Goal: Task Accomplishment & Management: Use online tool/utility

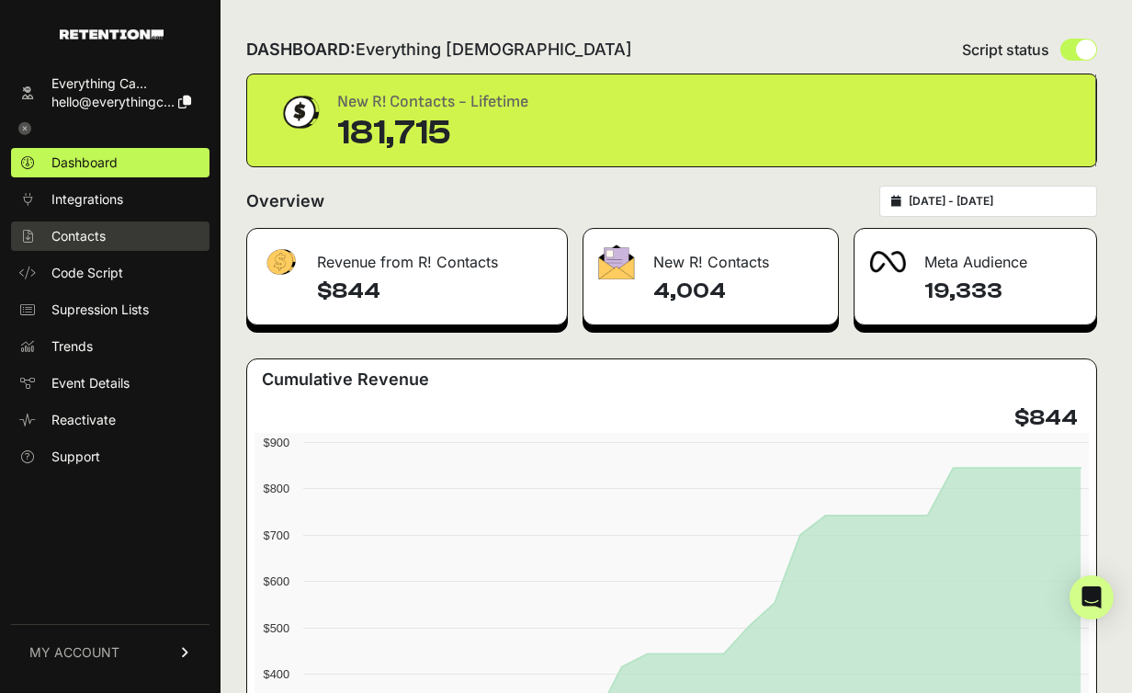
click at [73, 238] on span "Contacts" at bounding box center [78, 236] width 54 height 18
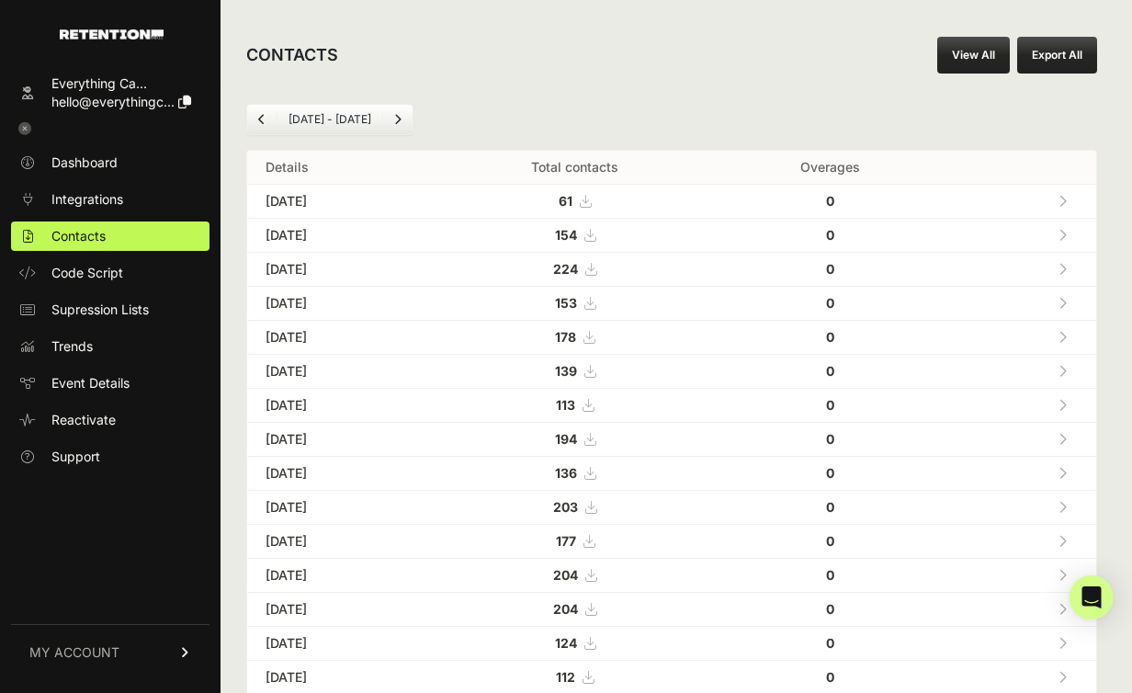
click at [1007, 54] on link "View All" at bounding box center [973, 55] width 73 height 37
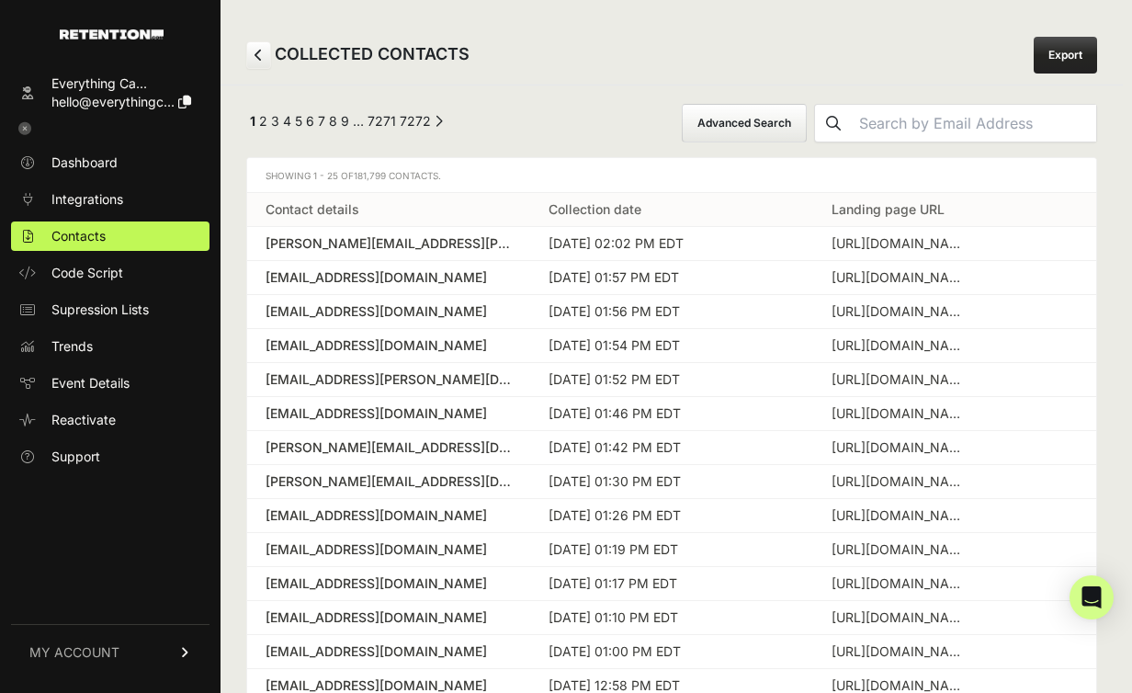
click at [807, 126] on button "Advanced Search" at bounding box center [744, 123] width 125 height 39
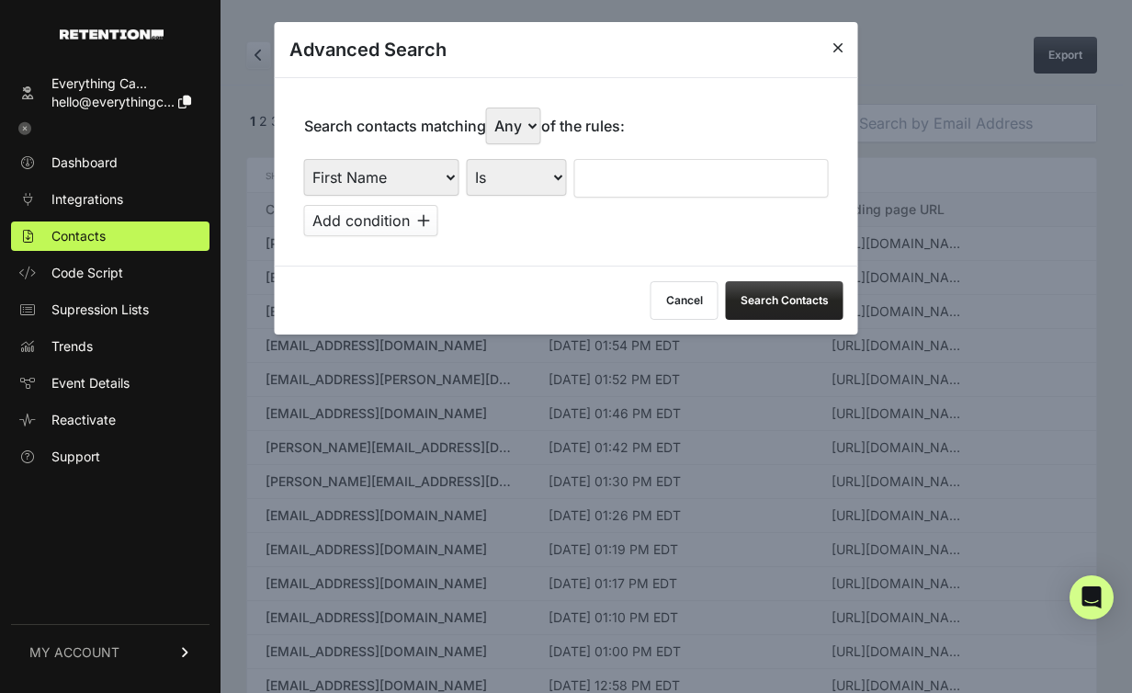
click at [338, 180] on select "First Name Last Name State City Email Email Domain Landing Domain Landing Page …" at bounding box center [381, 177] width 155 height 37
click at [304, 159] on select "First Name Last Name State City Email Email Domain Landing Domain Landing Page …" at bounding box center [381, 177] width 155 height 37
click at [415, 187] on select "First Name Last Name State City Email Email Domain Landing Domain Landing Page …" at bounding box center [381, 177] width 155 height 37
select select "landing_page_domain"
click at [304, 159] on select "First Name Last Name State City Email Email Domain Landing Domain Landing Page …" at bounding box center [381, 177] width 155 height 37
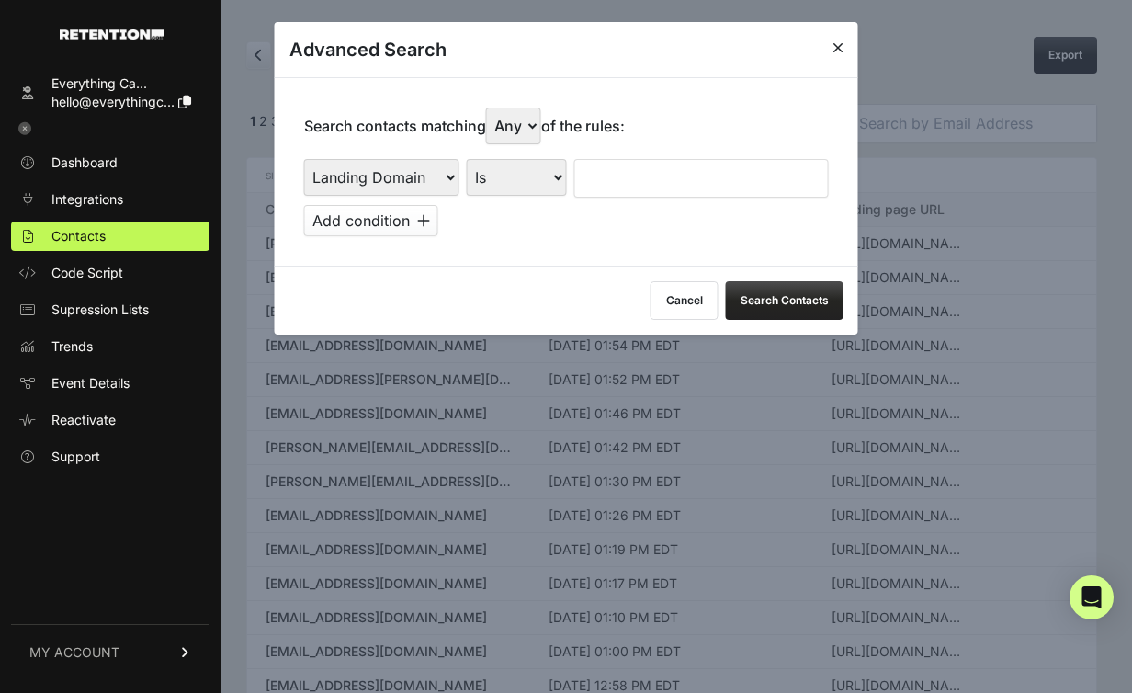
click at [616, 186] on input "text" at bounding box center [701, 178] width 255 height 39
type input "cluny"
click at [487, 187] on select "Is Is not Contains Starts with" at bounding box center [517, 177] width 100 height 37
select select "contains"
click at [467, 159] on select "Is Is not Contains Starts with" at bounding box center [517, 177] width 100 height 37
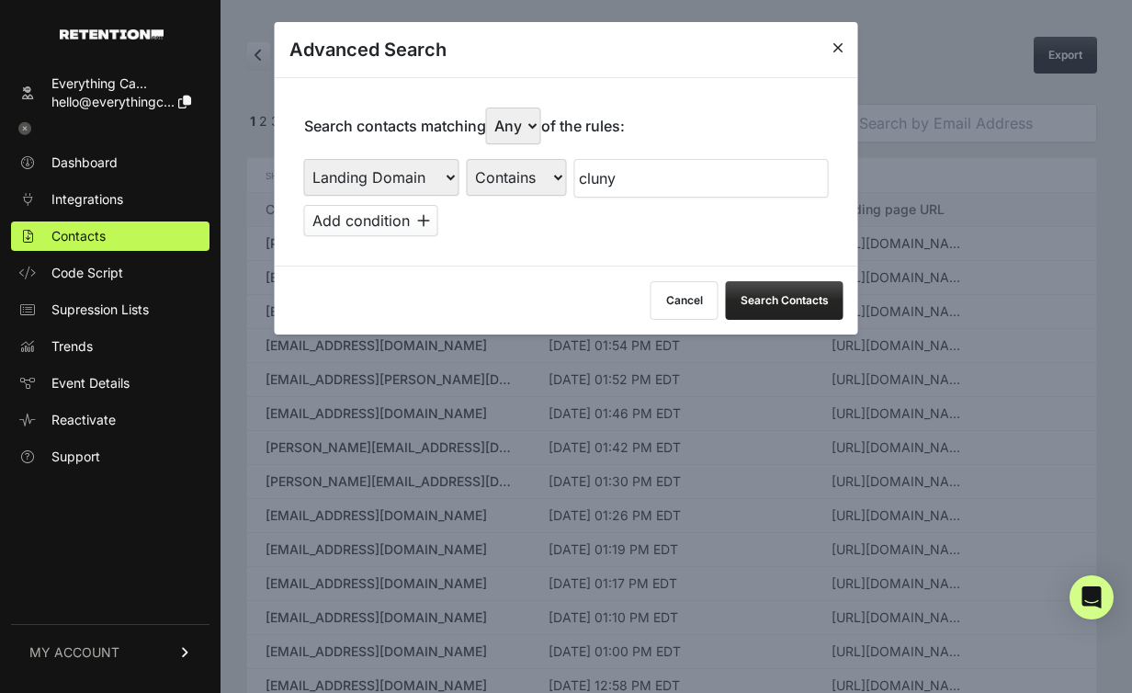
click at [797, 301] on button "Search Contacts" at bounding box center [785, 300] width 118 height 39
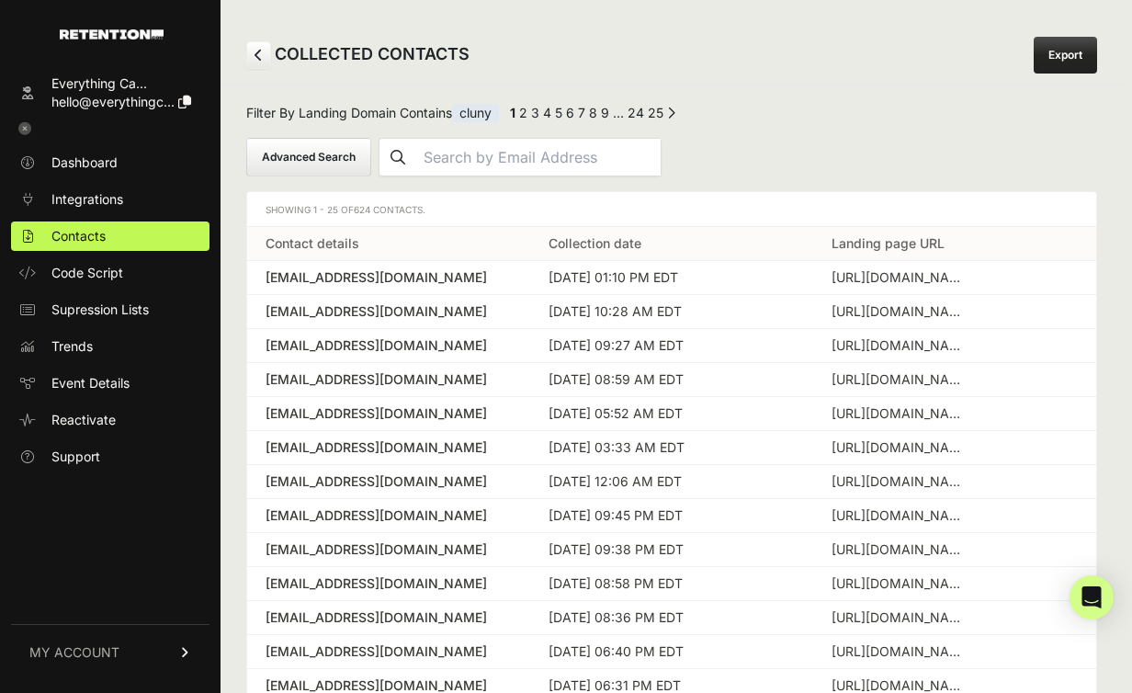
click at [371, 138] on button "Advanced Search" at bounding box center [308, 157] width 125 height 39
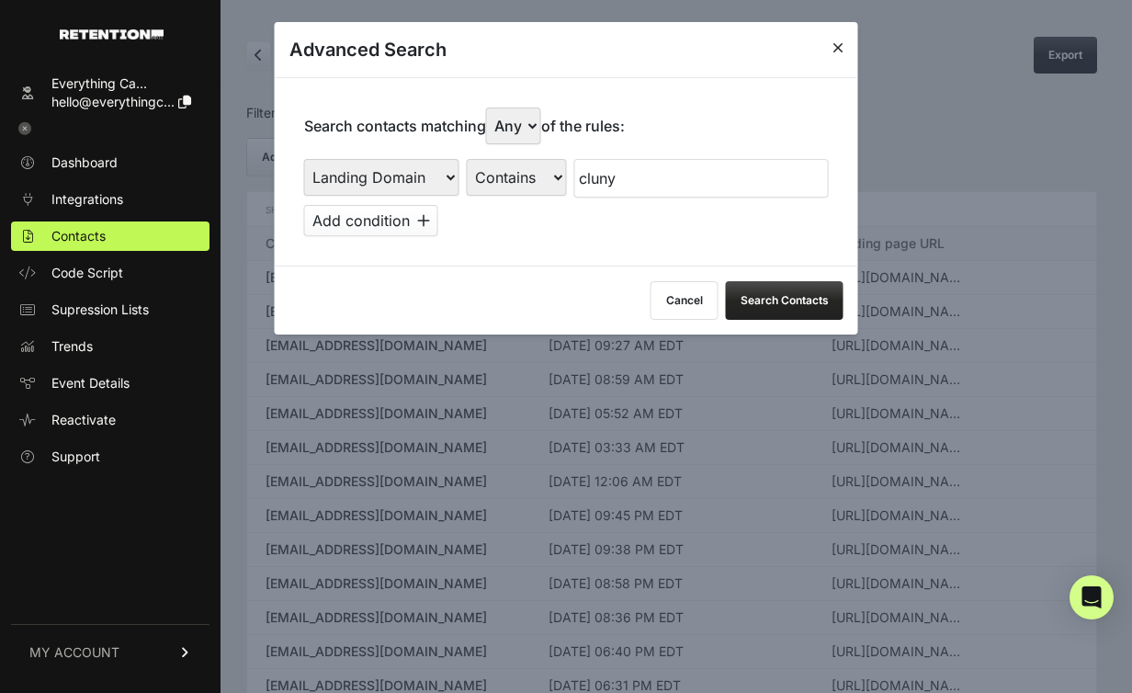
click at [422, 218] on icon at bounding box center [423, 220] width 13 height 15
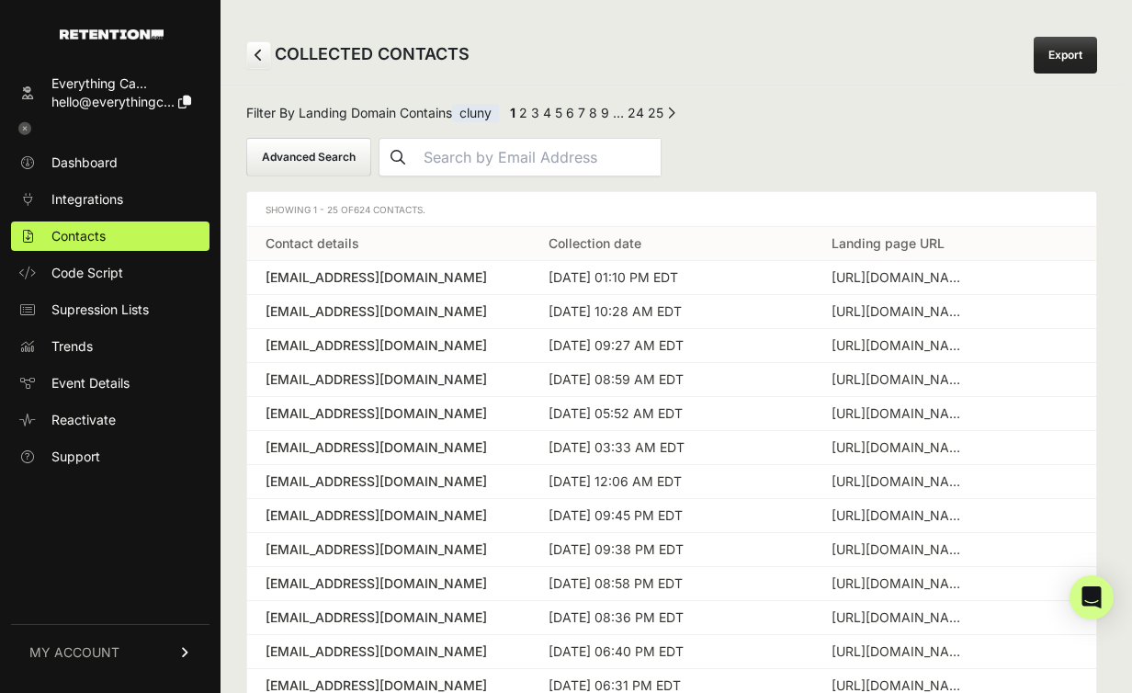
click at [371, 138] on button "Advanced Search" at bounding box center [308, 157] width 125 height 39
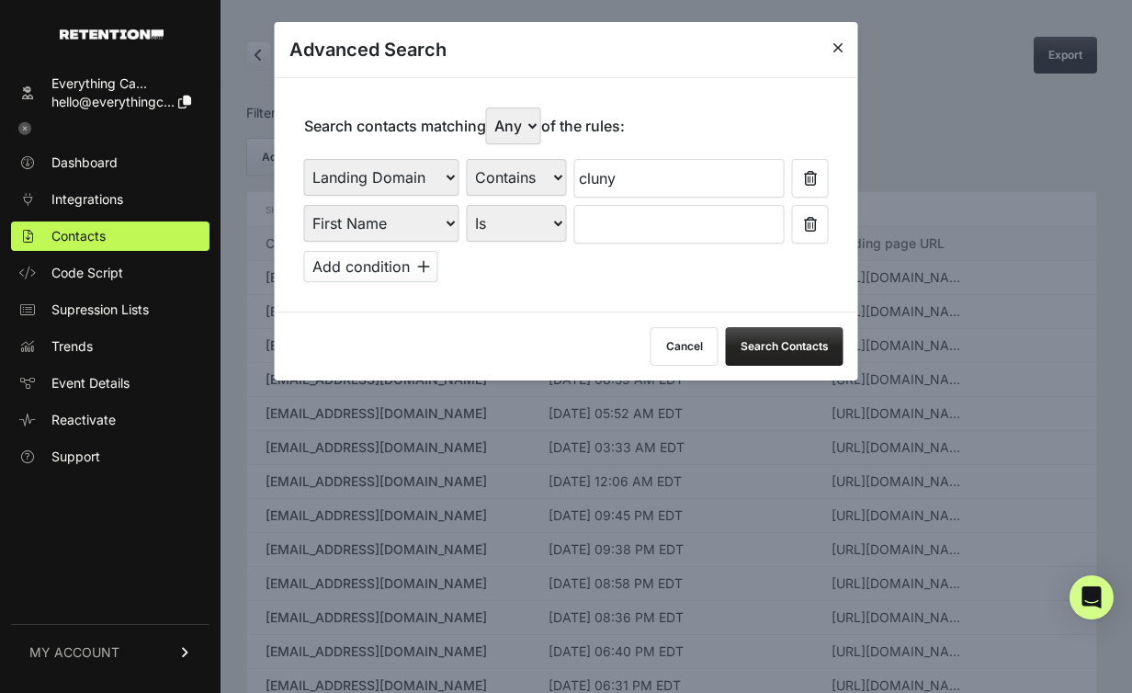
click at [426, 230] on select "First Name Last Name State City Email Email Domain Landing Domain Landing Page …" at bounding box center [381, 223] width 155 height 37
select select "file_date"
click at [304, 205] on select "First Name Last Name State City Email Email Domain Landing Domain Landing Page …" at bounding box center [381, 223] width 155 height 37
click at [548, 220] on select "Is Is not Contains Starts with" at bounding box center [517, 223] width 100 height 37
select select "is_between"
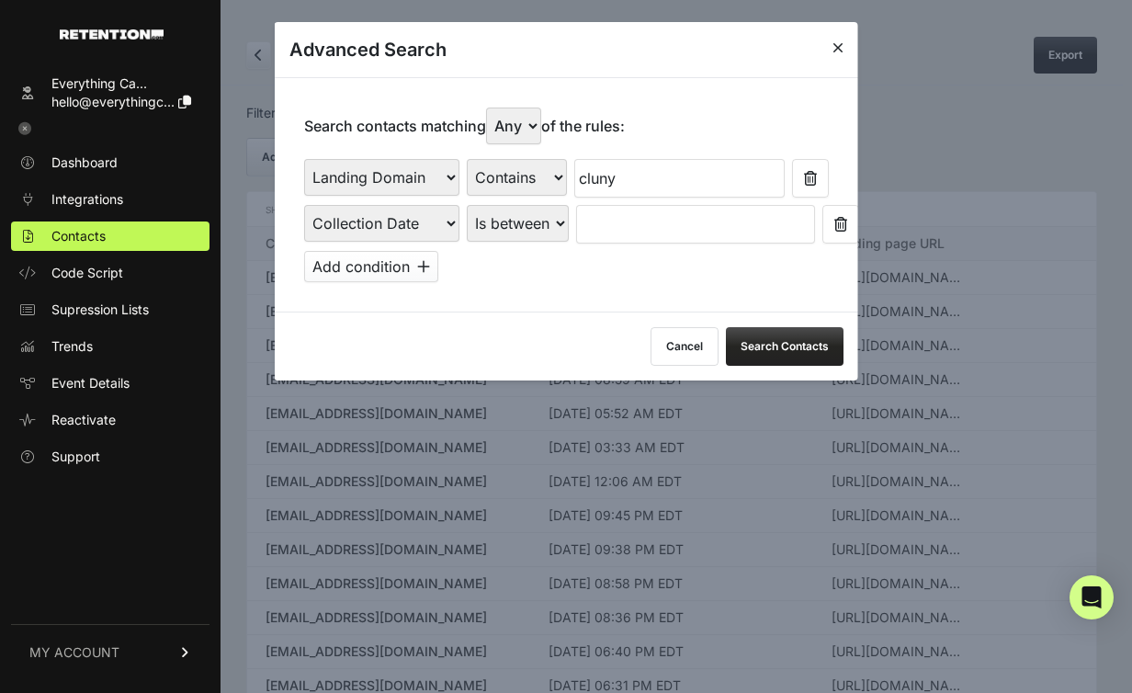
click at [467, 205] on select "Is on Is between" at bounding box center [518, 223] width 102 height 37
click at [649, 227] on input "text" at bounding box center [624, 224] width 97 height 39
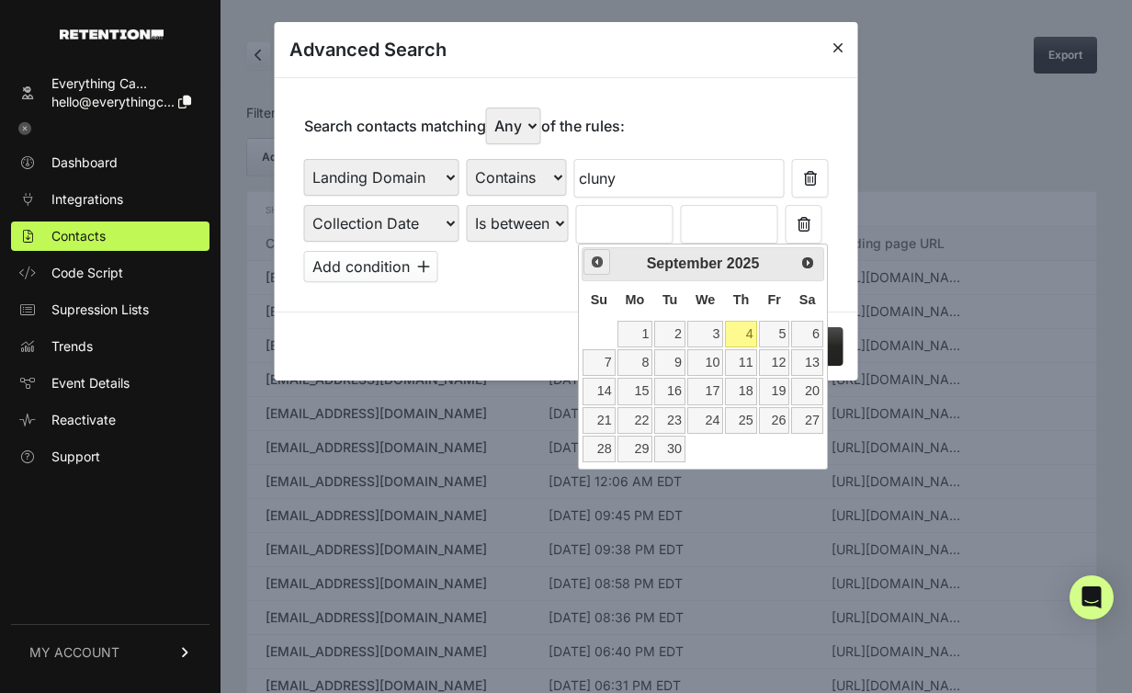
click at [603, 267] on span "Prev" at bounding box center [597, 262] width 15 height 15
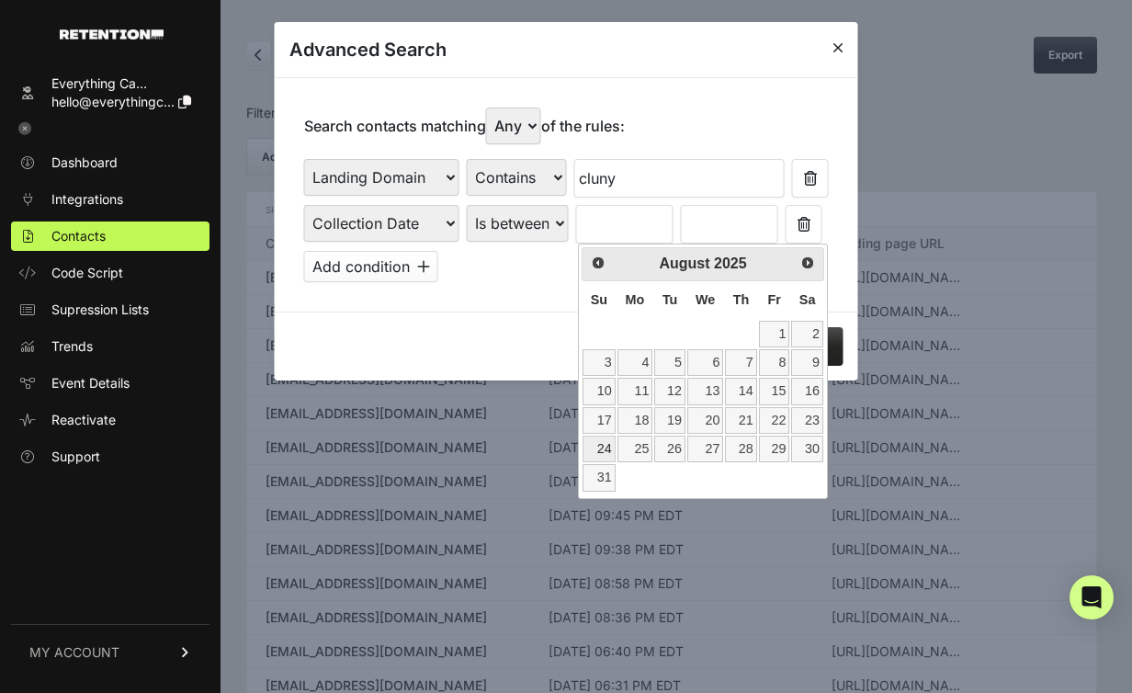
click at [604, 448] on link "24" at bounding box center [599, 449] width 32 height 27
type input "08/24/2025"
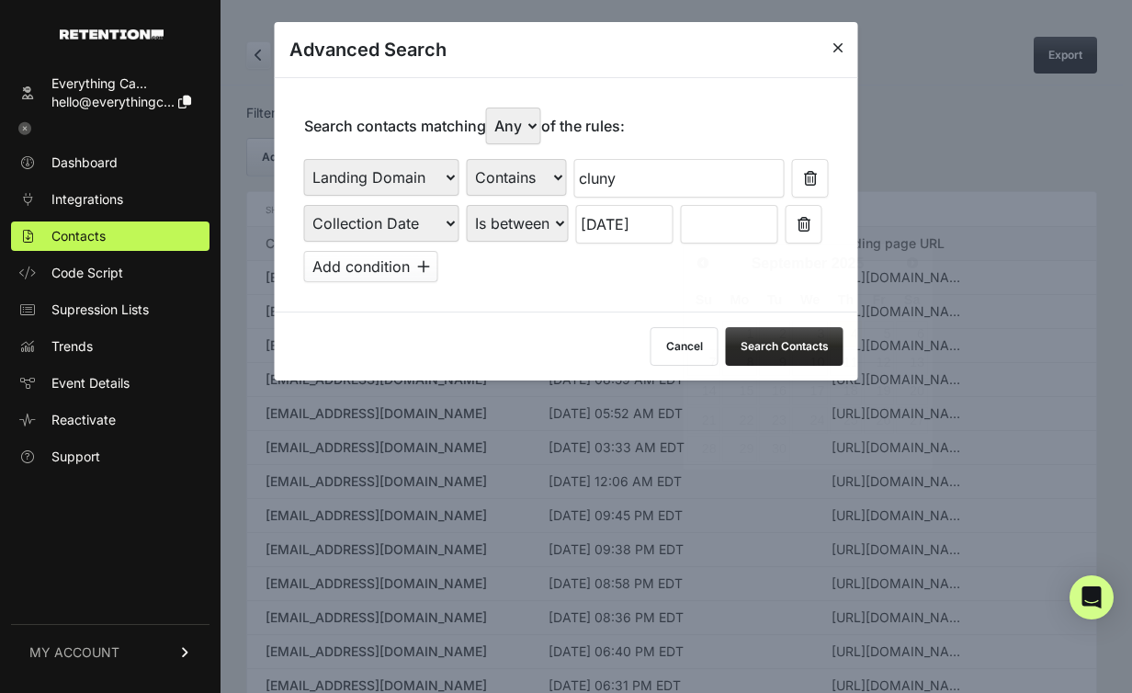
click at [713, 222] on input "text" at bounding box center [729, 224] width 97 height 39
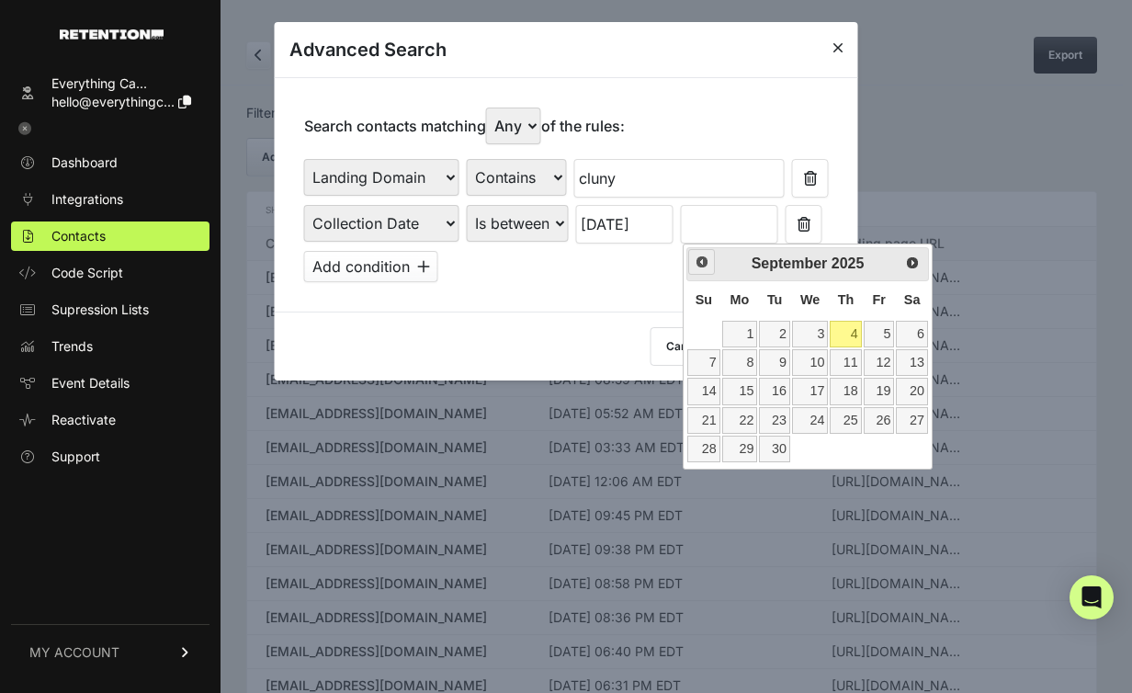
click at [701, 260] on span "Prev" at bounding box center [702, 262] width 15 height 15
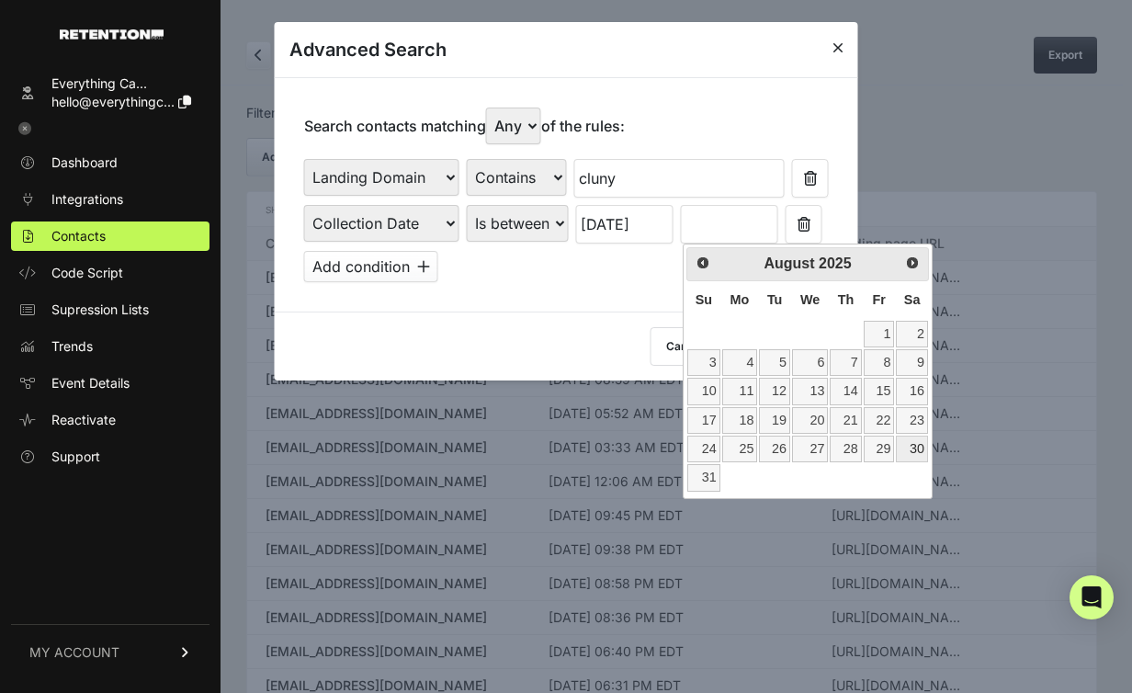
click at [914, 445] on link "30" at bounding box center [911, 449] width 31 height 27
type input "[DATE]"
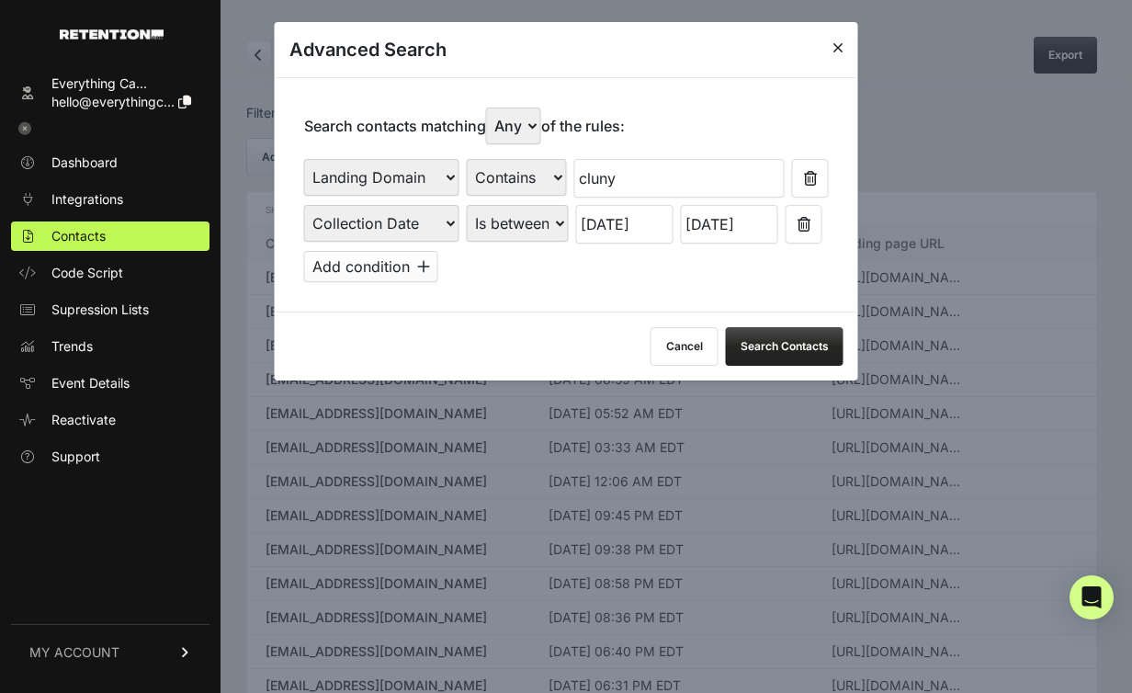
click at [785, 338] on button "Search Contacts" at bounding box center [785, 346] width 118 height 39
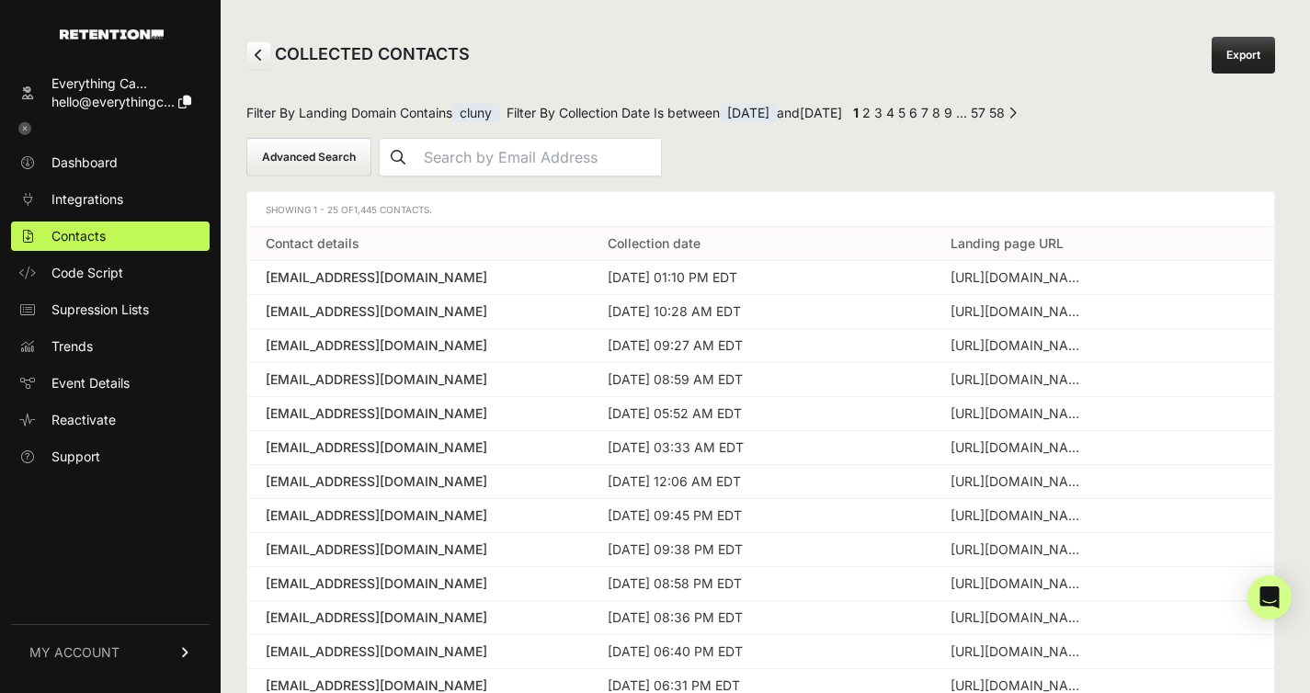
click at [1131, 66] on link "Export" at bounding box center [1242, 55] width 63 height 37
drag, startPoint x: 358, startPoint y: 209, endPoint x: 387, endPoint y: 210, distance: 28.5
click at [387, 210] on span "1,445 Contacts." at bounding box center [393, 209] width 78 height 11
drag, startPoint x: 380, startPoint y: 214, endPoint x: 355, endPoint y: 214, distance: 24.8
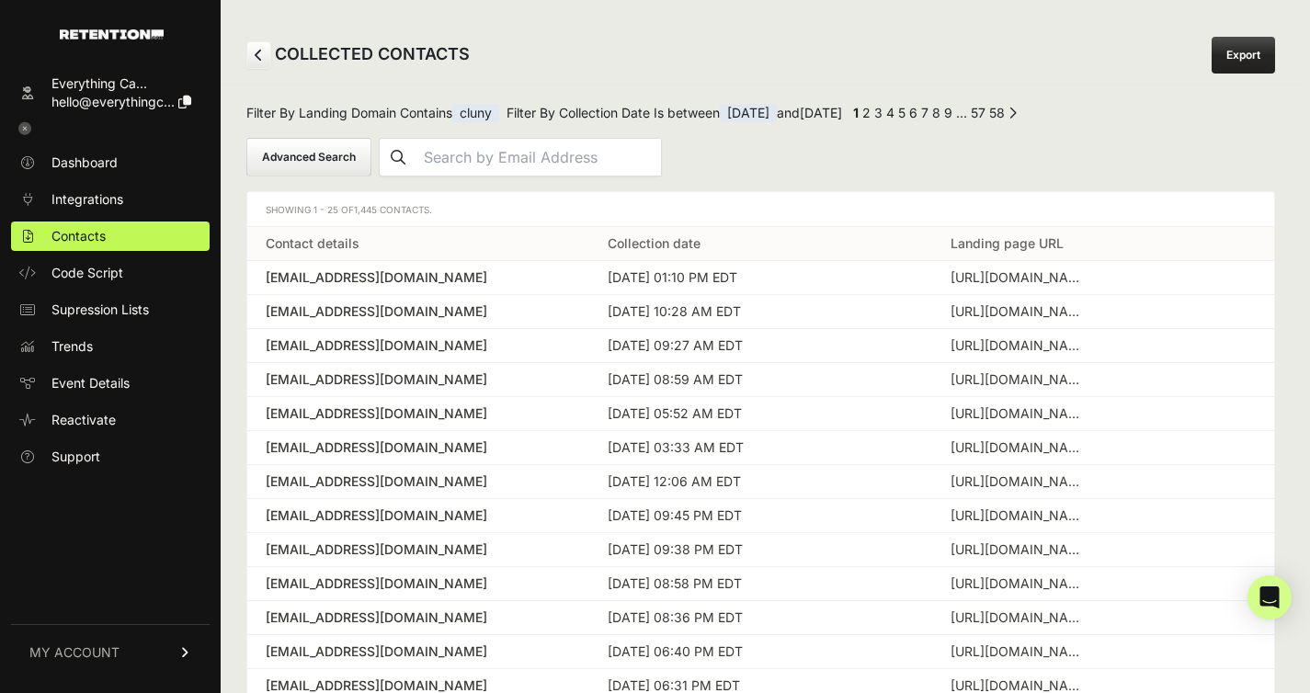
click at [355, 214] on span "1,445 Contacts." at bounding box center [393, 209] width 78 height 11
click at [530, 210] on div "Showing 1 - 25 of 1,445 Contacts." at bounding box center [760, 209] width 1027 height 35
drag, startPoint x: 377, startPoint y: 214, endPoint x: 334, endPoint y: 218, distance: 43.4
click at [334, 218] on div "Showing 1 - 25 of 1,445 Contacts." at bounding box center [349, 208] width 166 height 19
click at [312, 159] on button "Advanced Search" at bounding box center [308, 157] width 125 height 39
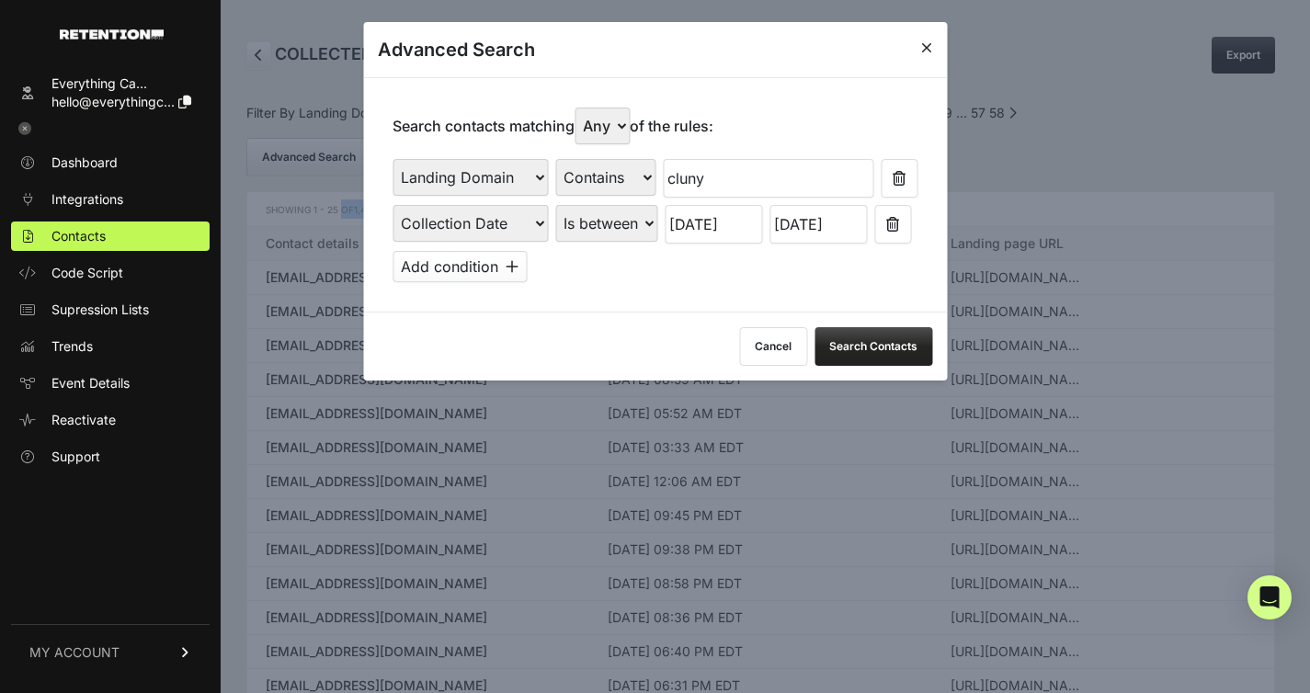
click at [705, 232] on input "[DATE]" at bounding box center [712, 224] width 97 height 39
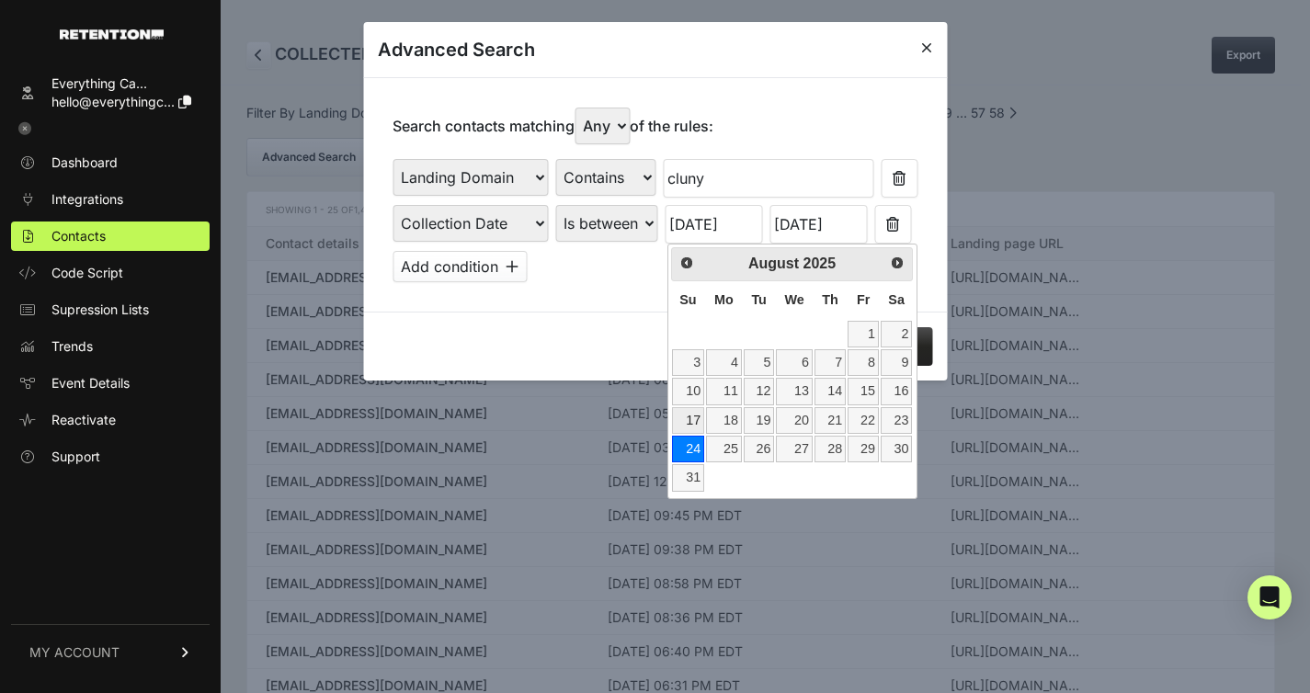
click at [701, 420] on link "17" at bounding box center [688, 420] width 32 height 27
type input "08/17/2025"
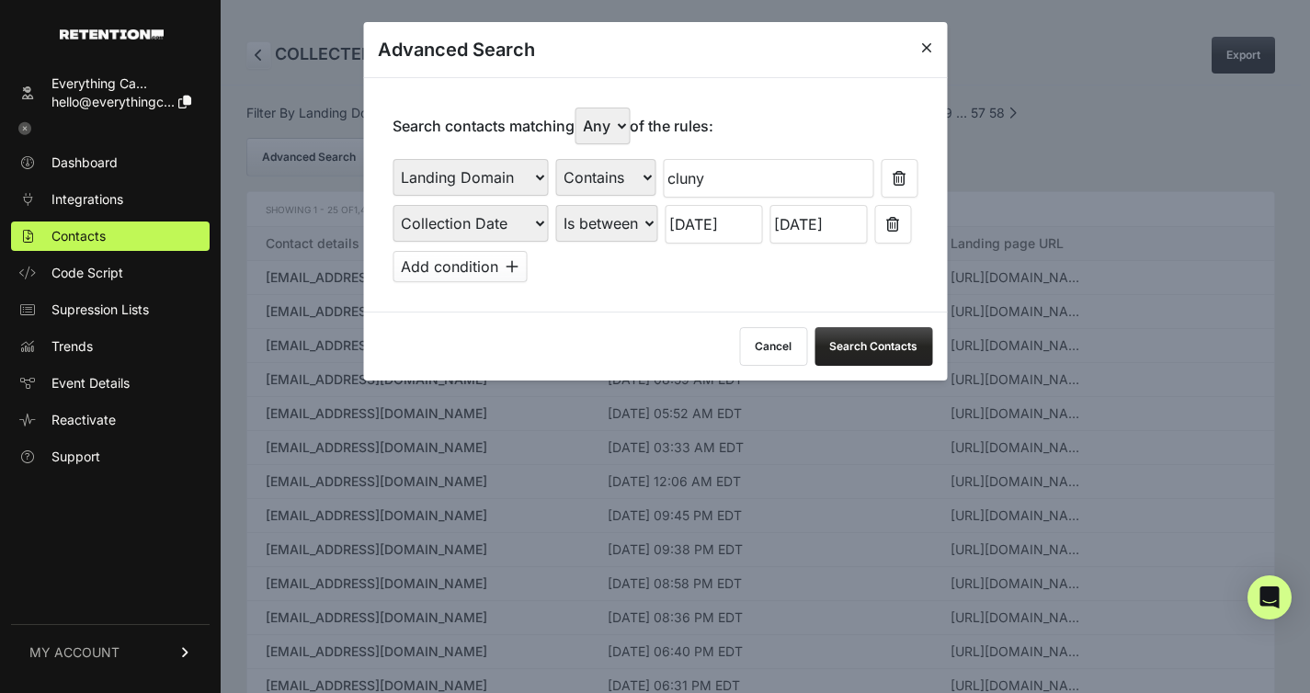
click at [828, 233] on input "[DATE]" at bounding box center [817, 224] width 97 height 39
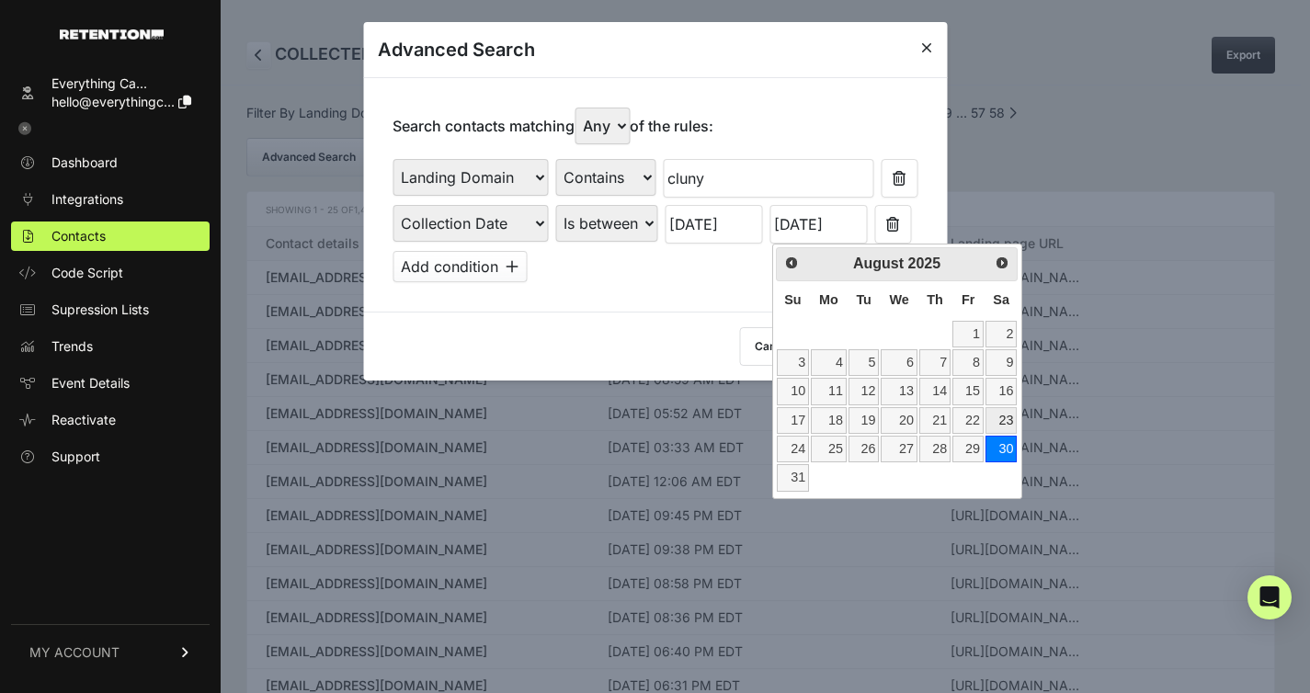
click at [993, 420] on link "23" at bounding box center [1000, 420] width 31 height 27
type input "08/23/2025"
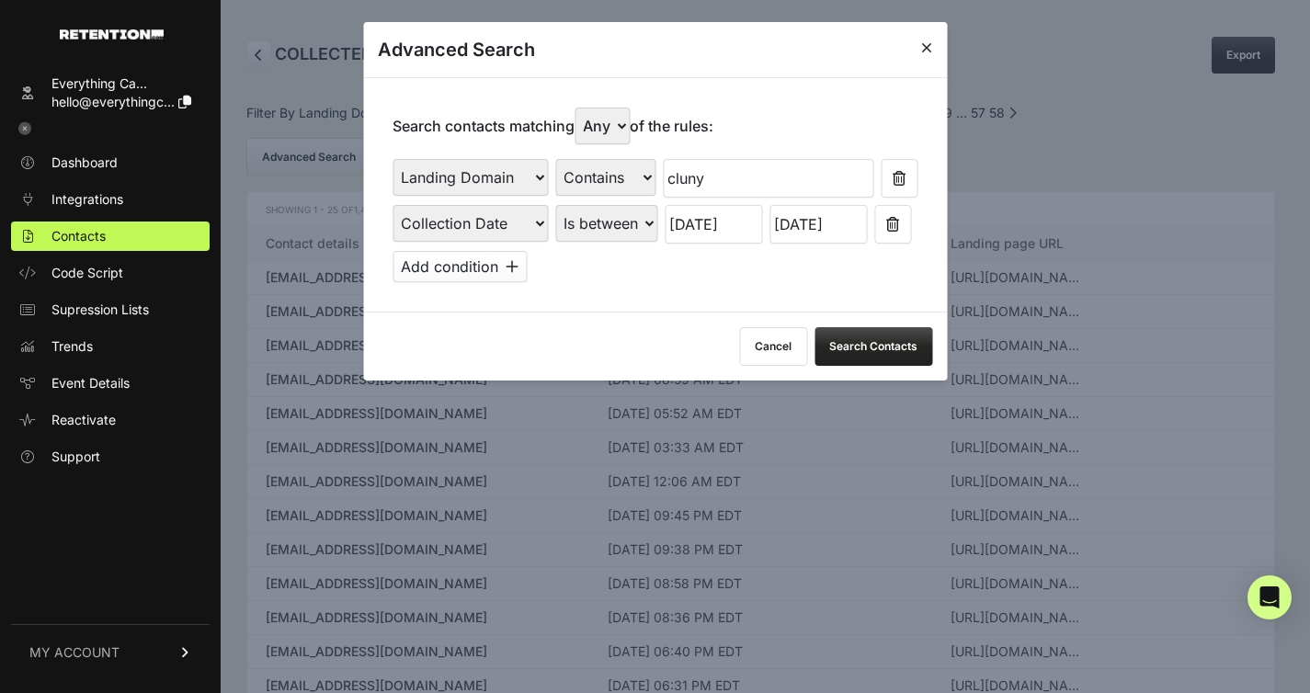
click at [869, 346] on button "Search Contacts" at bounding box center [873, 346] width 118 height 39
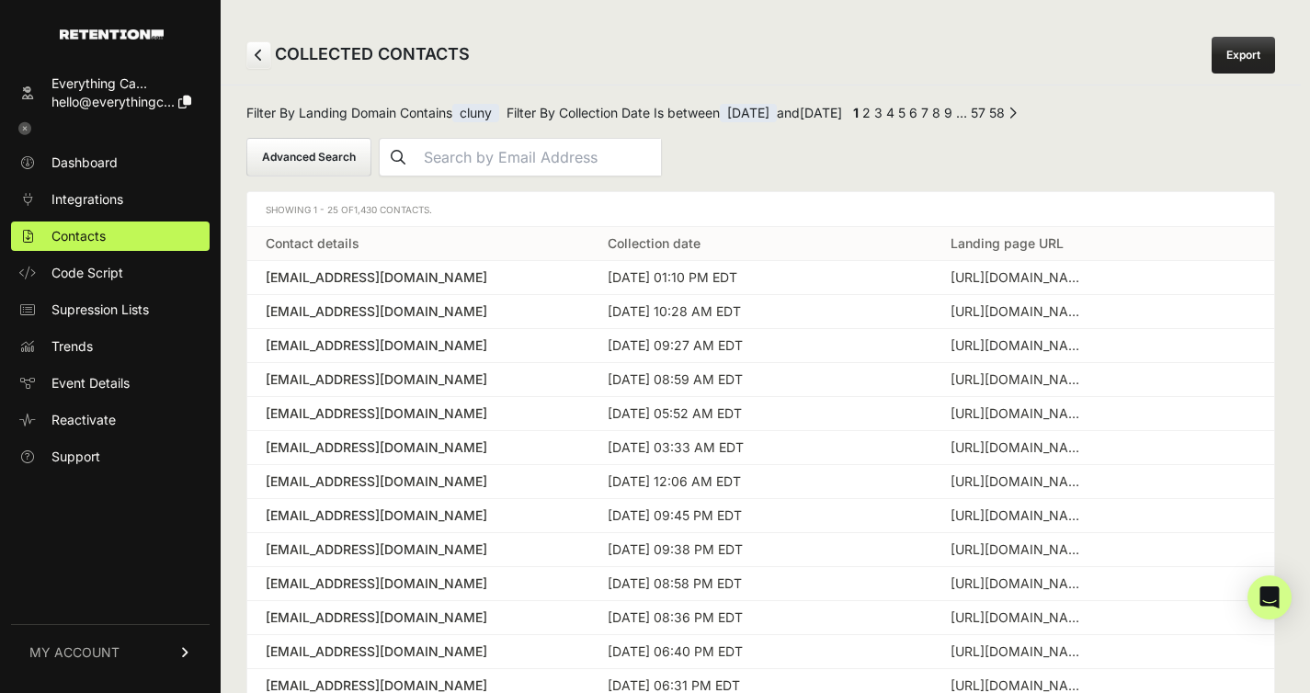
drag, startPoint x: 359, startPoint y: 213, endPoint x: 397, endPoint y: 212, distance: 37.7
click at [397, 212] on span "1,430 Contacts." at bounding box center [393, 209] width 78 height 11
click at [491, 204] on div "Showing 1 - 25 of 1,430 Contacts." at bounding box center [760, 209] width 1027 height 35
click at [1131, 62] on link "Export" at bounding box center [1242, 55] width 63 height 37
drag, startPoint x: 360, startPoint y: 212, endPoint x: 377, endPoint y: 214, distance: 16.6
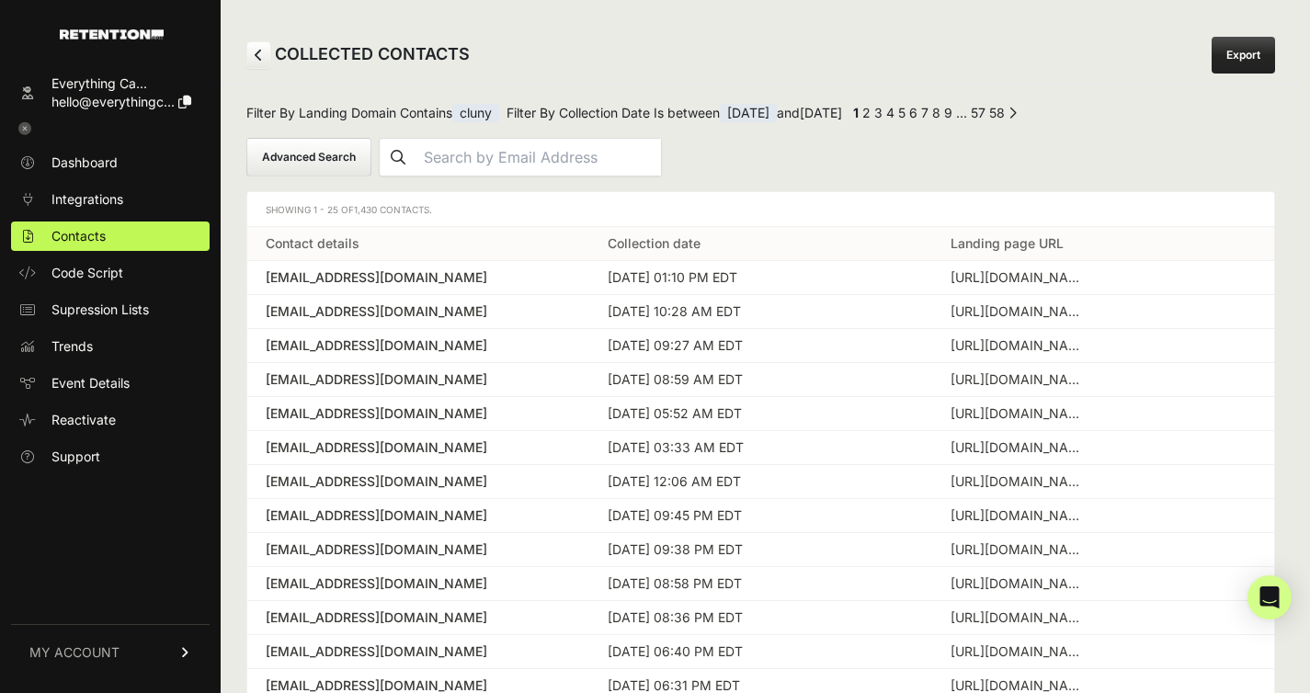
click at [377, 214] on span "1,430 Contacts." at bounding box center [393, 209] width 78 height 11
click at [507, 207] on div "Showing 1 - 25 of 1,430 Contacts." at bounding box center [760, 209] width 1027 height 35
click at [326, 161] on button "Advanced Search" at bounding box center [308, 157] width 125 height 39
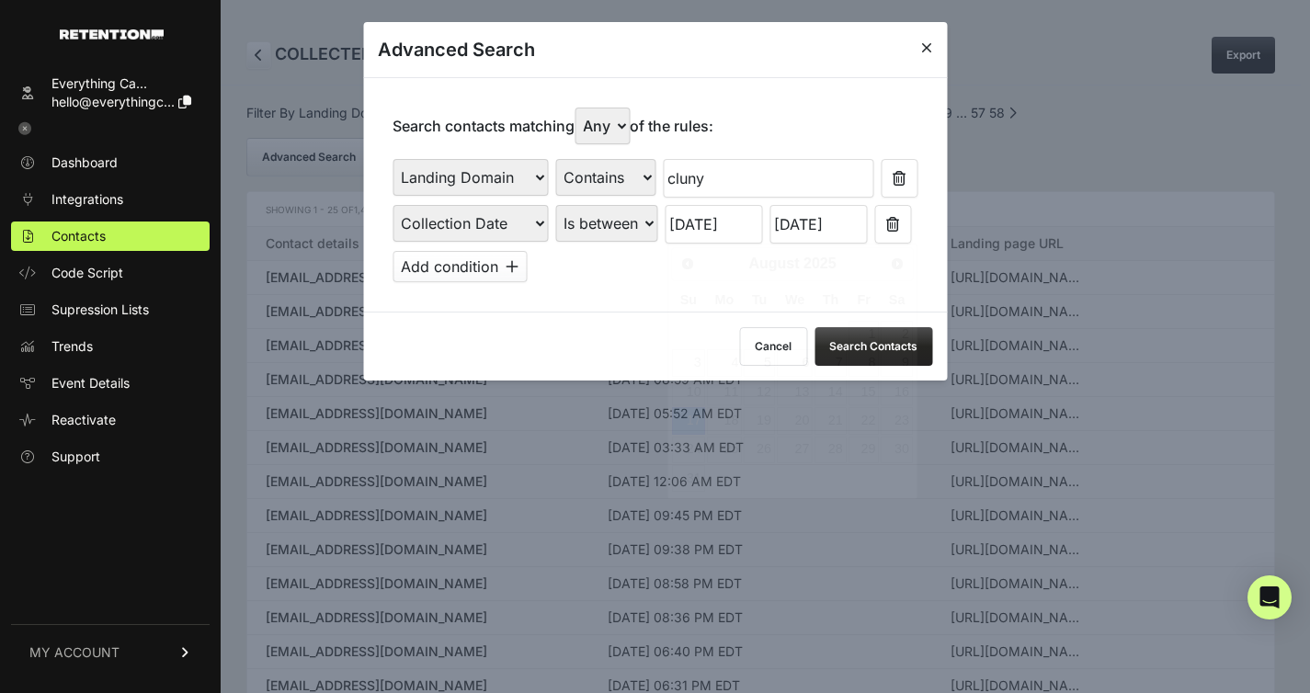
click at [720, 212] on input "08/17/2025" at bounding box center [712, 224] width 97 height 39
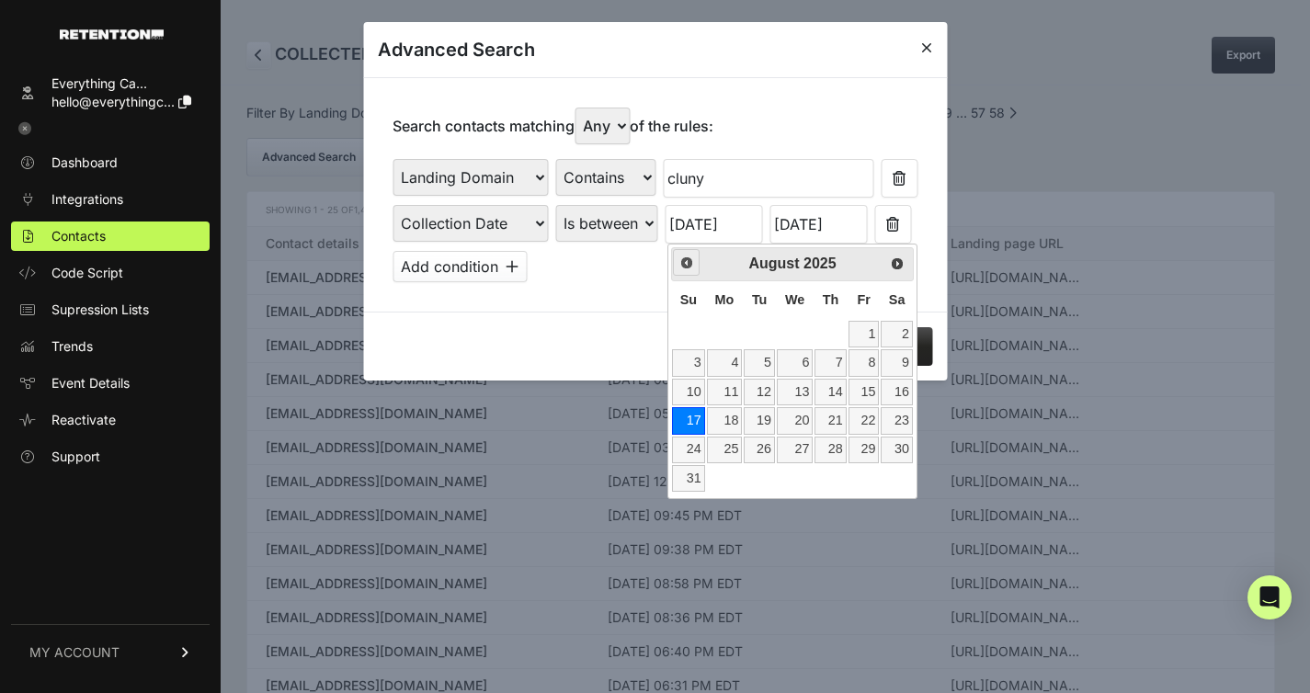
click at [690, 263] on span "Prev" at bounding box center [686, 262] width 15 height 15
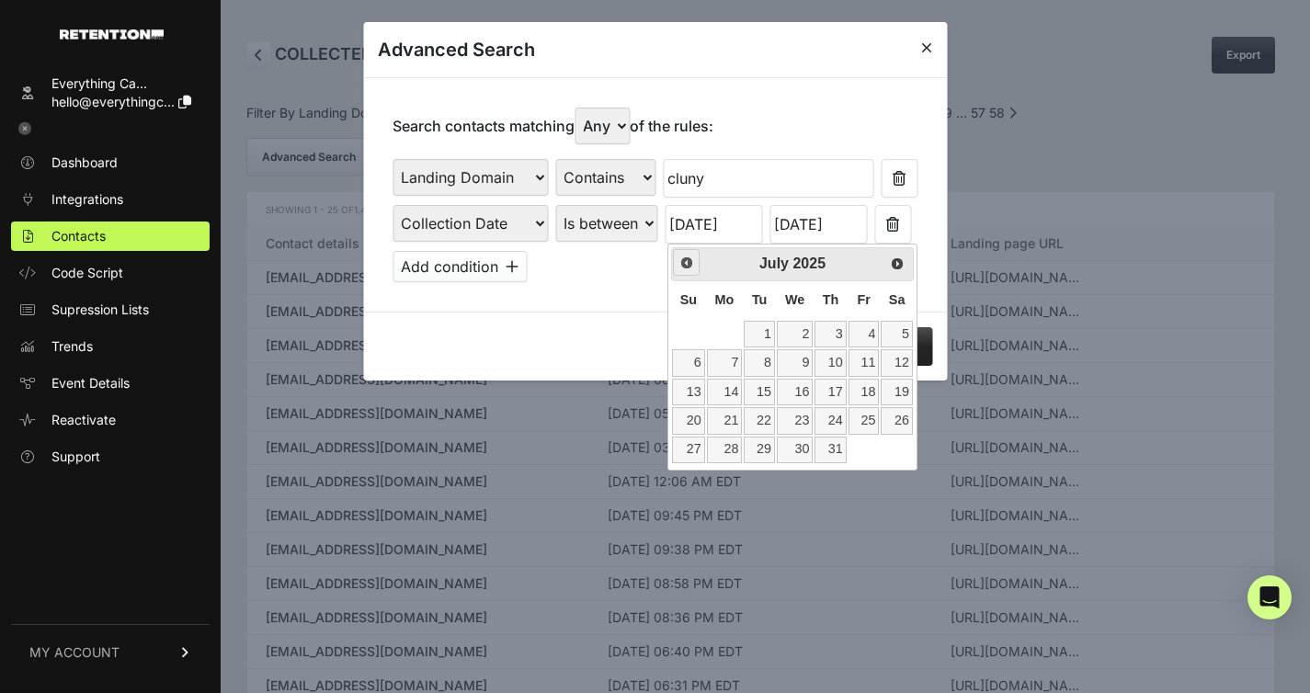
click at [688, 270] on link "Prev" at bounding box center [686, 262] width 27 height 27
click at [692, 448] on link "29" at bounding box center [688, 450] width 32 height 27
type input "06/29/2025"
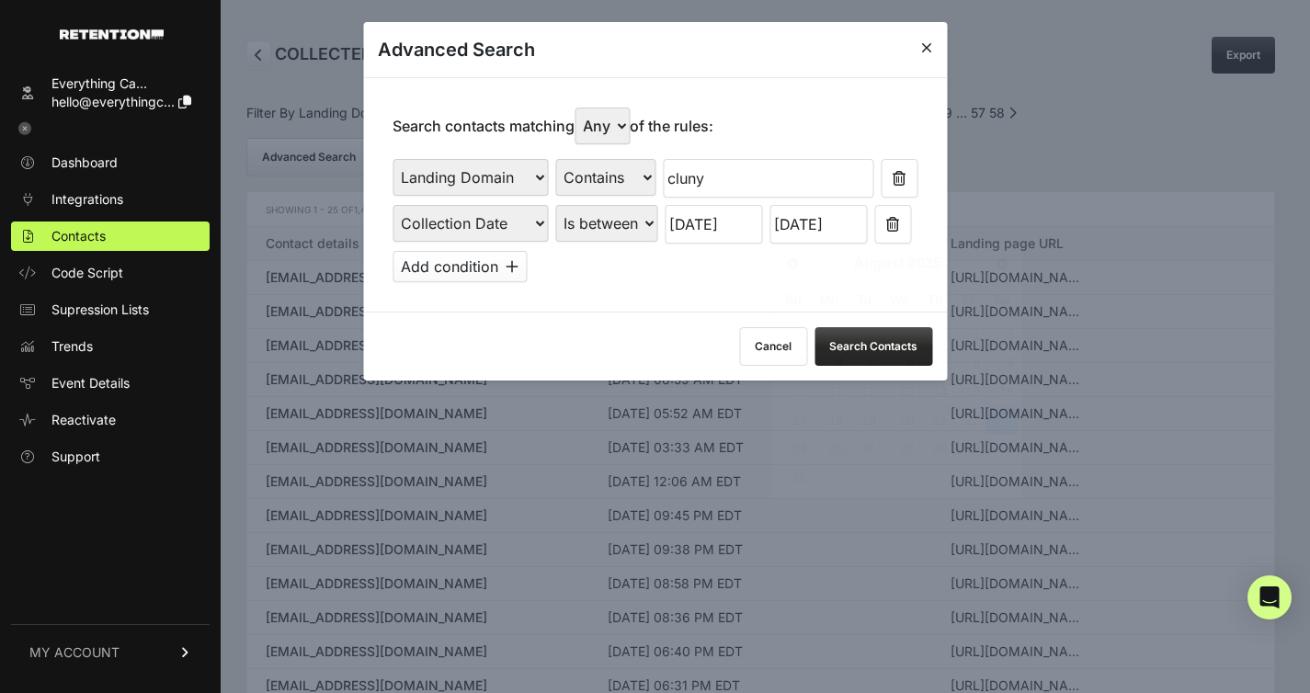
click at [789, 229] on input "08/23/2025" at bounding box center [817, 224] width 97 height 39
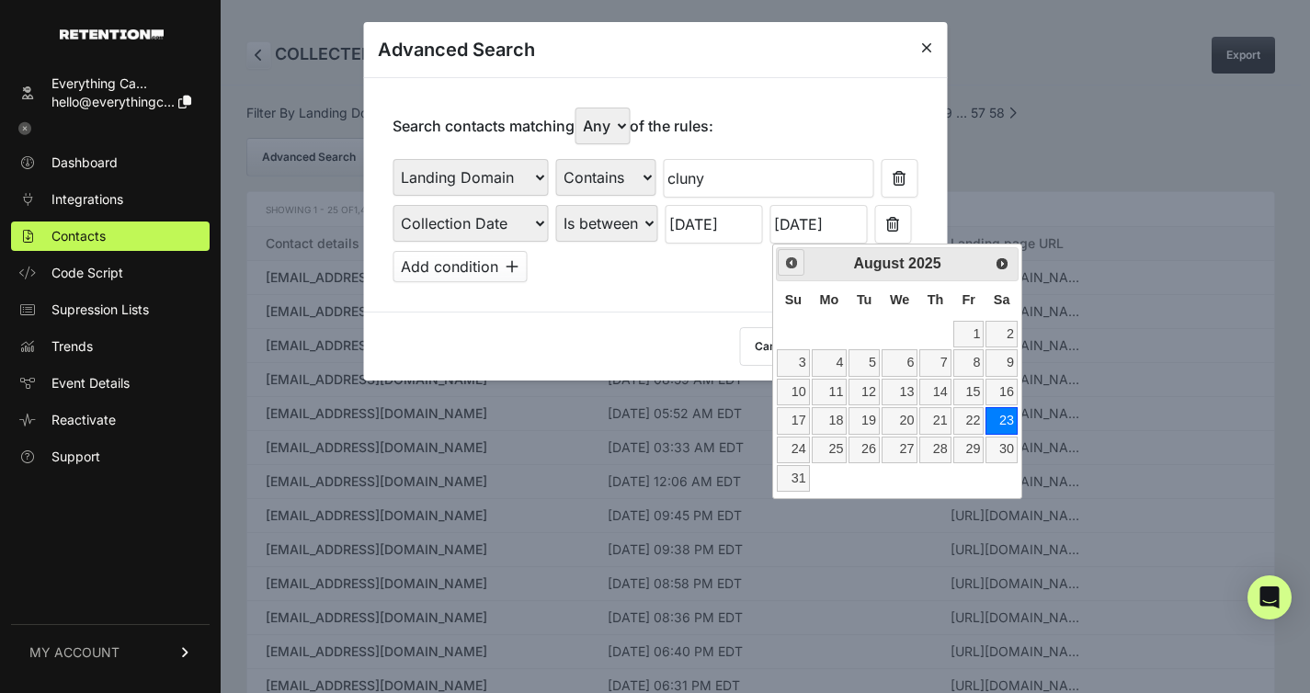
click at [789, 263] on span "Prev" at bounding box center [791, 262] width 15 height 15
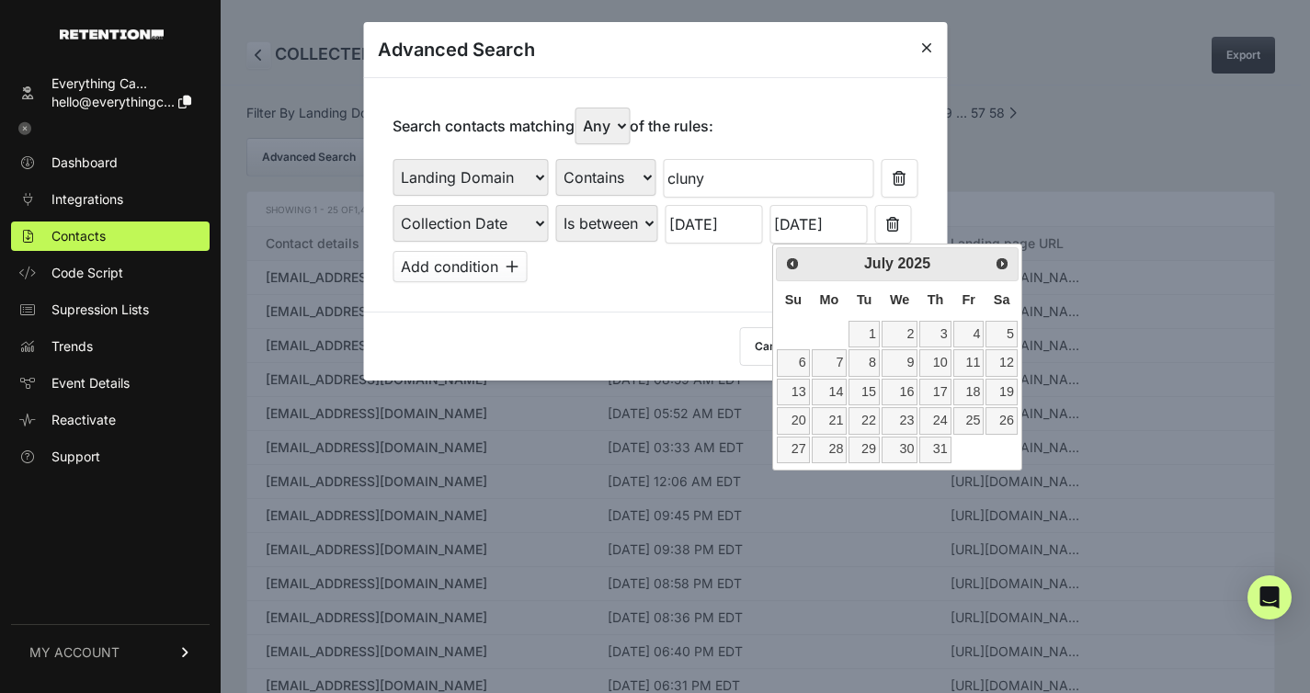
click at [1004, 277] on div "Prev Next July 2025" at bounding box center [897, 264] width 243 height 34
click at [1004, 270] on link "Next" at bounding box center [1003, 262] width 27 height 27
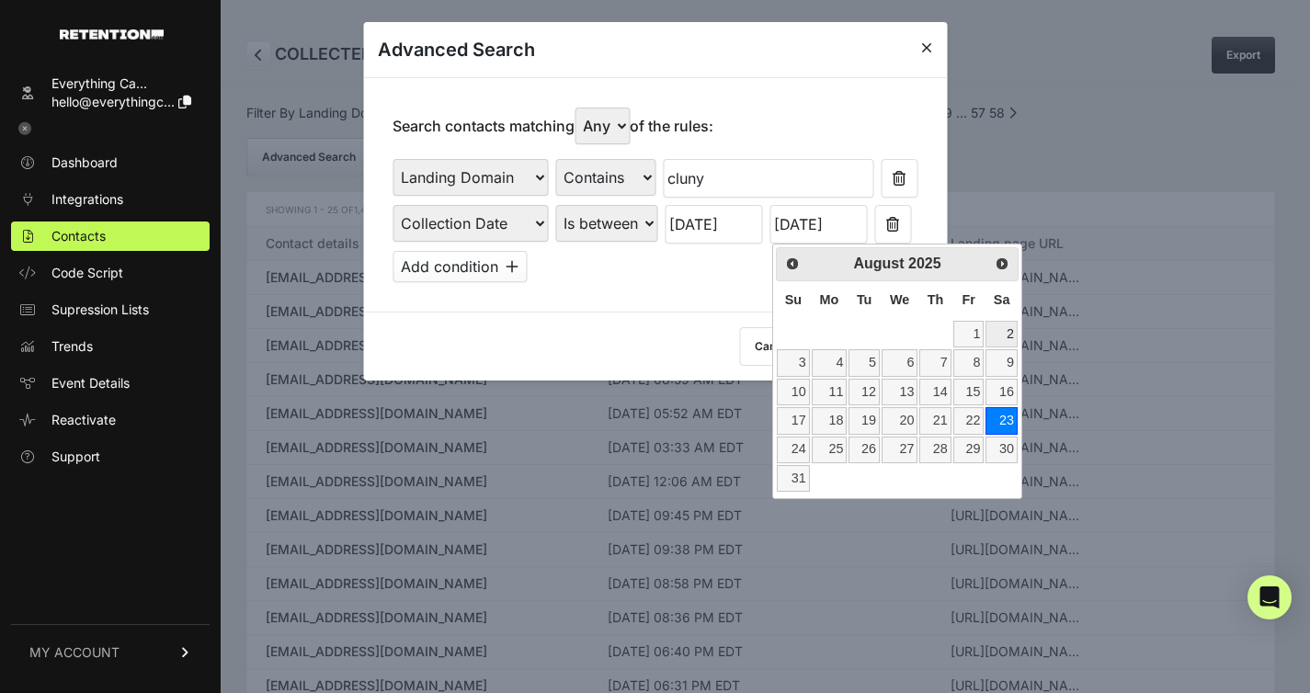
click at [1005, 329] on link "2" at bounding box center [1000, 334] width 31 height 27
type input "08/02/2025"
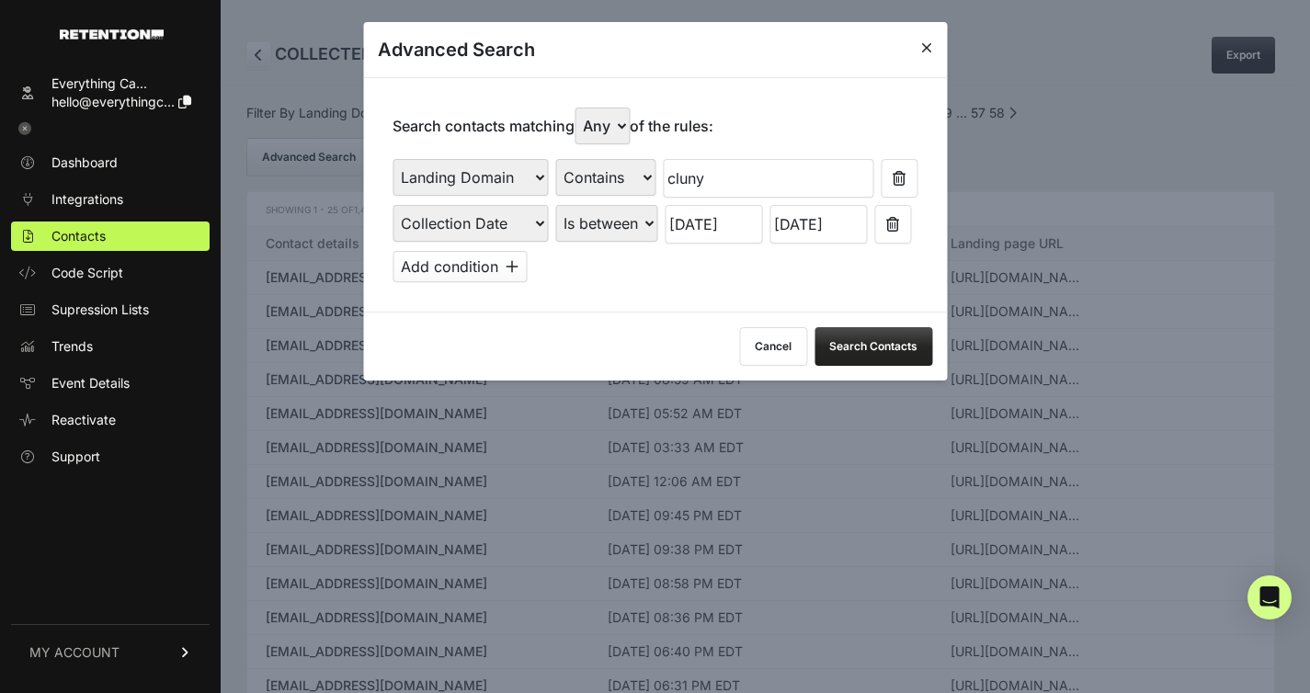
click at [732, 232] on input "06/29/2025" at bounding box center [712, 224] width 97 height 39
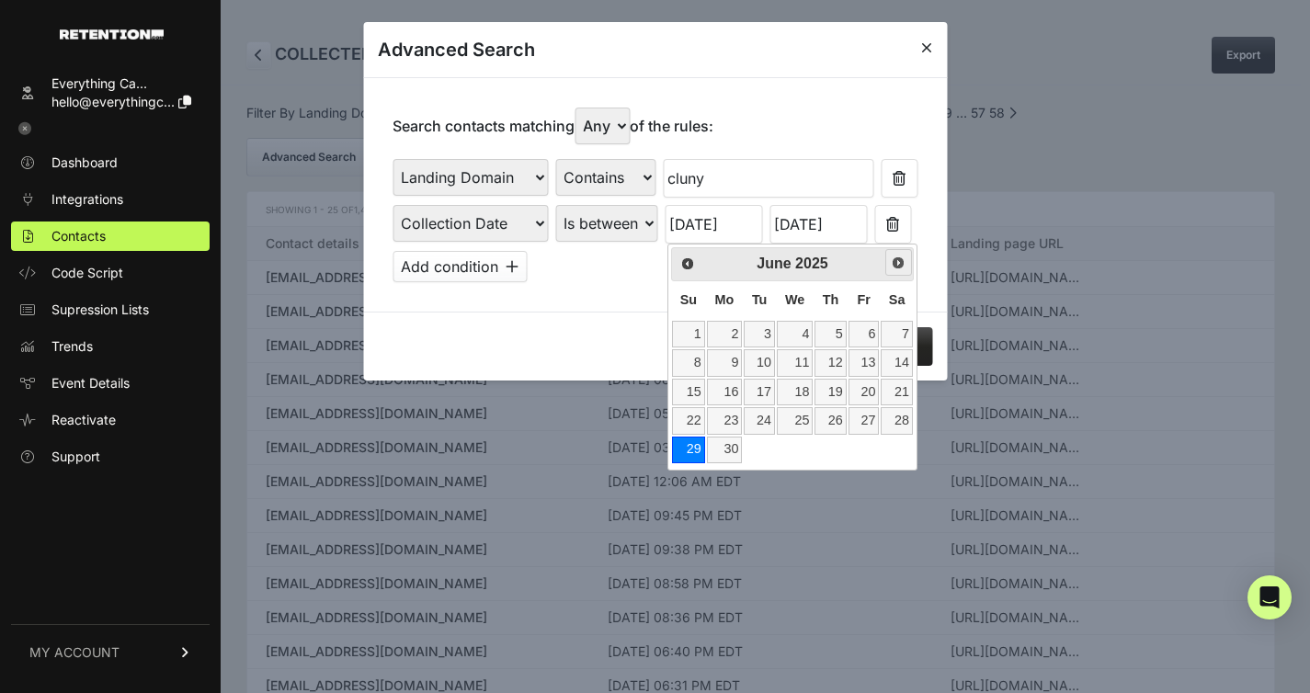
click at [899, 259] on span "Next" at bounding box center [898, 262] width 15 height 15
click at [694, 450] on link "27" at bounding box center [688, 450] width 32 height 27
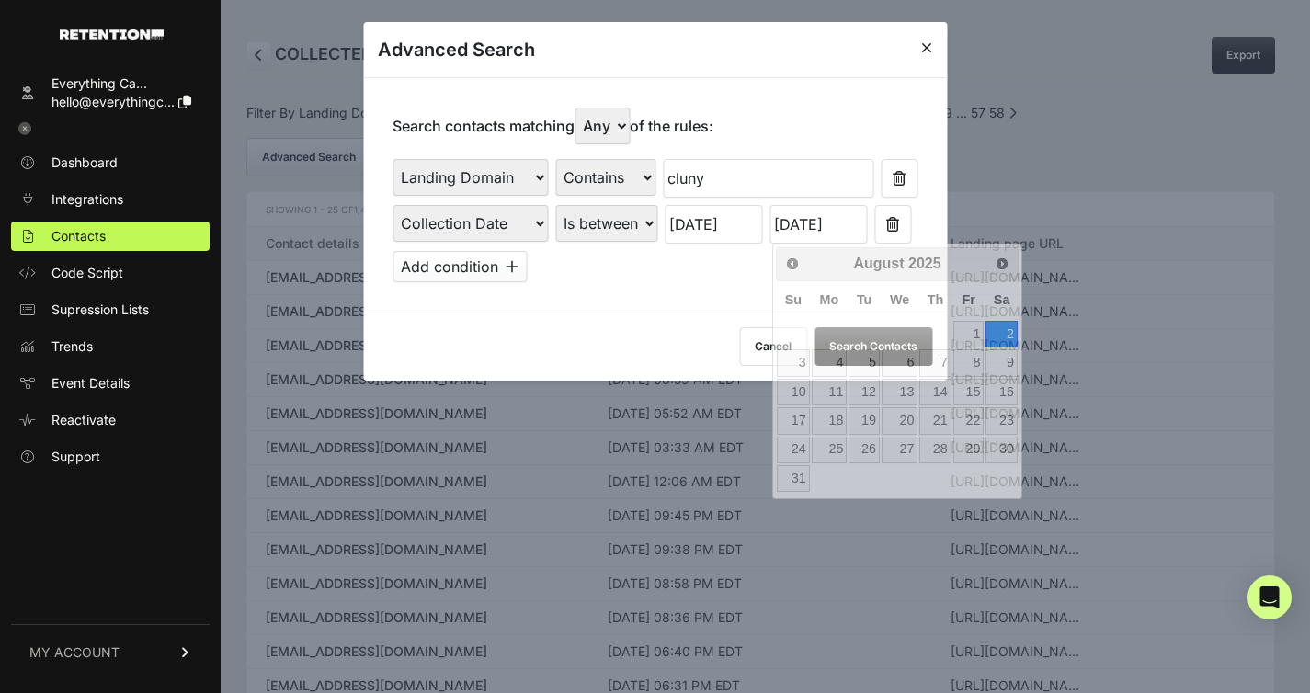
click at [813, 231] on input "08/02/2025" at bounding box center [817, 224] width 97 height 39
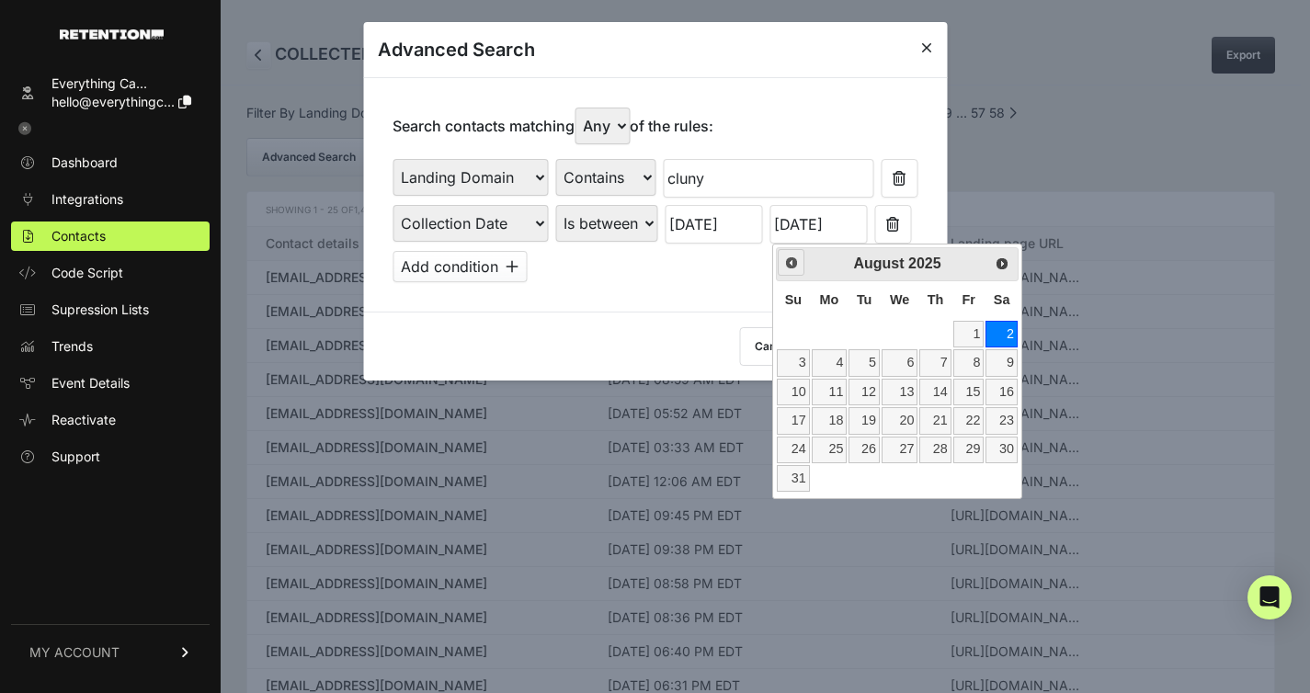
click at [789, 266] on span "Prev" at bounding box center [791, 262] width 15 height 15
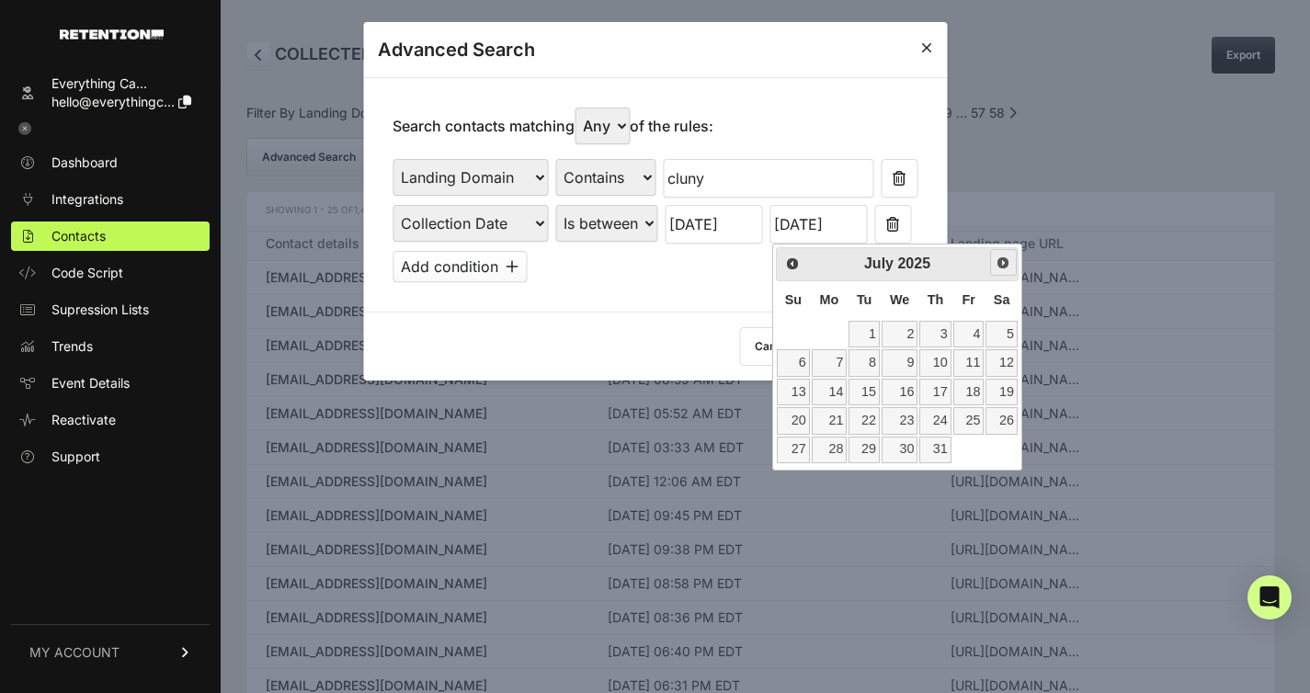
click at [1004, 263] on span "Next" at bounding box center [1002, 262] width 15 height 15
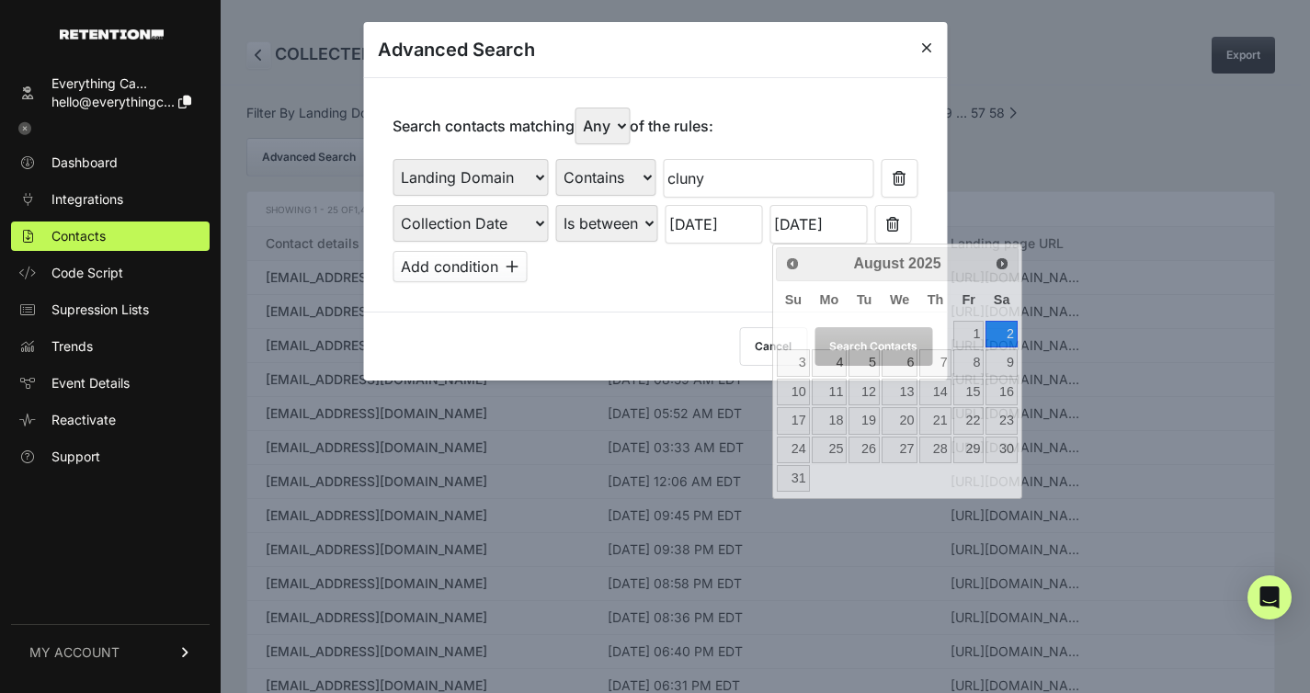
click at [676, 295] on div "Search contacts matching Any All of the rules: First Name Last Name State City …" at bounding box center [655, 194] width 584 height 234
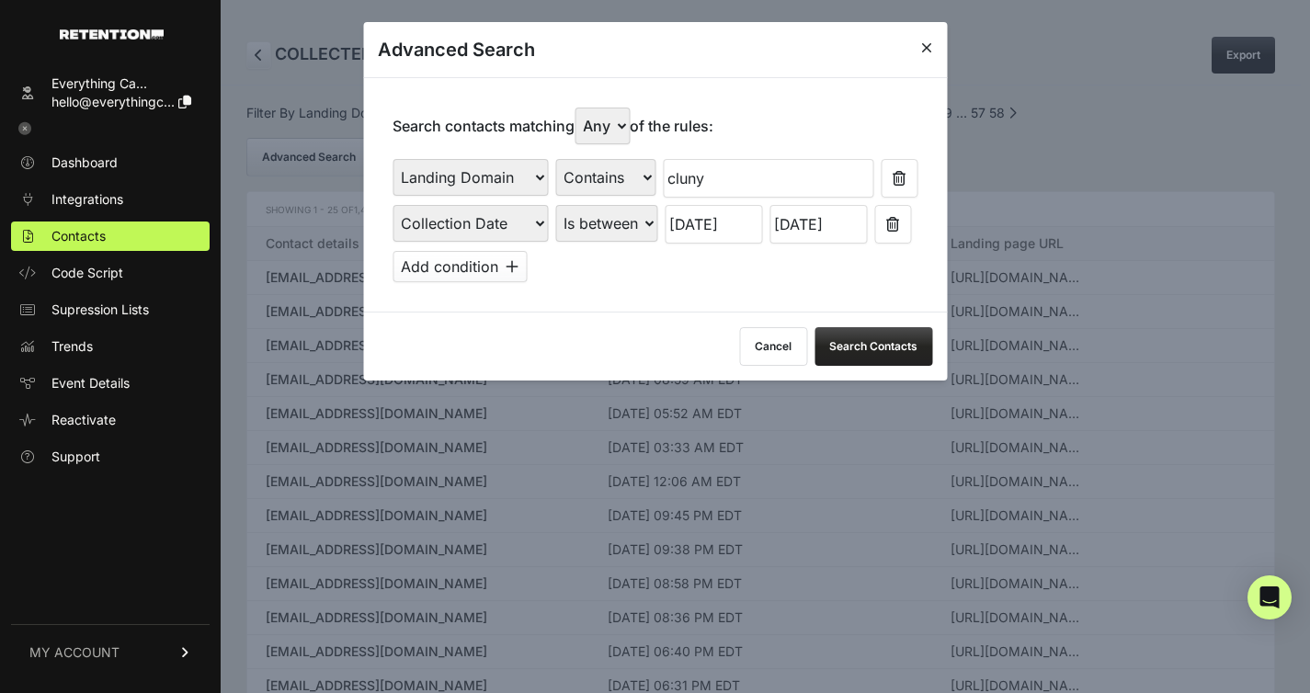
click at [869, 346] on button "Search Contacts" at bounding box center [873, 346] width 118 height 39
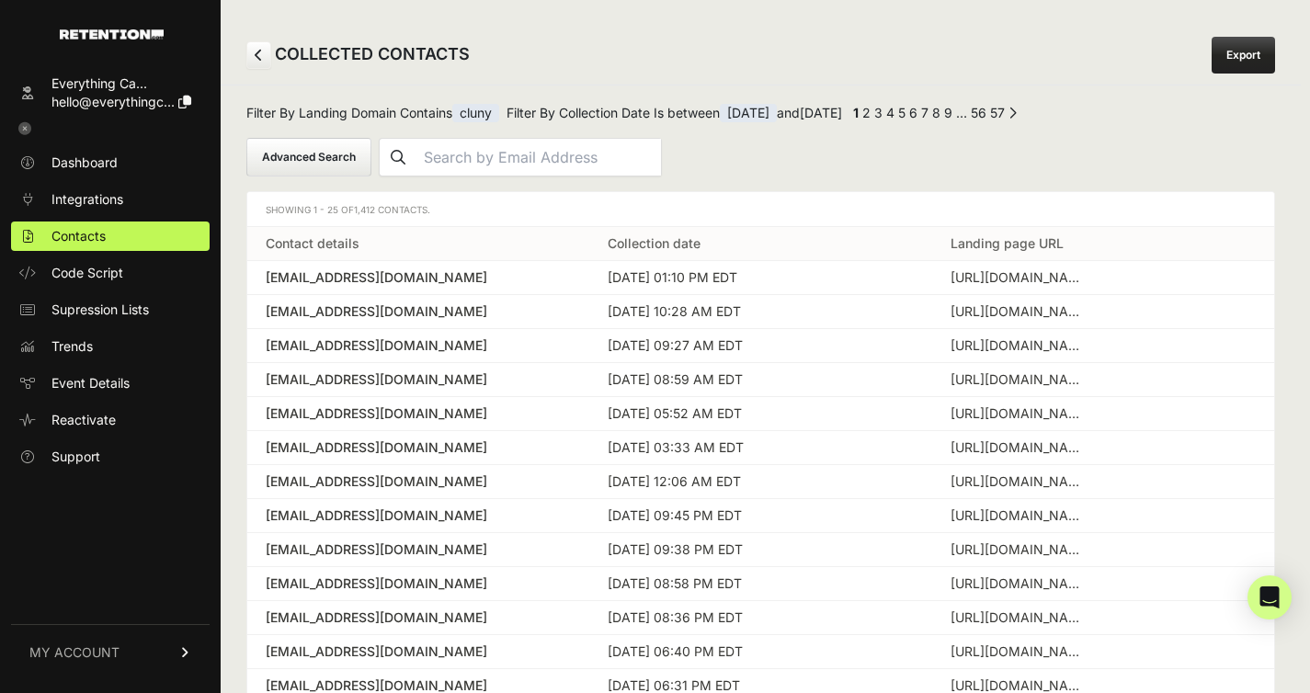
drag, startPoint x: 353, startPoint y: 209, endPoint x: 377, endPoint y: 210, distance: 24.0
click at [377, 210] on span "Showing 1 - 25 of 1,412 Contacts." at bounding box center [348, 209] width 165 height 11
copy span "1,412"
click at [348, 166] on button "Advanced Search" at bounding box center [308, 157] width 125 height 39
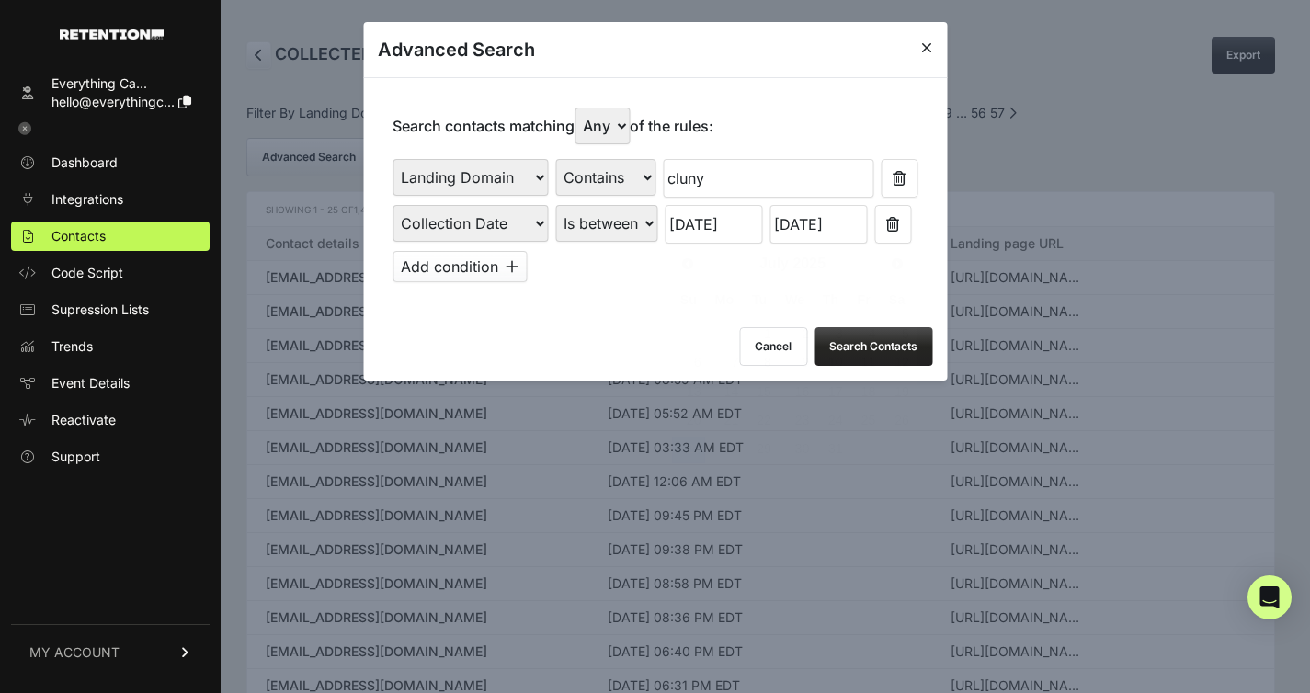
click at [718, 226] on input "07/27/2025" at bounding box center [712, 224] width 97 height 39
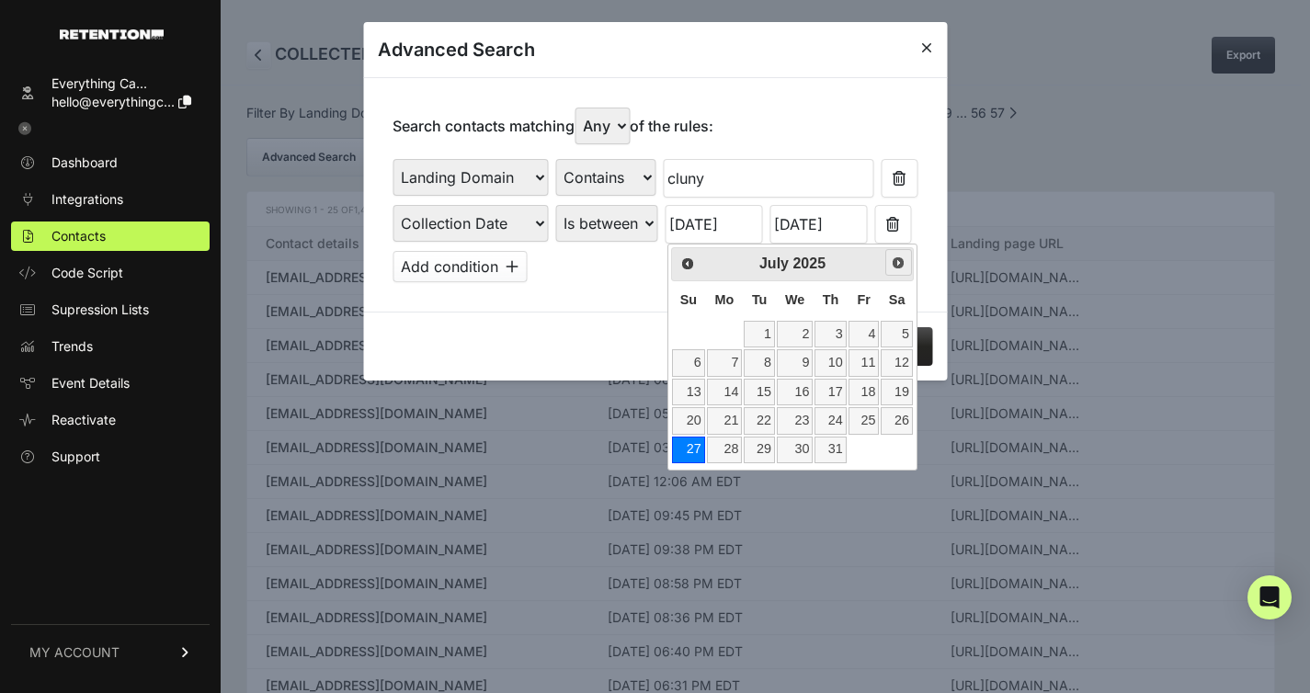
click at [894, 269] on span "Next" at bounding box center [898, 262] width 15 height 15
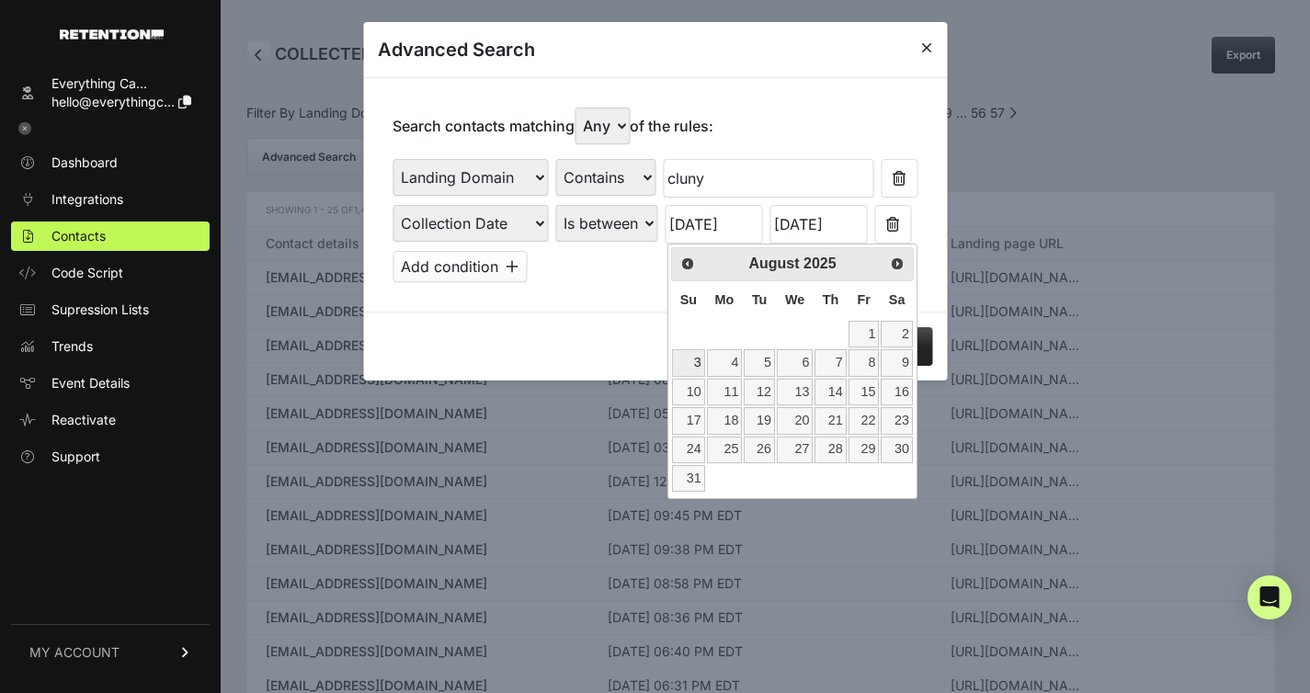
click at [690, 359] on link "3" at bounding box center [688, 362] width 32 height 27
type input "08/03/2025"
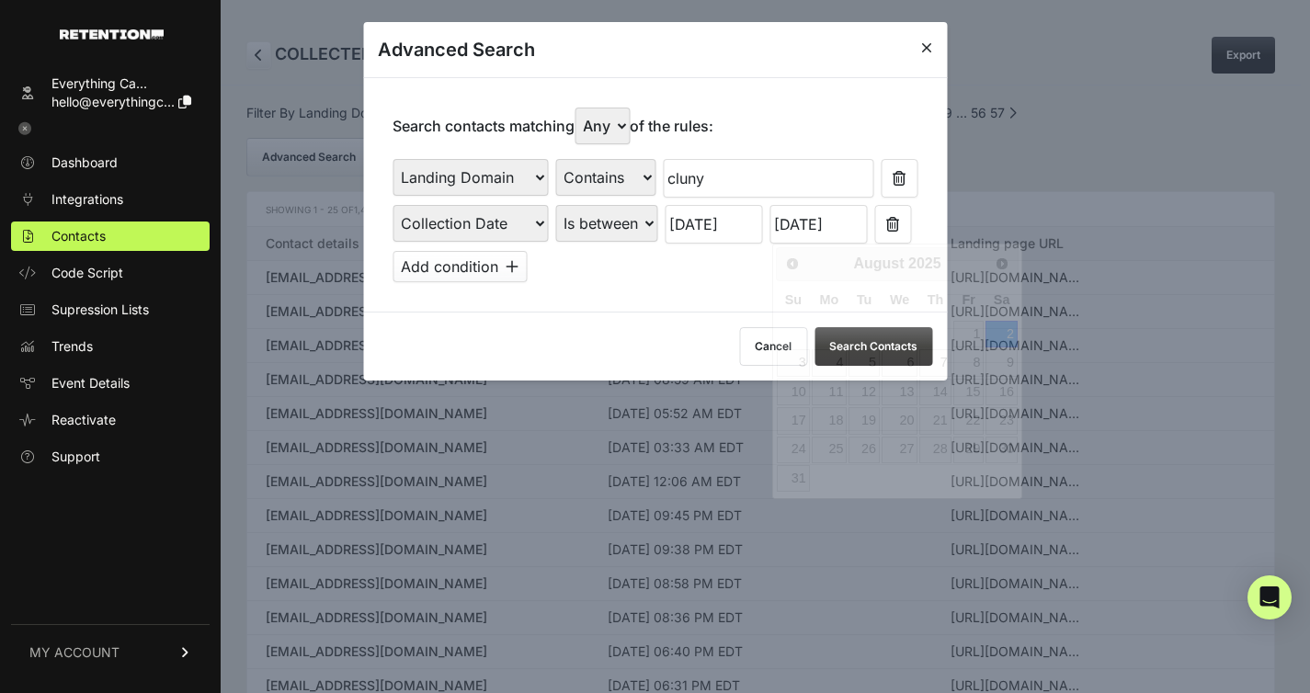
click at [801, 222] on input "08/02/2025" at bounding box center [817, 224] width 97 height 39
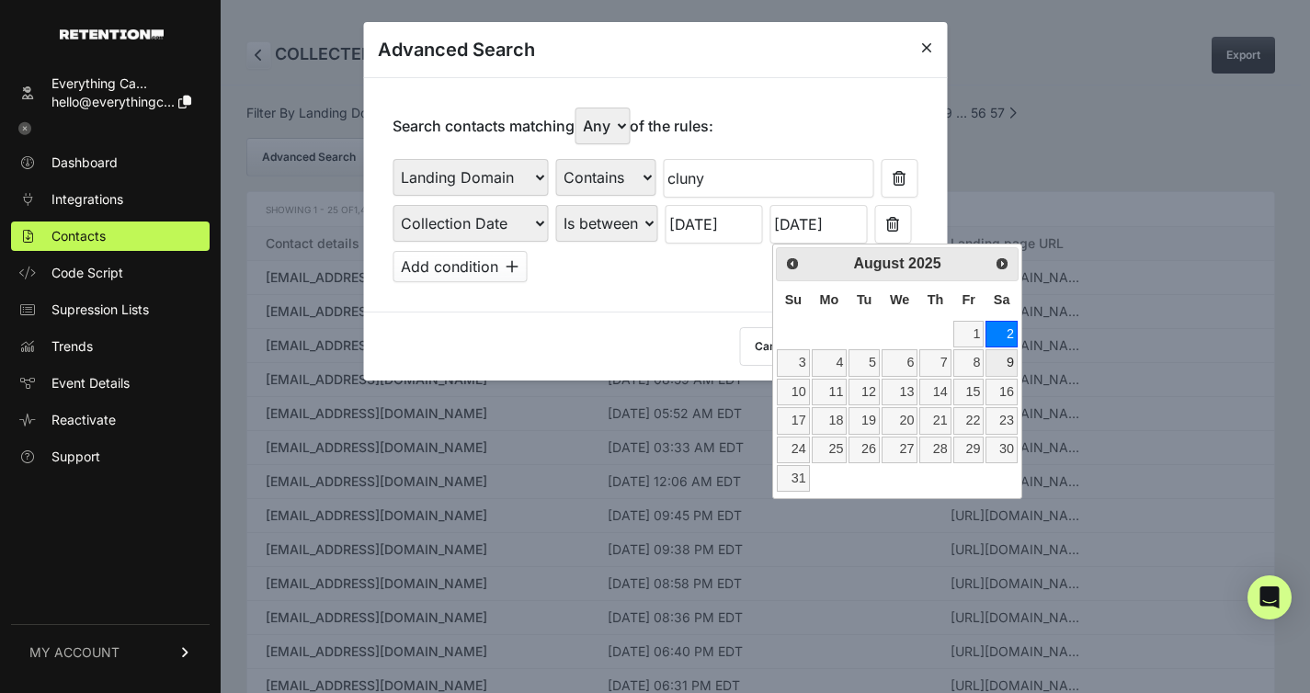
click at [1010, 359] on link "9" at bounding box center [1000, 362] width 31 height 27
type input "08/09/2025"
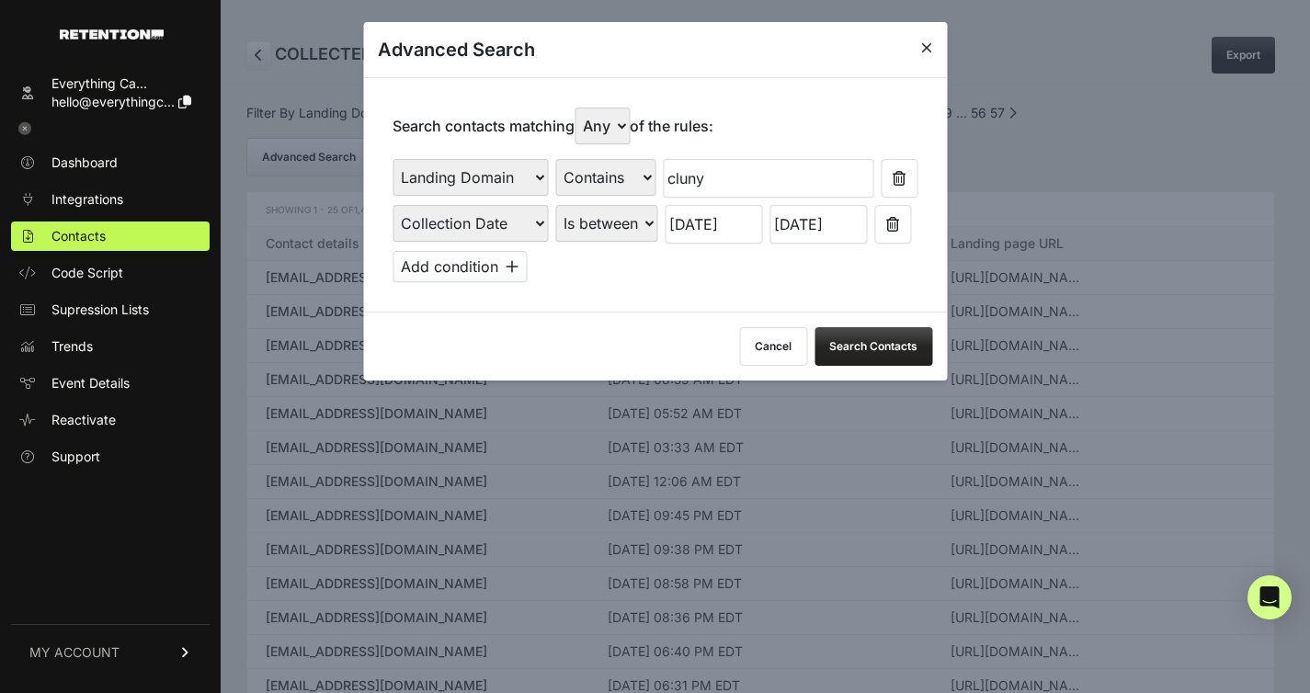
click at [716, 225] on input "08/03/2025" at bounding box center [712, 224] width 97 height 39
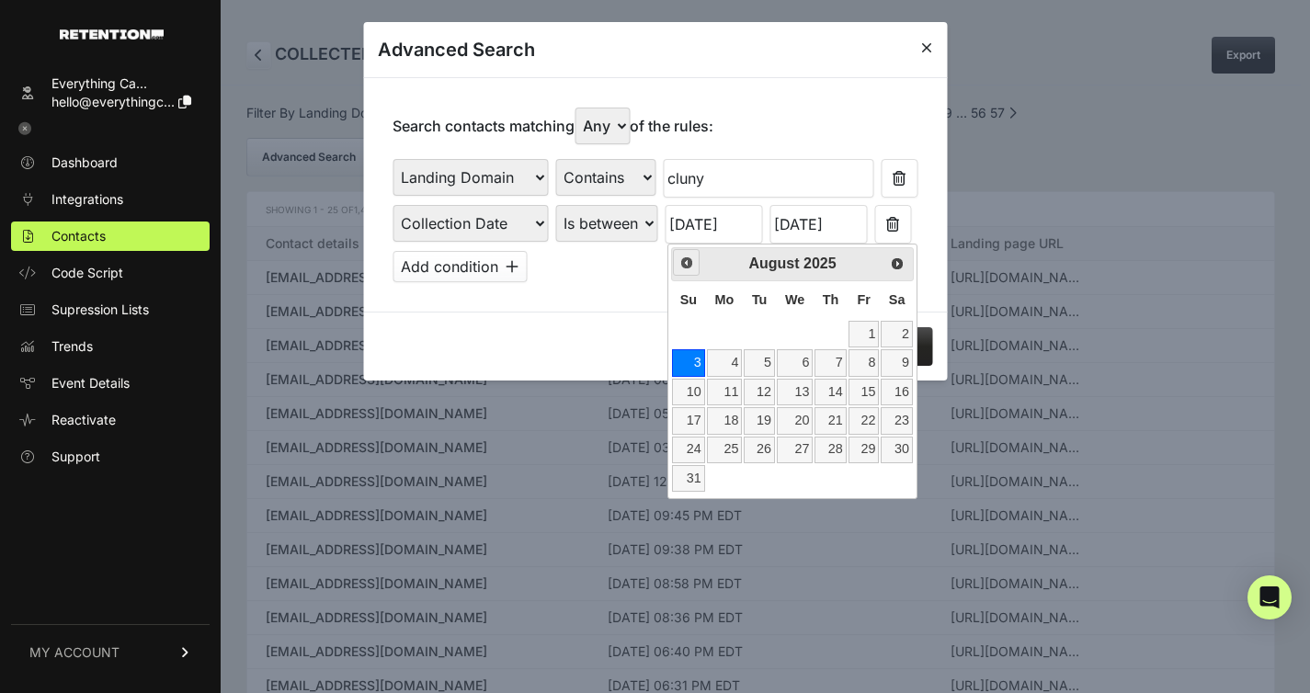
click at [693, 267] on span "Prev" at bounding box center [686, 262] width 15 height 15
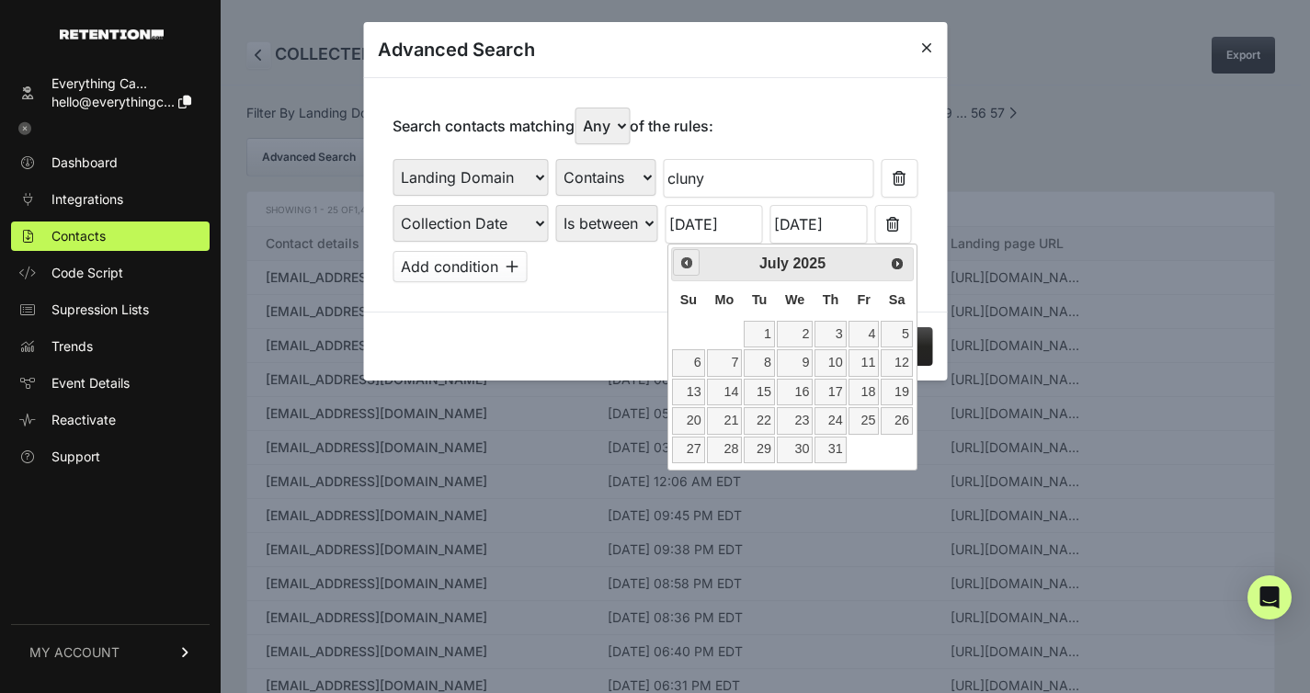
click at [689, 259] on span "Prev" at bounding box center [686, 262] width 15 height 15
click at [696, 441] on link "29" at bounding box center [688, 450] width 32 height 27
type input "06/29/2025"
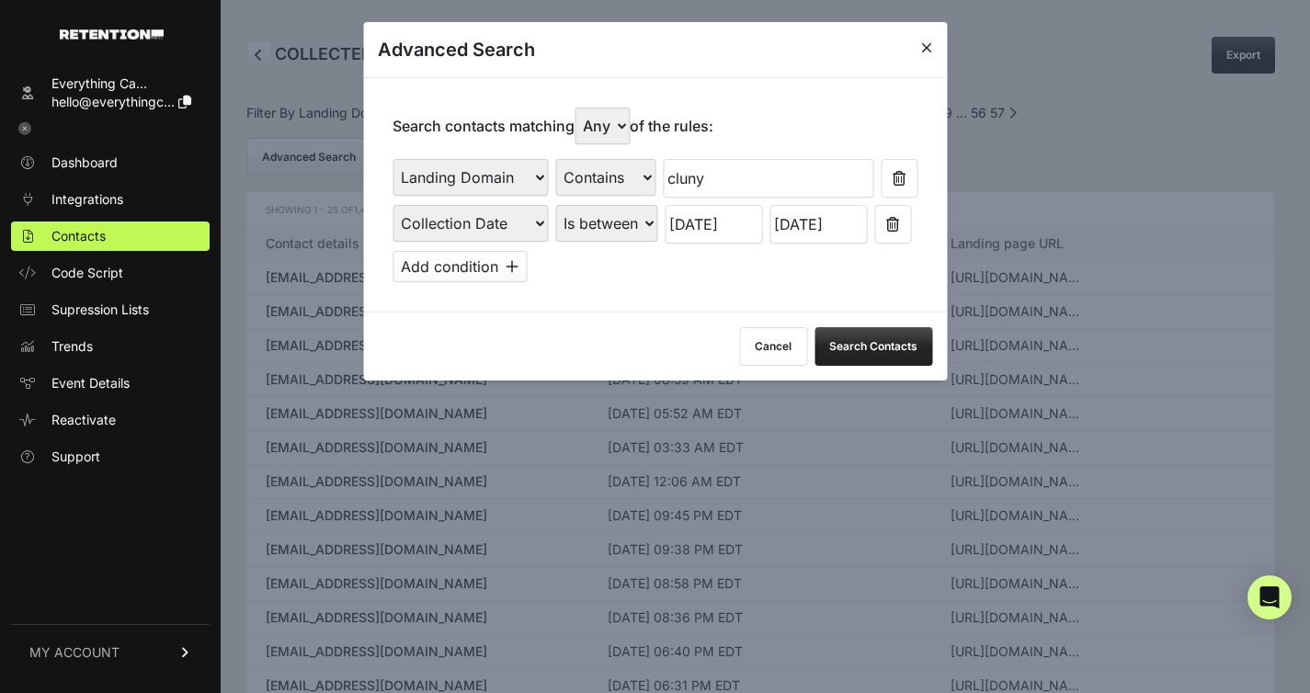
click at [790, 229] on input "08/09/2025" at bounding box center [817, 224] width 97 height 39
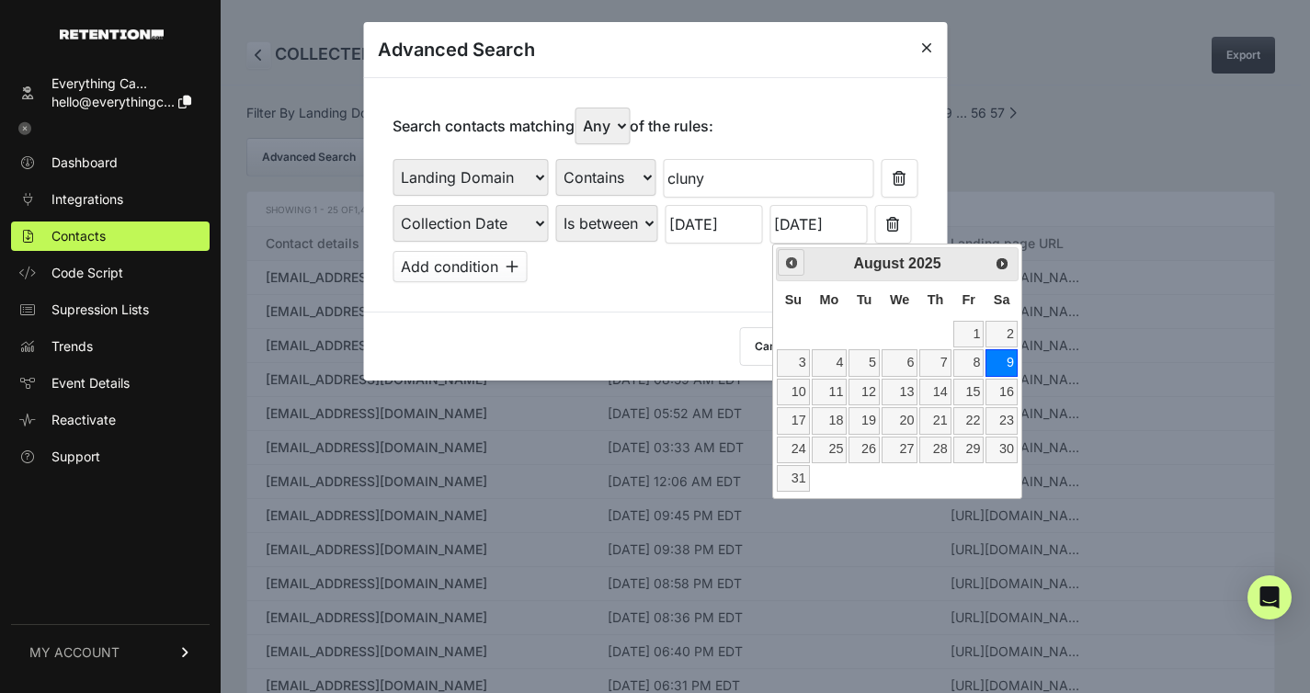
click at [794, 268] on span "Prev" at bounding box center [791, 262] width 15 height 15
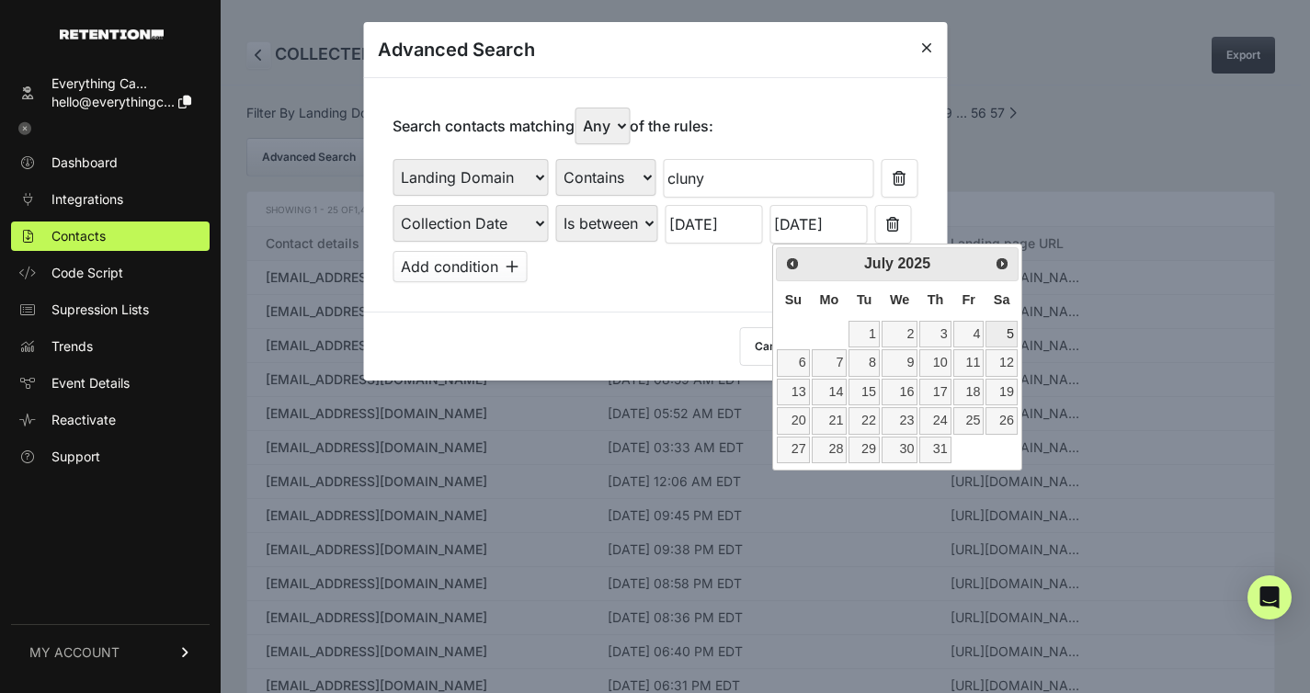
click at [1002, 336] on link "5" at bounding box center [1000, 334] width 31 height 27
type input "07/05/2025"
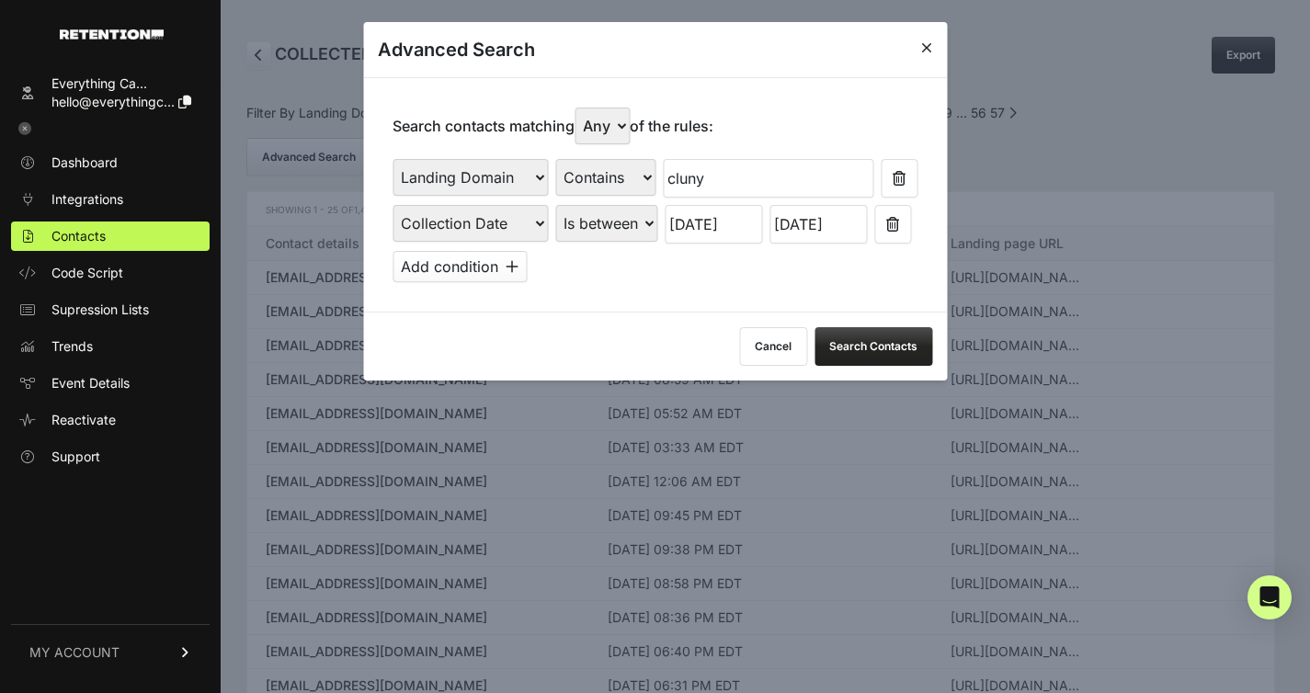
click at [905, 351] on button "Search Contacts" at bounding box center [873, 346] width 118 height 39
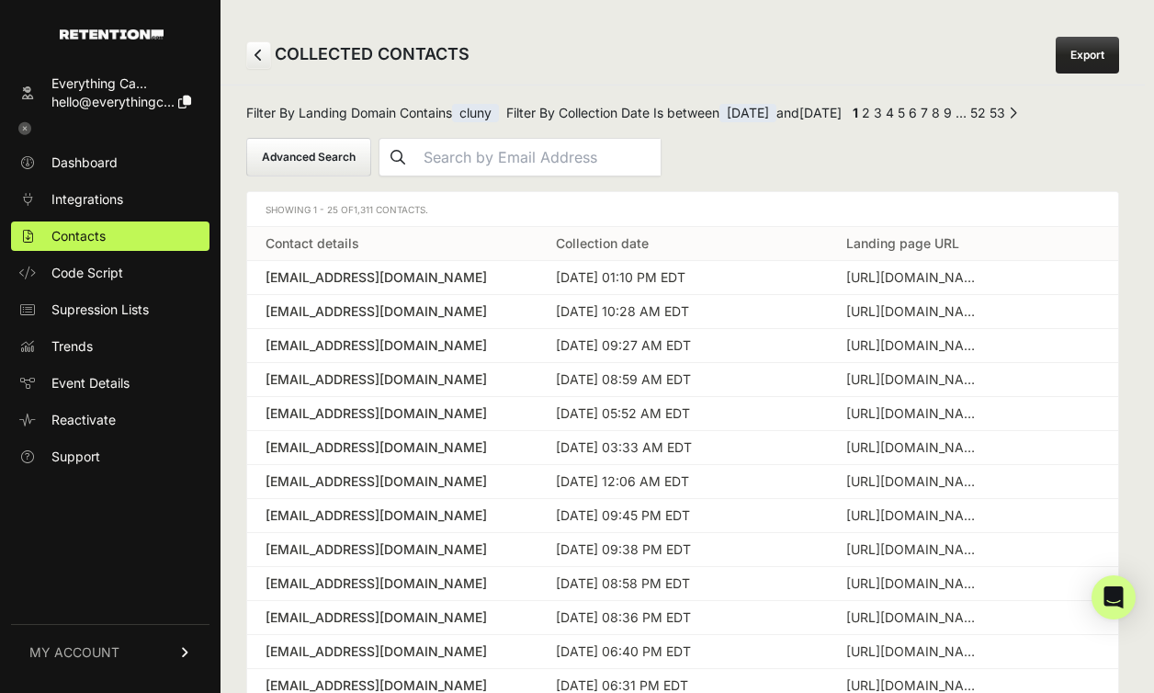
click at [777, 114] on span "06/29/2025" at bounding box center [748, 113] width 57 height 18
click at [339, 153] on button "Advanced Search" at bounding box center [308, 157] width 125 height 39
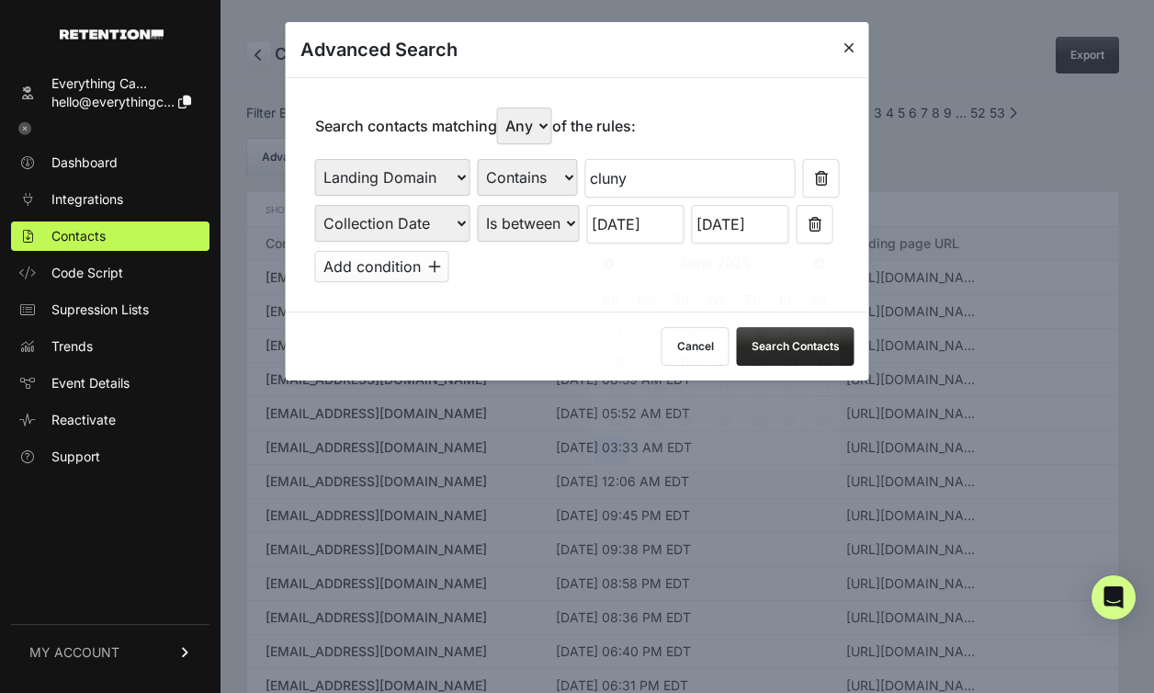
click at [635, 221] on input "06/29/2025" at bounding box center [635, 224] width 97 height 39
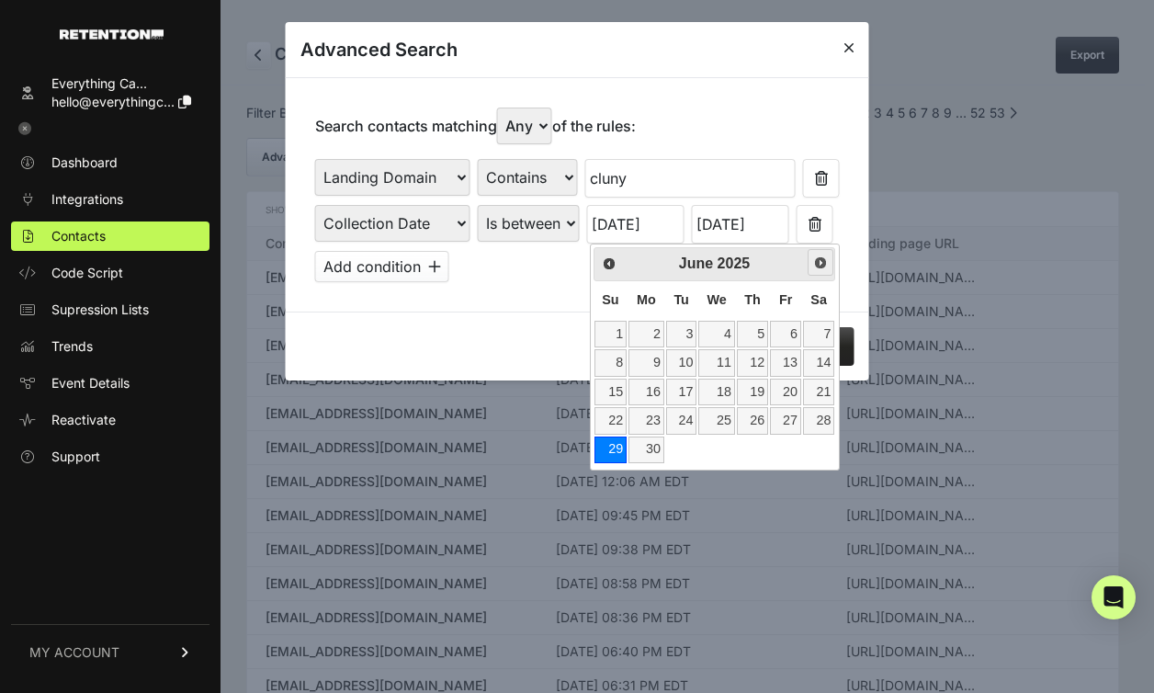
click at [818, 267] on span "Next" at bounding box center [820, 262] width 15 height 15
click at [619, 361] on link "6" at bounding box center [611, 362] width 32 height 27
type input "[DATE]"
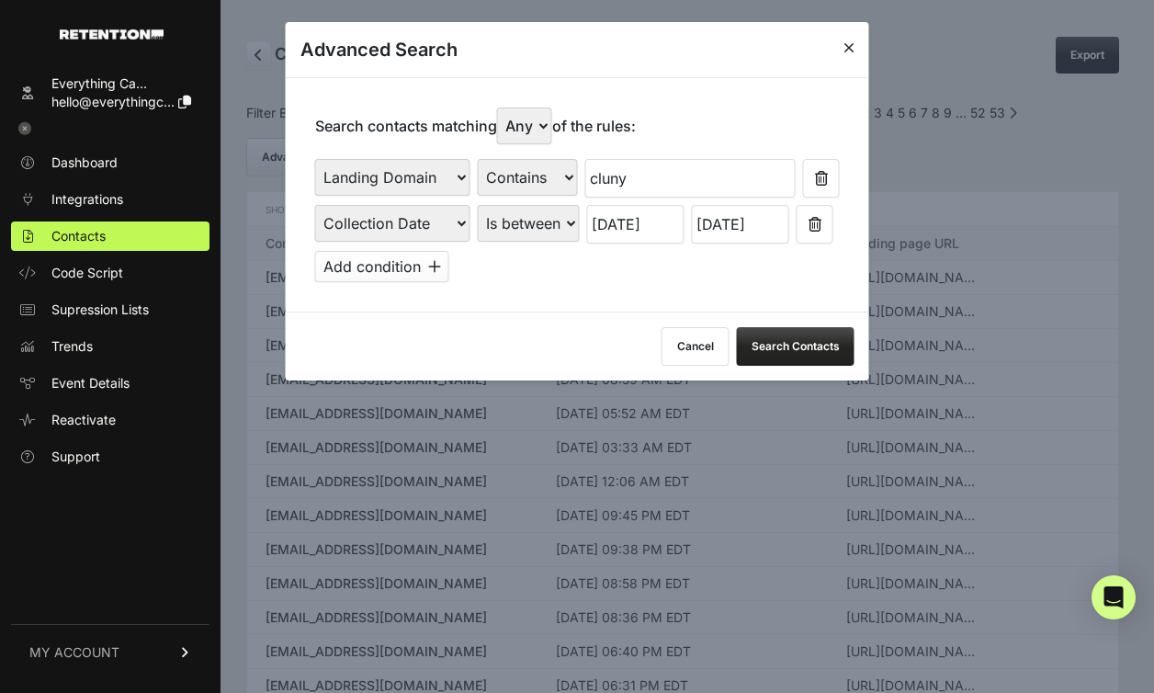
click at [729, 228] on input "07/05/2025" at bounding box center [740, 224] width 97 height 39
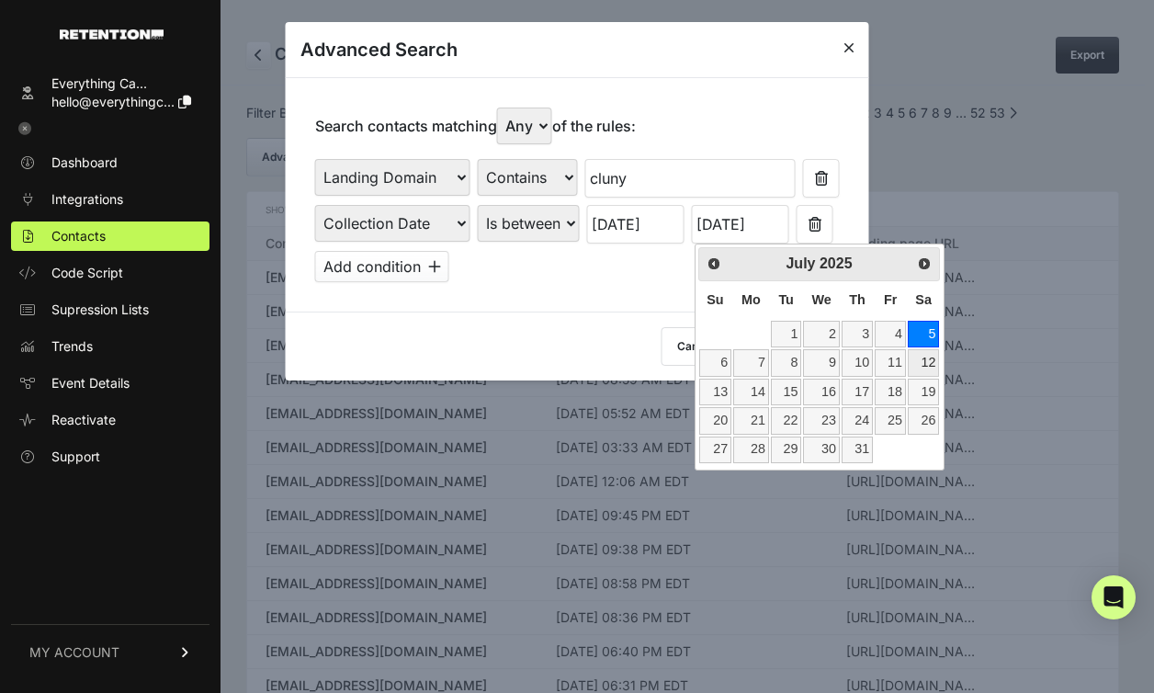
click at [926, 355] on link "12" at bounding box center [923, 362] width 31 height 27
type input "[DATE]"
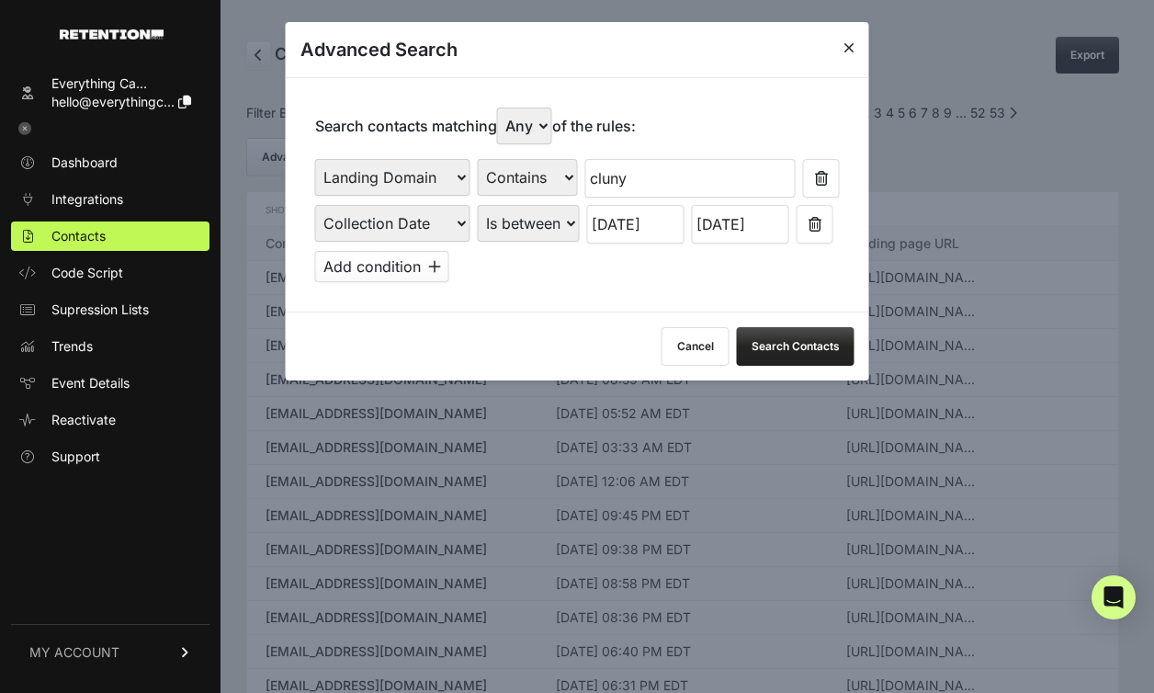
click at [807, 346] on button "Search Contacts" at bounding box center [796, 346] width 118 height 39
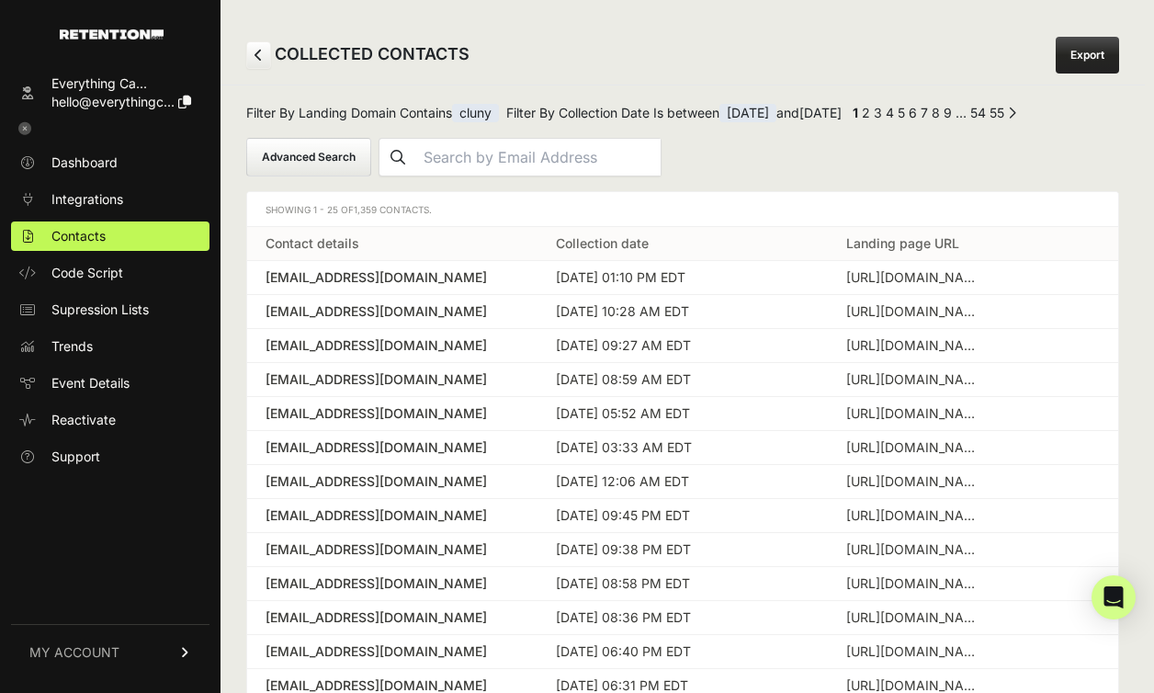
click at [777, 117] on span "[DATE]" at bounding box center [748, 113] width 57 height 18
click at [321, 162] on button "Advanced Search" at bounding box center [308, 157] width 125 height 39
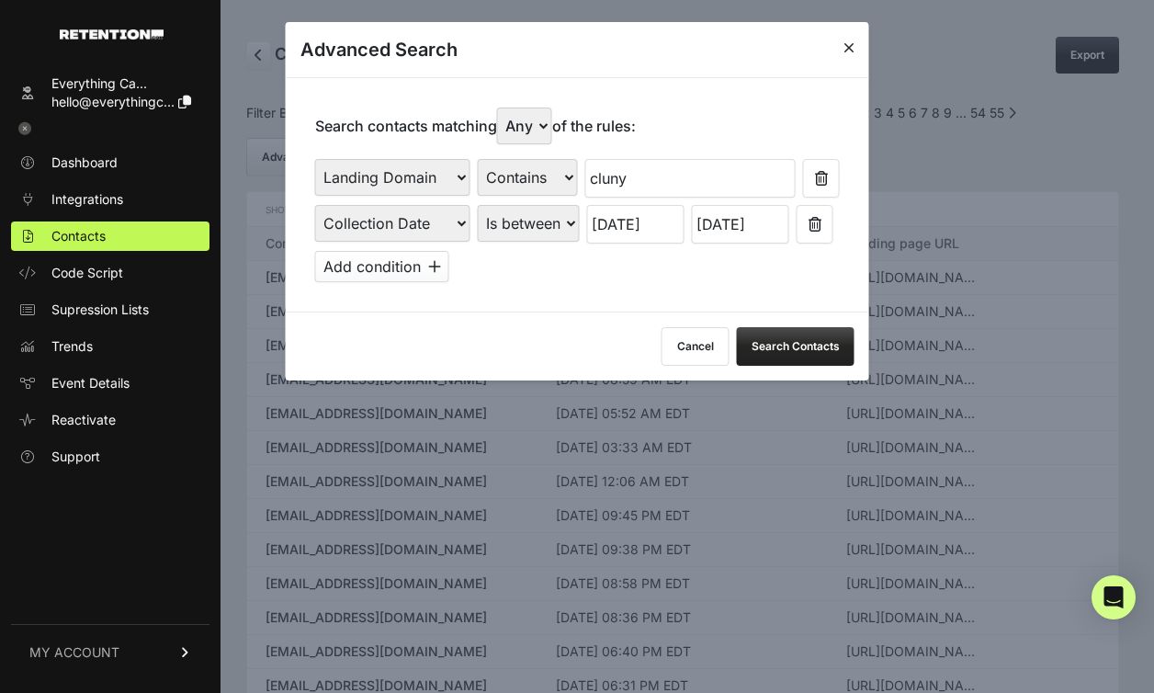
click at [633, 233] on input "[DATE]" at bounding box center [635, 224] width 97 height 39
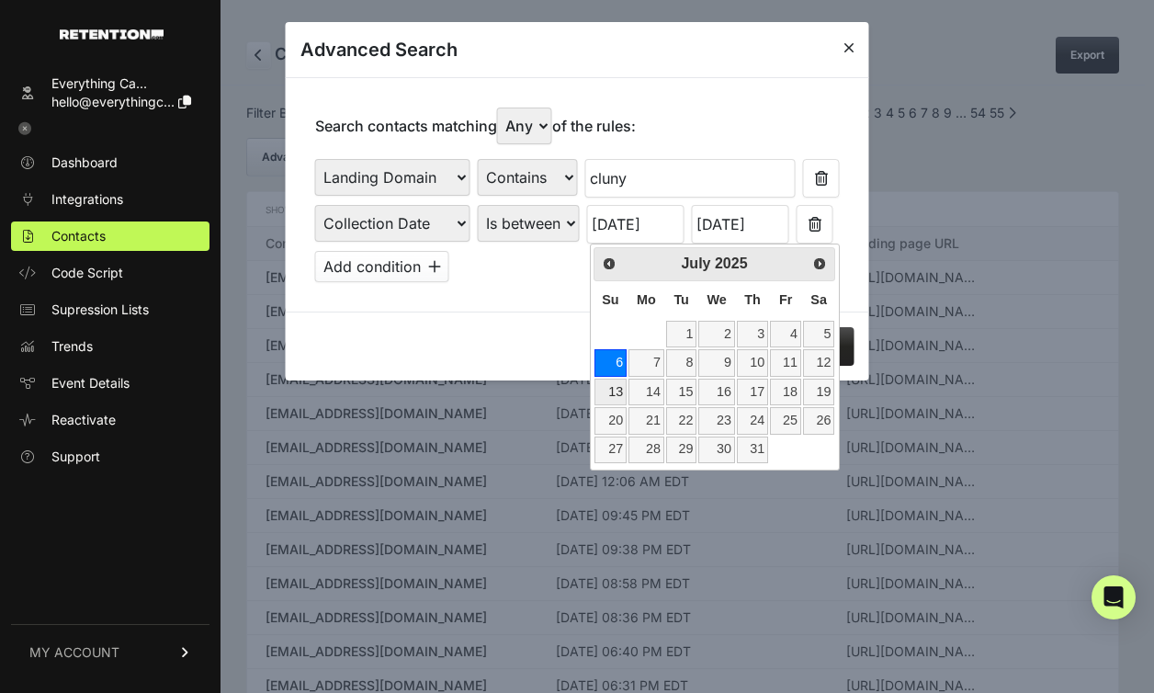
click at [614, 392] on link "13" at bounding box center [611, 392] width 32 height 27
type input "07/13/2025"
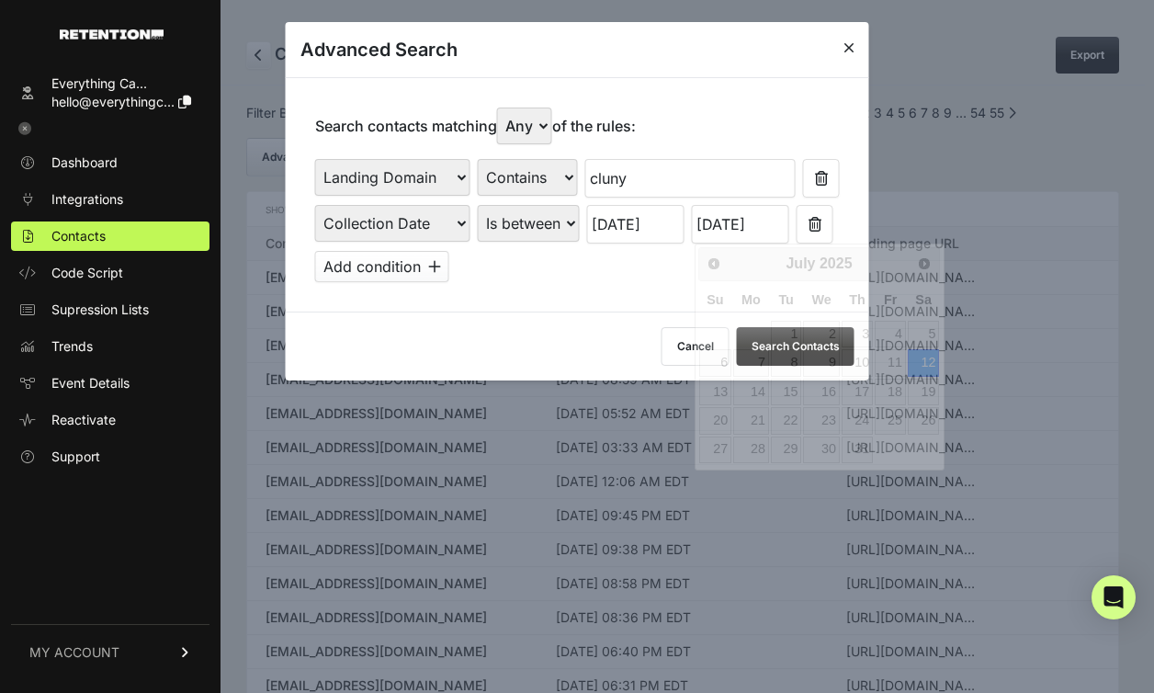
click at [723, 231] on input "[DATE]" at bounding box center [740, 224] width 97 height 39
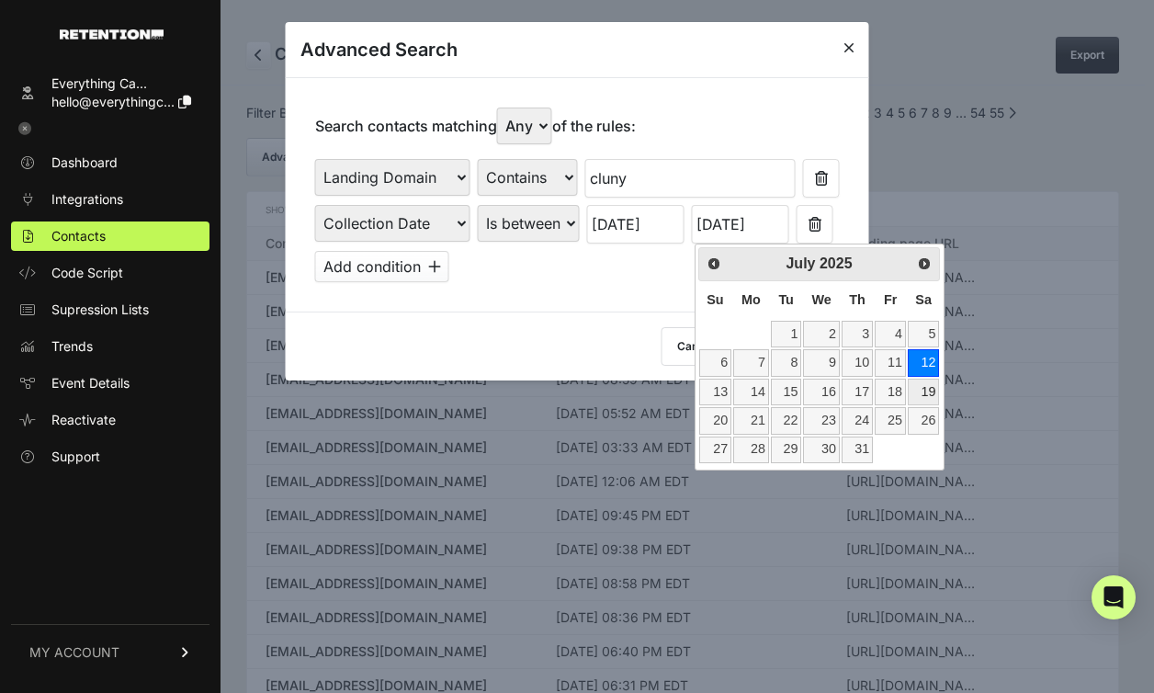
click at [927, 394] on link "19" at bounding box center [923, 392] width 31 height 27
type input "07/19/2025"
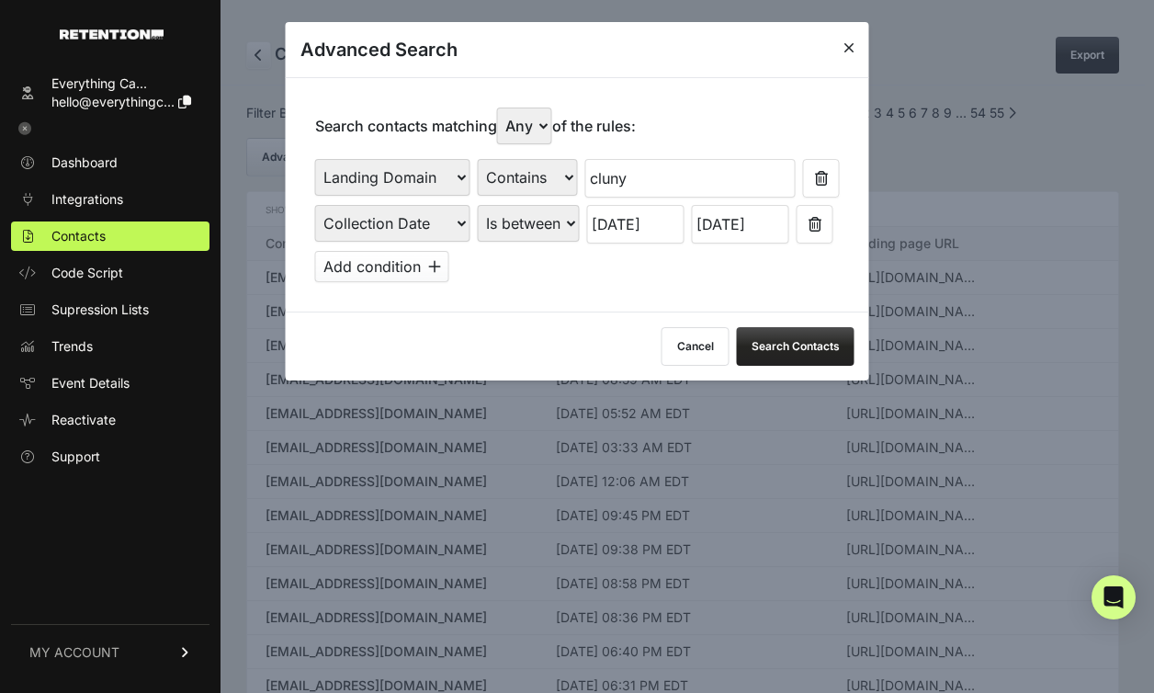
click at [783, 353] on button "Search Contacts" at bounding box center [796, 346] width 118 height 39
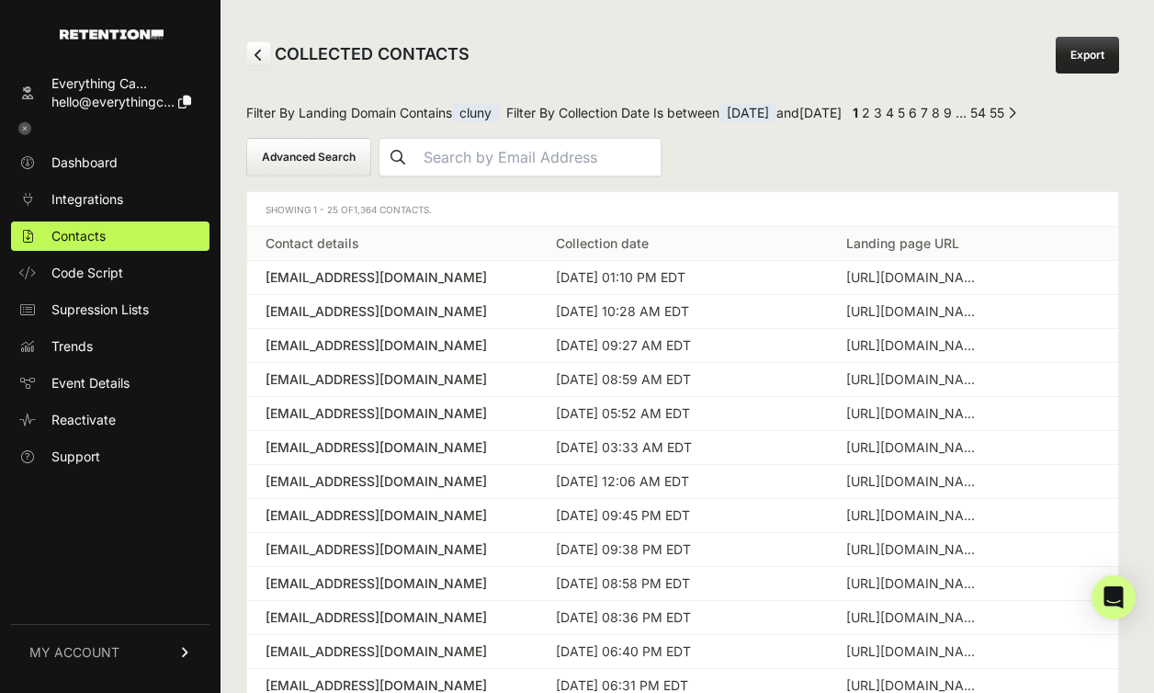
click at [777, 114] on span "07/13/2025" at bounding box center [748, 113] width 57 height 18
click at [777, 118] on span "07/13/2025" at bounding box center [748, 113] width 57 height 18
click at [317, 147] on button "Advanced Search" at bounding box center [308, 157] width 125 height 39
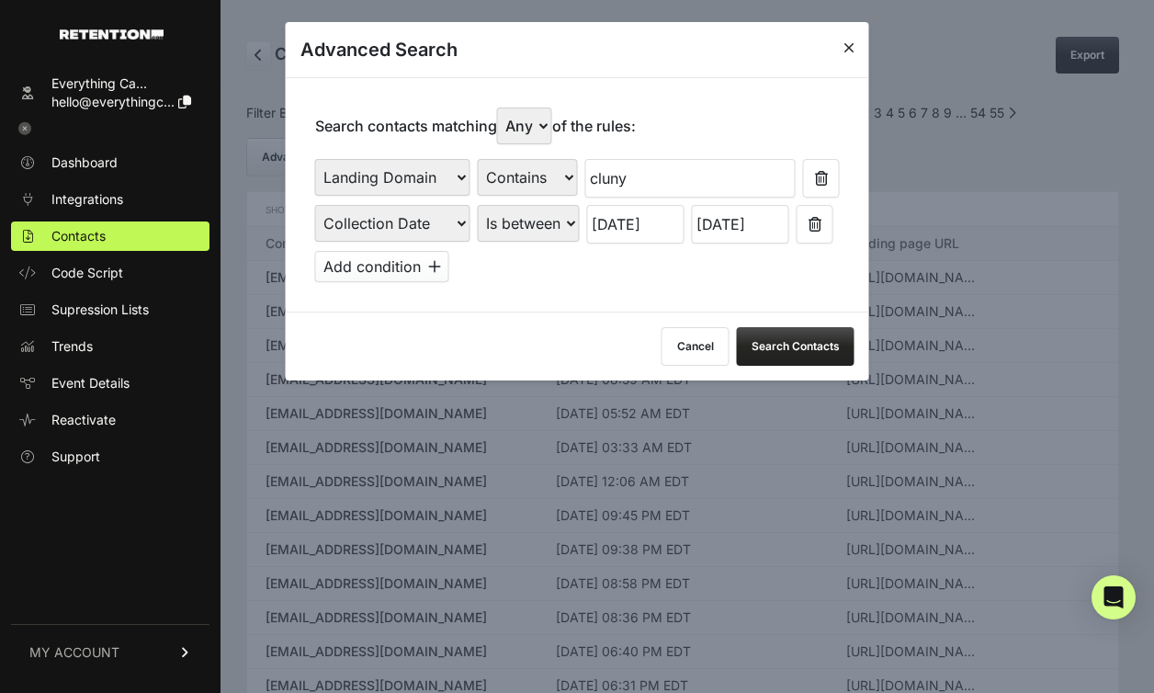
click at [607, 220] on input "07/13/2025" at bounding box center [635, 224] width 97 height 39
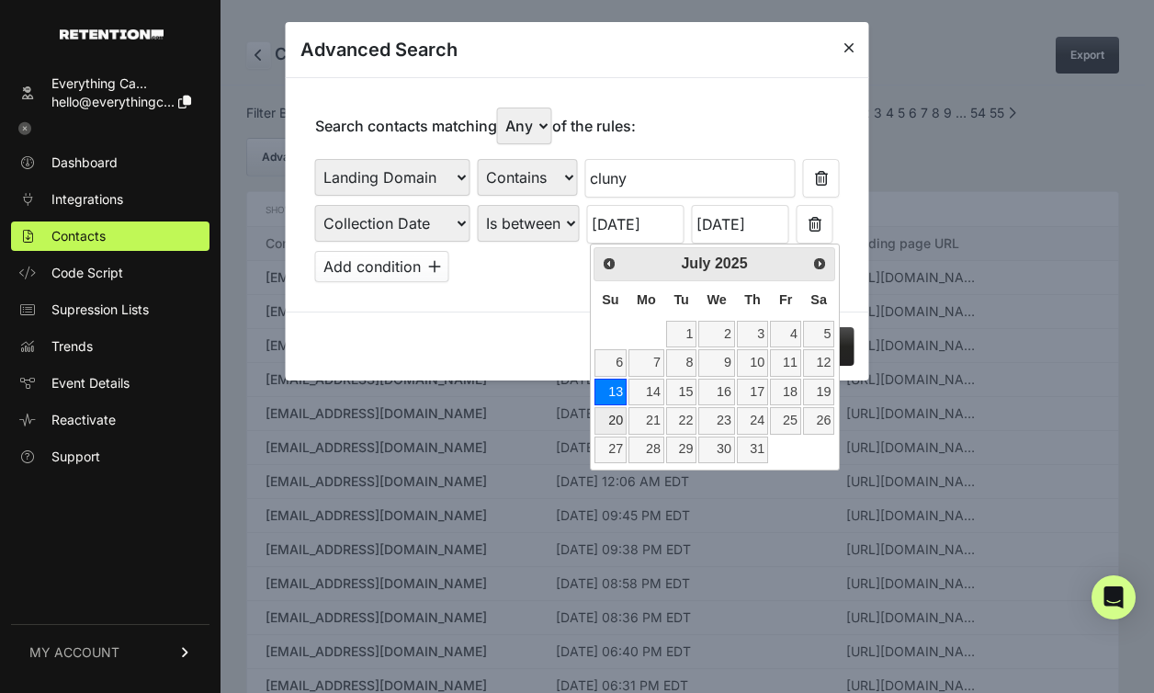
click at [619, 418] on link "20" at bounding box center [611, 420] width 32 height 27
type input "07/20/2025"
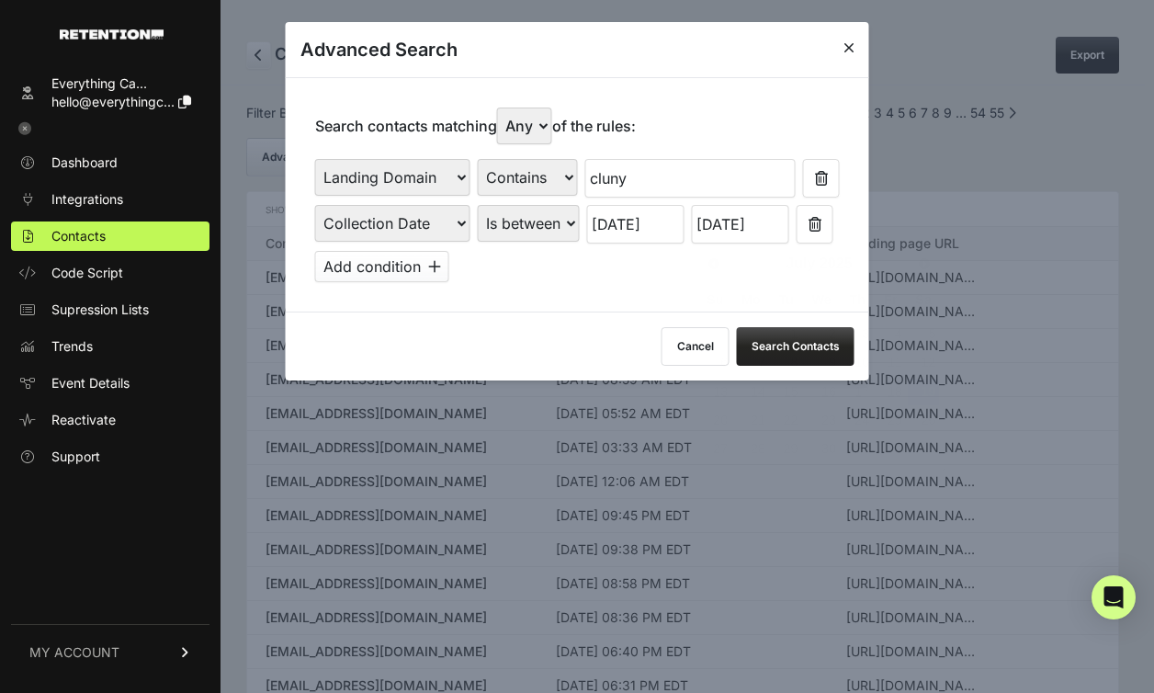
click at [746, 231] on input "07/19/2025" at bounding box center [740, 224] width 97 height 39
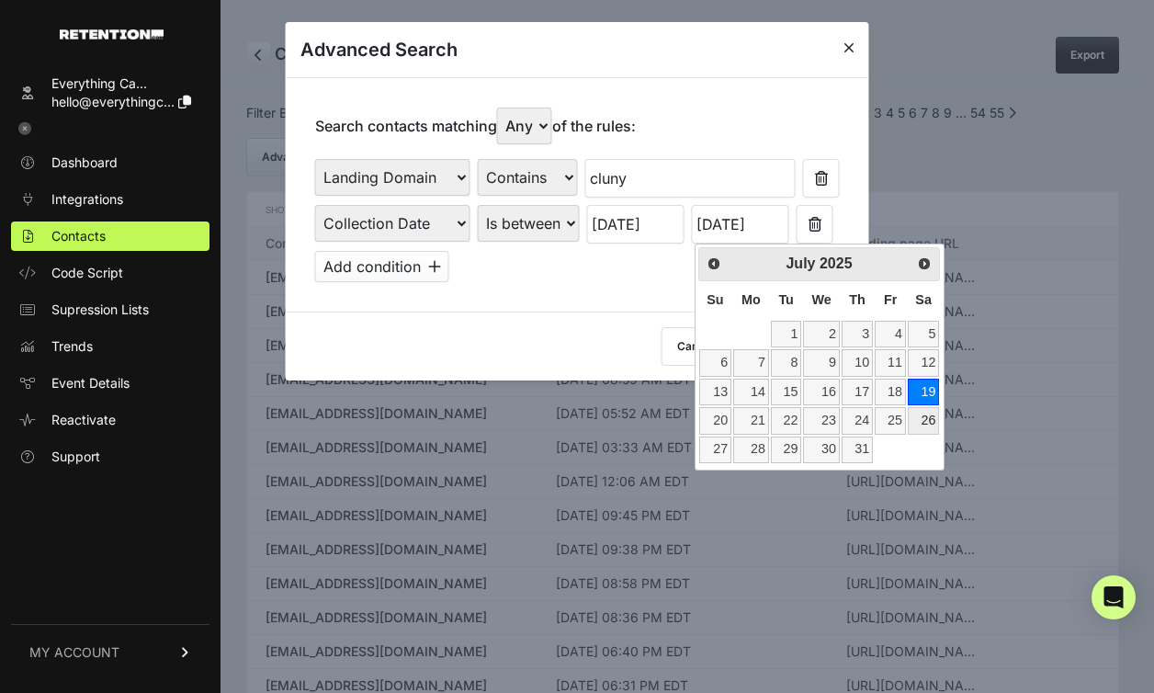
click at [925, 422] on link "26" at bounding box center [923, 420] width 31 height 27
type input "07/26/2025"
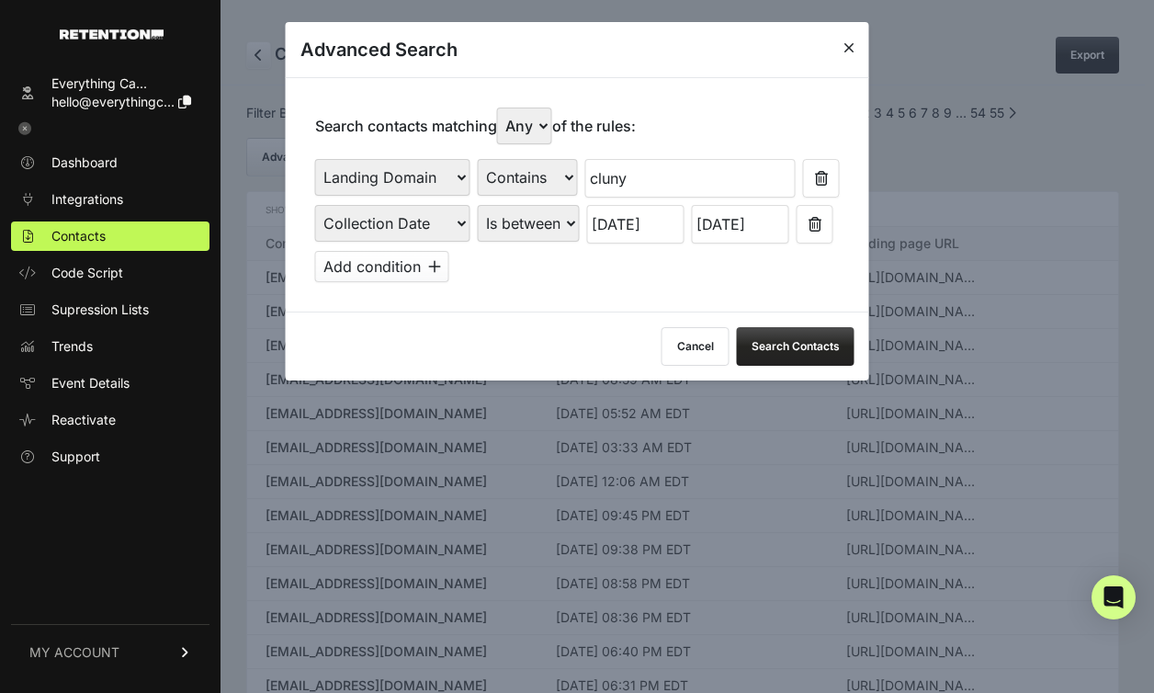
click at [787, 337] on button "Search Contacts" at bounding box center [796, 346] width 118 height 39
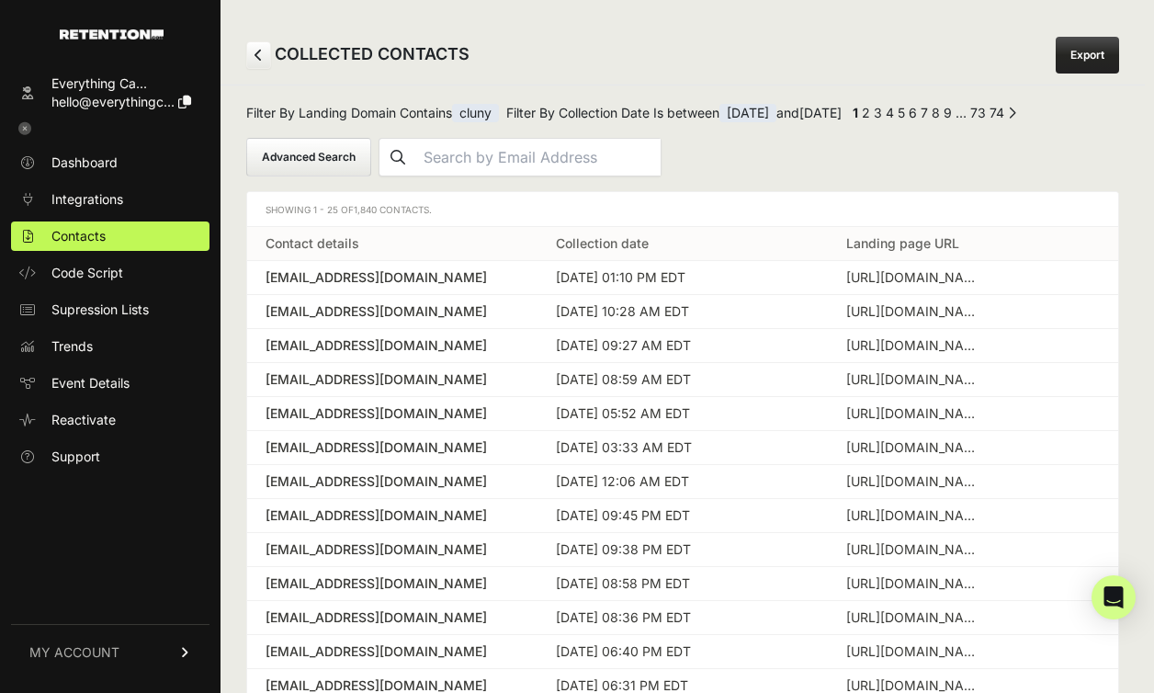
click at [340, 157] on button "Advanced Search" at bounding box center [308, 157] width 125 height 39
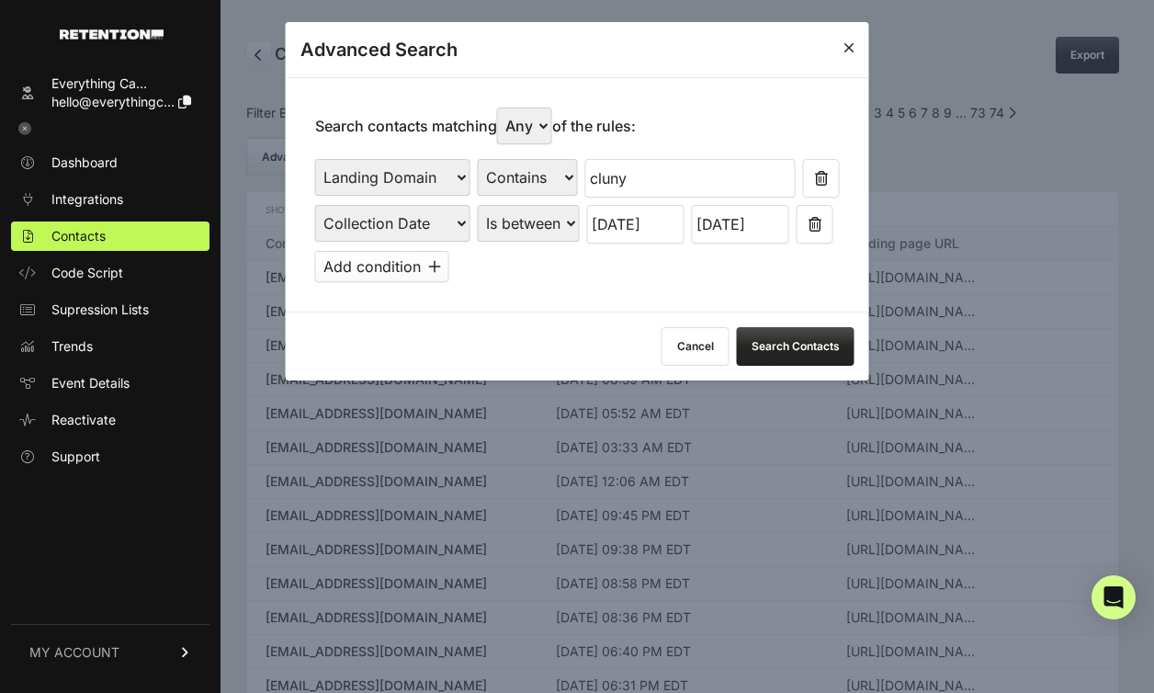
click at [642, 233] on input "07/20/2025" at bounding box center [635, 224] width 97 height 39
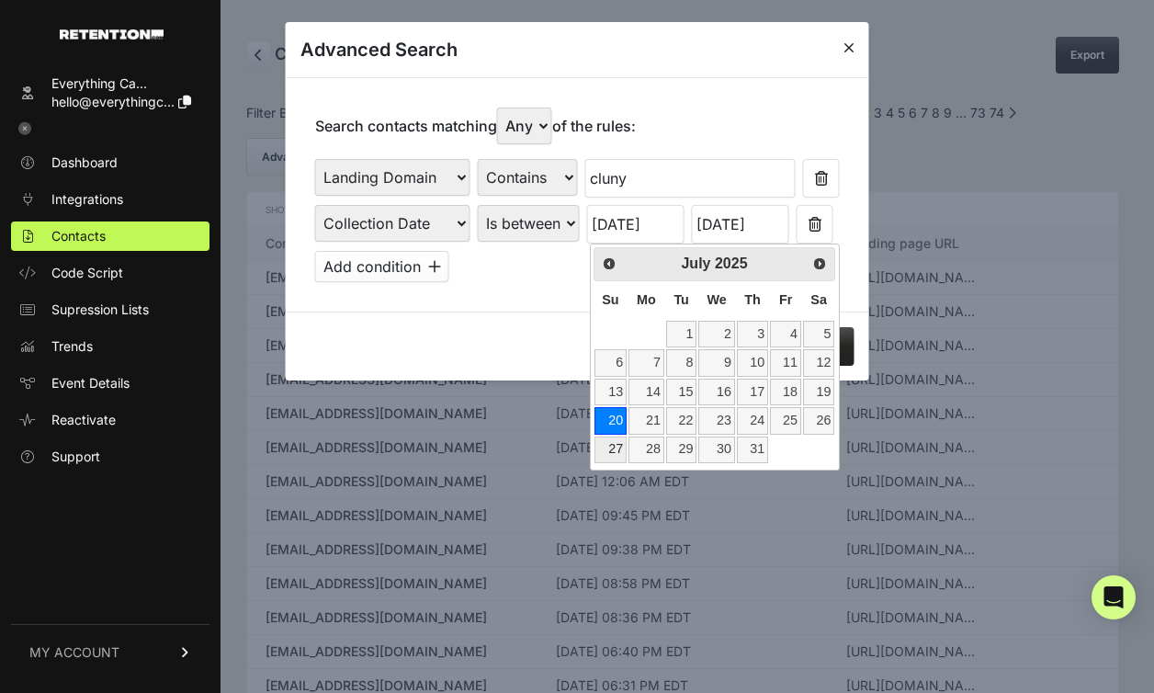
click at [607, 448] on link "27" at bounding box center [611, 450] width 32 height 27
type input "07/27/2025"
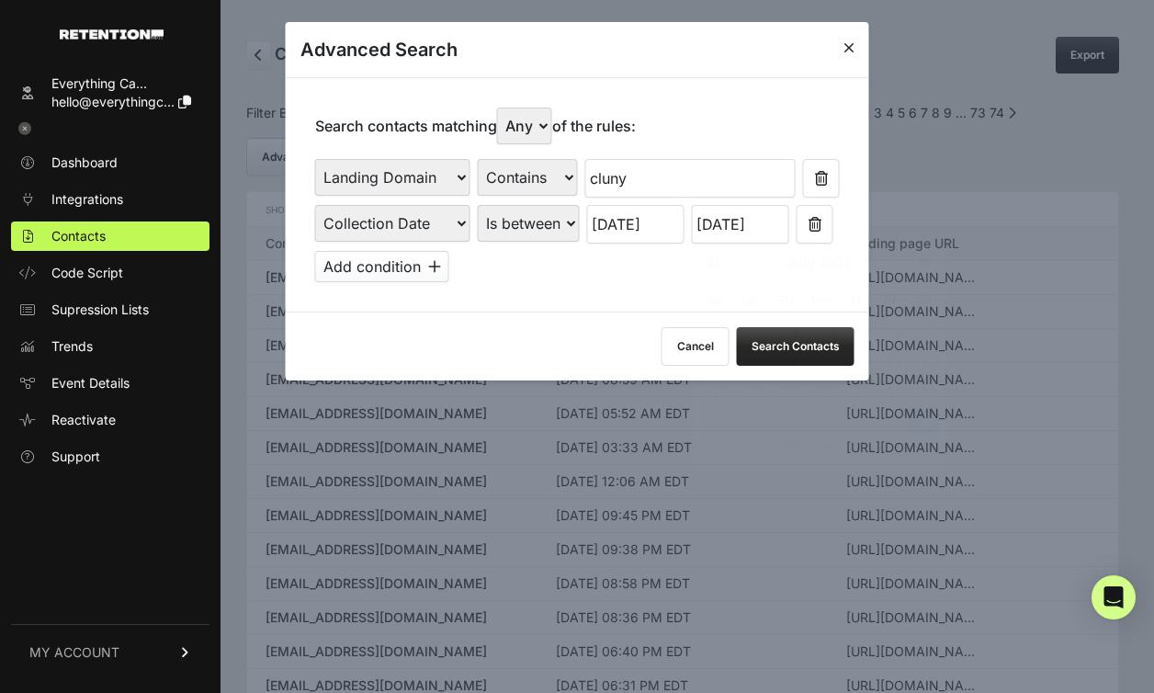
click at [766, 230] on input "07/26/2025" at bounding box center [740, 224] width 97 height 39
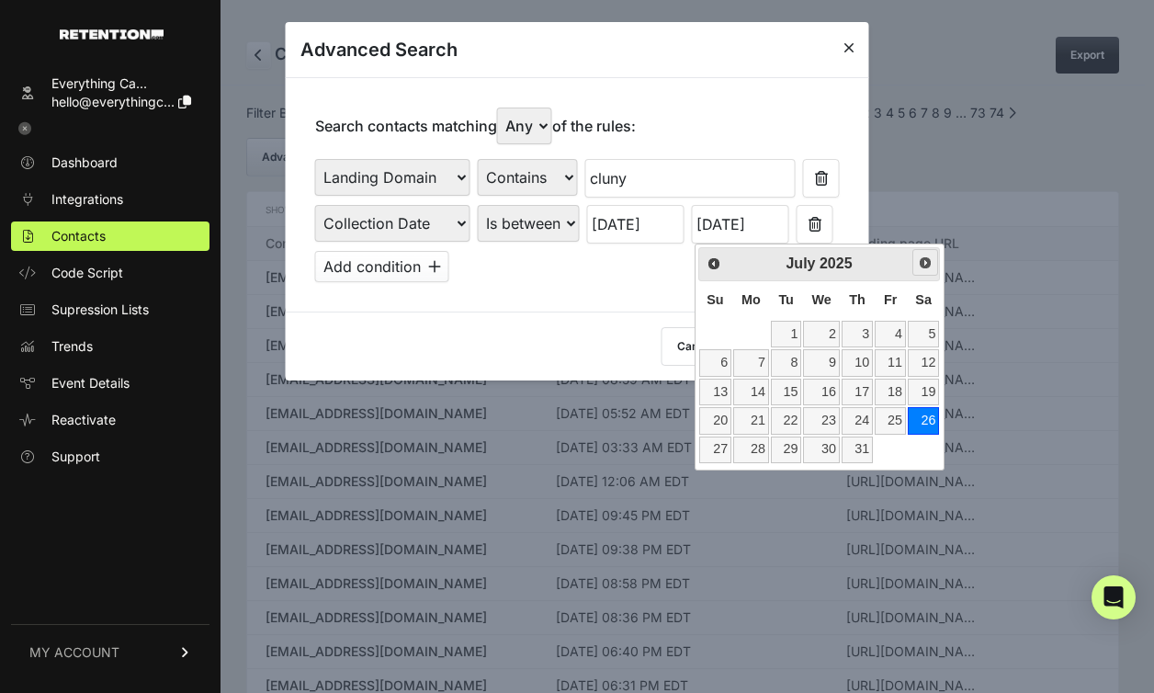
click at [931, 265] on span "Next" at bounding box center [925, 262] width 15 height 15
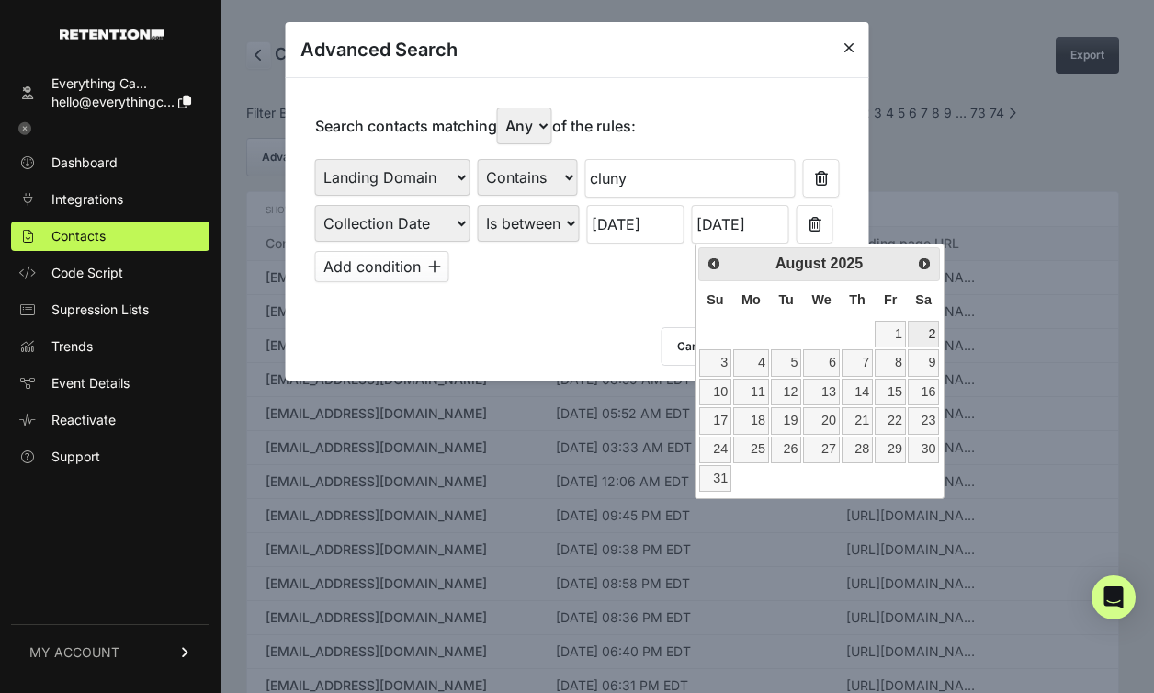
click at [928, 331] on link "2" at bounding box center [923, 334] width 31 height 27
type input "08/02/2025"
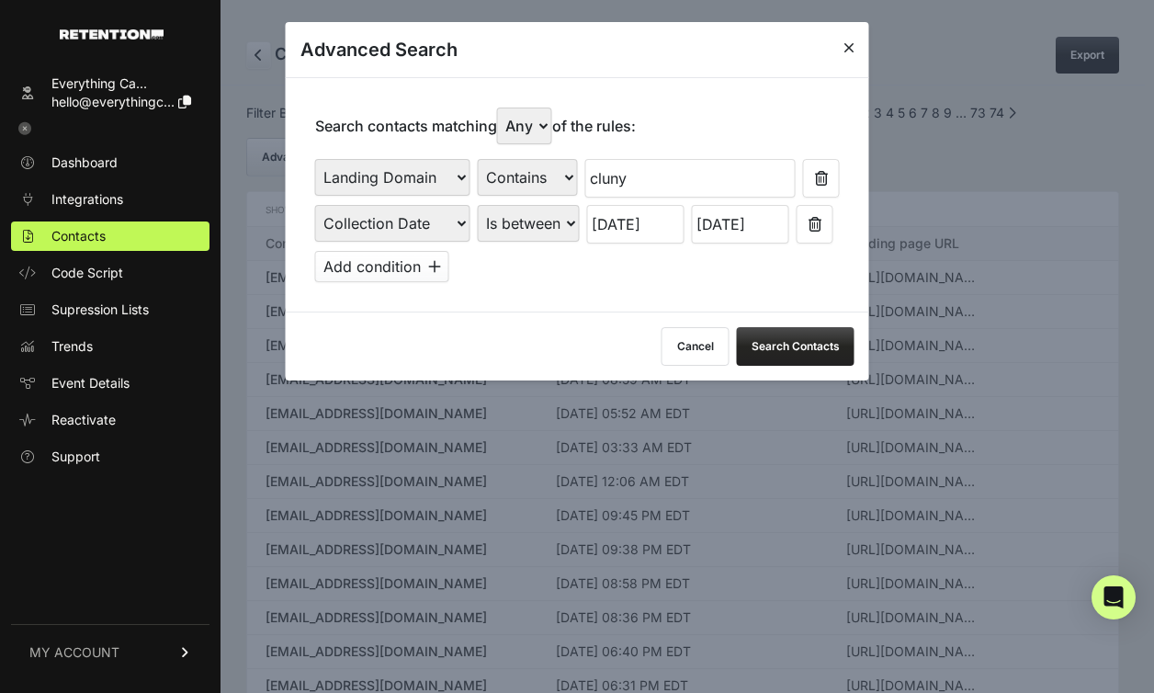
click at [810, 346] on button "Search Contacts" at bounding box center [796, 346] width 118 height 39
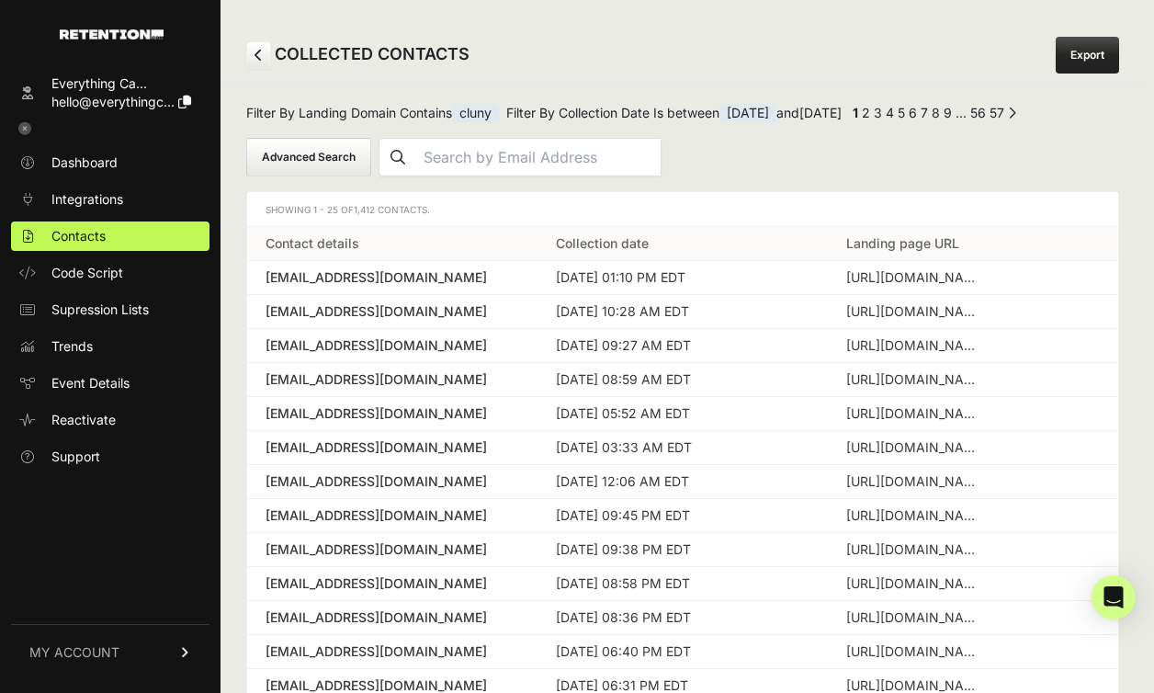
click at [777, 114] on span "07/27/2025" at bounding box center [748, 113] width 57 height 18
click at [777, 112] on span "07/27/2025" at bounding box center [748, 113] width 57 height 18
click at [775, 109] on span "07/27/2025" at bounding box center [748, 113] width 57 height 18
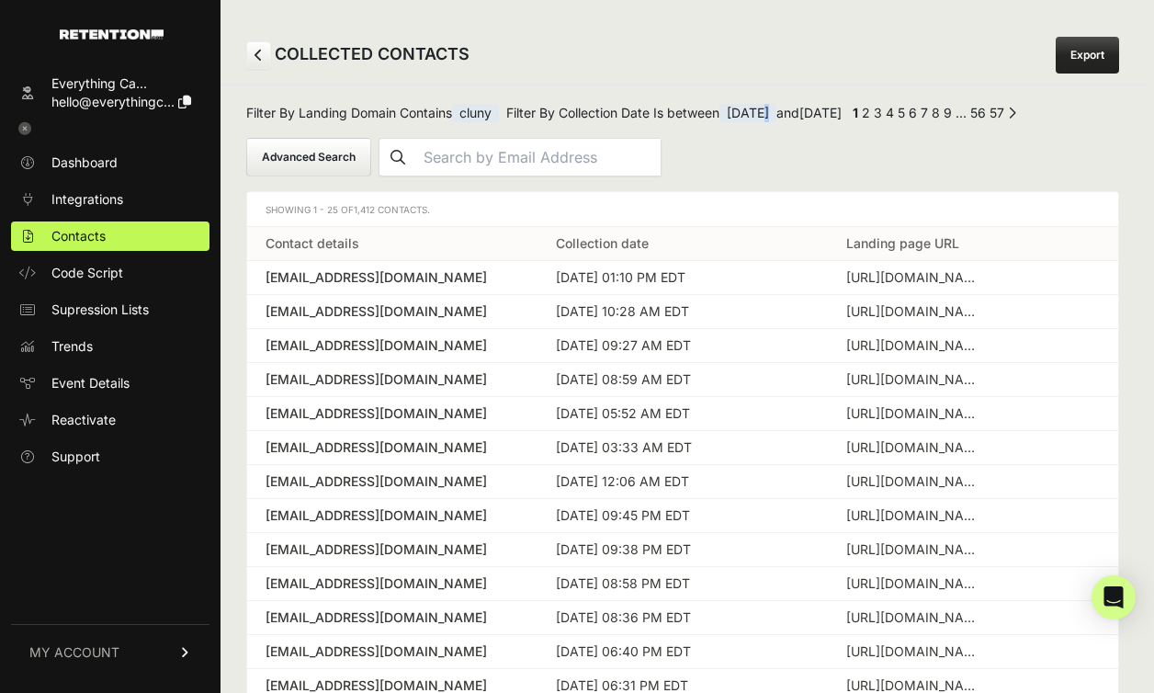
click at [290, 151] on button "Advanced Search" at bounding box center [308, 157] width 125 height 39
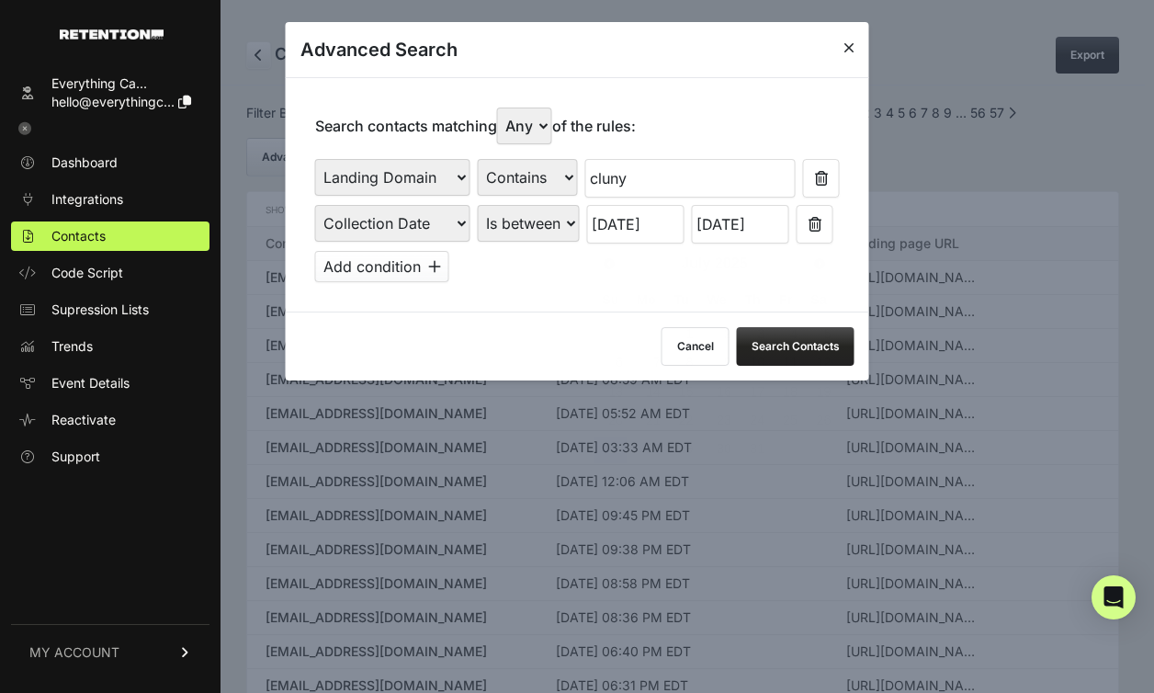
click at [660, 222] on input "07/27/2025" at bounding box center [635, 224] width 97 height 39
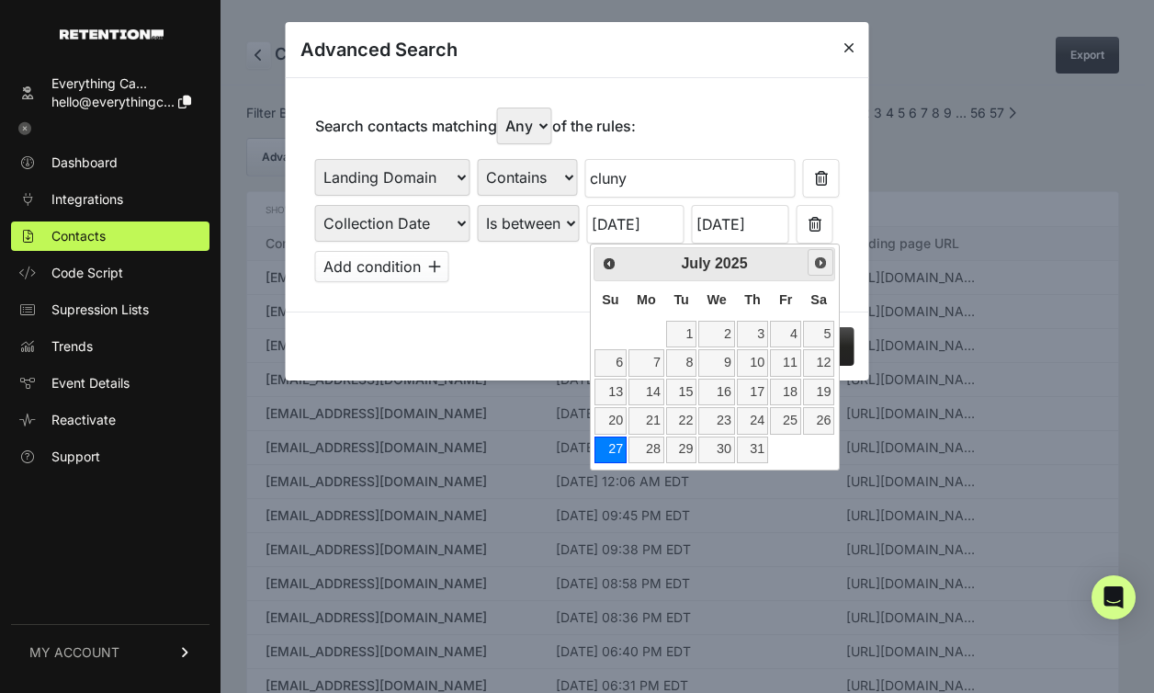
click at [827, 265] on span "Next" at bounding box center [820, 262] width 15 height 15
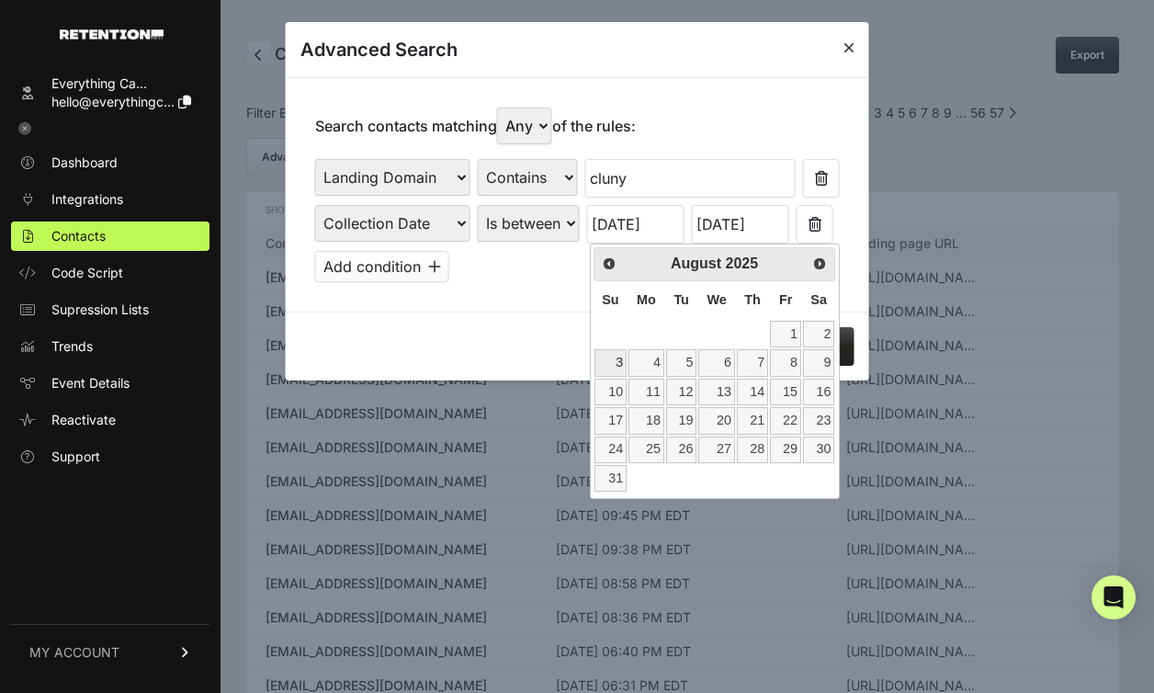
click at [605, 365] on link "3" at bounding box center [611, 362] width 32 height 27
type input "08/03/2025"
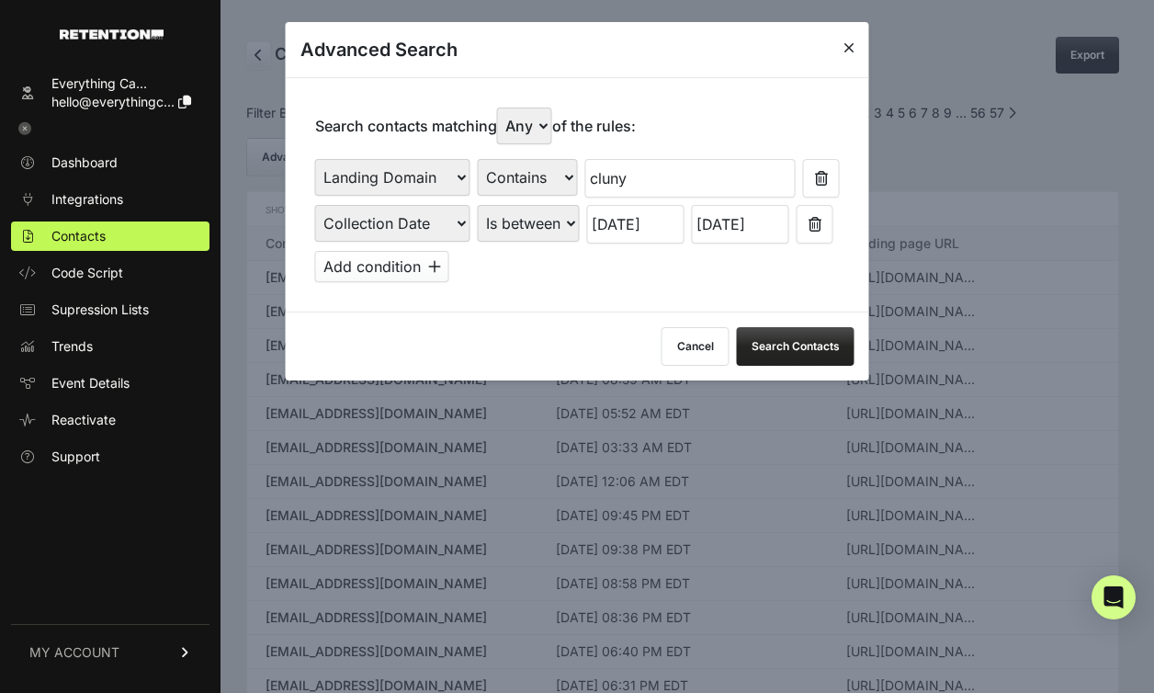
click at [765, 235] on input "08/02/2025" at bounding box center [740, 224] width 97 height 39
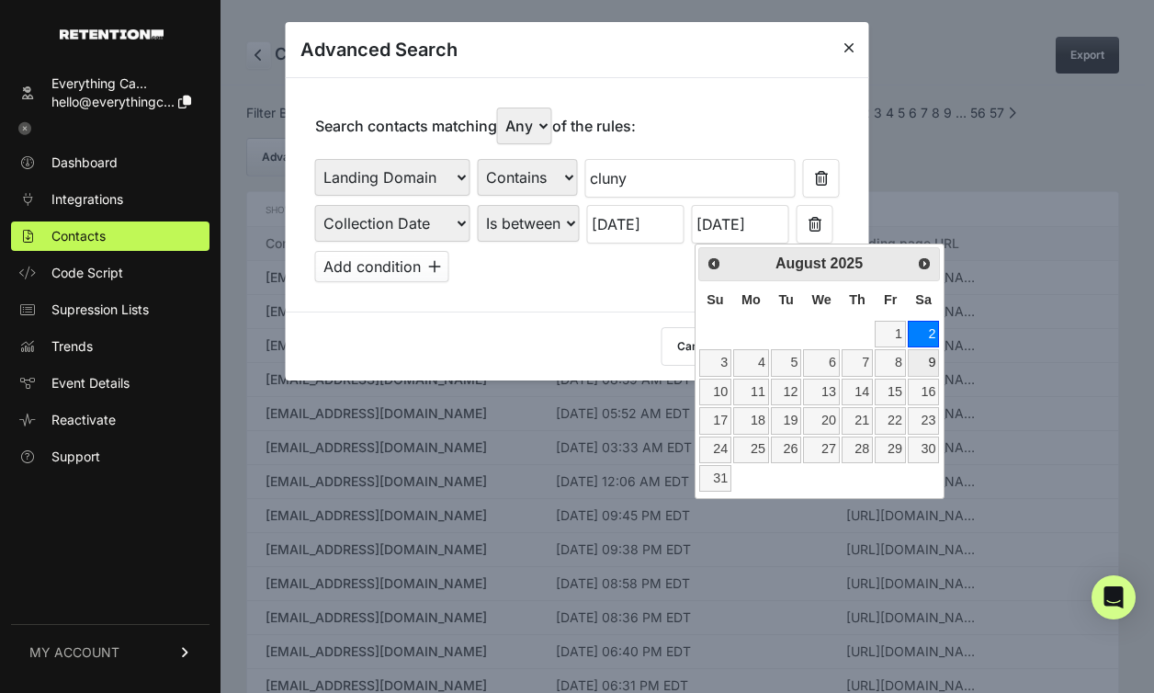
click at [932, 366] on link "9" at bounding box center [923, 362] width 31 height 27
type input "08/09/2025"
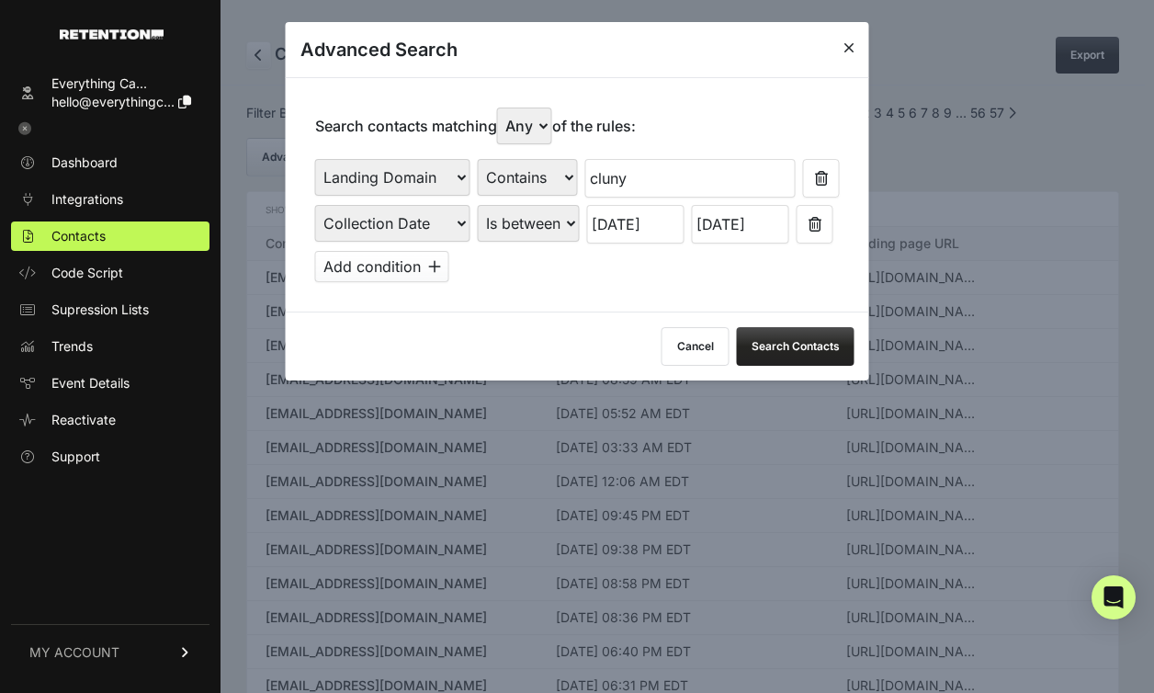
click at [810, 351] on button "Search Contacts" at bounding box center [796, 346] width 118 height 39
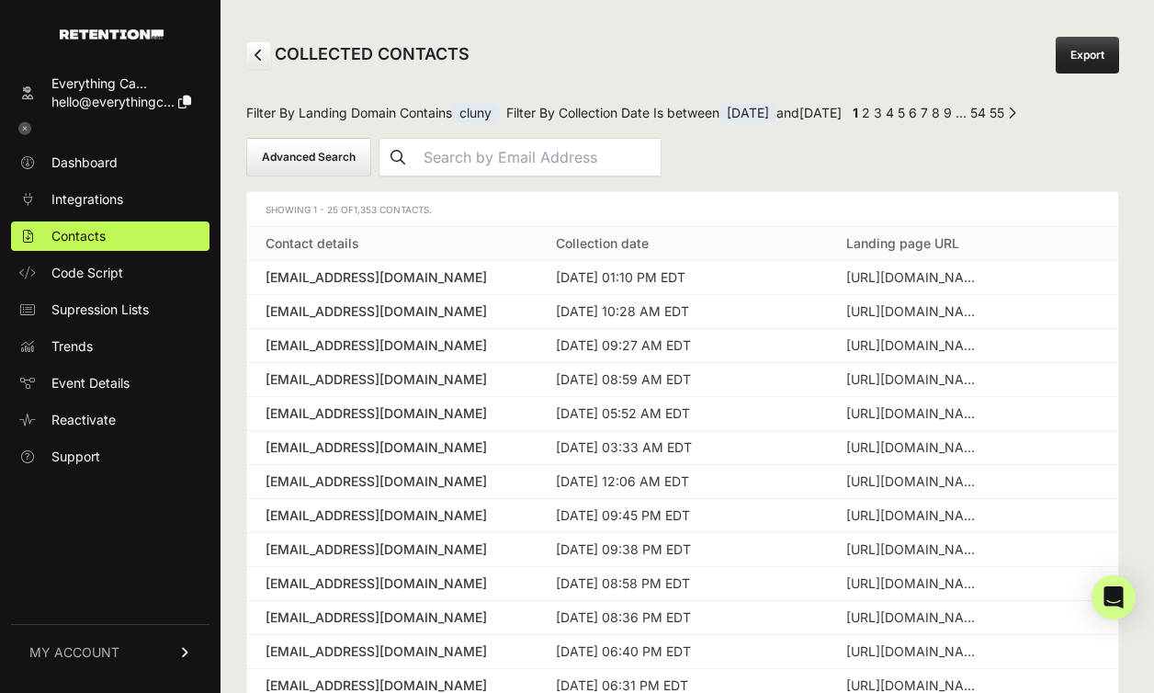
click at [324, 159] on button "Advanced Search" at bounding box center [308, 157] width 125 height 39
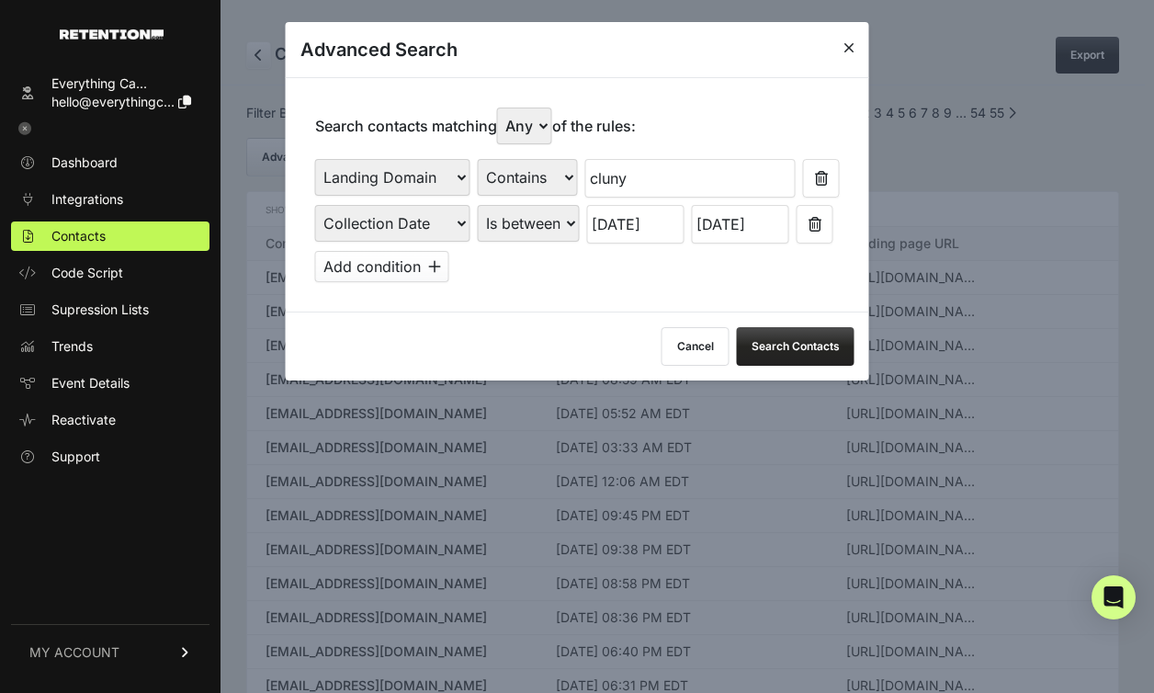
click at [649, 235] on input "08/03/2025" at bounding box center [635, 224] width 97 height 39
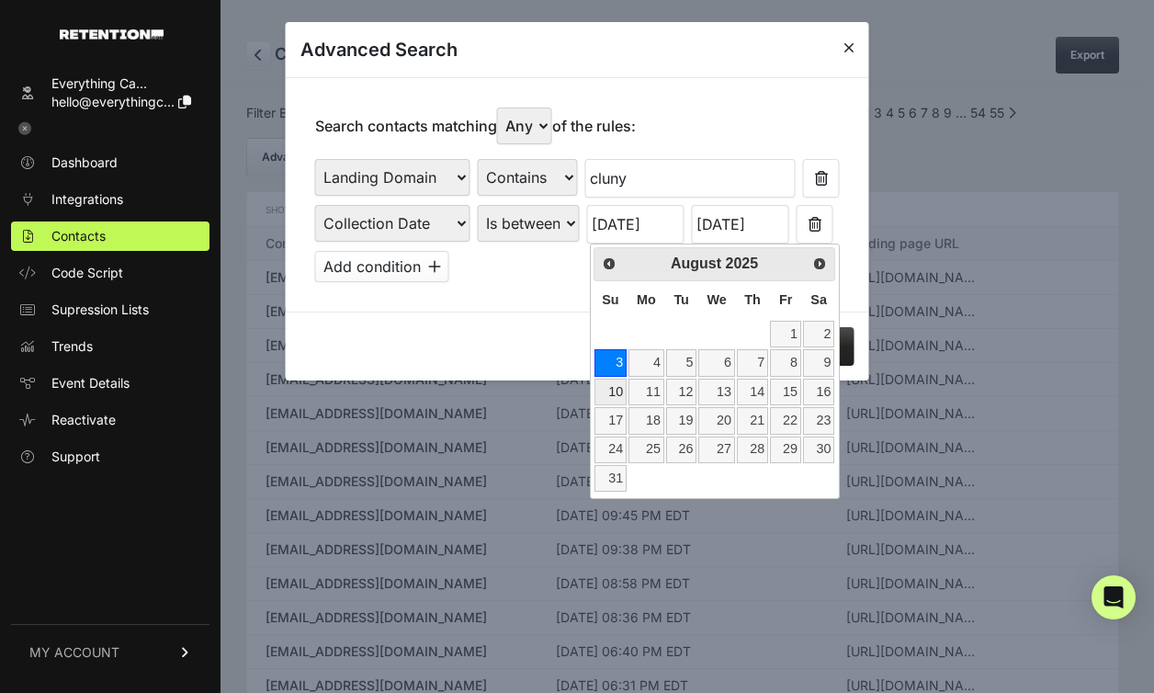
click at [609, 383] on link "10" at bounding box center [611, 392] width 32 height 27
type input "08/10/2025"
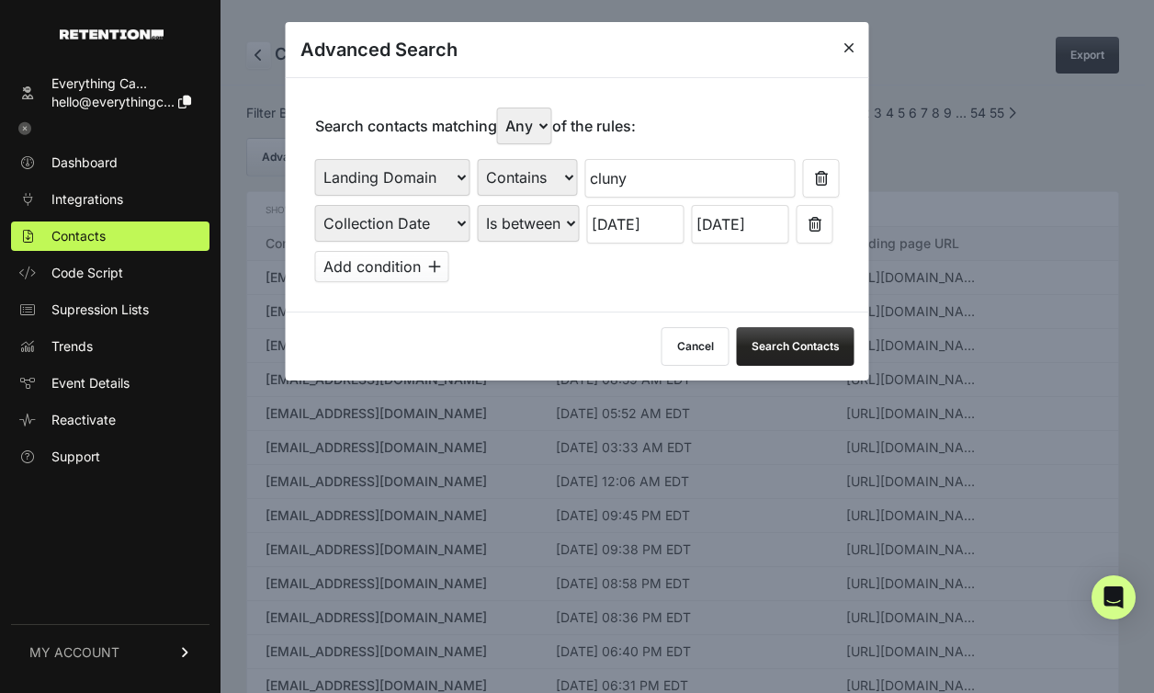
click at [744, 231] on input "08/09/2025" at bounding box center [740, 224] width 97 height 39
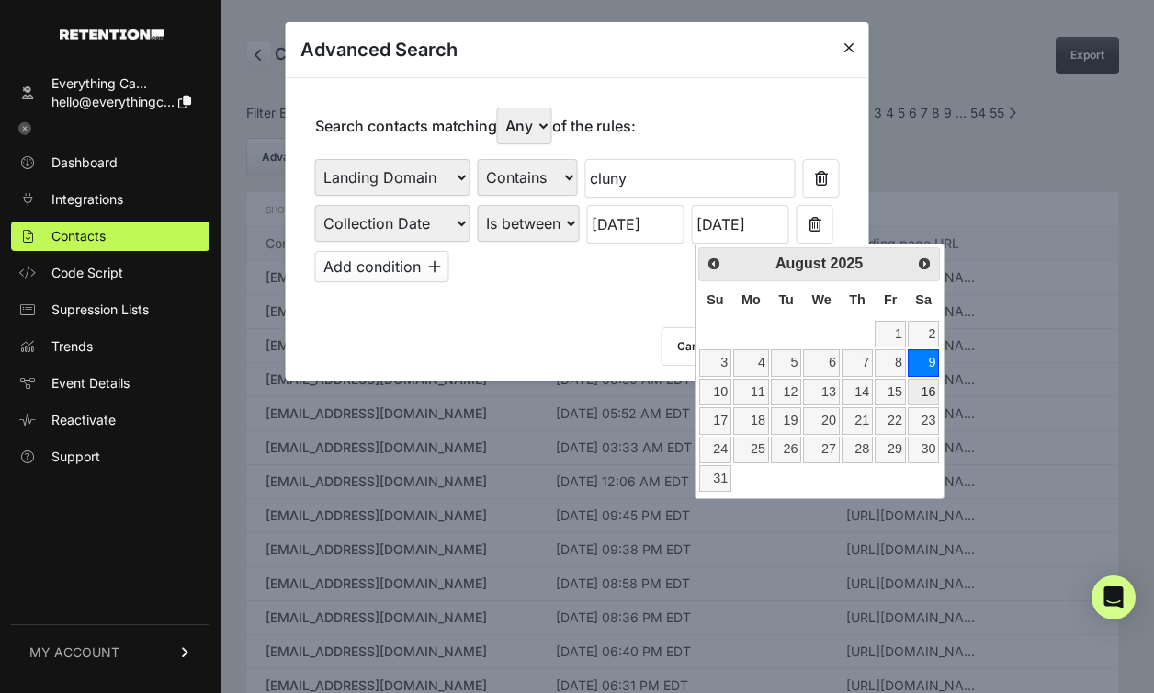
click at [925, 389] on link "16" at bounding box center [923, 392] width 31 height 27
type input "08/16/2025"
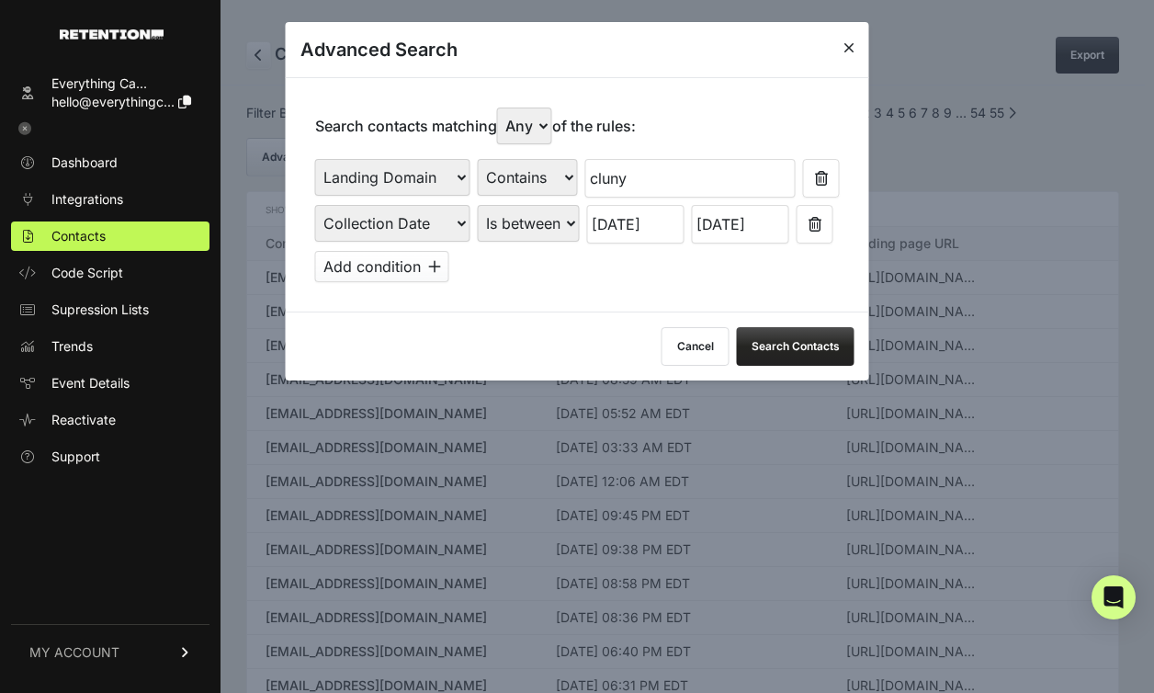
click at [809, 348] on button "Search Contacts" at bounding box center [796, 346] width 118 height 39
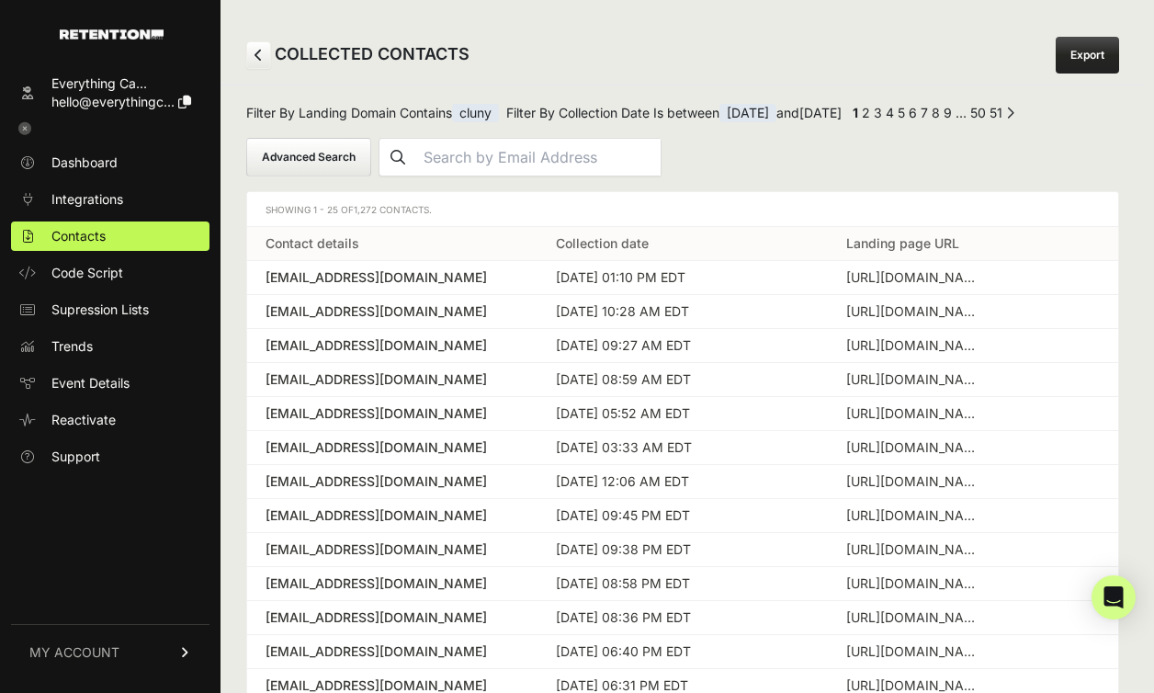
click at [777, 116] on span "08/10/2025" at bounding box center [748, 113] width 57 height 18
click at [755, 107] on span "08/10/2025" at bounding box center [748, 113] width 57 height 18
click at [287, 155] on button "Advanced Search" at bounding box center [308, 157] width 125 height 39
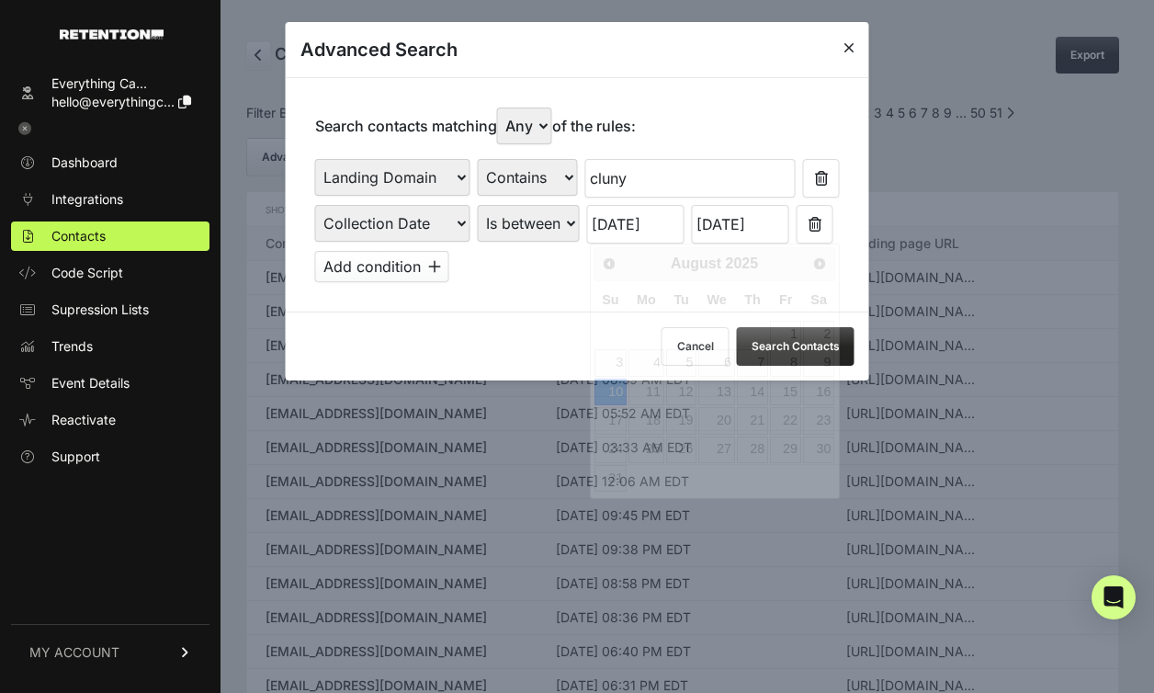
click at [641, 232] on input "08/10/2025" at bounding box center [635, 224] width 97 height 39
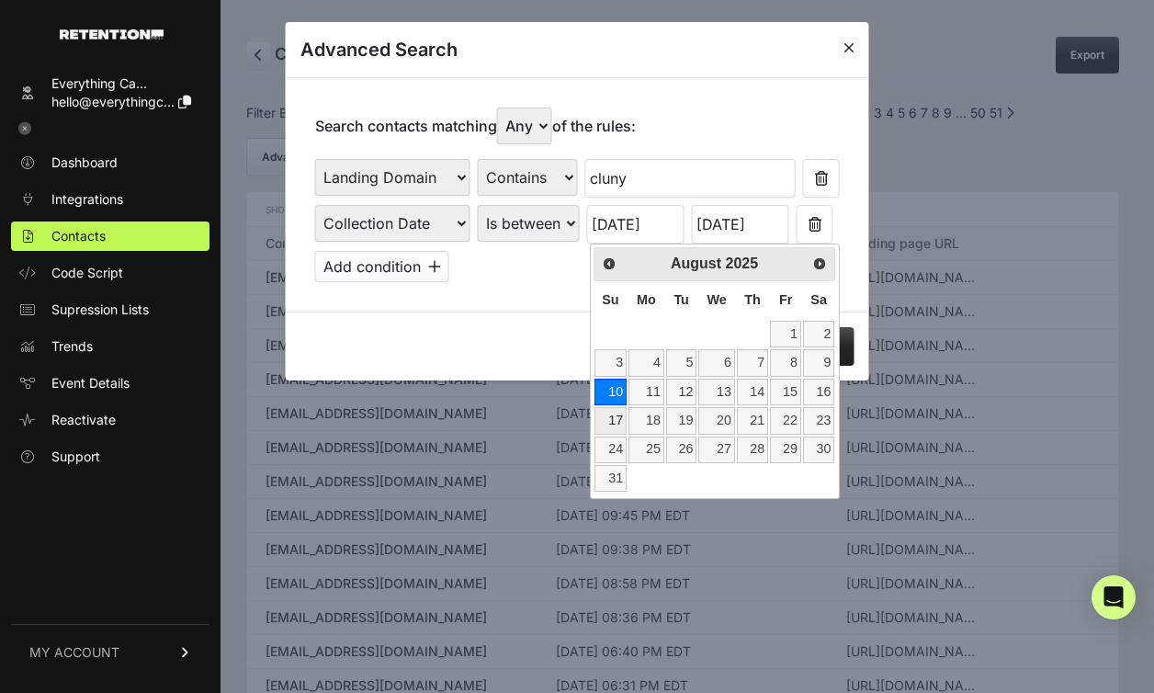
click at [611, 420] on link "17" at bounding box center [611, 420] width 32 height 27
type input "08/17/2025"
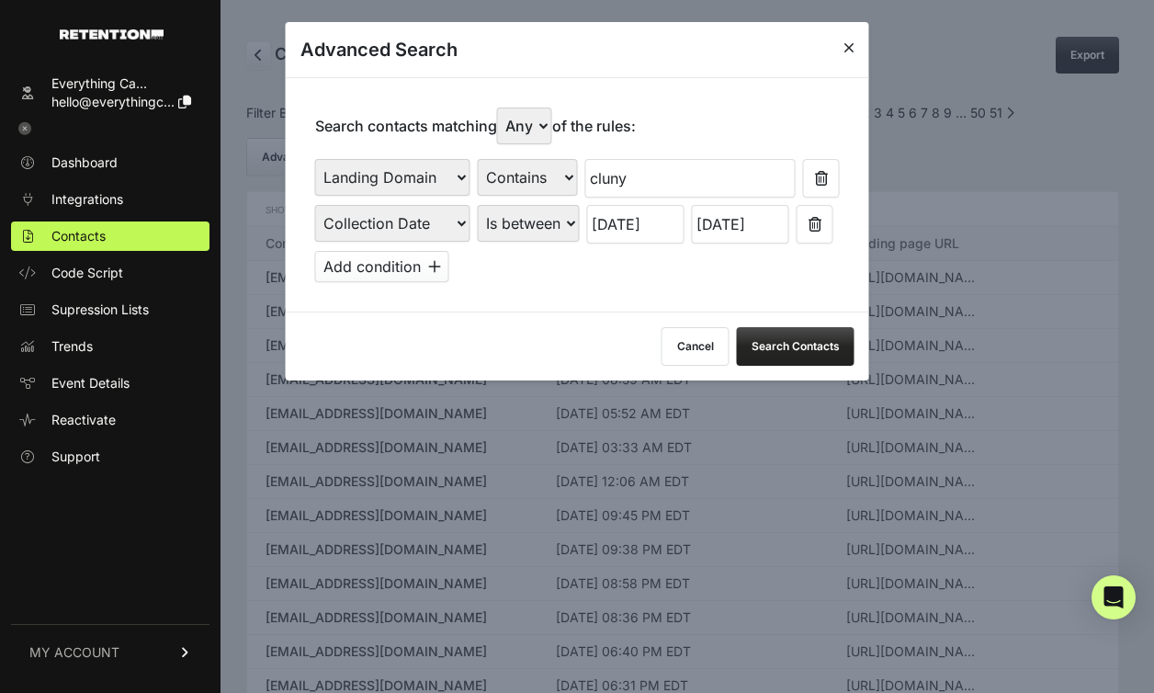
click at [756, 230] on input "08/16/2025" at bounding box center [740, 224] width 97 height 39
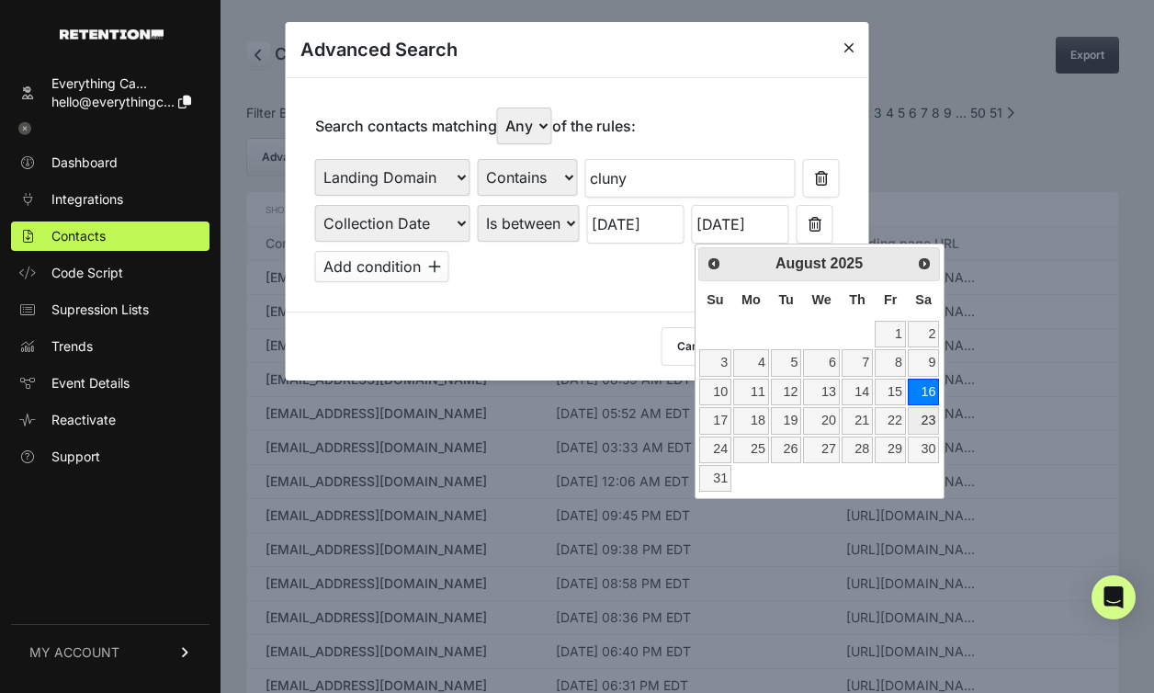
click at [928, 422] on link "23" at bounding box center [923, 420] width 31 height 27
type input "08/23/2025"
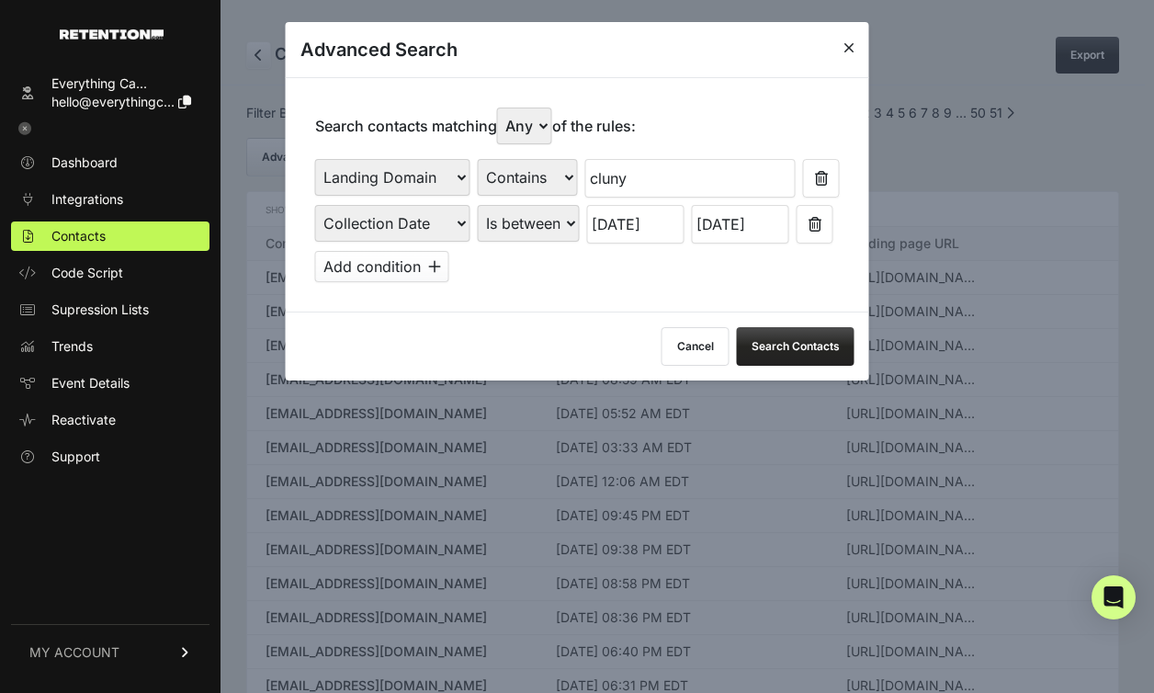
click at [808, 346] on button "Search Contacts" at bounding box center [796, 346] width 118 height 39
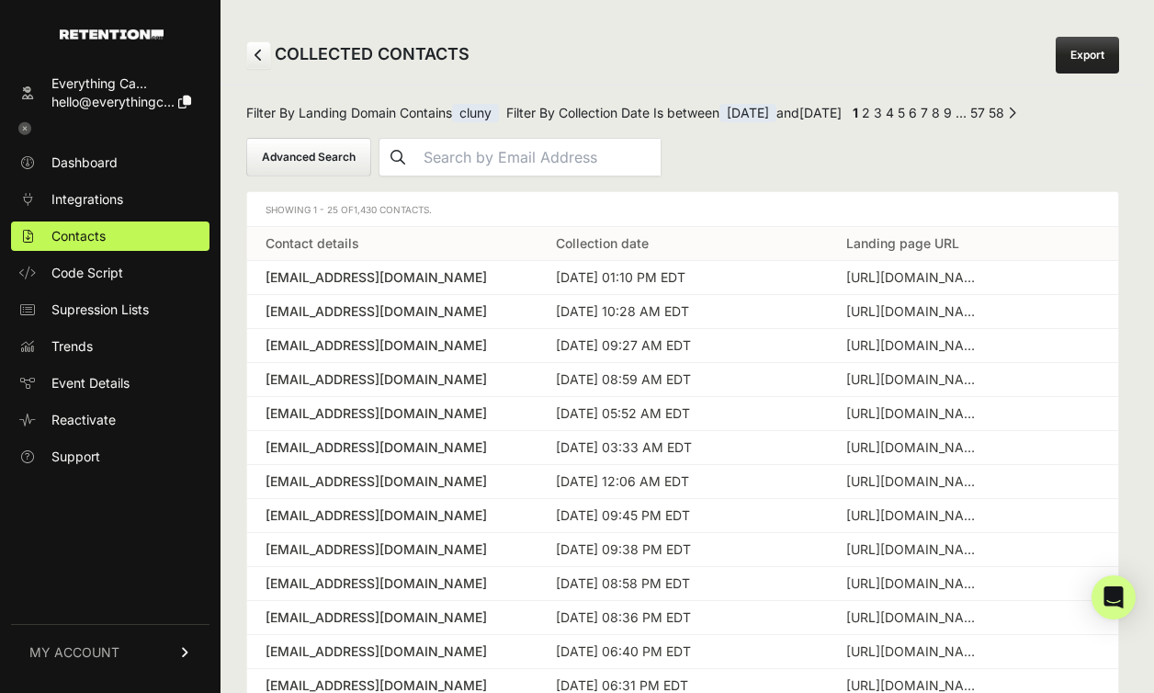
click at [338, 166] on button "Advanced Search" at bounding box center [308, 157] width 125 height 39
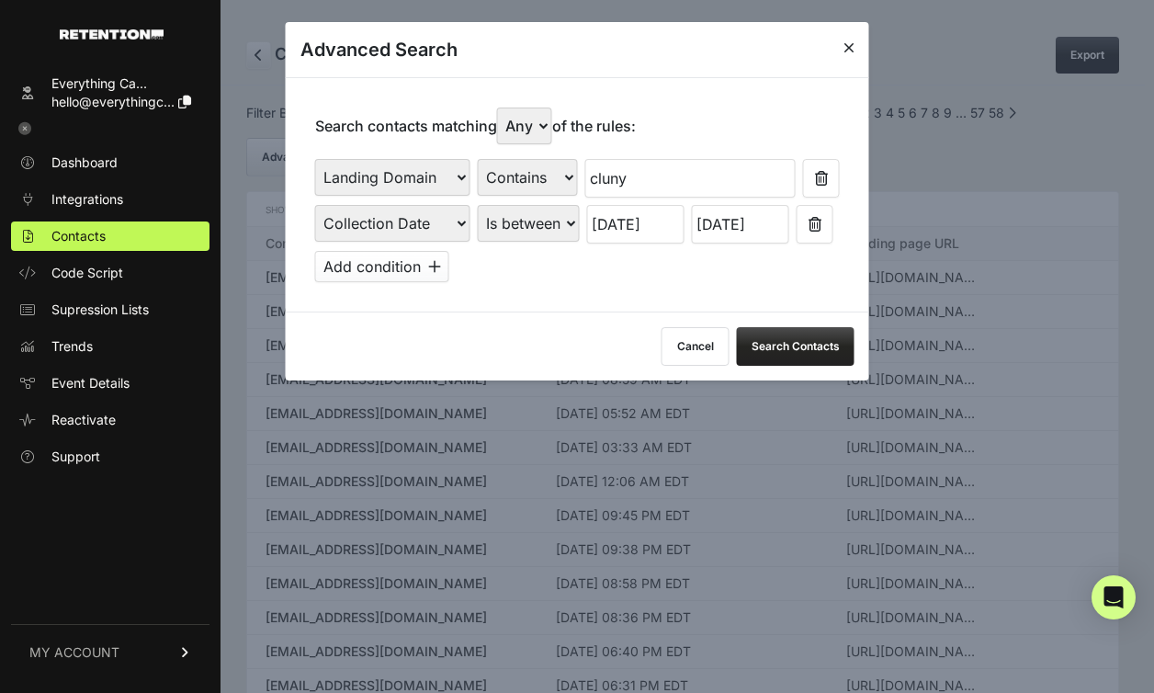
click at [654, 228] on input "08/17/2025" at bounding box center [635, 224] width 97 height 39
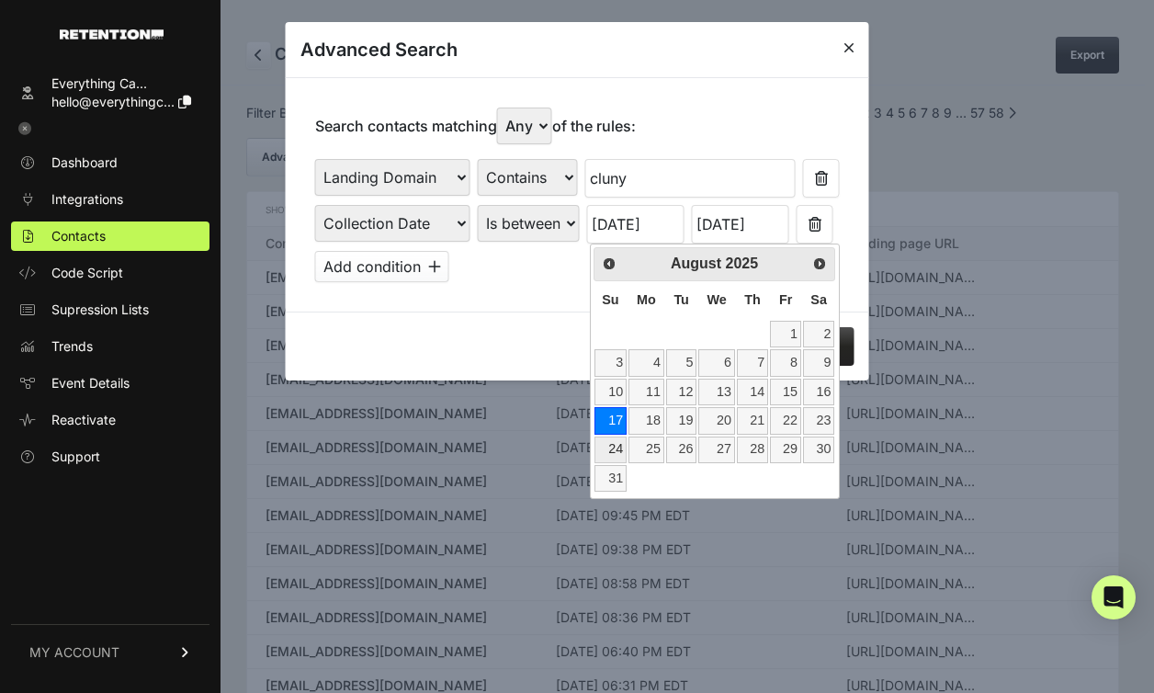
click at [616, 445] on link "24" at bounding box center [611, 450] width 32 height 27
type input "[DATE]"
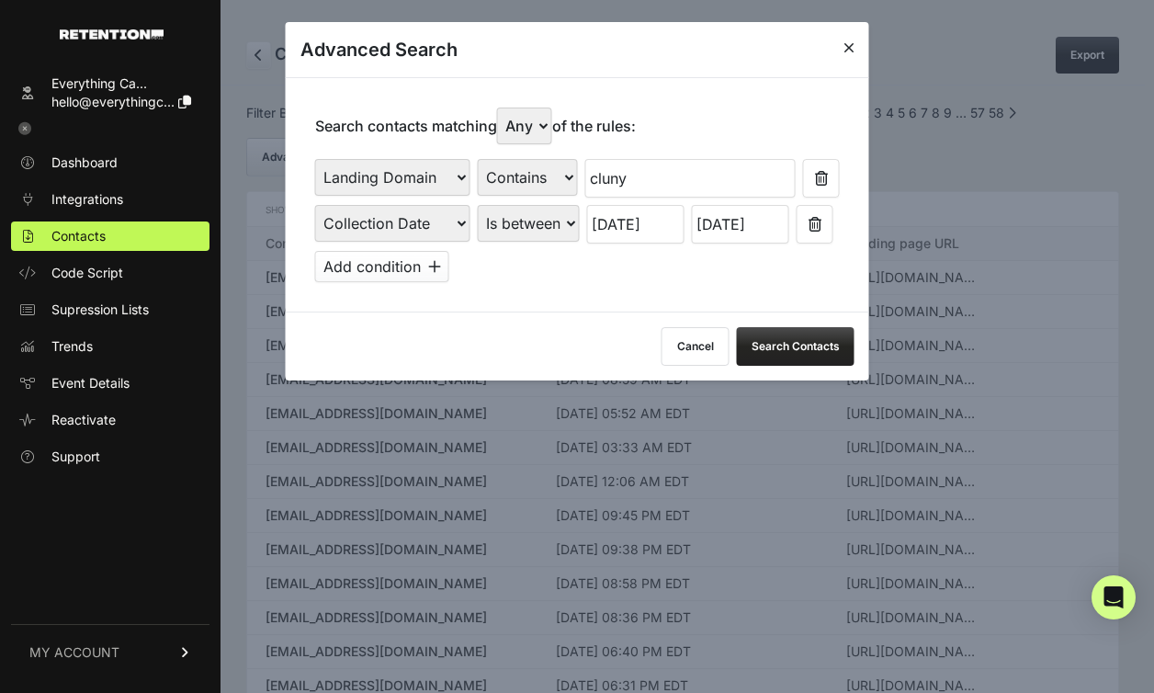
click at [751, 233] on input "08/23/2025" at bounding box center [740, 224] width 97 height 39
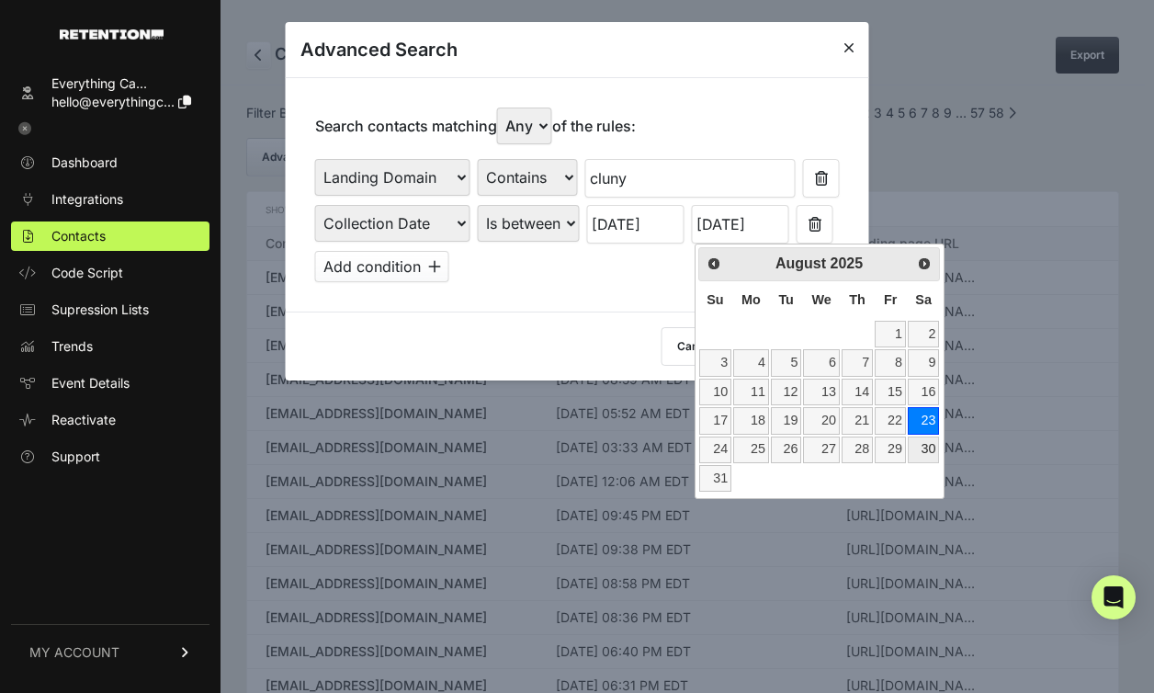
click at [929, 451] on link "30" at bounding box center [923, 450] width 31 height 27
type input "[DATE]"
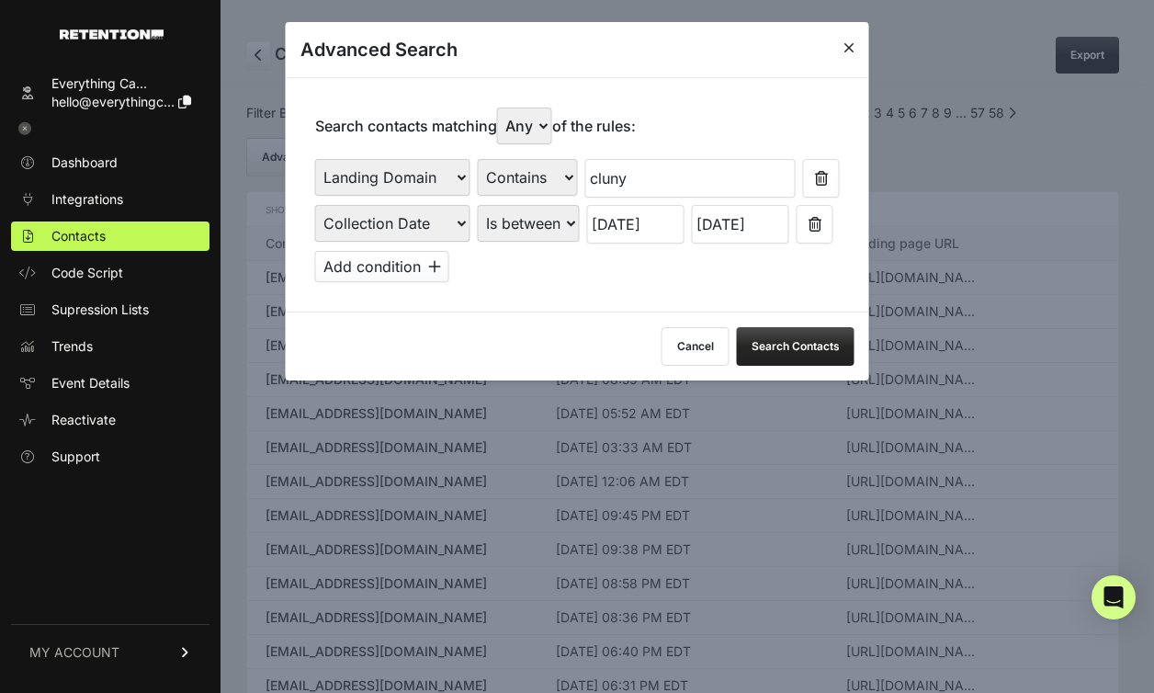
click at [838, 337] on button "Search Contacts" at bounding box center [796, 346] width 118 height 39
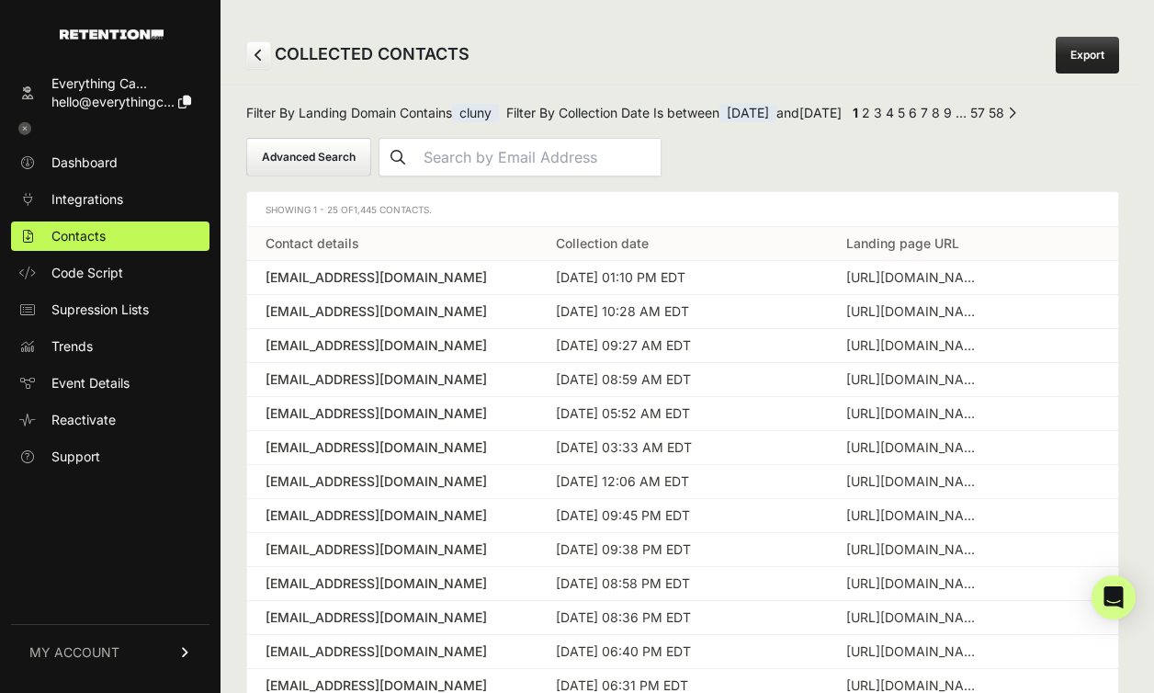
click at [338, 159] on button "Advanced Search" at bounding box center [308, 157] width 125 height 39
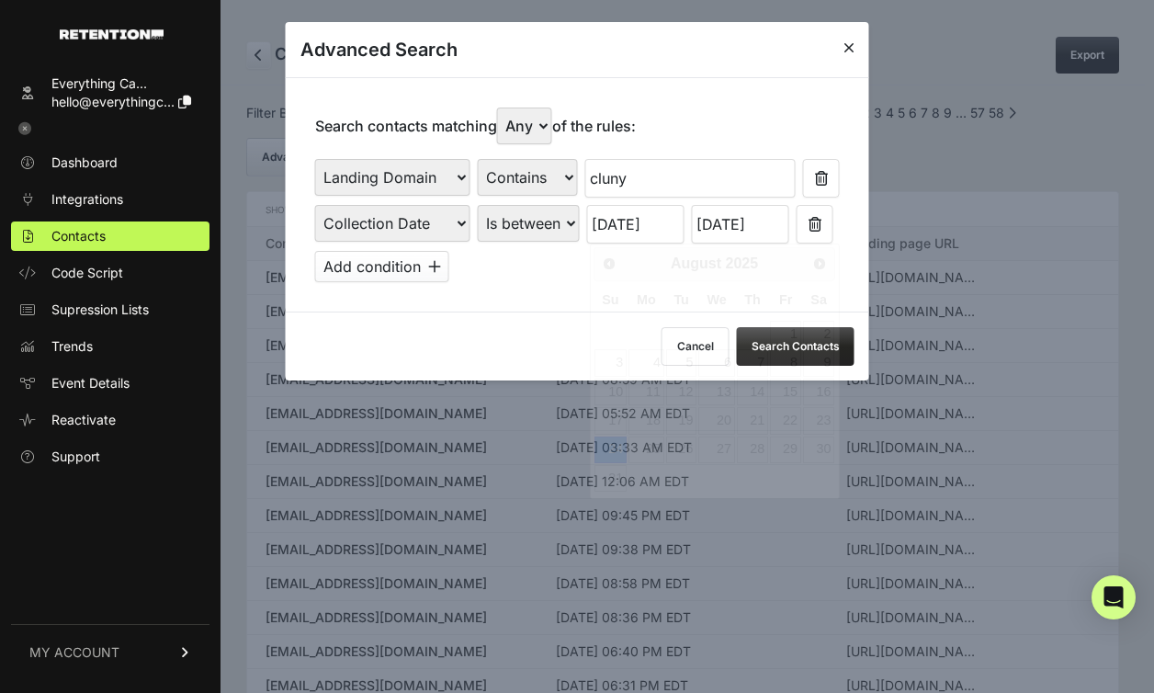
click at [654, 232] on input "[DATE]" at bounding box center [635, 224] width 97 height 39
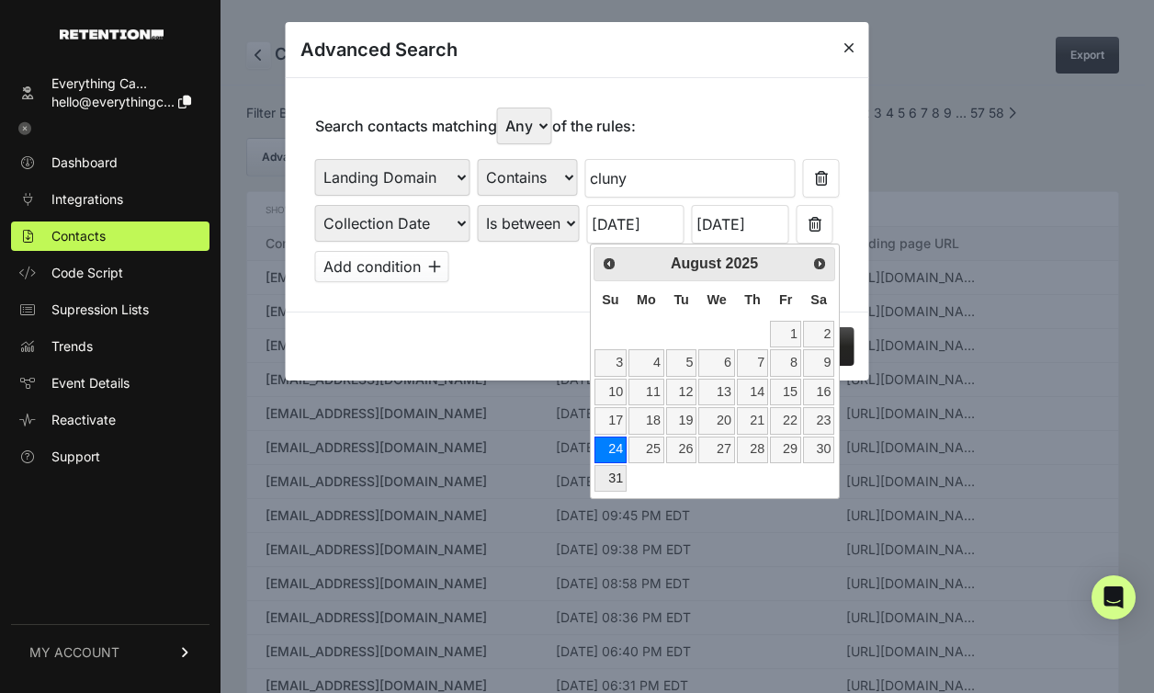
click at [614, 472] on link "31" at bounding box center [611, 478] width 32 height 27
type input "08/31/2025"
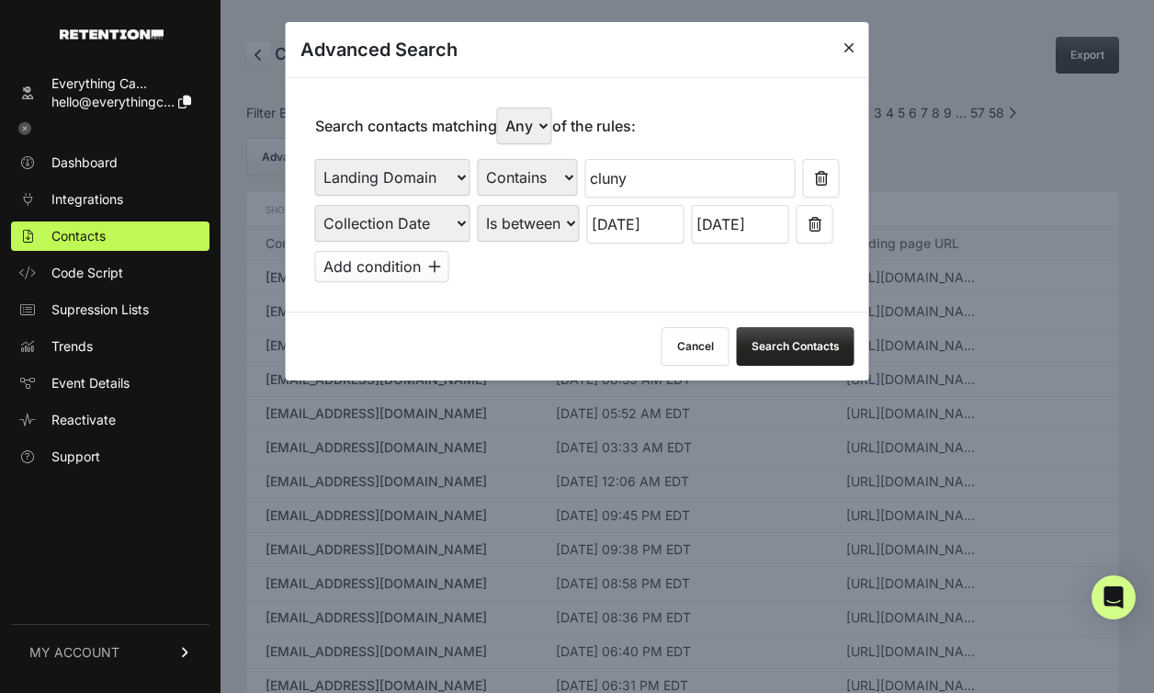
click at [762, 237] on input "[DATE]" at bounding box center [740, 224] width 97 height 39
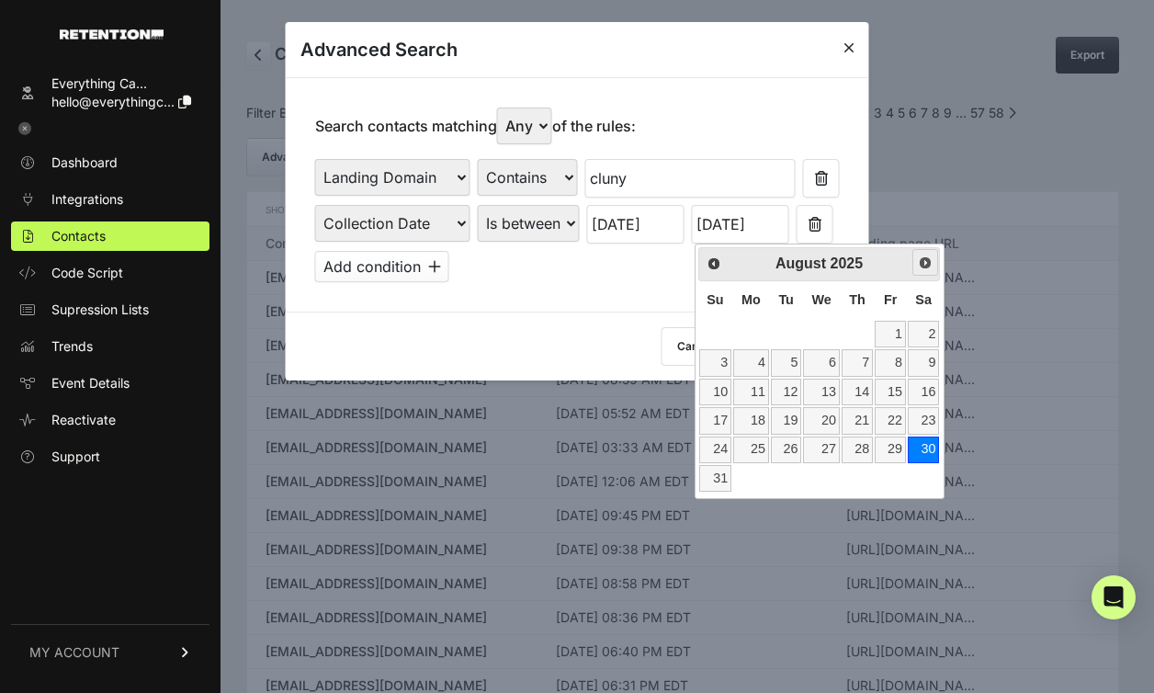
click at [924, 271] on link "Next" at bounding box center [926, 262] width 27 height 27
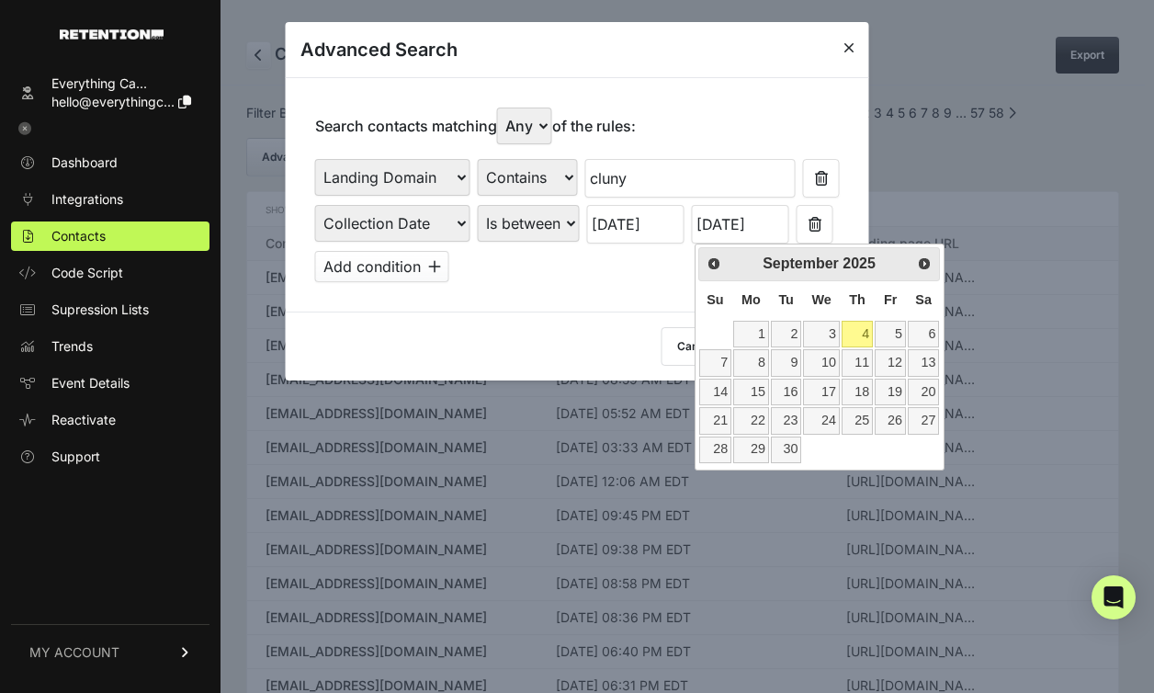
click at [861, 331] on link "4" at bounding box center [857, 334] width 31 height 27
type input "09/04/2025"
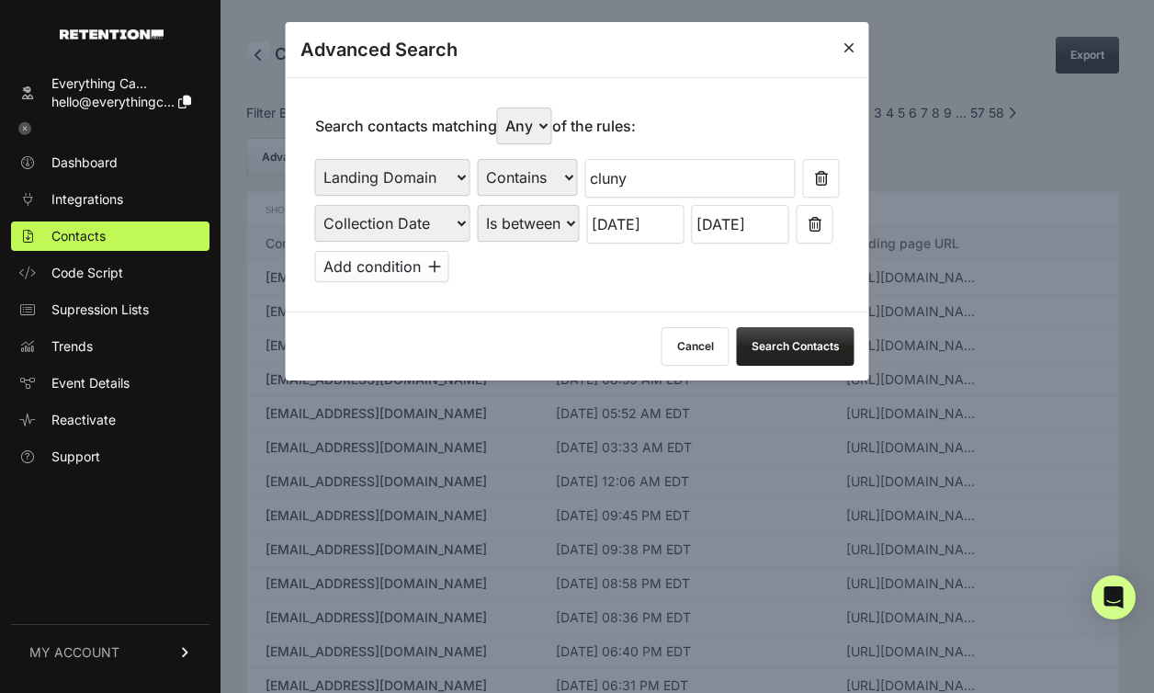
click at [804, 342] on button "Search Contacts" at bounding box center [796, 346] width 118 height 39
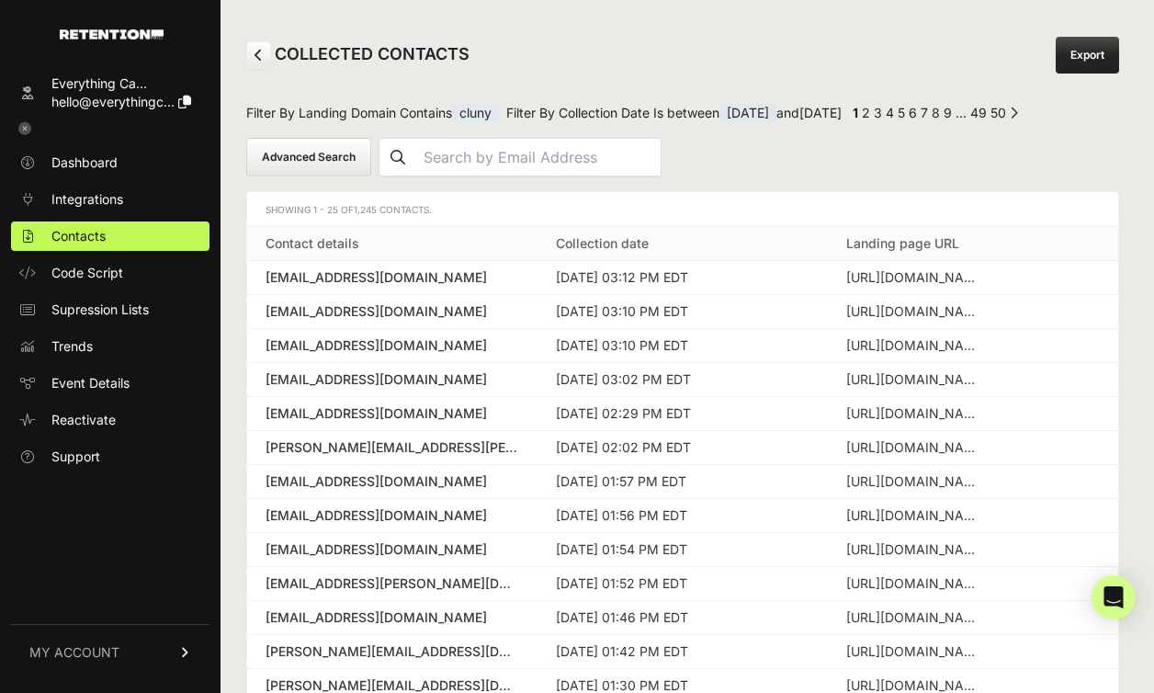
click at [327, 153] on button "Advanced Search" at bounding box center [308, 157] width 125 height 39
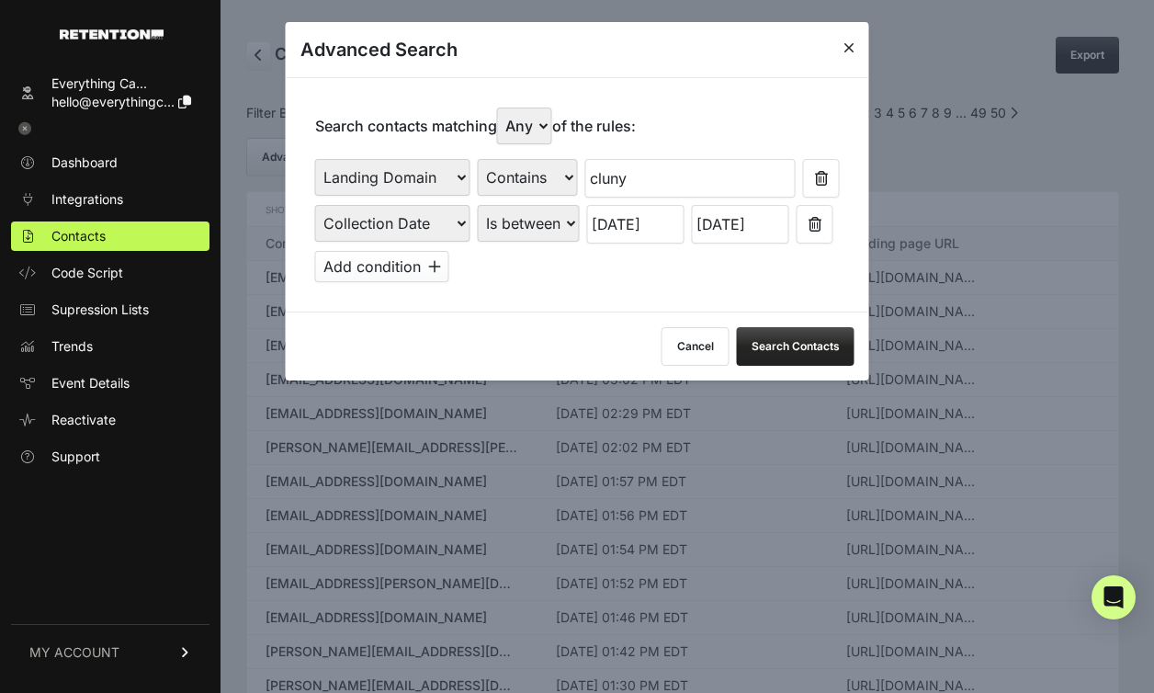
click at [789, 351] on button "Search Contacts" at bounding box center [796, 346] width 118 height 39
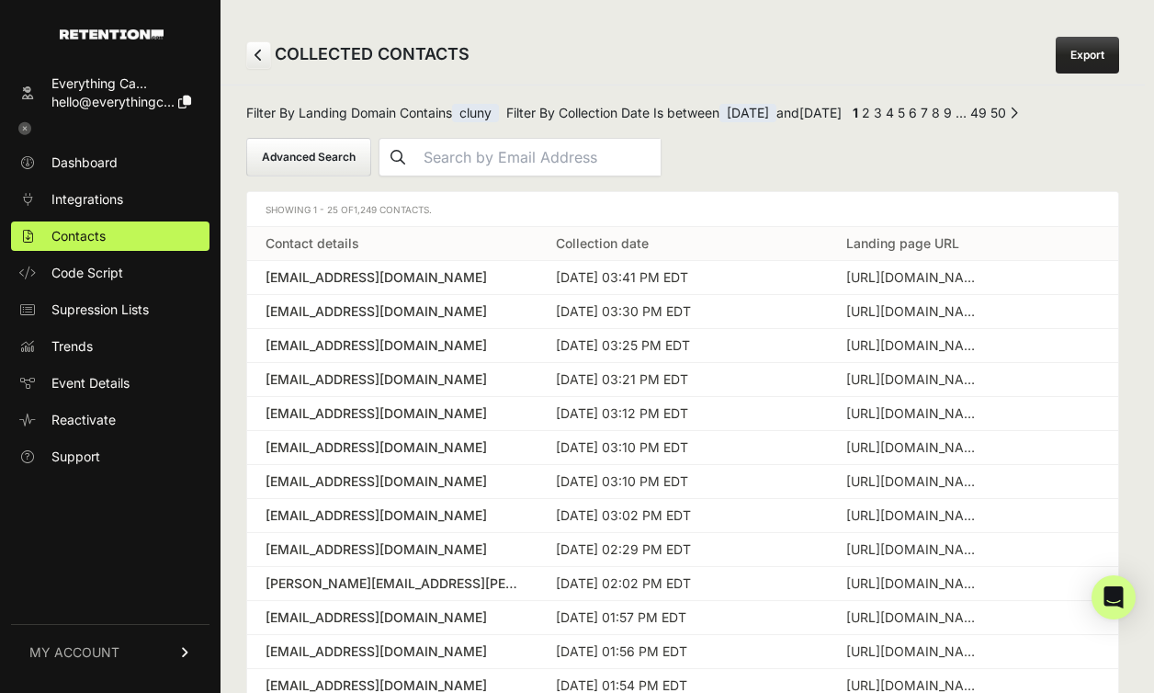
click at [297, 147] on button "Advanced Search" at bounding box center [308, 157] width 125 height 39
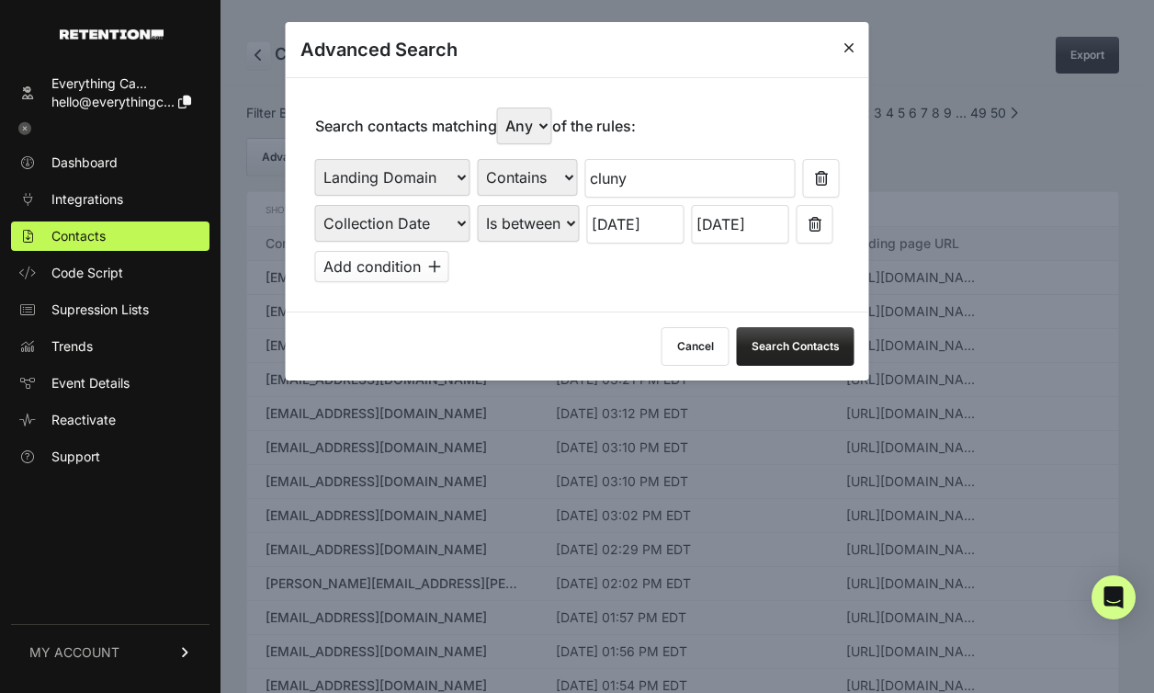
click at [821, 229] on icon at bounding box center [815, 224] width 13 height 15
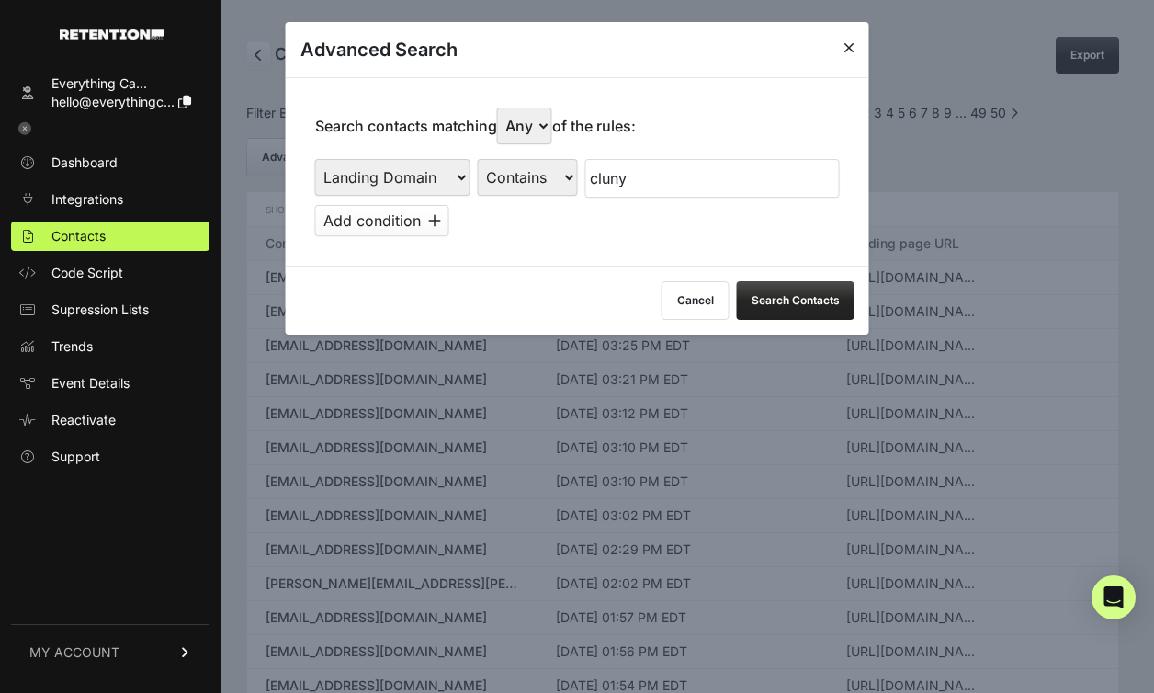
click at [801, 301] on button "Search Contacts" at bounding box center [796, 300] width 118 height 39
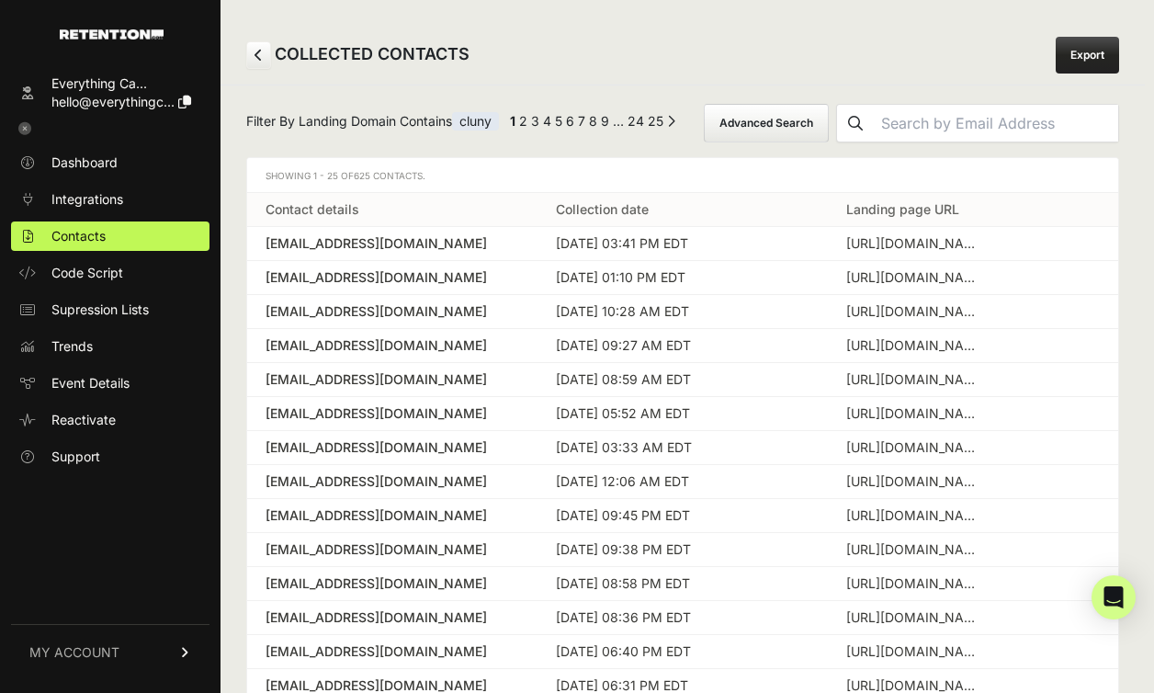
click at [809, 122] on button "Advanced Search" at bounding box center [766, 123] width 125 height 39
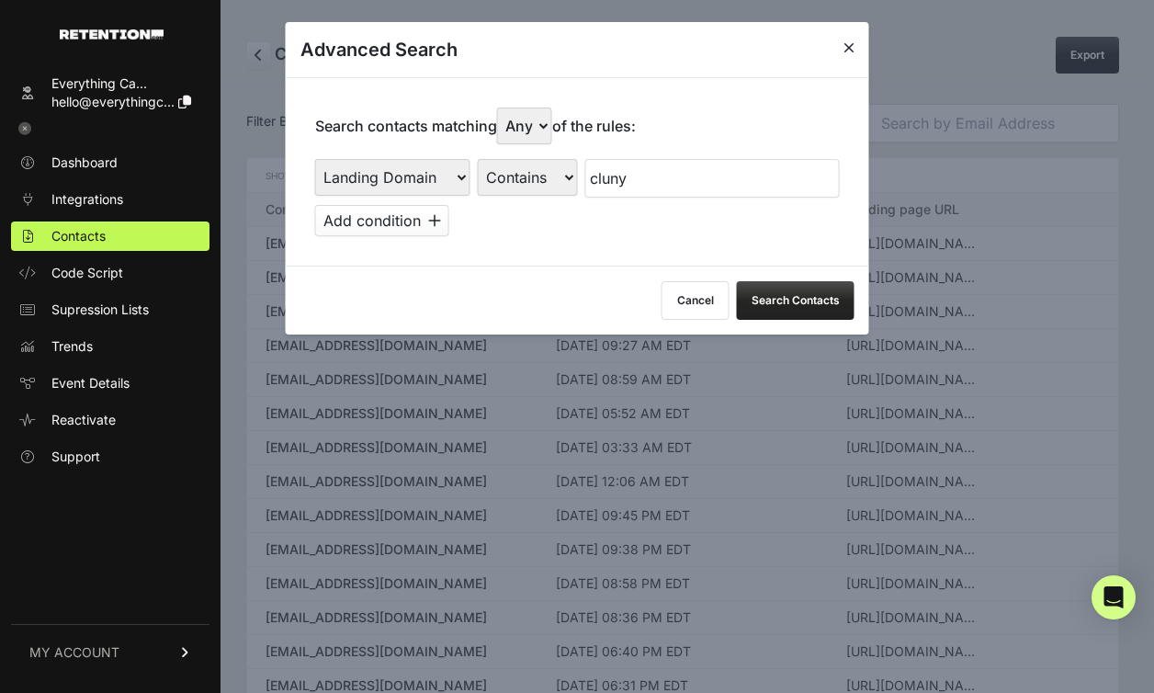
click at [385, 227] on button "Add condition" at bounding box center [382, 220] width 134 height 31
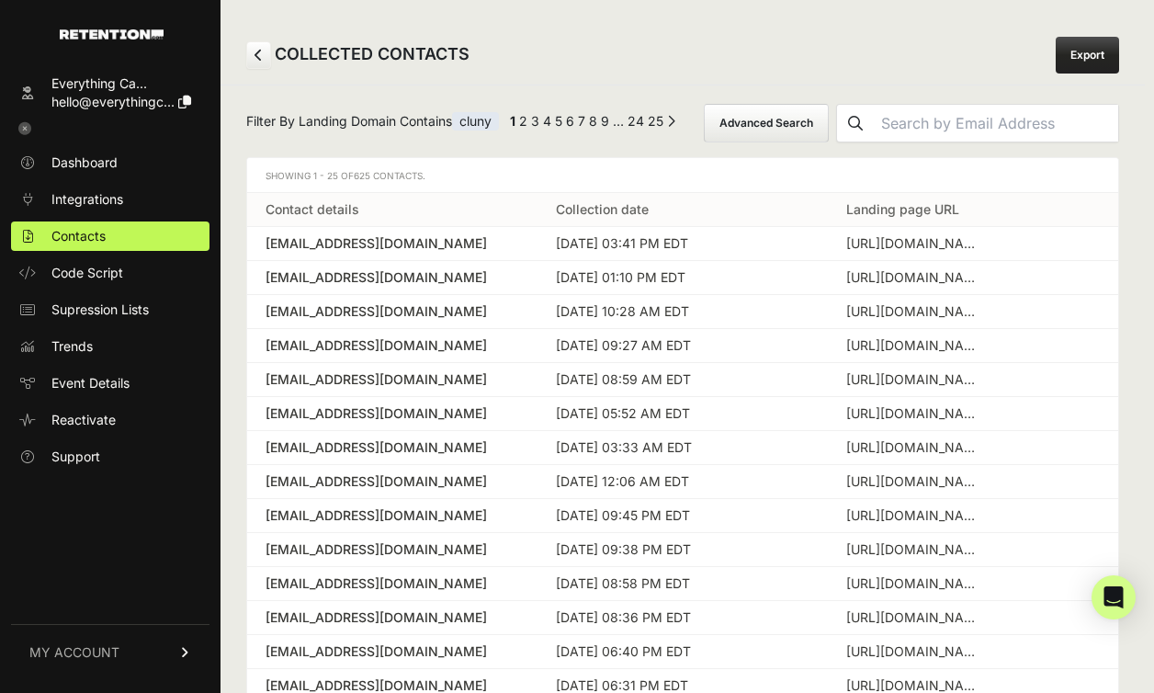
click at [829, 118] on button "Advanced Search" at bounding box center [766, 123] width 125 height 39
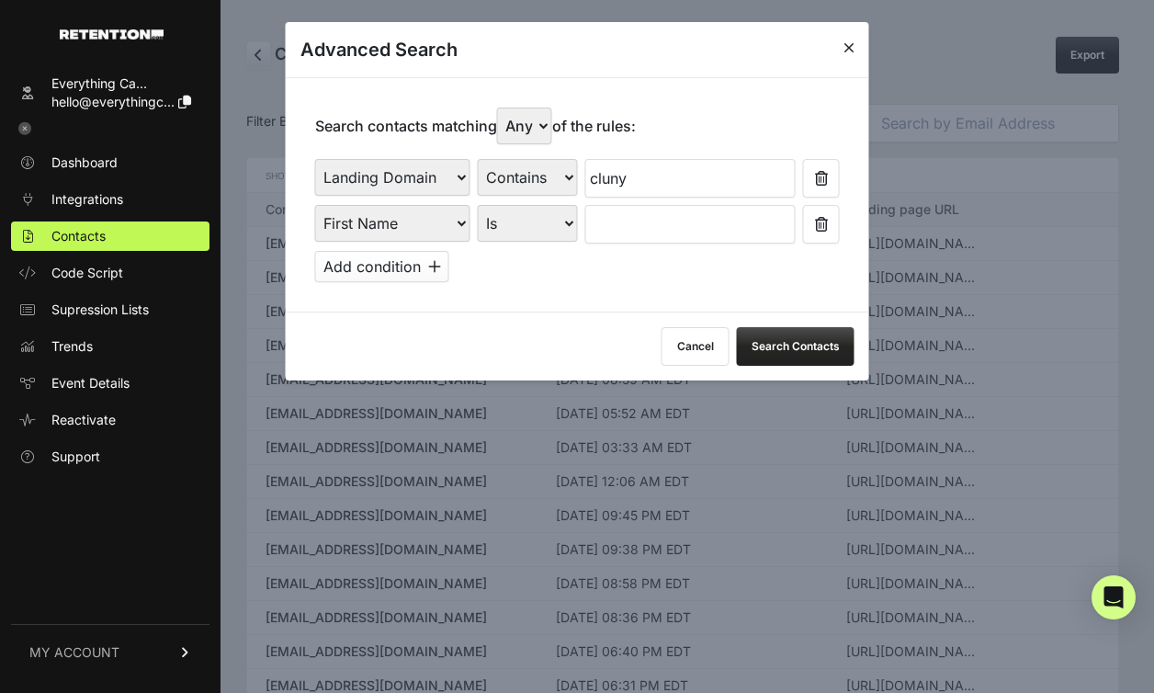
click at [411, 215] on select "First Name Last Name State City Email Email Domain Landing Domain Landing Page …" at bounding box center [392, 223] width 155 height 37
select select "file_date"
click at [315, 205] on select "First Name Last Name State City Email Email Domain Landing Domain Landing Page …" at bounding box center [392, 223] width 155 height 37
click at [555, 219] on select "Is on Is between" at bounding box center [529, 223] width 102 height 37
select select "is_between"
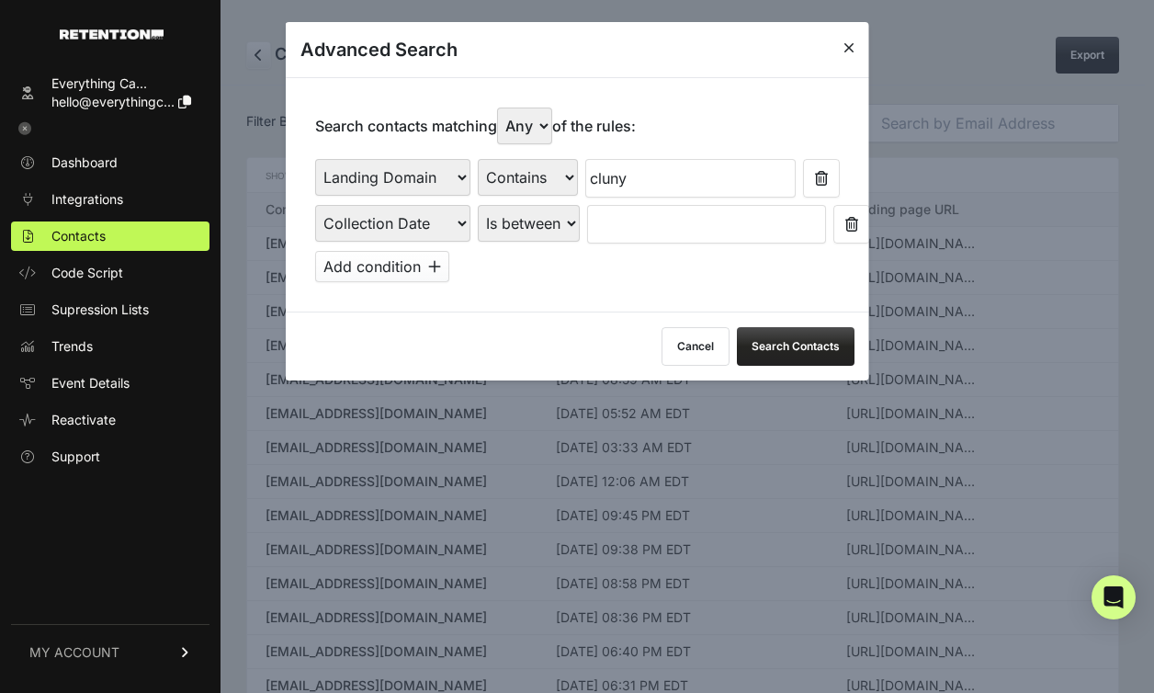
click at [478, 205] on select "Is on Is between" at bounding box center [529, 223] width 102 height 37
click at [609, 223] on input "text" at bounding box center [635, 224] width 97 height 39
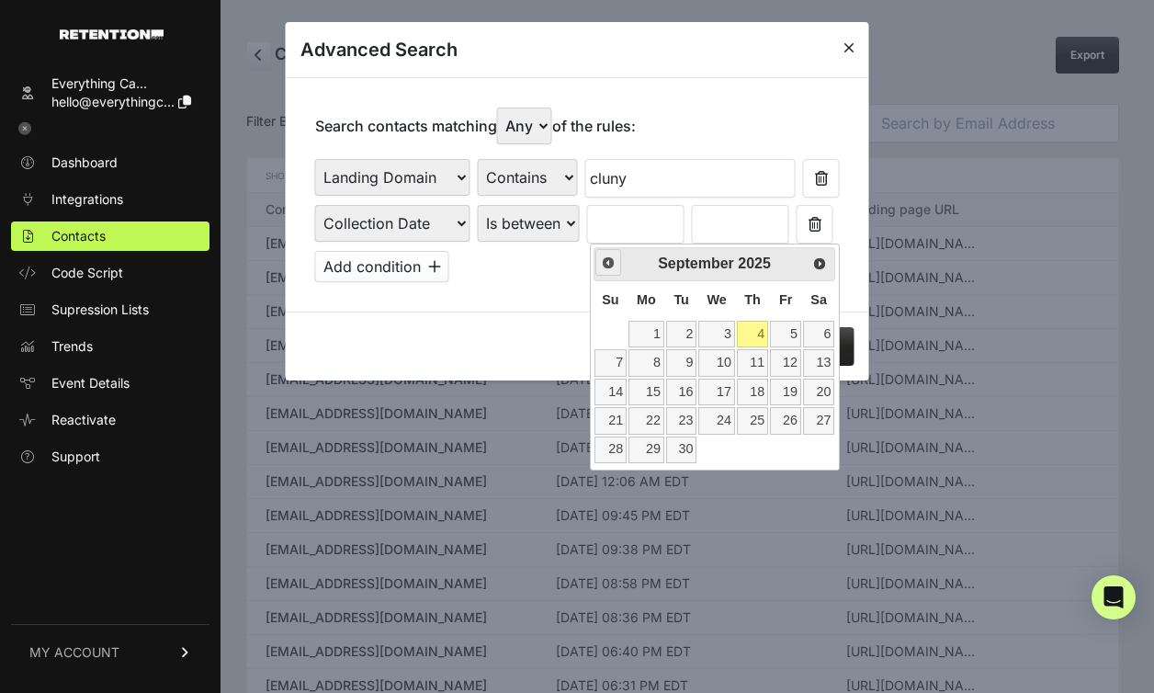
click at [604, 264] on span "Prev" at bounding box center [608, 262] width 15 height 15
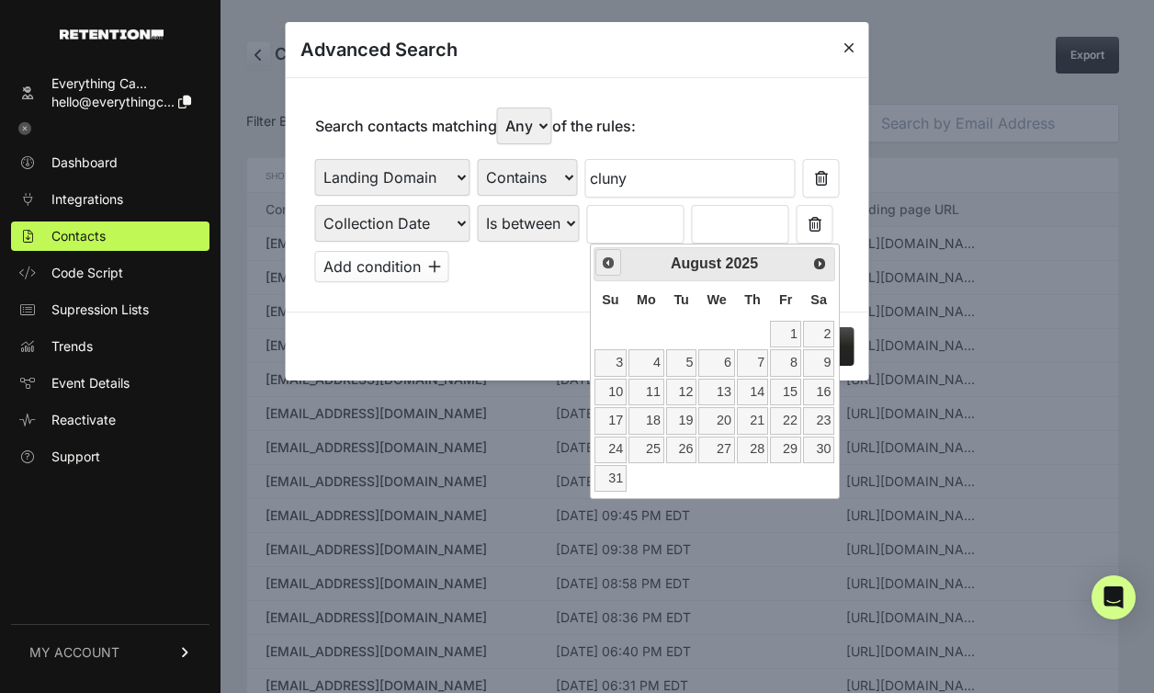
click at [604, 264] on span "Prev" at bounding box center [608, 262] width 15 height 15
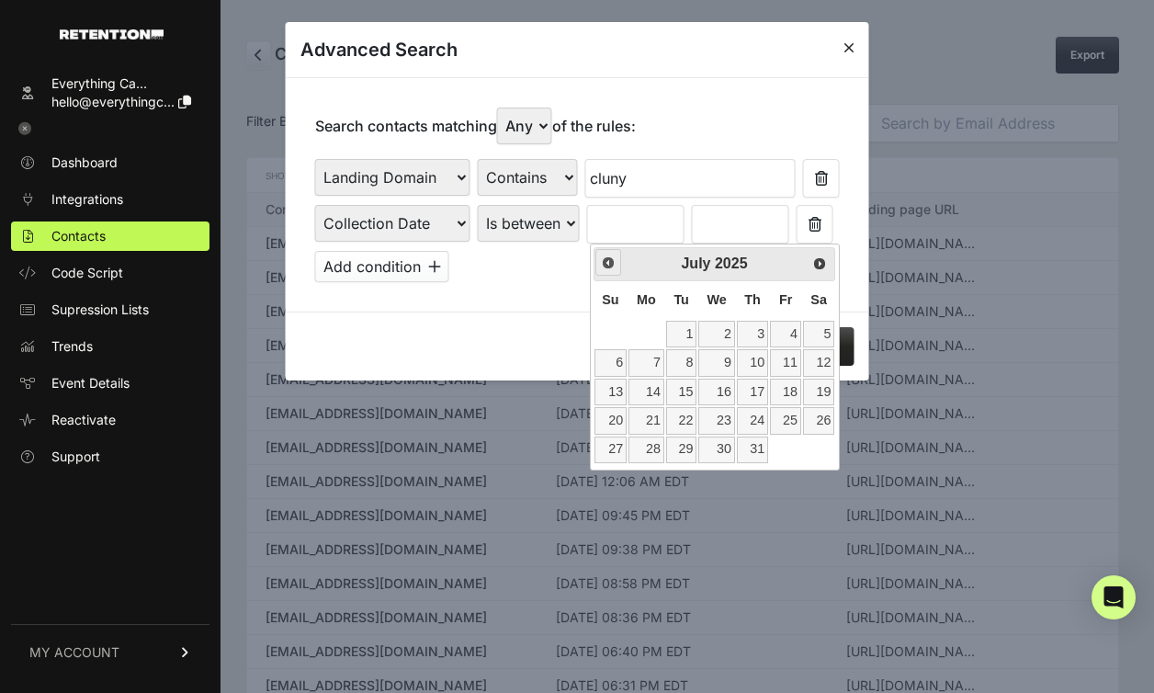
click at [604, 264] on span "Prev" at bounding box center [608, 262] width 15 height 15
click at [604, 339] on link "1" at bounding box center [611, 334] width 32 height 27
type input "06/01/2025"
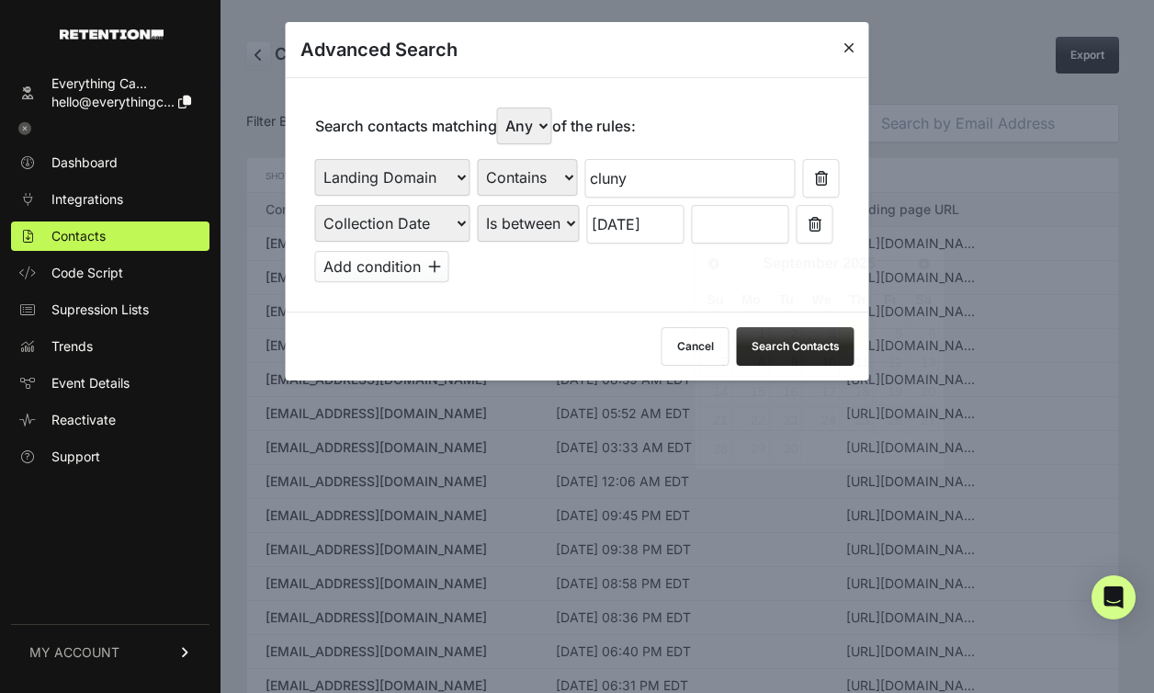
click at [727, 232] on input "text" at bounding box center [740, 224] width 97 height 39
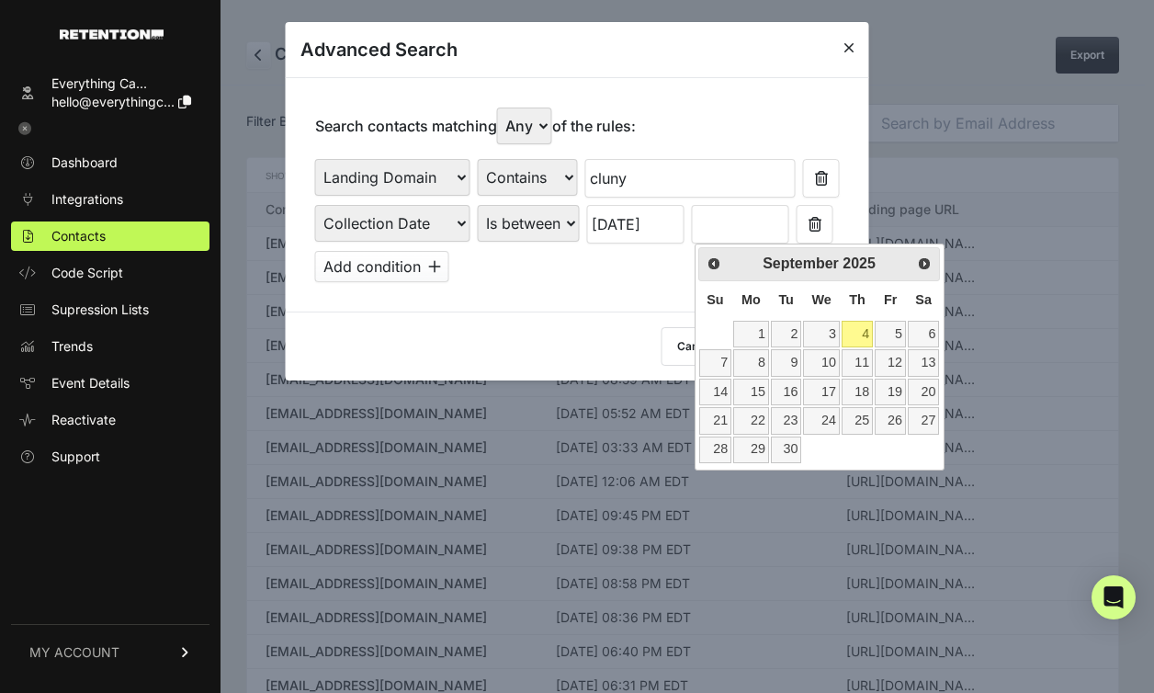
click at [855, 328] on link "4" at bounding box center [857, 334] width 31 height 27
type input "09/04/2025"
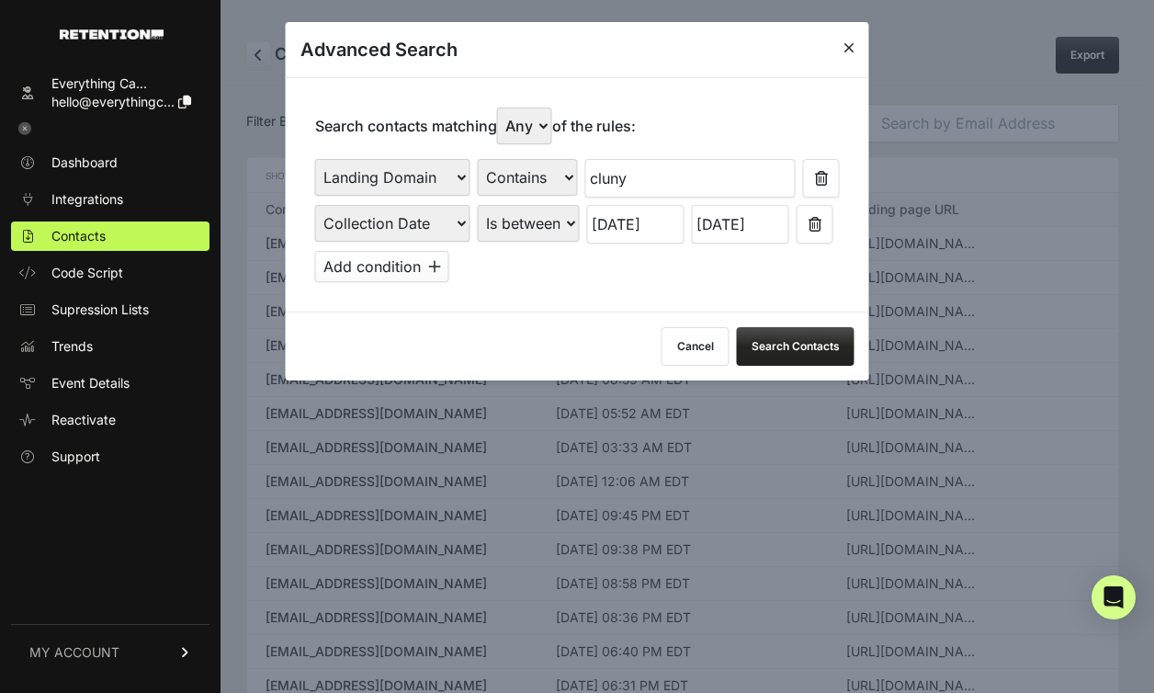
click at [805, 343] on button "Search Contacts" at bounding box center [796, 346] width 118 height 39
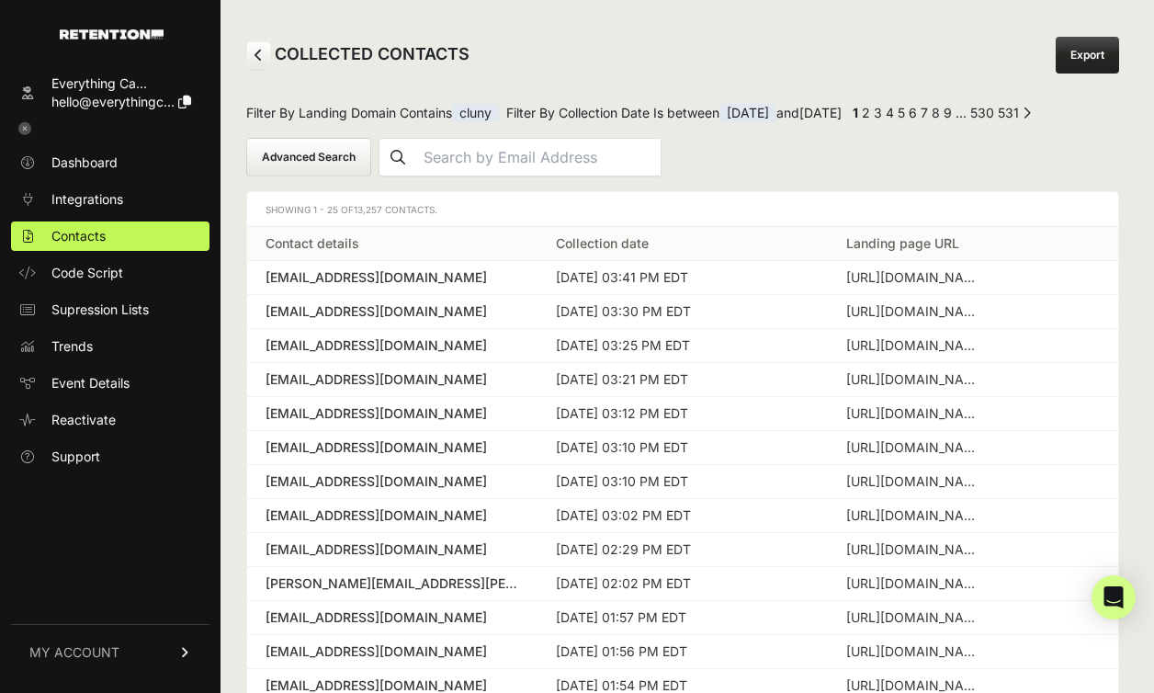
click at [312, 149] on button "Advanced Search" at bounding box center [308, 157] width 125 height 39
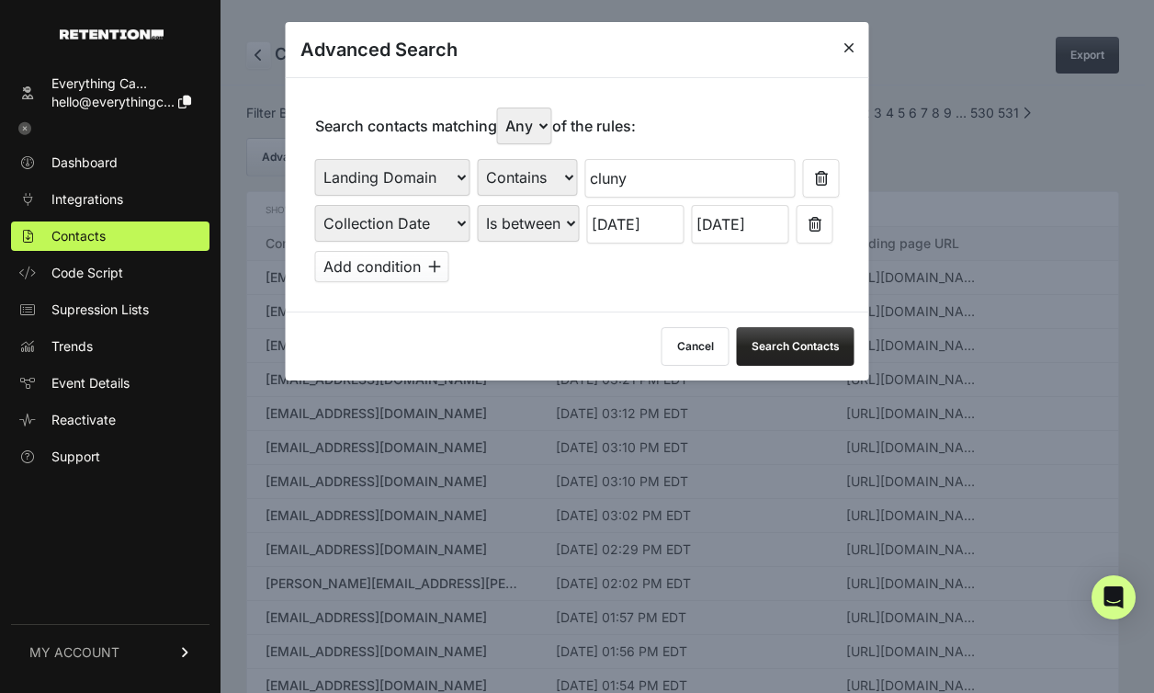
click at [541, 120] on select "Any All" at bounding box center [524, 126] width 55 height 37
select select "true"
click at [502, 108] on select "Any All" at bounding box center [524, 126] width 55 height 37
click at [817, 350] on button "Search Contacts" at bounding box center [796, 346] width 118 height 39
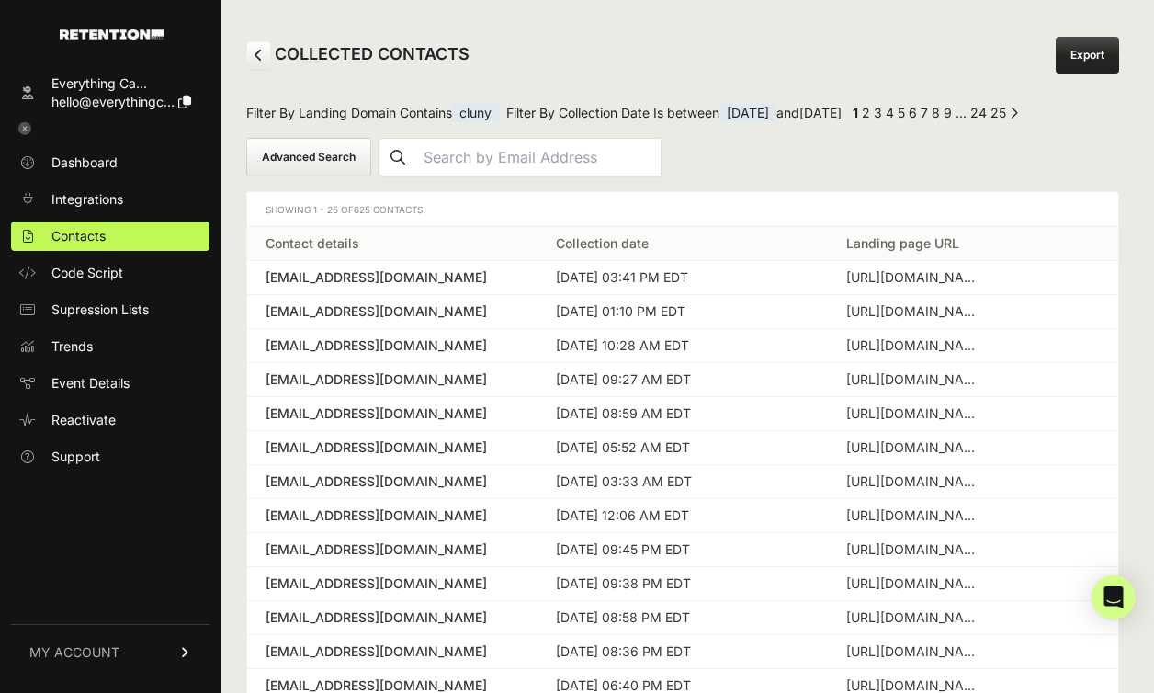
click at [312, 153] on button "Advanced Search" at bounding box center [308, 157] width 125 height 39
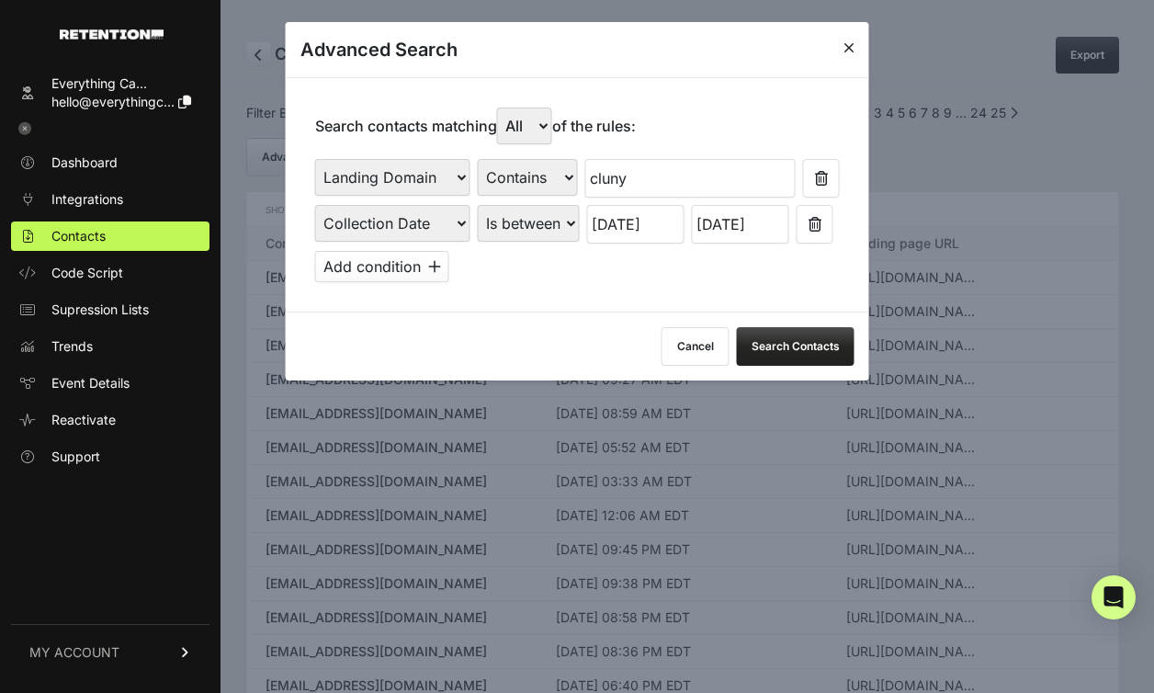
click at [649, 223] on input "06/01/2025" at bounding box center [635, 224] width 97 height 39
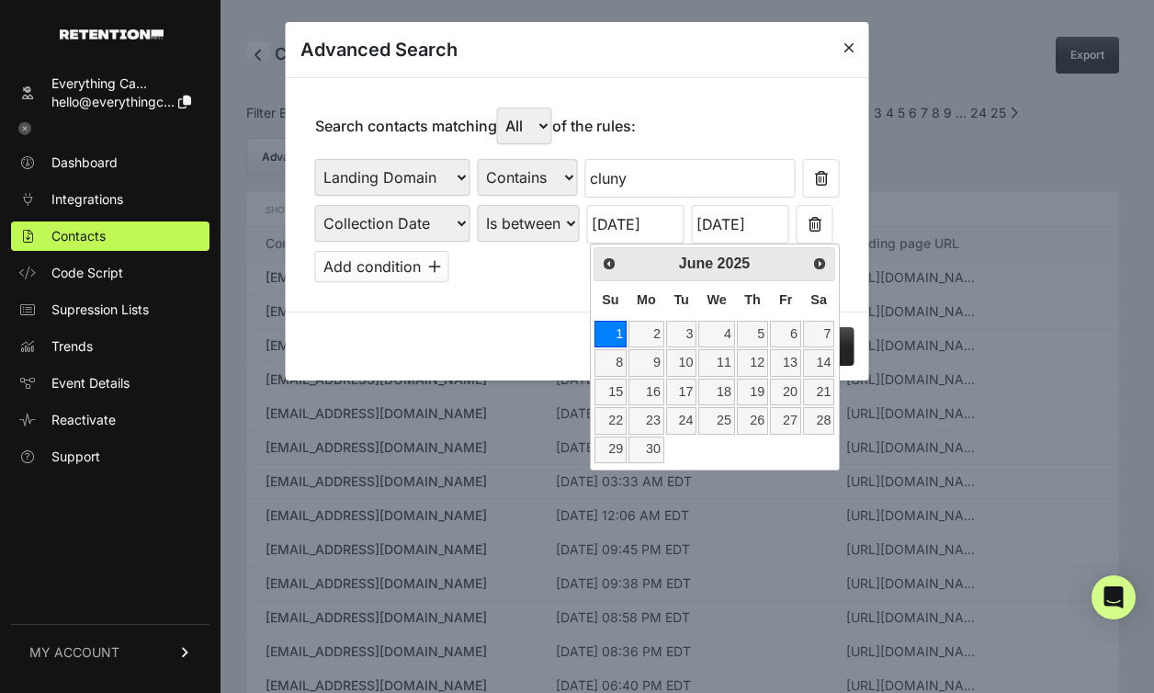
click at [655, 222] on input "06/01/2025" at bounding box center [635, 224] width 97 height 39
click at [607, 221] on input "06/01/2025" at bounding box center [635, 224] width 97 height 39
click at [577, 259] on div "First Name Last Name State City Email Email Domain Landing Domain Landing Page …" at bounding box center [577, 220] width 525 height 123
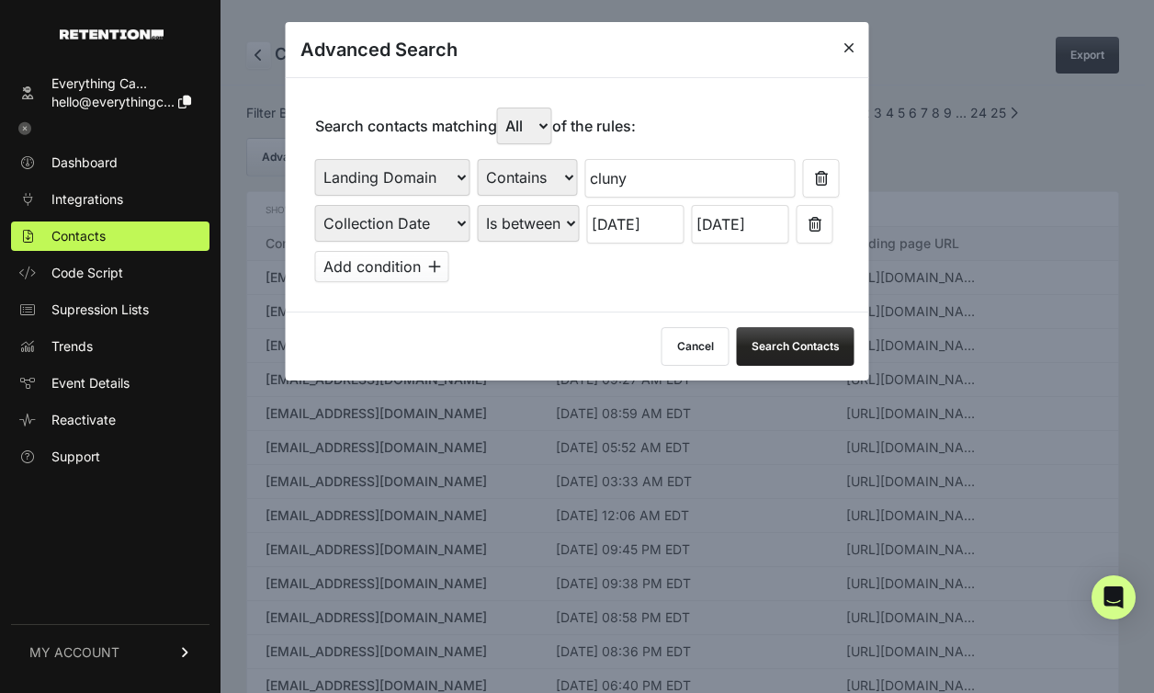
click at [641, 230] on input "06/01/2025" at bounding box center [635, 224] width 97 height 39
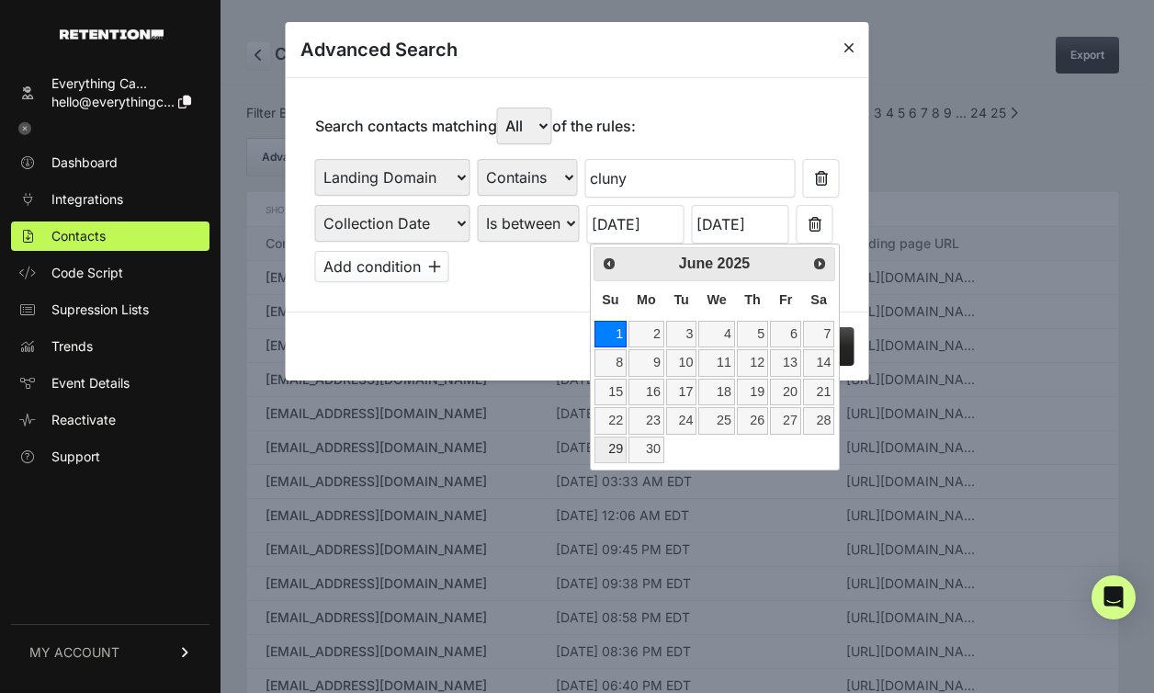
click at [616, 448] on link "29" at bounding box center [611, 450] width 32 height 27
type input "06/29/2025"
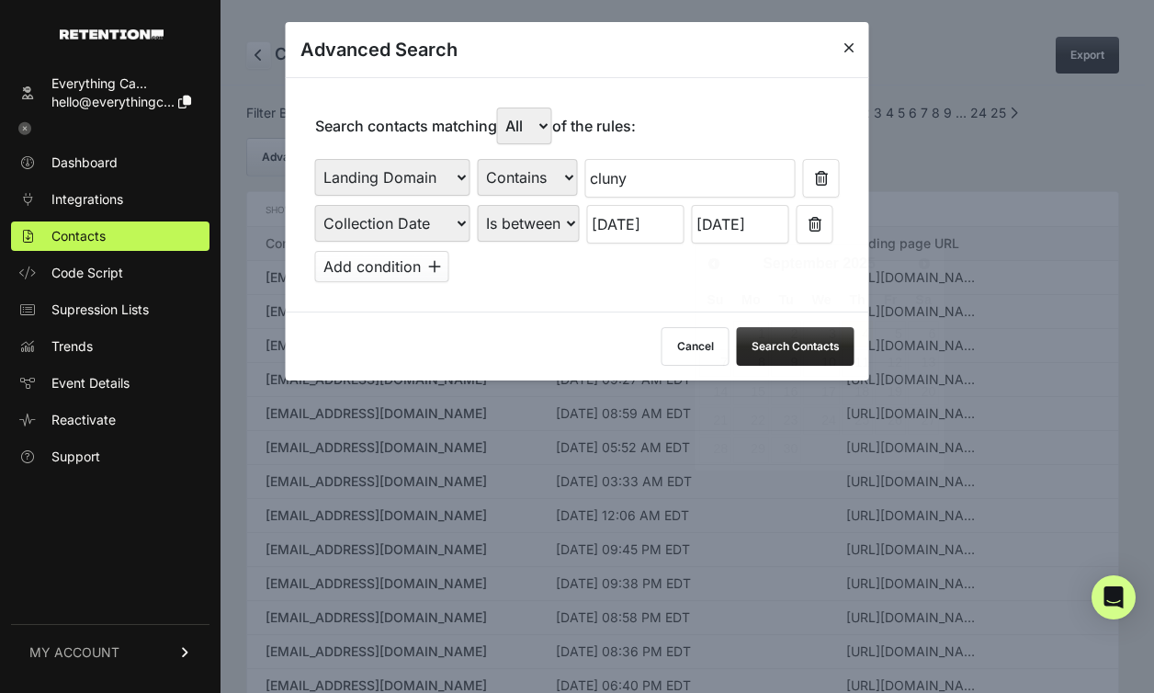
click at [722, 238] on input "09/04/2025" at bounding box center [740, 224] width 97 height 39
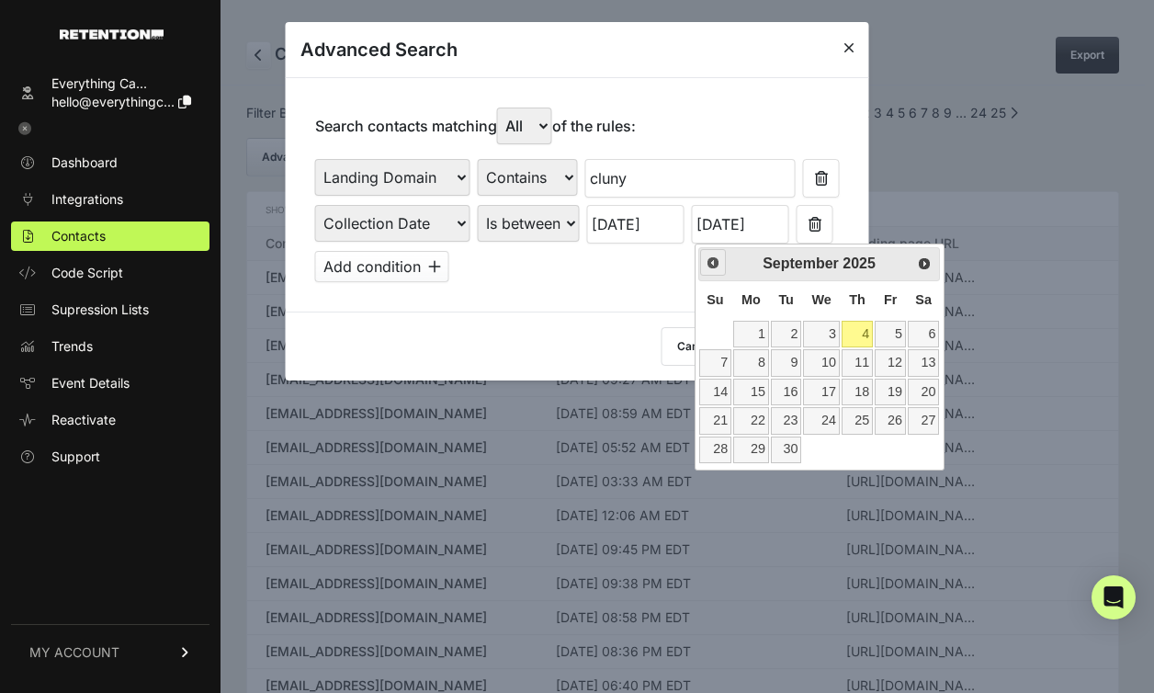
click at [721, 271] on link "Prev" at bounding box center [713, 262] width 27 height 27
click at [925, 331] on link "5" at bounding box center [923, 334] width 31 height 27
type input "07/05/2025"
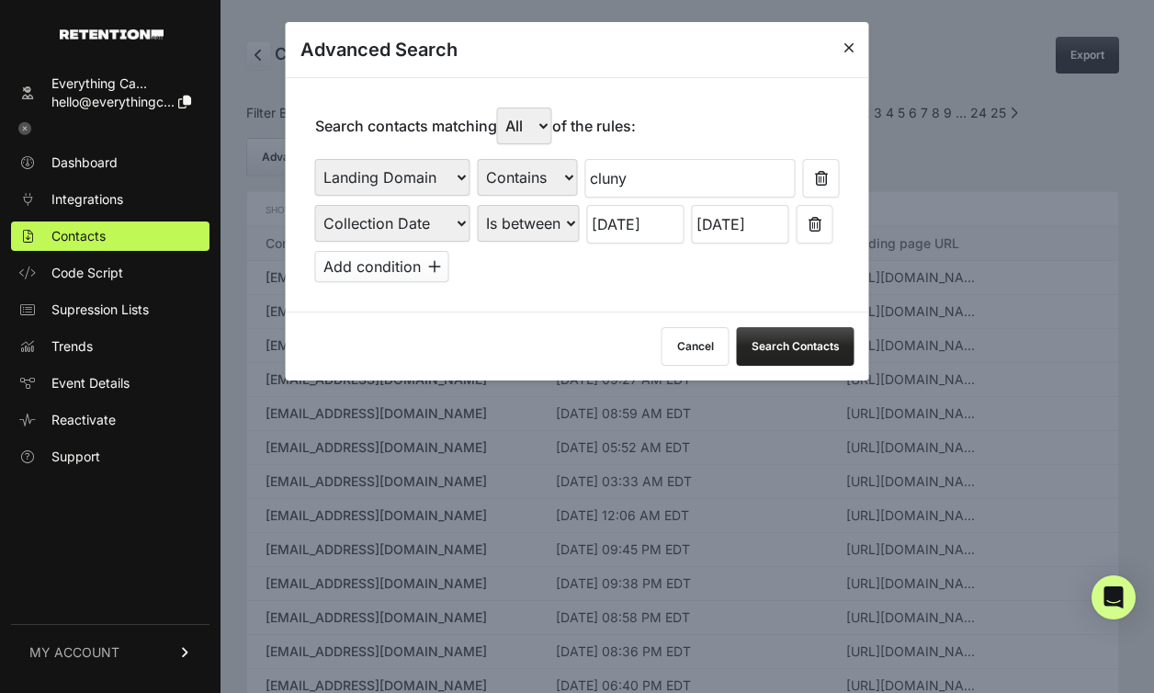
click at [778, 346] on button "Search Contacts" at bounding box center [796, 346] width 118 height 39
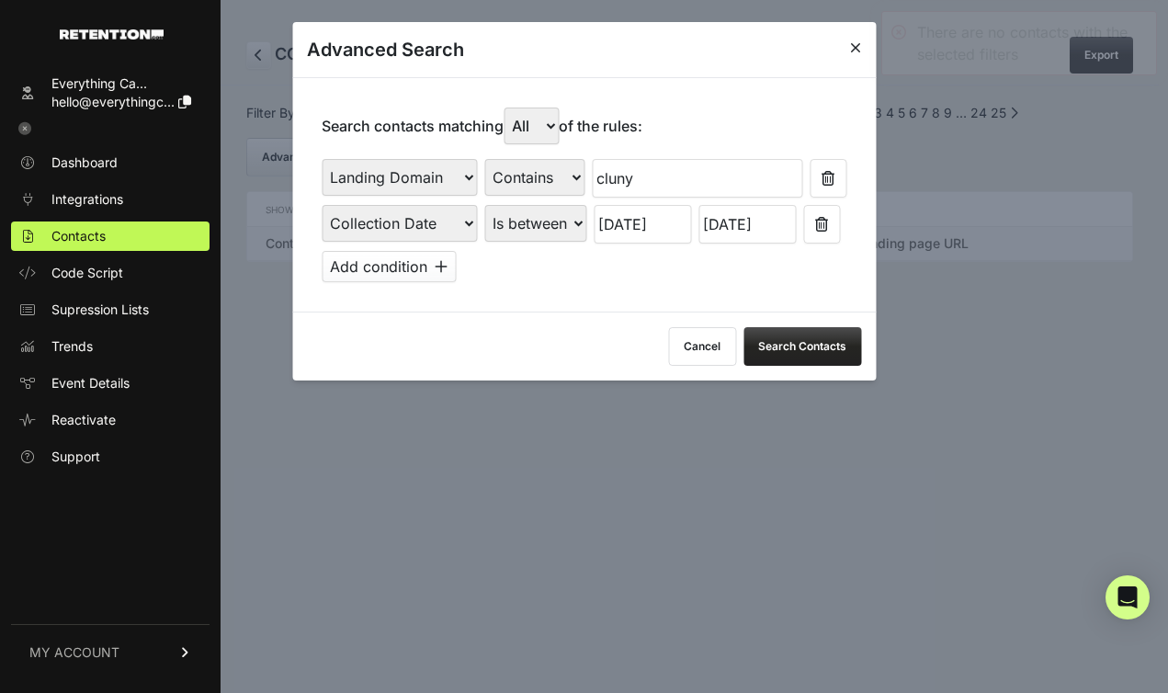
click at [658, 237] on input "06/29/2025" at bounding box center [642, 224] width 97 height 39
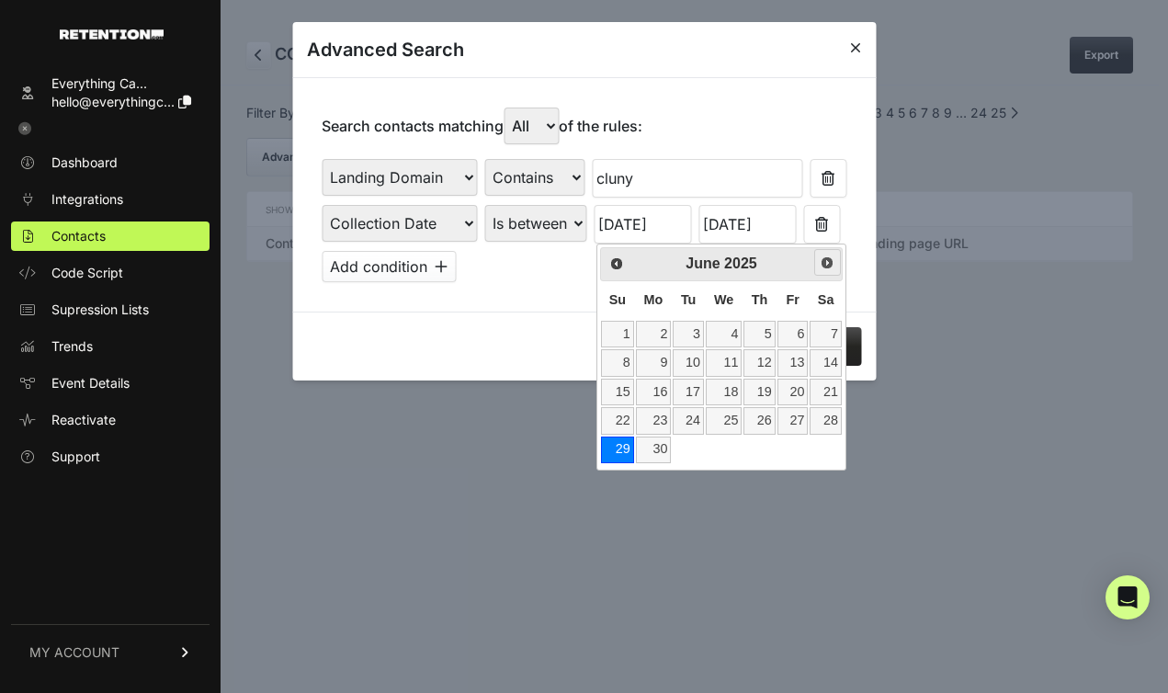
click at [826, 268] on span "Next" at bounding box center [827, 262] width 15 height 15
click at [621, 364] on link "6" at bounding box center [617, 362] width 32 height 27
type input "[DATE]"
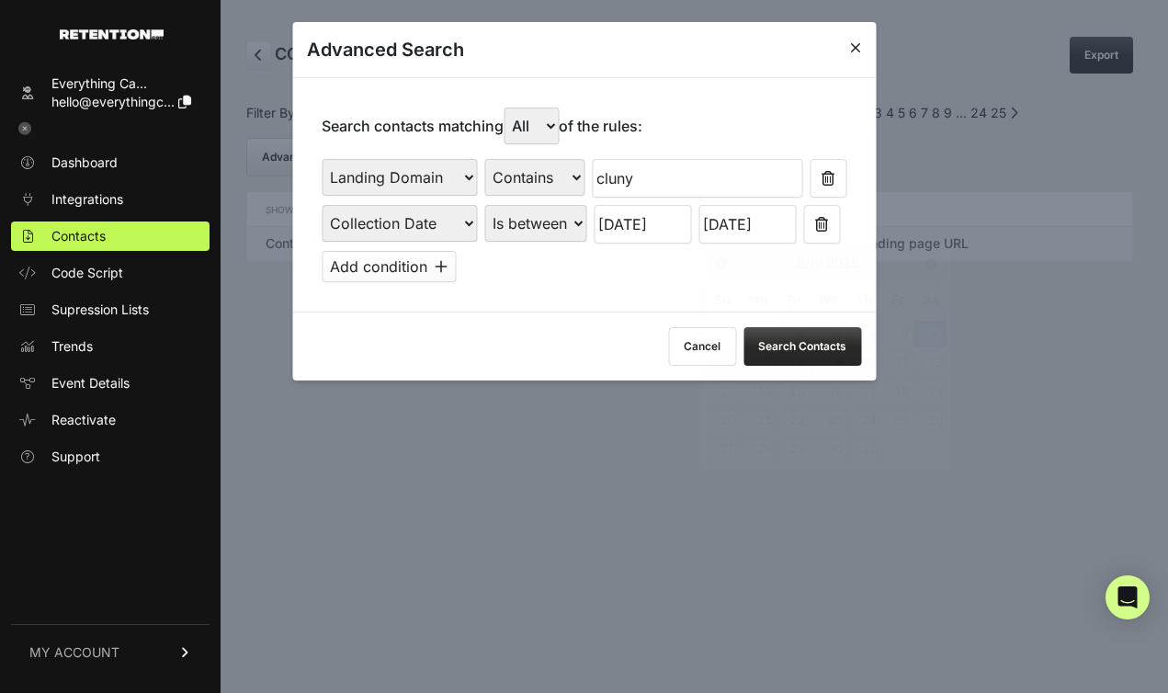
click at [723, 230] on input "07/05/2025" at bounding box center [746, 224] width 97 height 39
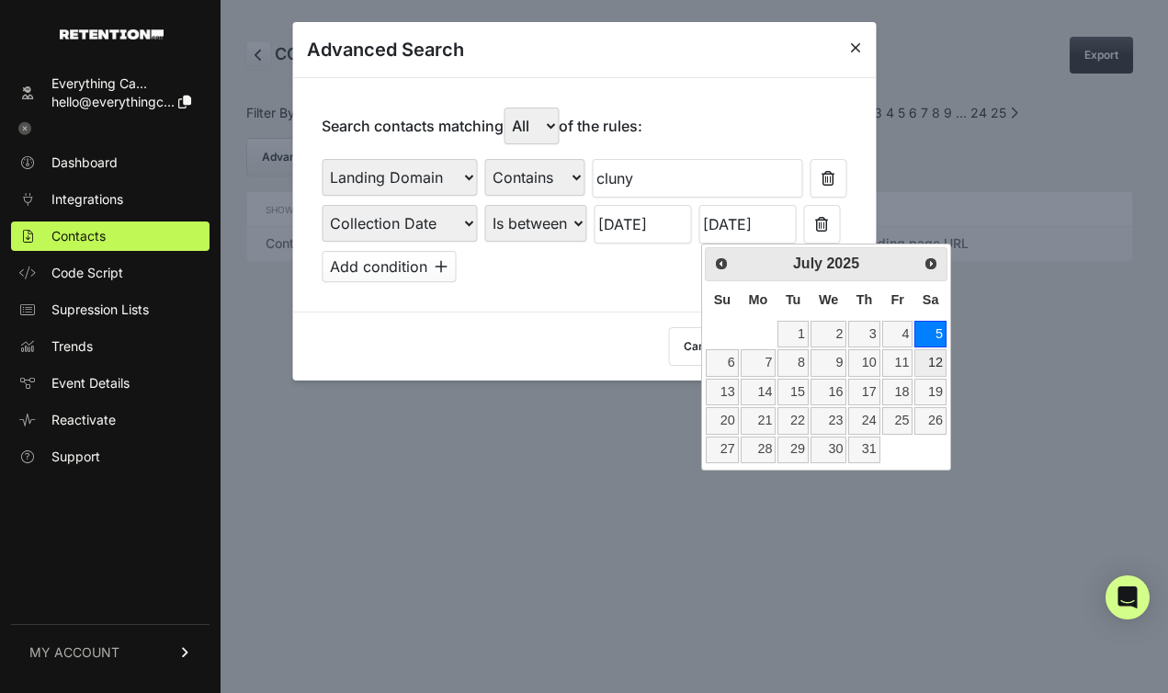
click at [931, 359] on link "12" at bounding box center [929, 362] width 31 height 27
type input "[DATE]"
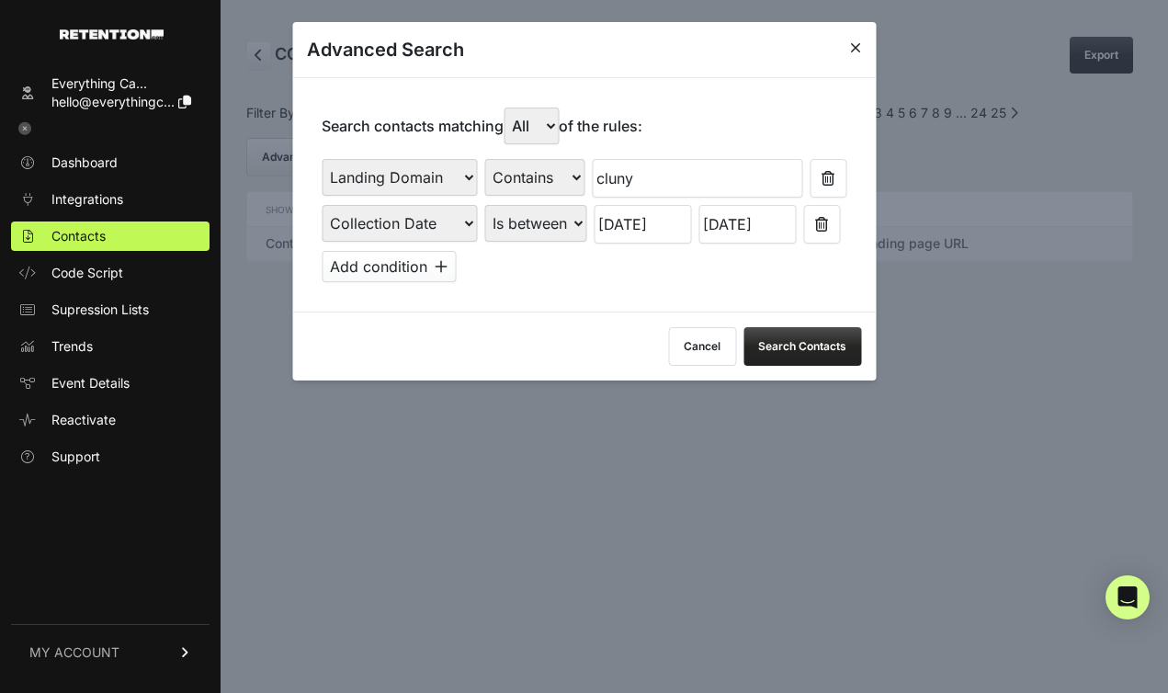
click at [765, 352] on button "Search Contacts" at bounding box center [803, 346] width 118 height 39
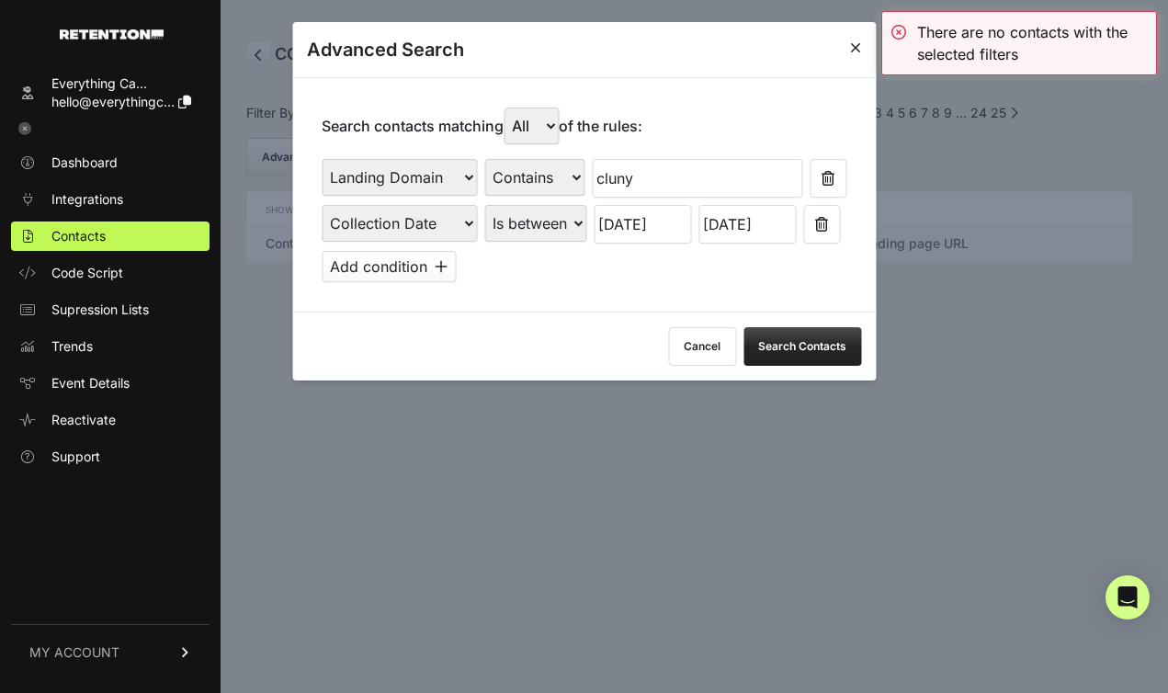
click at [646, 224] on input "[DATE]" at bounding box center [642, 224] width 97 height 39
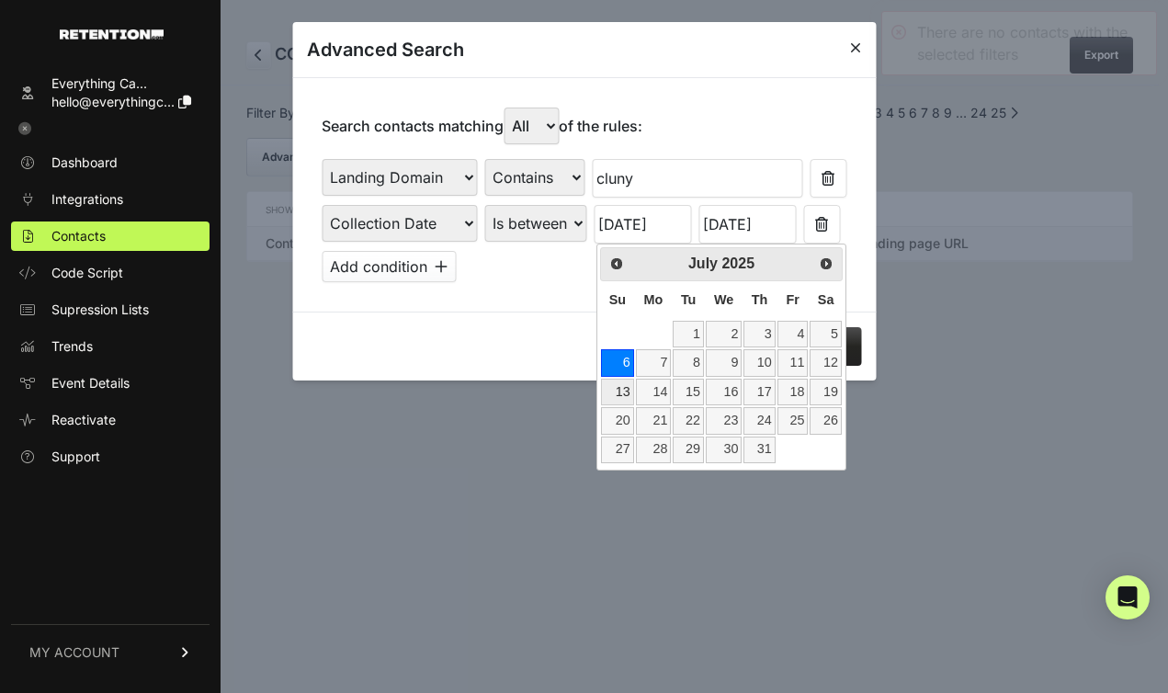
click at [624, 390] on link "13" at bounding box center [617, 392] width 32 height 27
type input "07/13/2025"
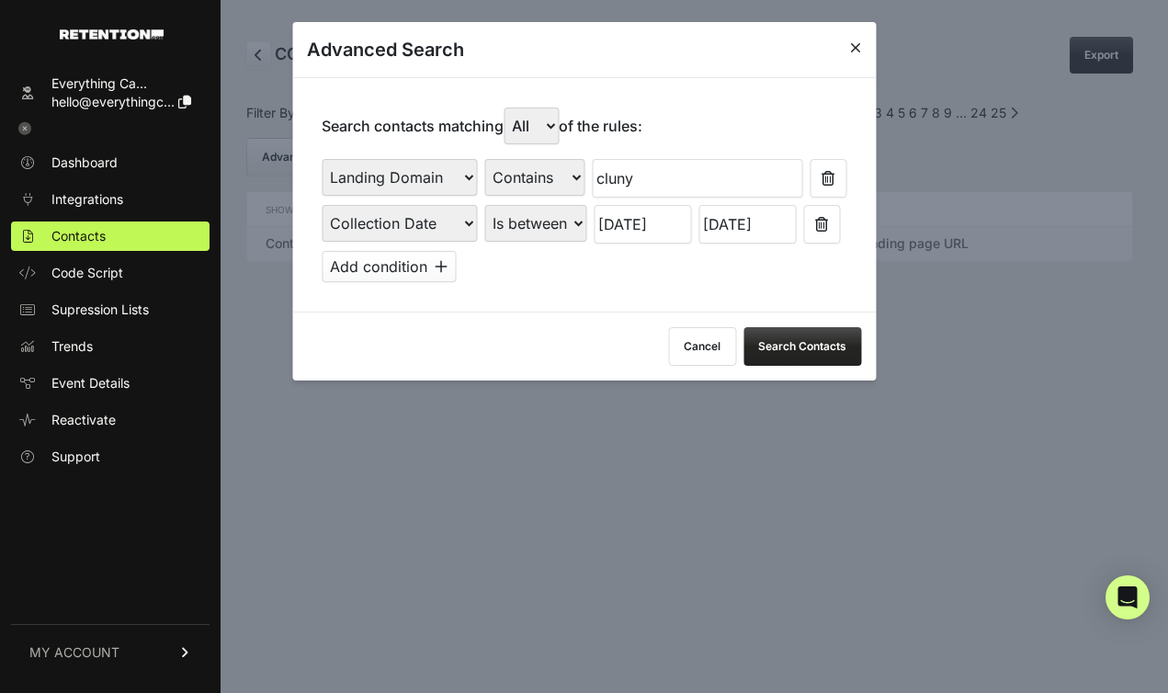
click at [749, 234] on input "[DATE]" at bounding box center [746, 224] width 97 height 39
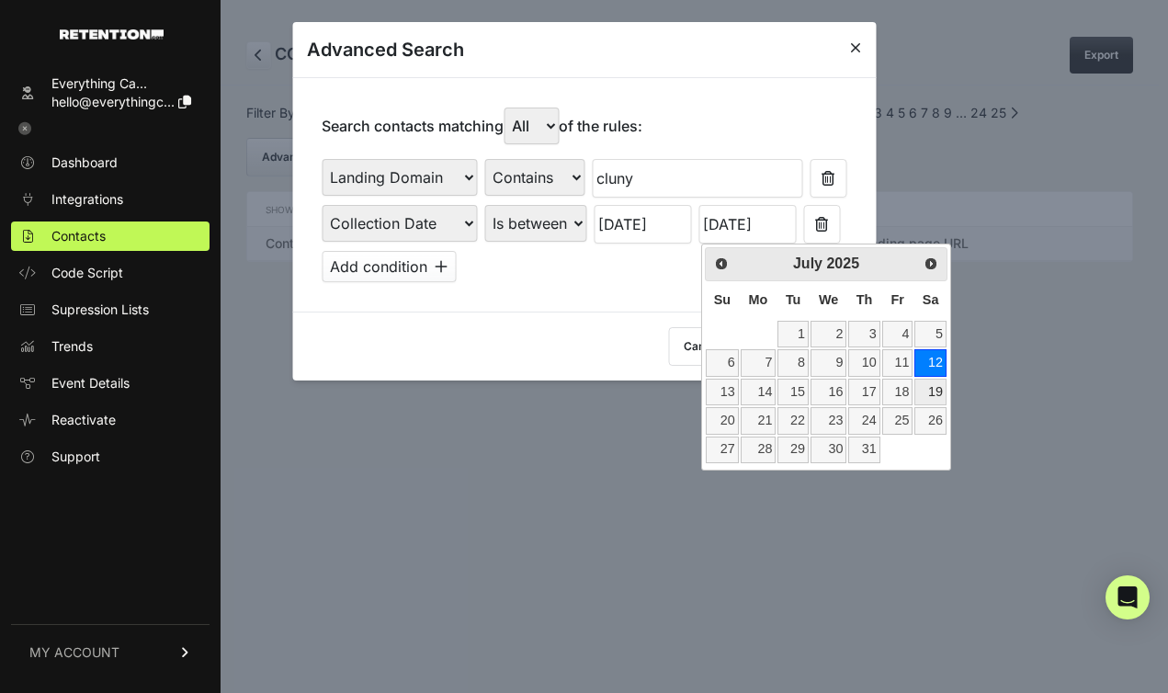
click at [930, 383] on link "19" at bounding box center [929, 392] width 31 height 27
type input "07/19/2025"
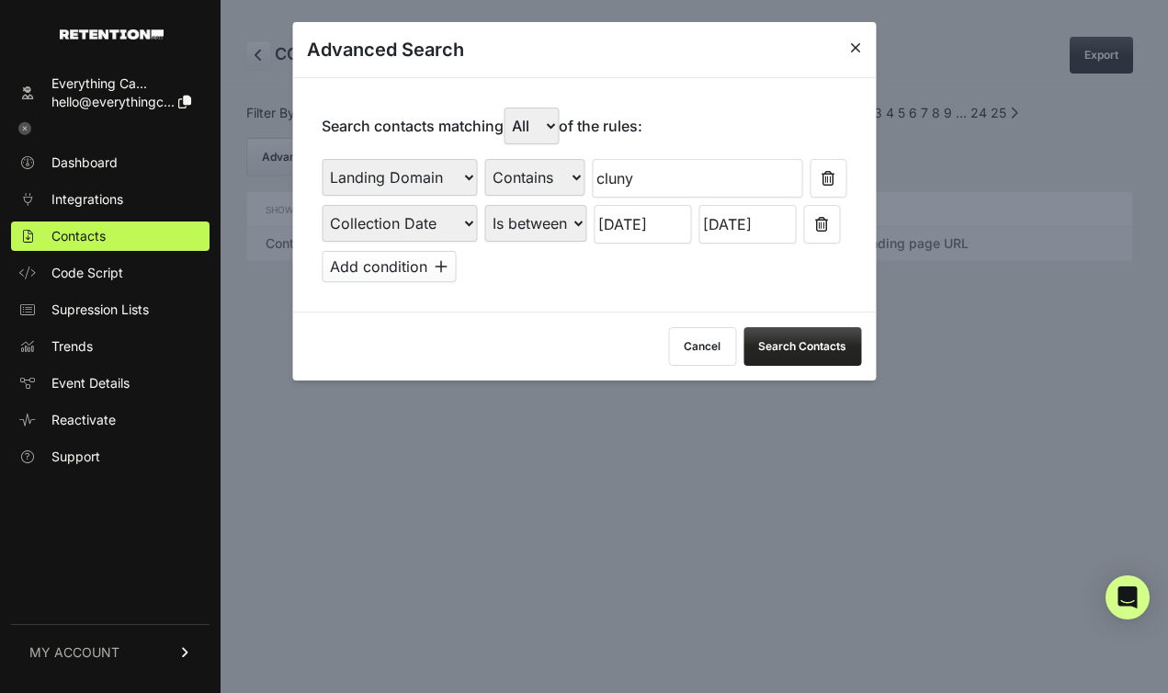
click at [799, 353] on button "Search Contacts" at bounding box center [803, 346] width 118 height 39
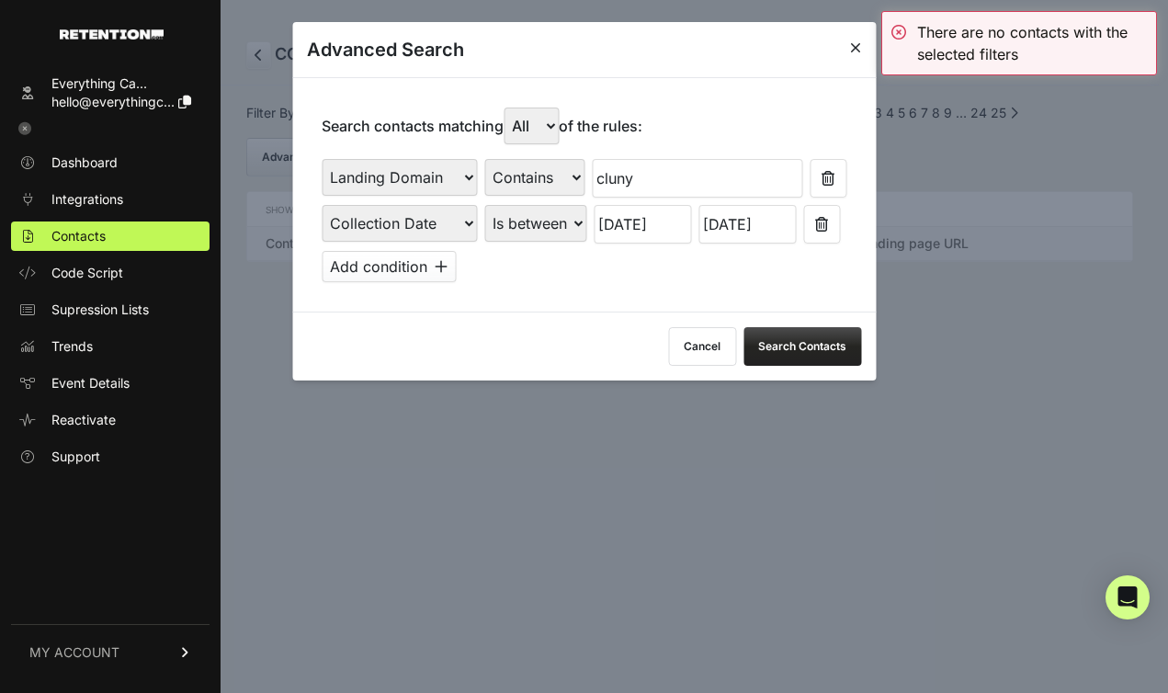
click at [648, 231] on input "07/13/2025" at bounding box center [642, 224] width 97 height 39
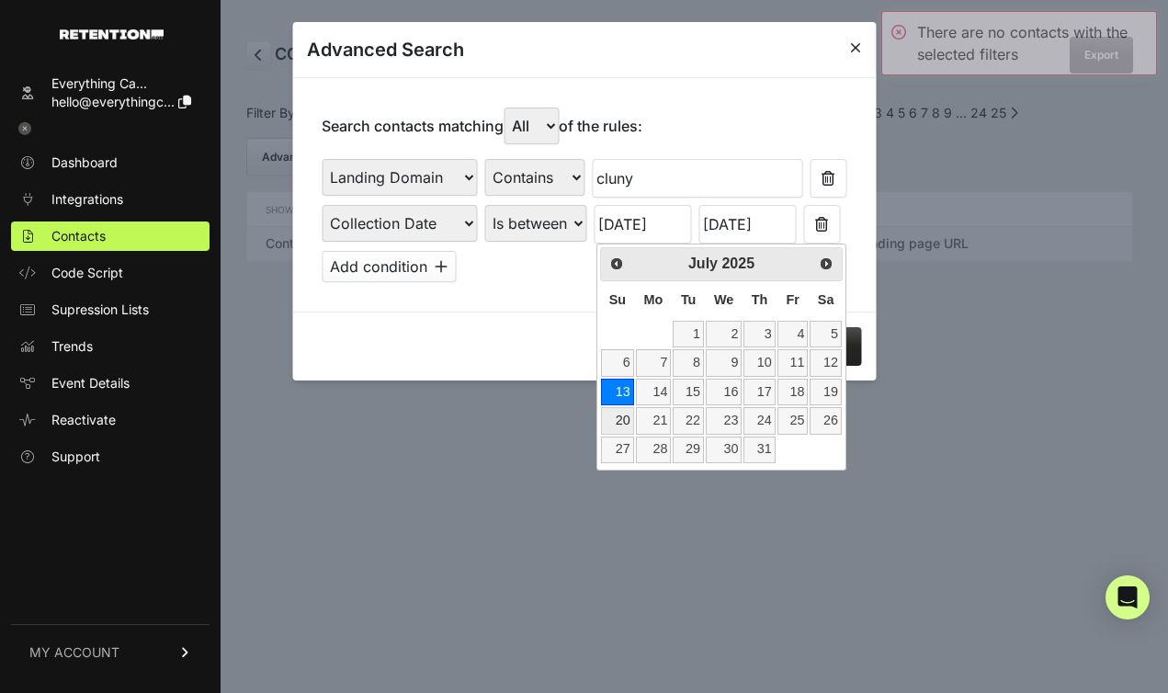
click at [625, 422] on link "20" at bounding box center [617, 420] width 32 height 27
type input "07/20/2025"
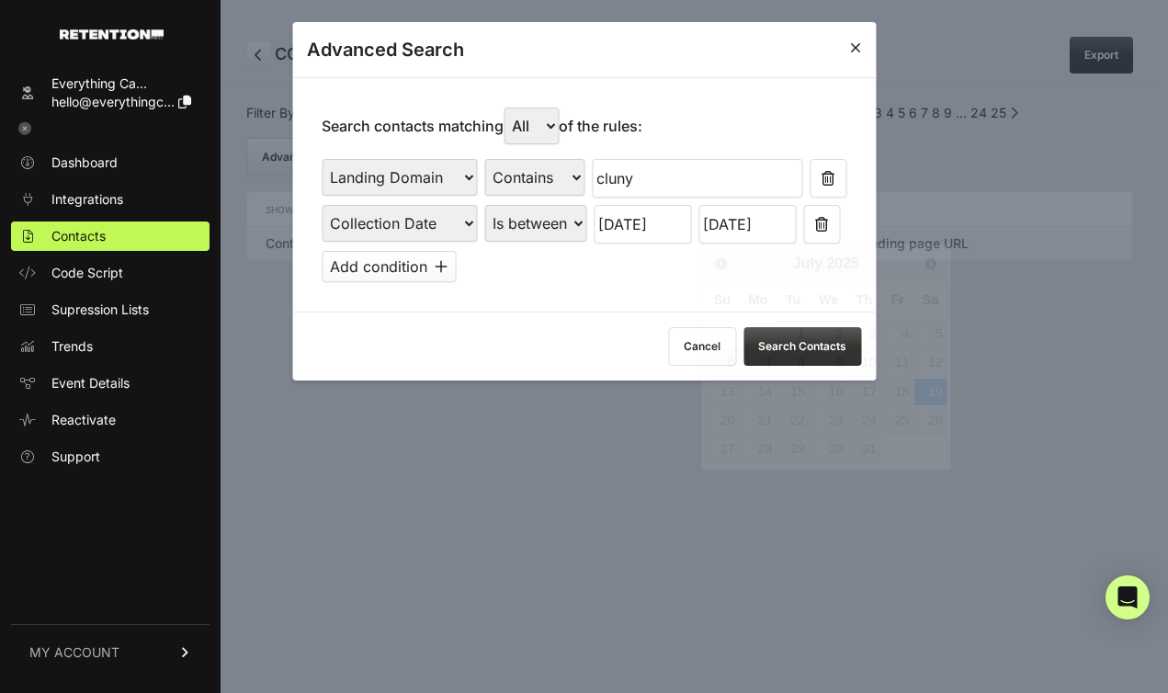
click at [733, 230] on input "07/19/2025" at bounding box center [746, 224] width 97 height 39
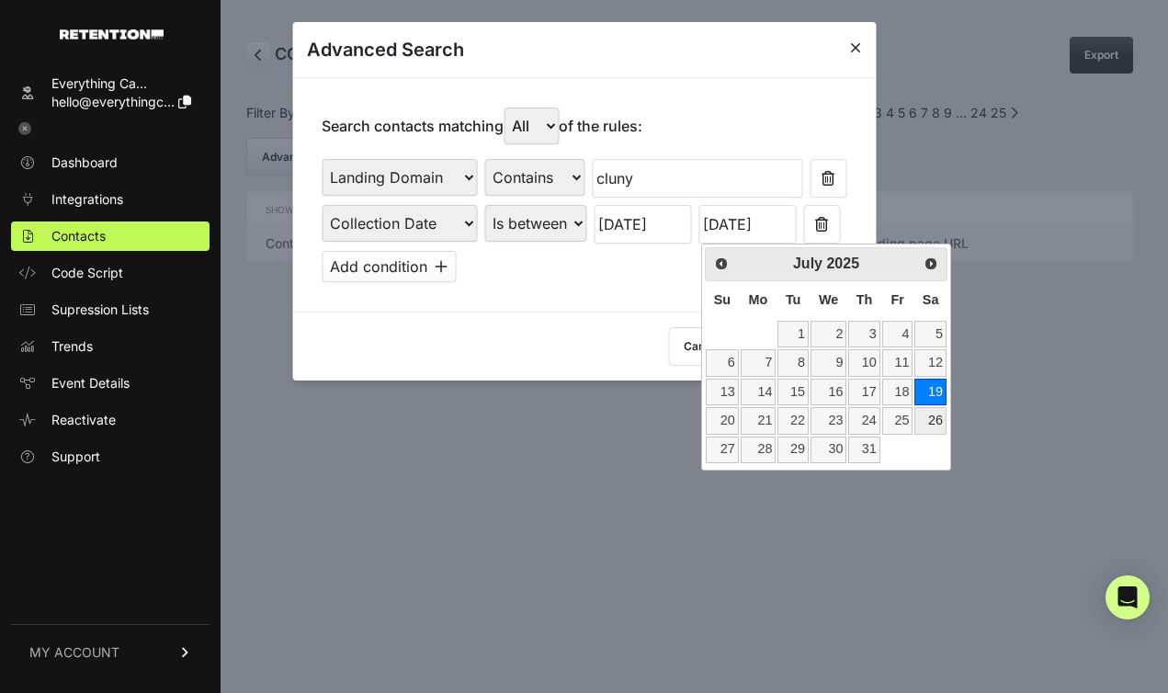
click at [930, 424] on link "26" at bounding box center [929, 420] width 31 height 27
type input "07/26/2025"
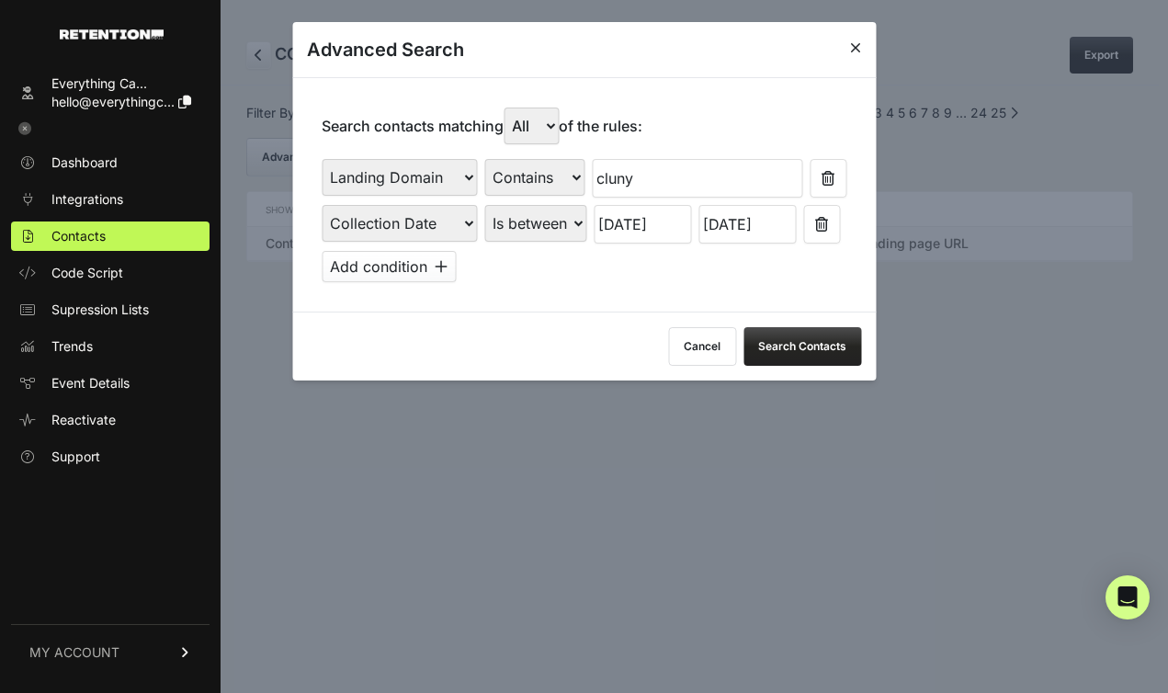
click at [790, 331] on button "Search Contacts" at bounding box center [803, 346] width 118 height 39
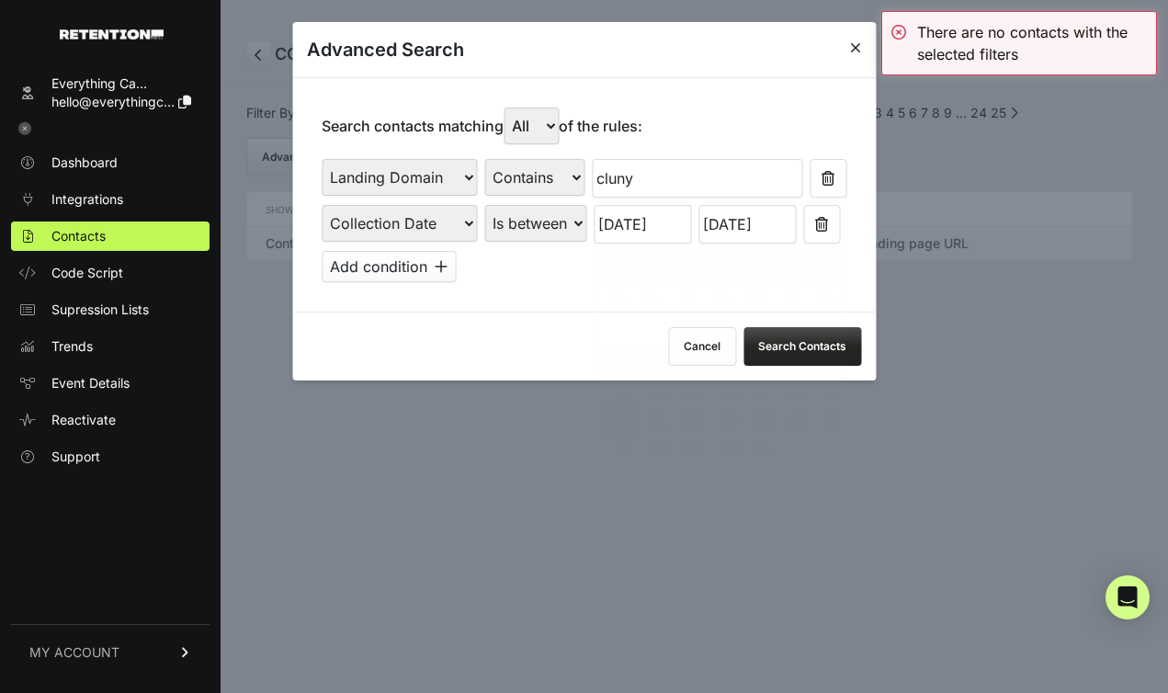
click at [622, 230] on input "07/20/2025" at bounding box center [642, 224] width 97 height 39
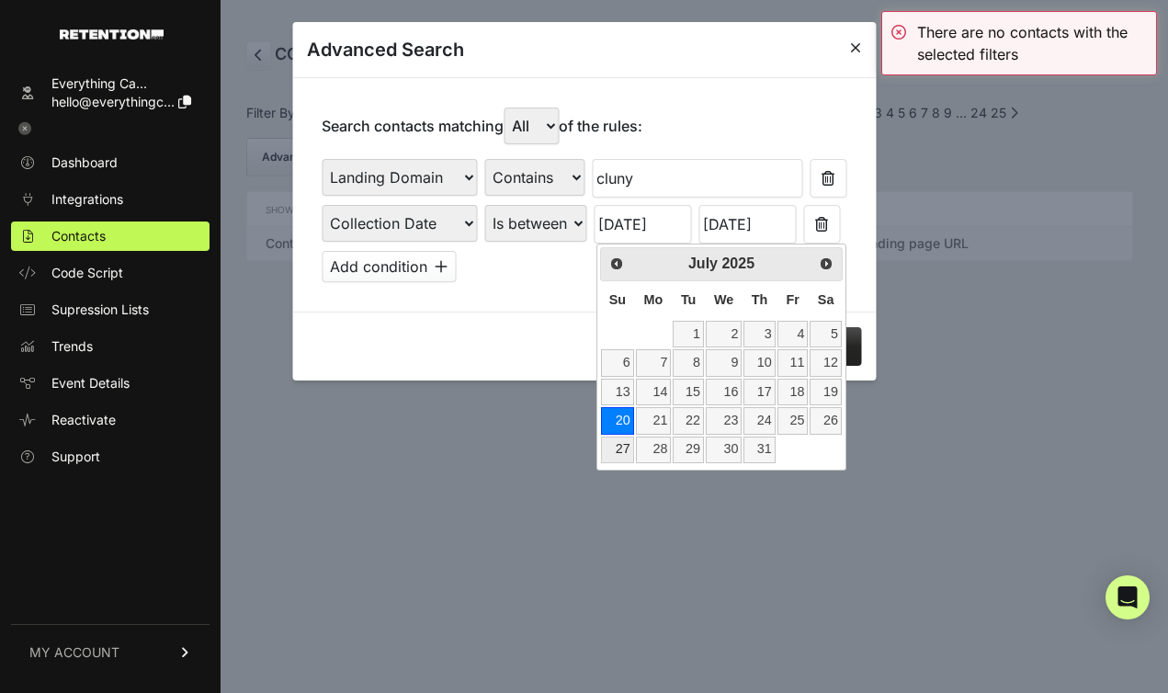
click at [628, 447] on link "27" at bounding box center [617, 450] width 32 height 27
type input "07/27/2025"
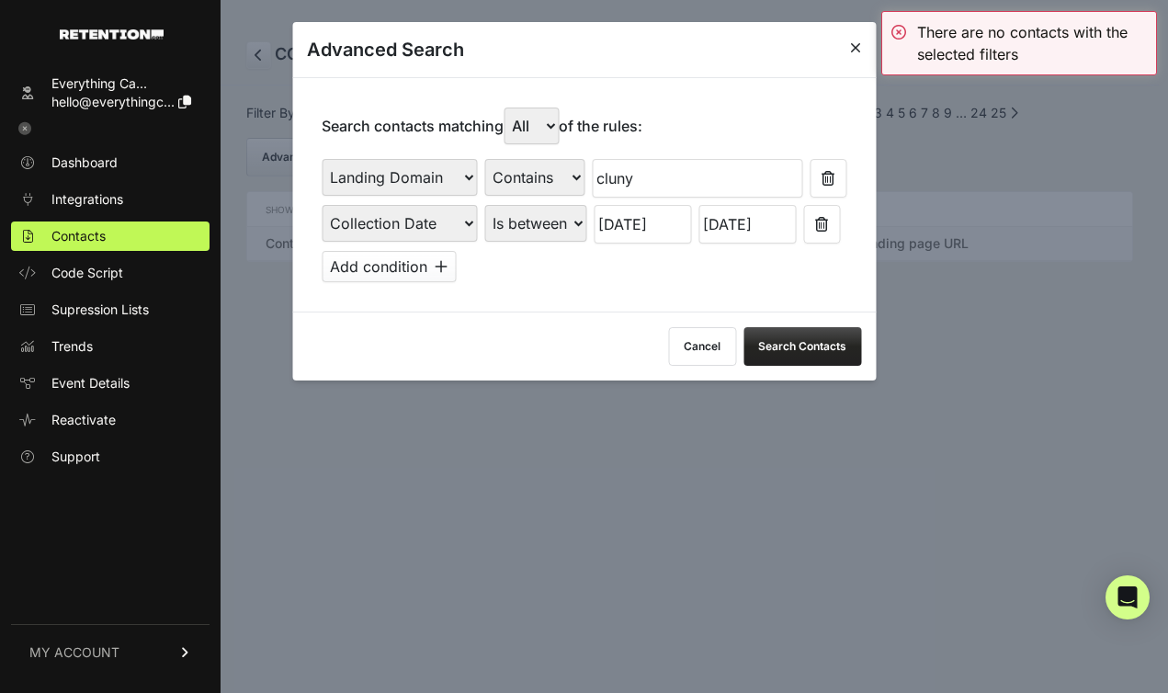
click at [748, 235] on input "07/26/2025" at bounding box center [746, 224] width 97 height 39
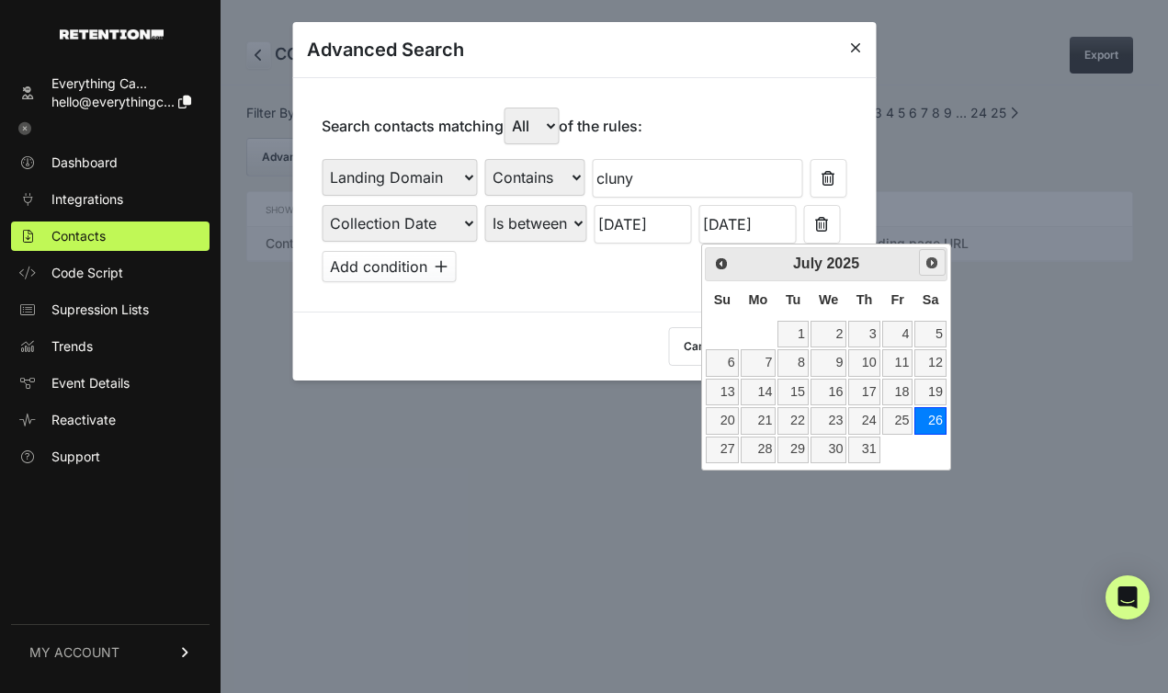
click at [928, 271] on link "Next" at bounding box center [932, 262] width 27 height 27
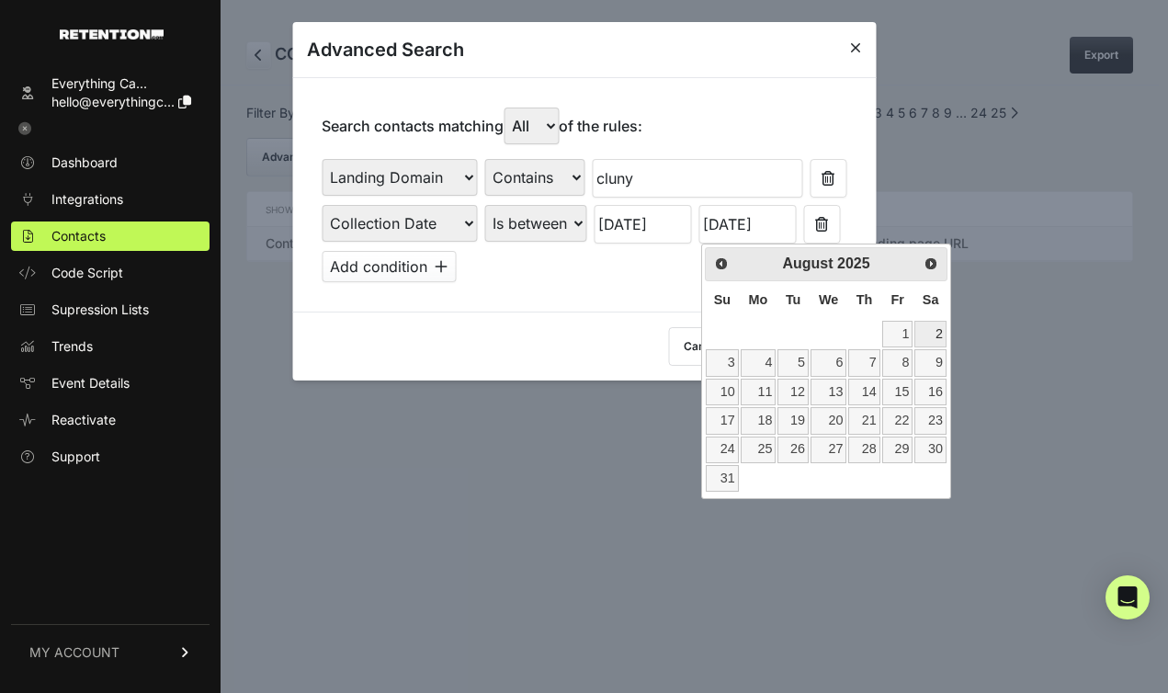
click at [936, 333] on link "2" at bounding box center [929, 334] width 31 height 27
type input "08/02/2025"
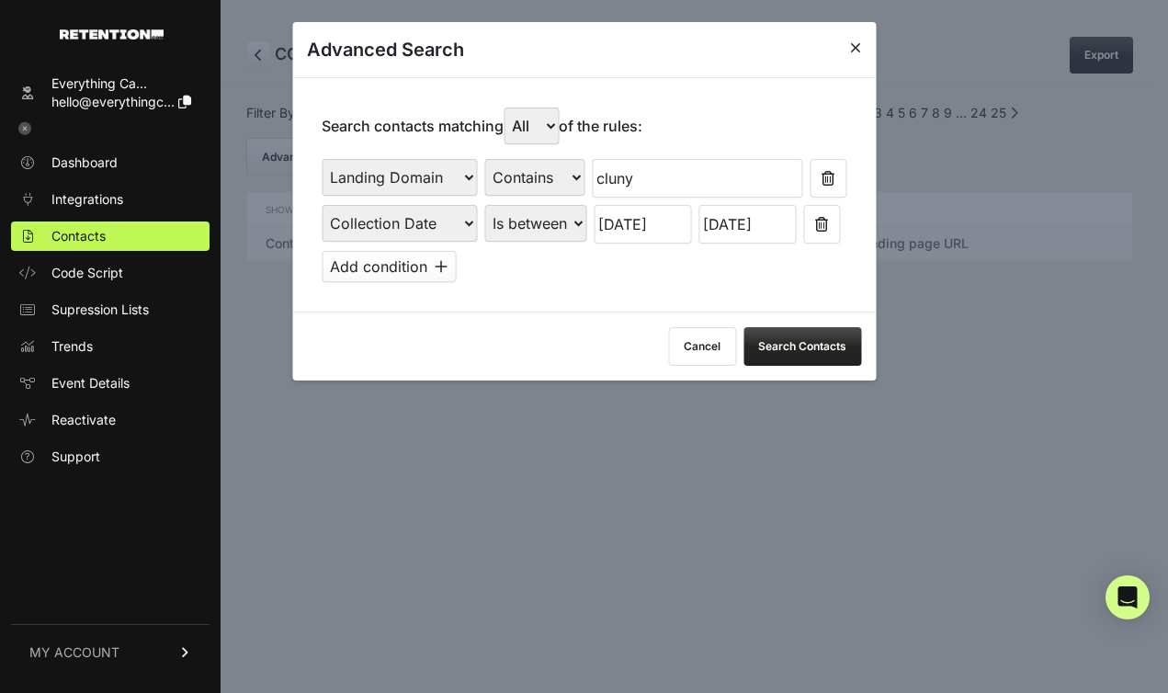
click at [833, 337] on button "Search Contacts" at bounding box center [803, 346] width 118 height 39
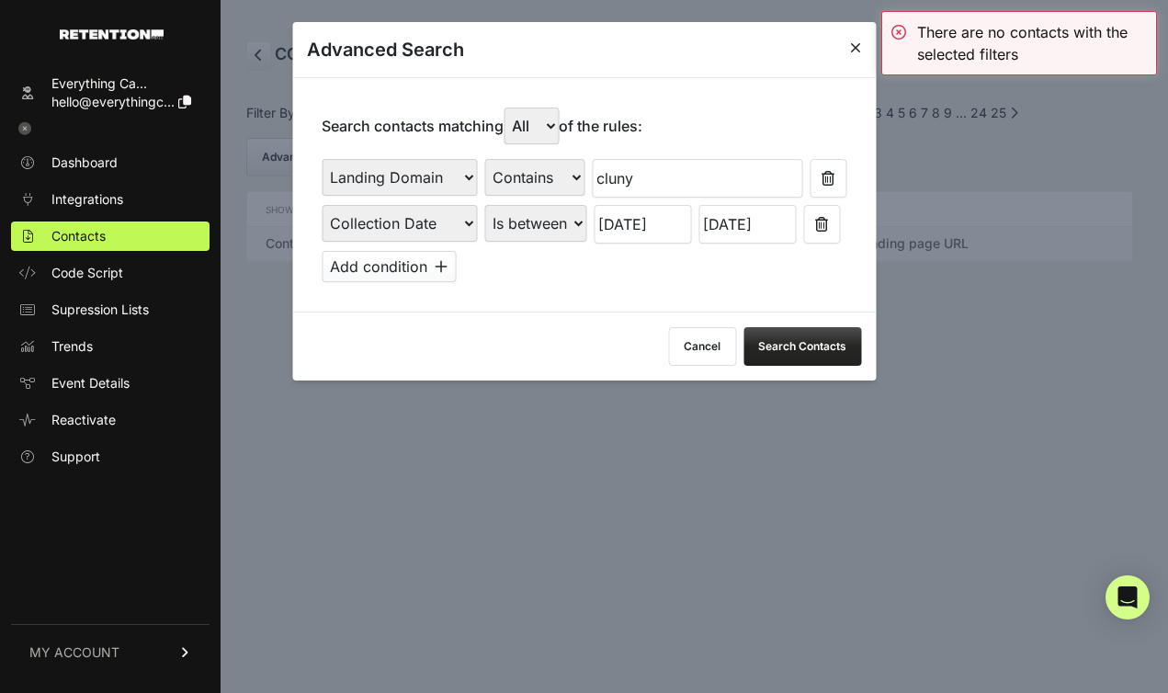
click at [639, 234] on input "07/27/2025" at bounding box center [642, 224] width 97 height 39
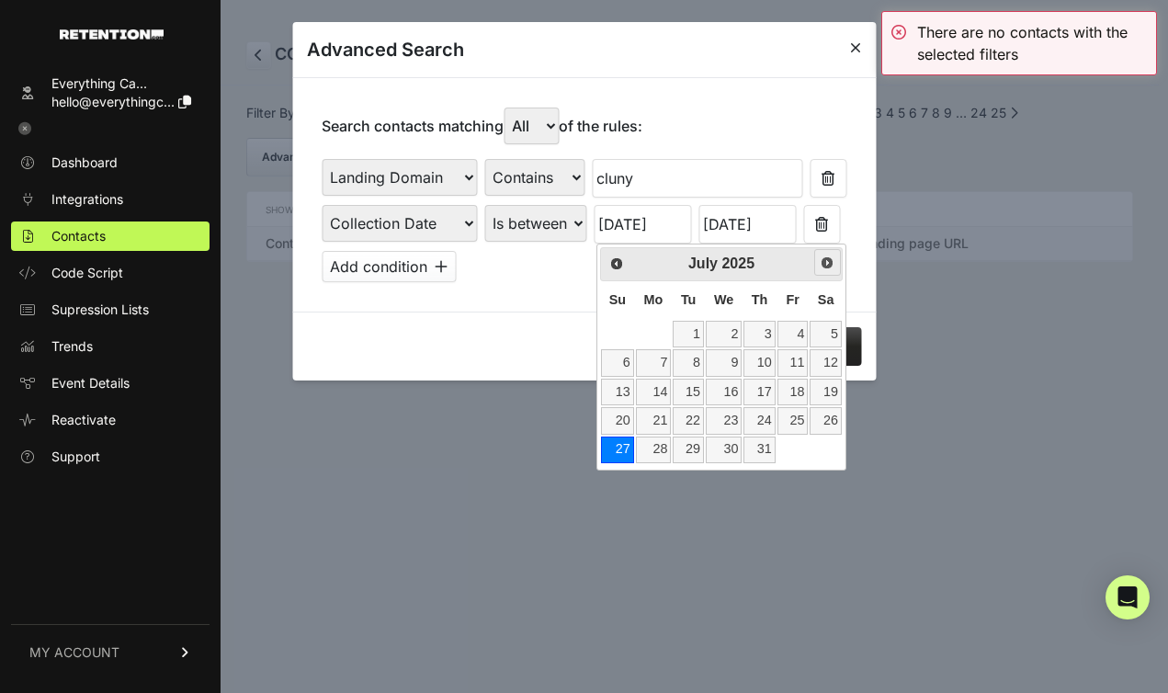
click at [826, 266] on span "Next" at bounding box center [827, 262] width 15 height 15
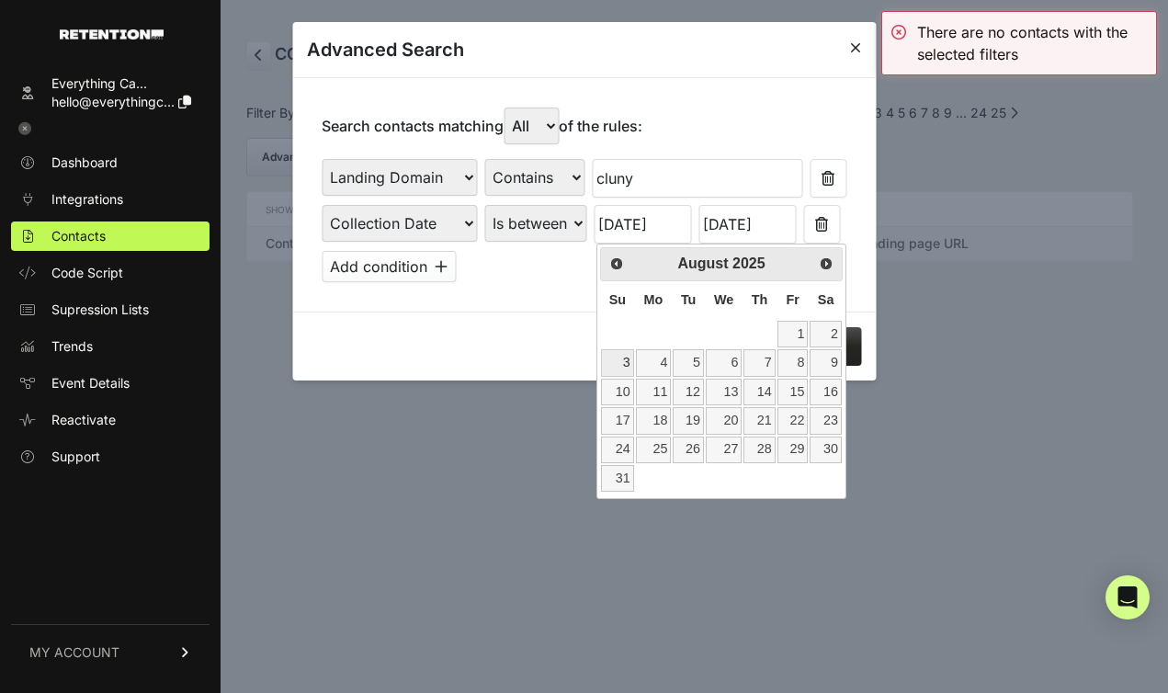
click at [621, 364] on link "3" at bounding box center [617, 362] width 32 height 27
type input "08/03/2025"
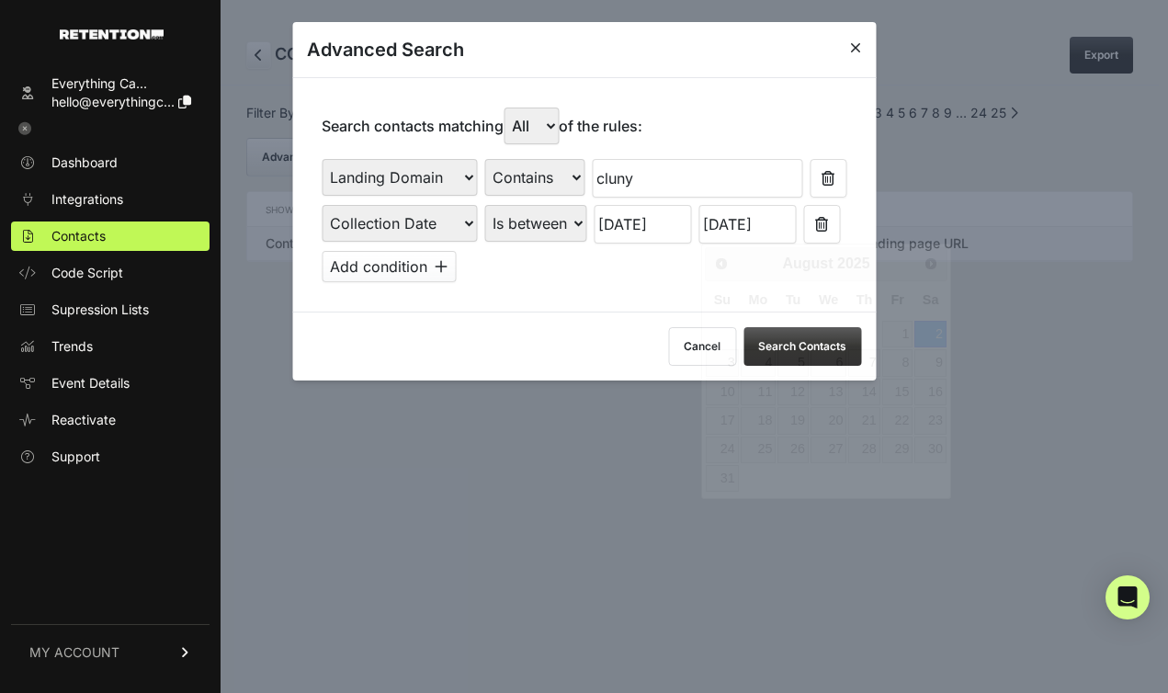
click at [756, 215] on input "08/02/2025" at bounding box center [746, 224] width 97 height 39
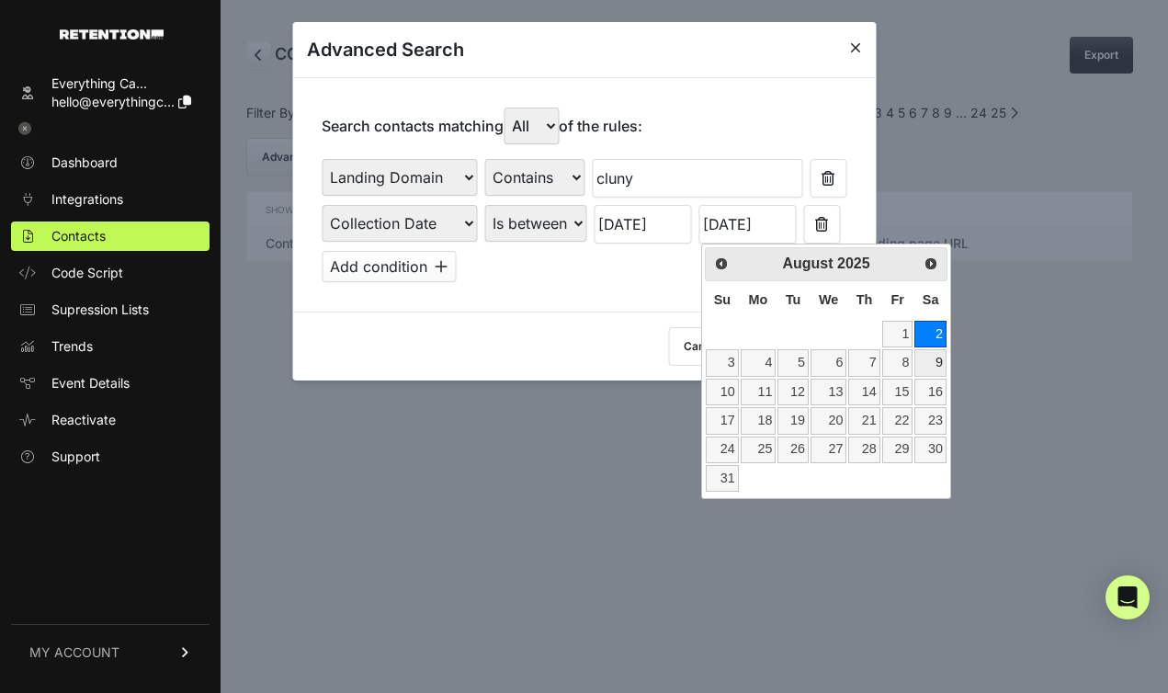
click at [937, 361] on link "9" at bounding box center [929, 362] width 31 height 27
type input "08/09/2025"
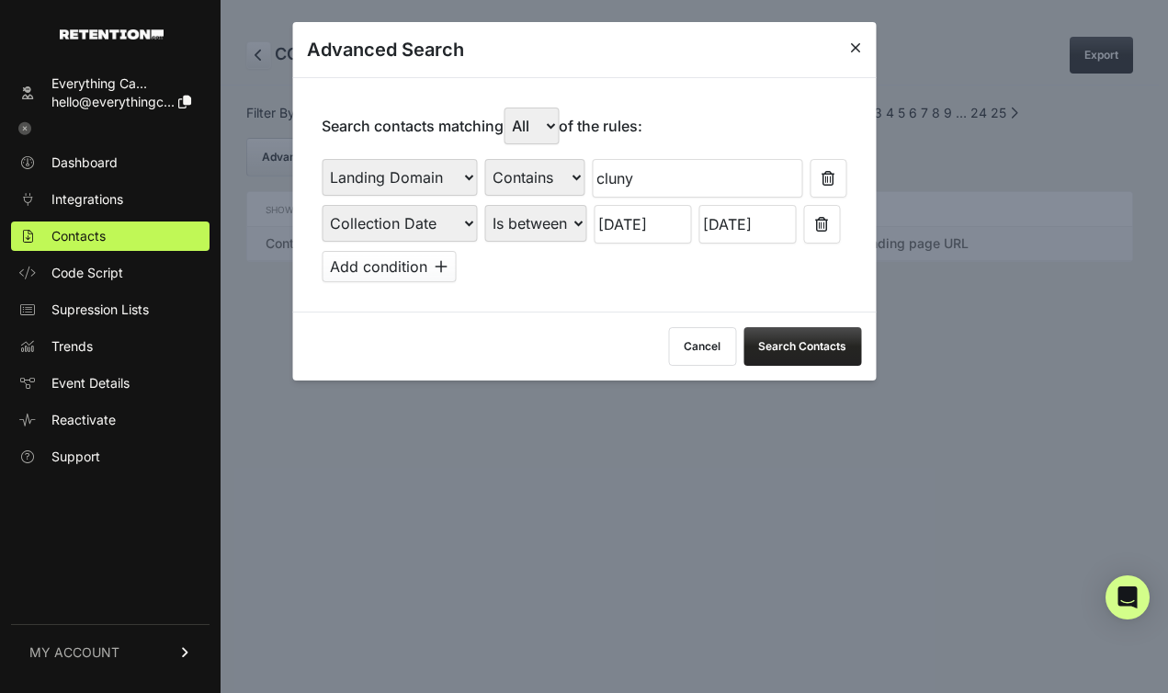
click at [815, 356] on button "Search Contacts" at bounding box center [803, 346] width 118 height 39
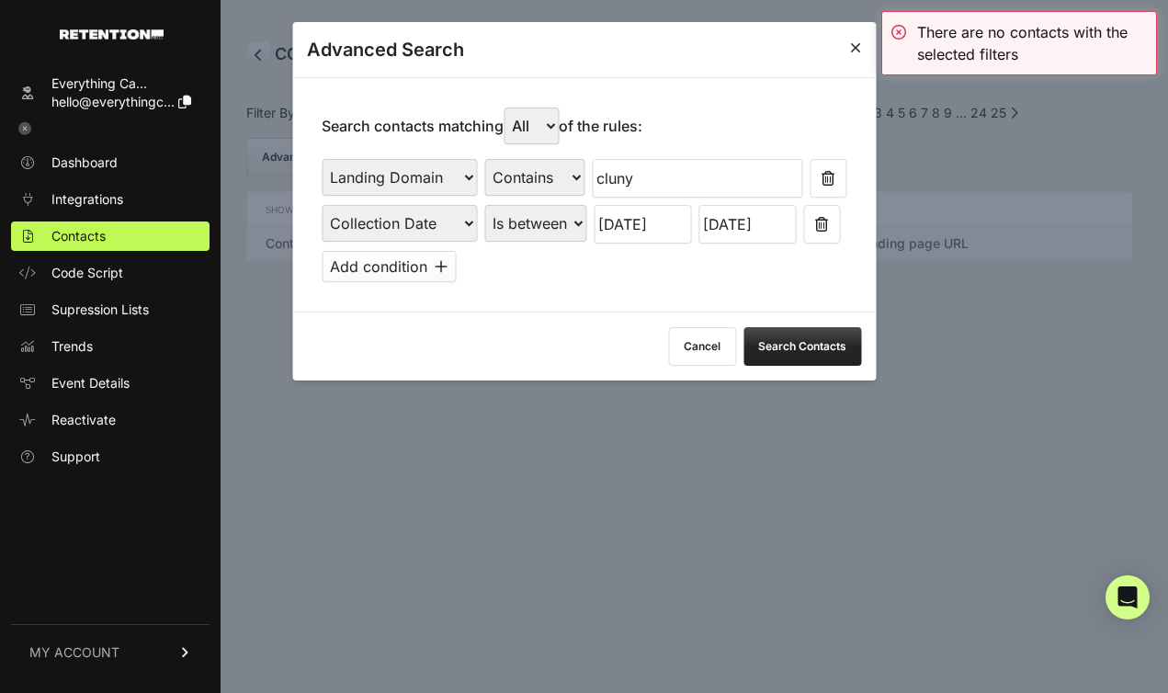
click at [659, 235] on input "08/03/2025" at bounding box center [642, 224] width 97 height 39
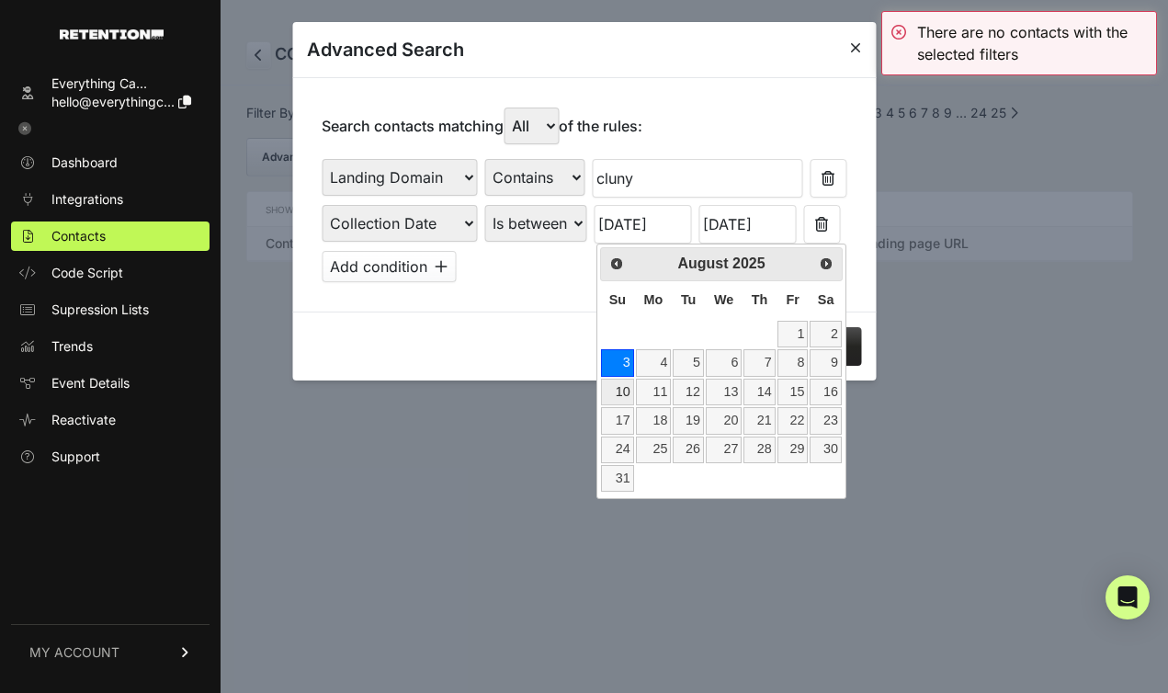
click at [618, 394] on link "10" at bounding box center [617, 392] width 32 height 27
type input "08/10/2025"
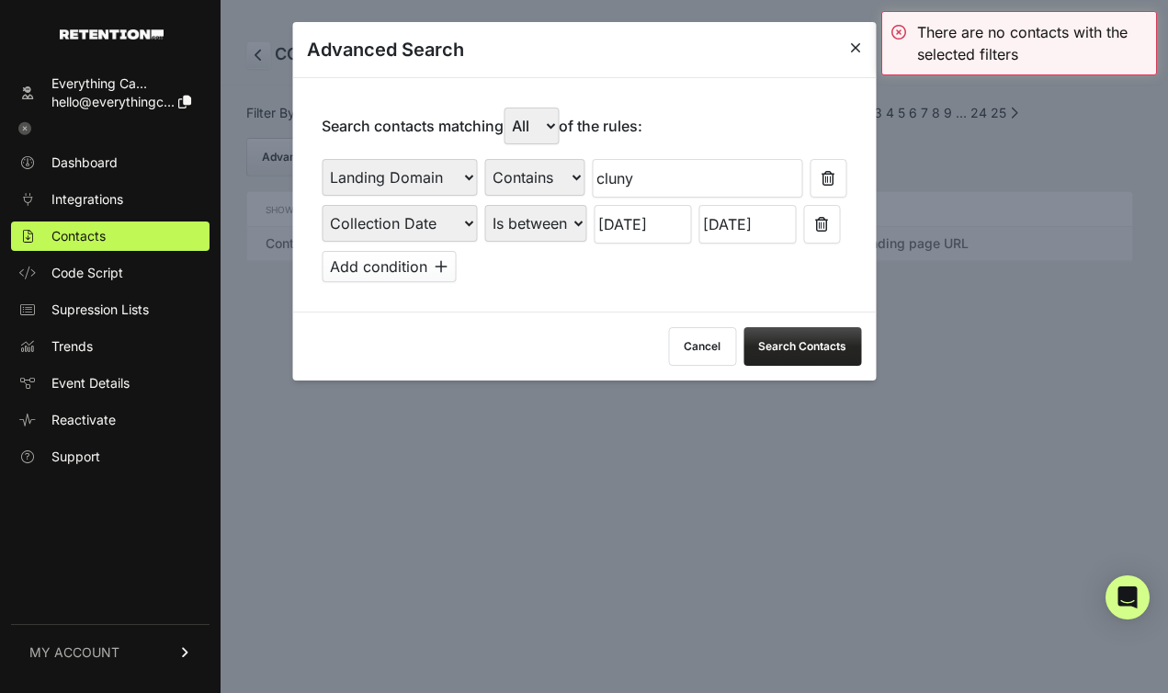
click at [778, 224] on input "08/09/2025" at bounding box center [746, 224] width 97 height 39
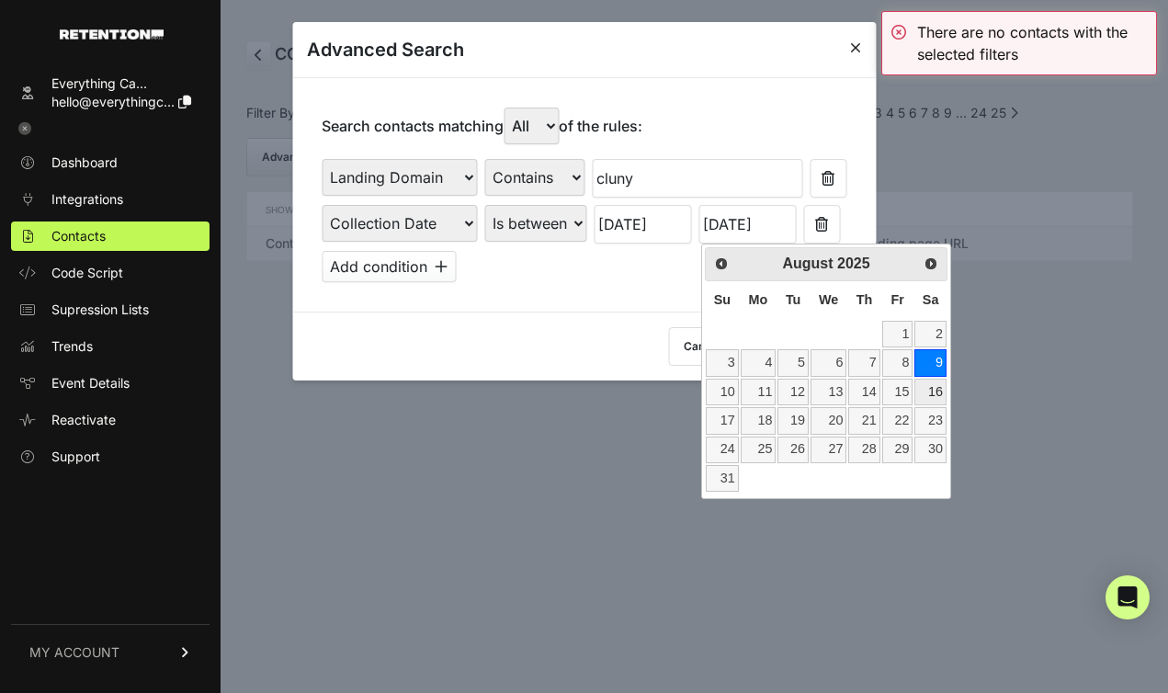
click at [927, 397] on link "16" at bounding box center [929, 392] width 31 height 27
type input "08/16/2025"
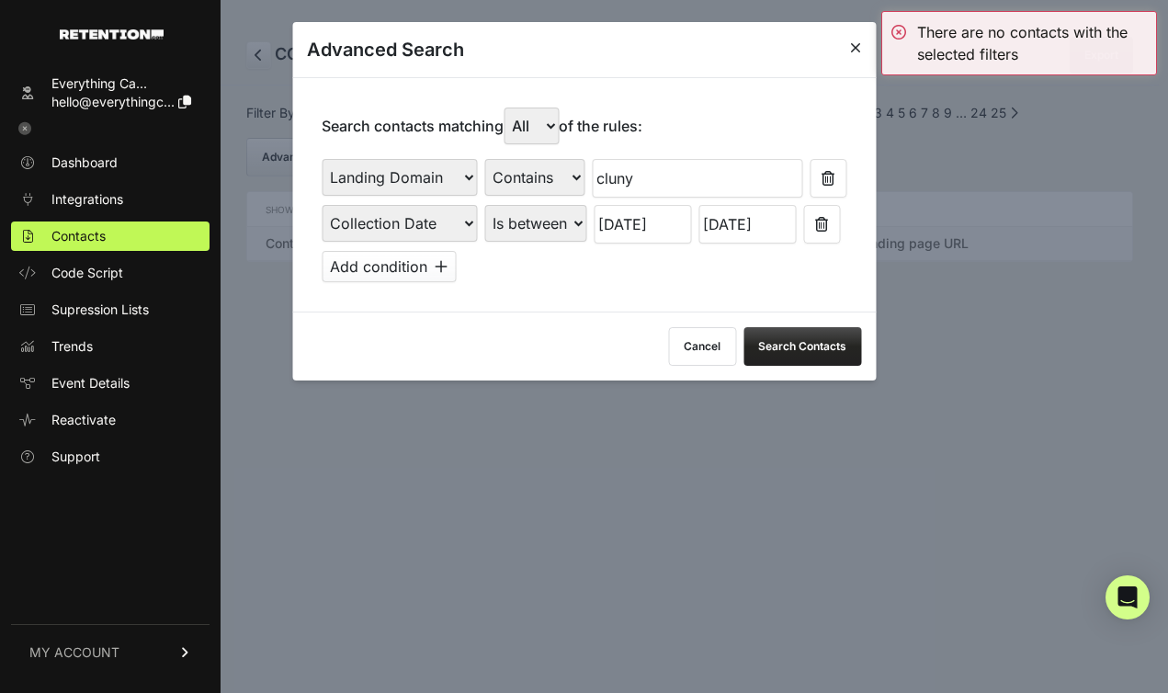
click at [844, 349] on button "Search Contacts" at bounding box center [803, 346] width 118 height 39
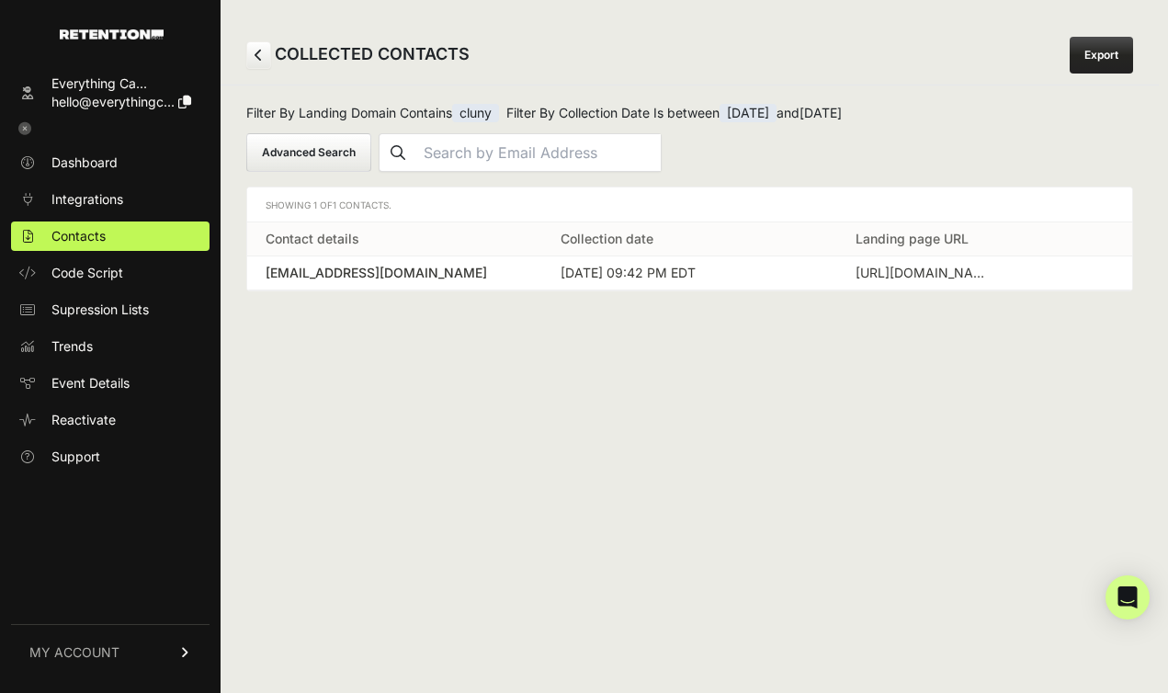
click at [299, 156] on button "Advanced Search" at bounding box center [308, 152] width 125 height 39
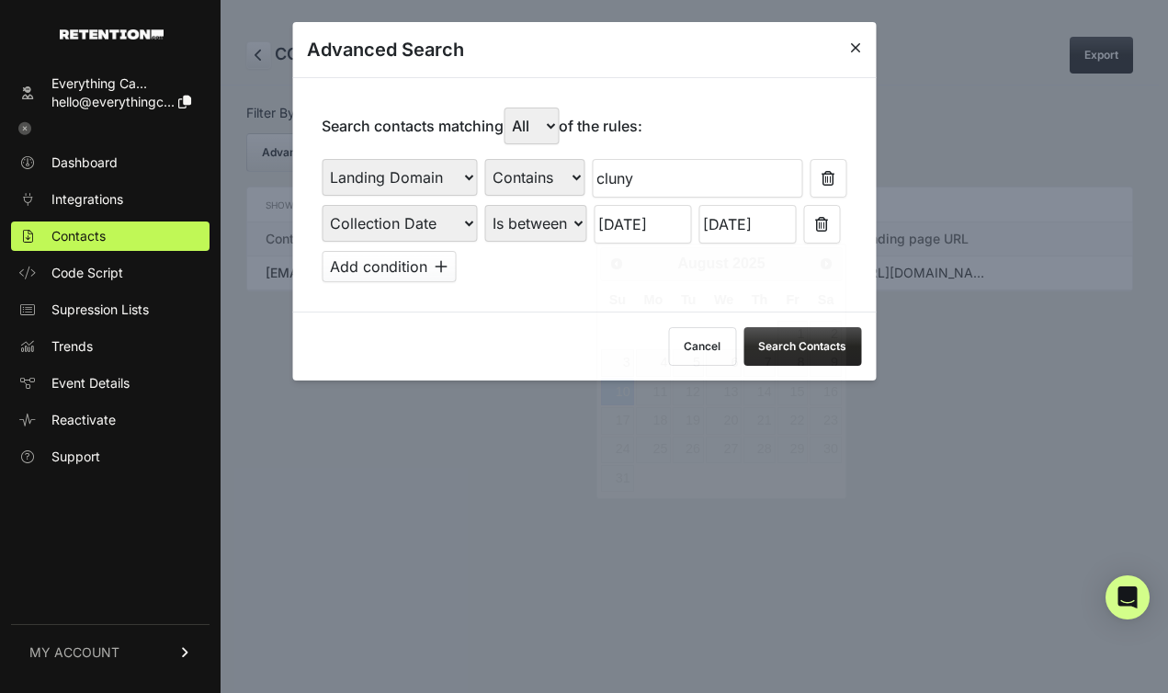
click at [623, 232] on input "08/10/2025" at bounding box center [642, 224] width 97 height 39
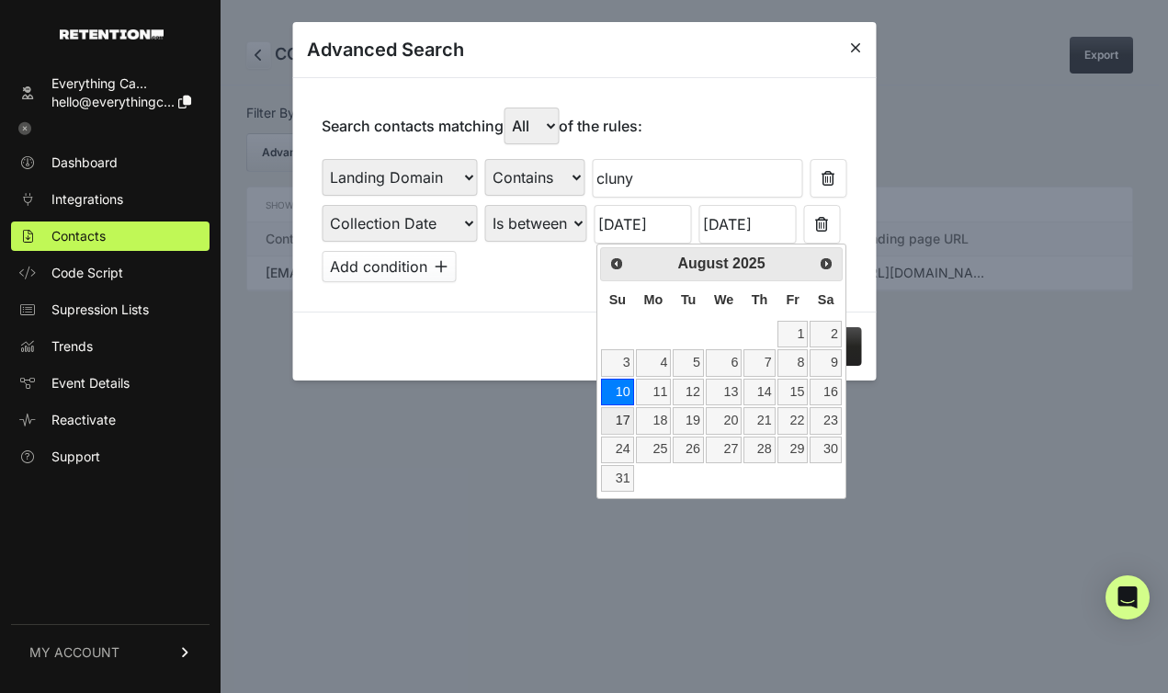
click at [616, 420] on link "17" at bounding box center [617, 420] width 32 height 27
type input "08/17/2025"
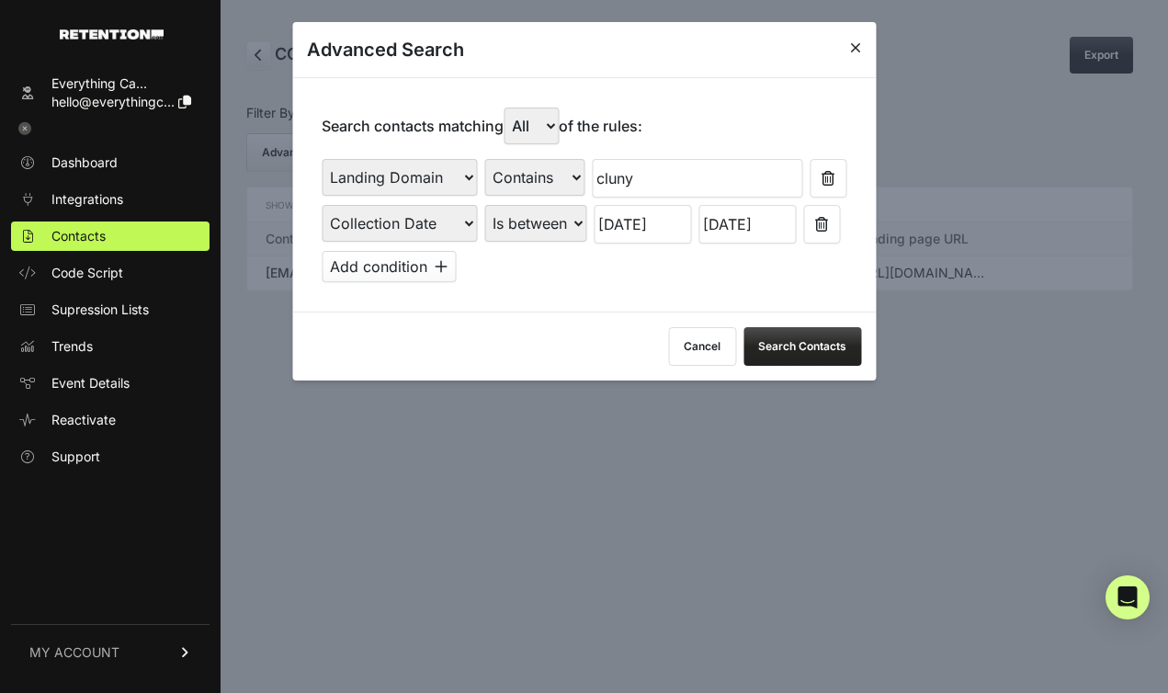
click at [747, 232] on input "08/16/2025" at bounding box center [746, 224] width 97 height 39
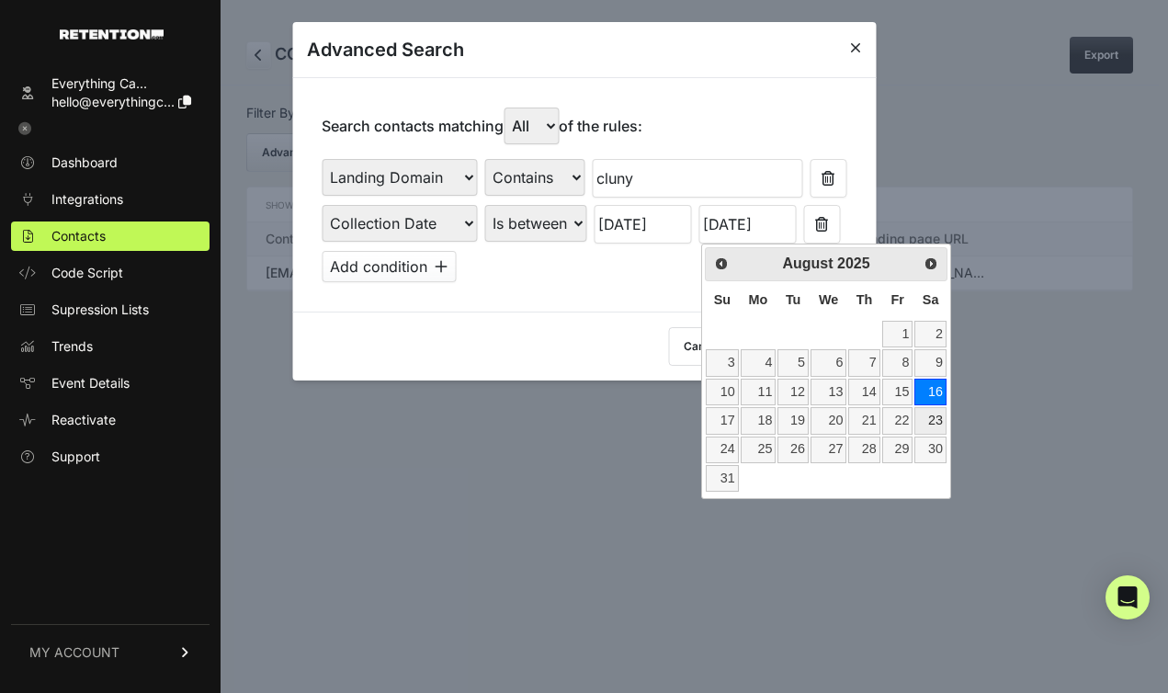
click at [933, 424] on link "23" at bounding box center [929, 420] width 31 height 27
type input "08/23/2025"
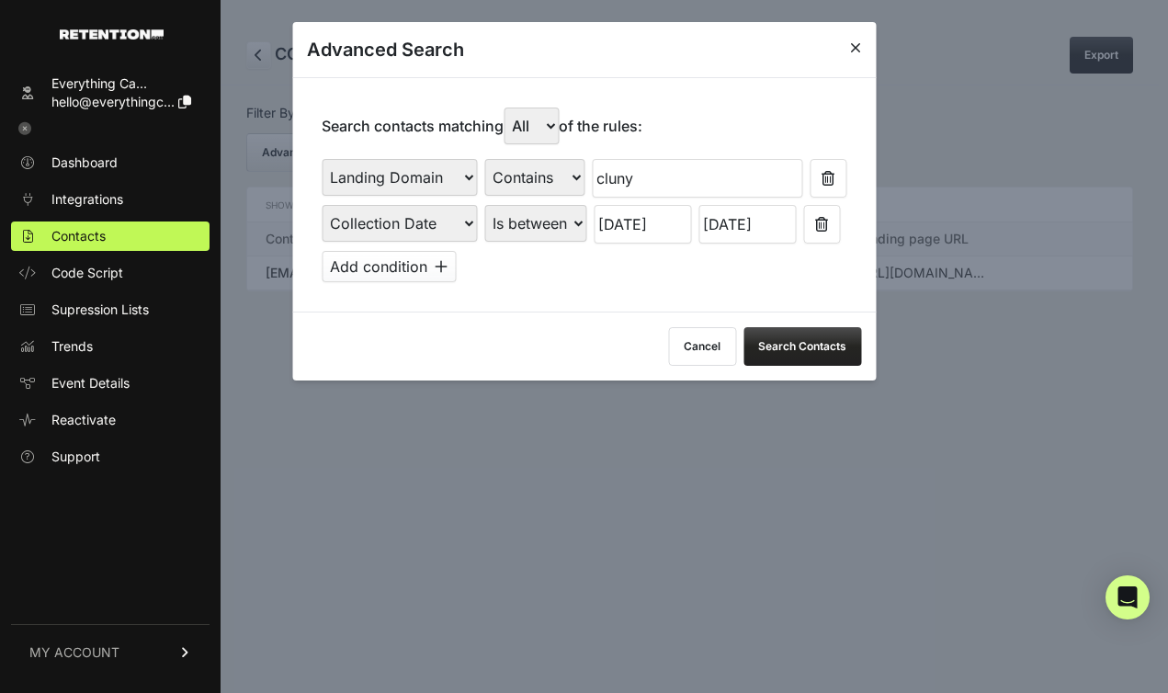
click at [812, 343] on button "Search Contacts" at bounding box center [803, 346] width 118 height 39
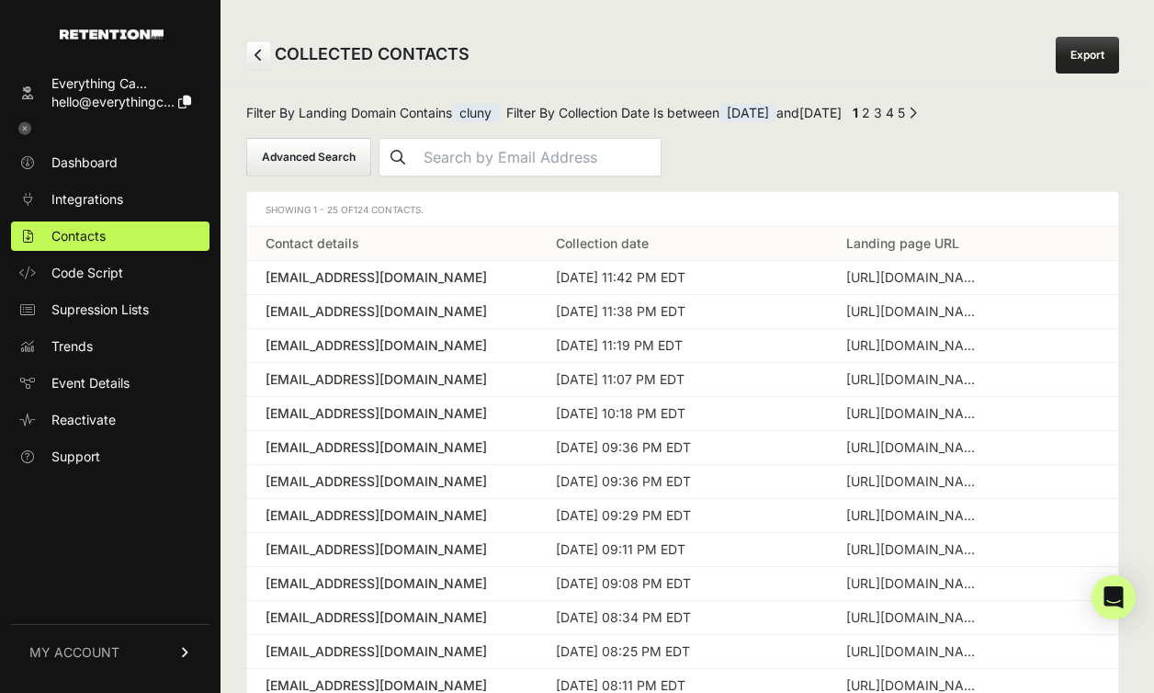
click at [765, 116] on span "08/17/2025" at bounding box center [748, 113] width 57 height 18
click at [318, 152] on button "Advanced Search" at bounding box center [308, 157] width 125 height 39
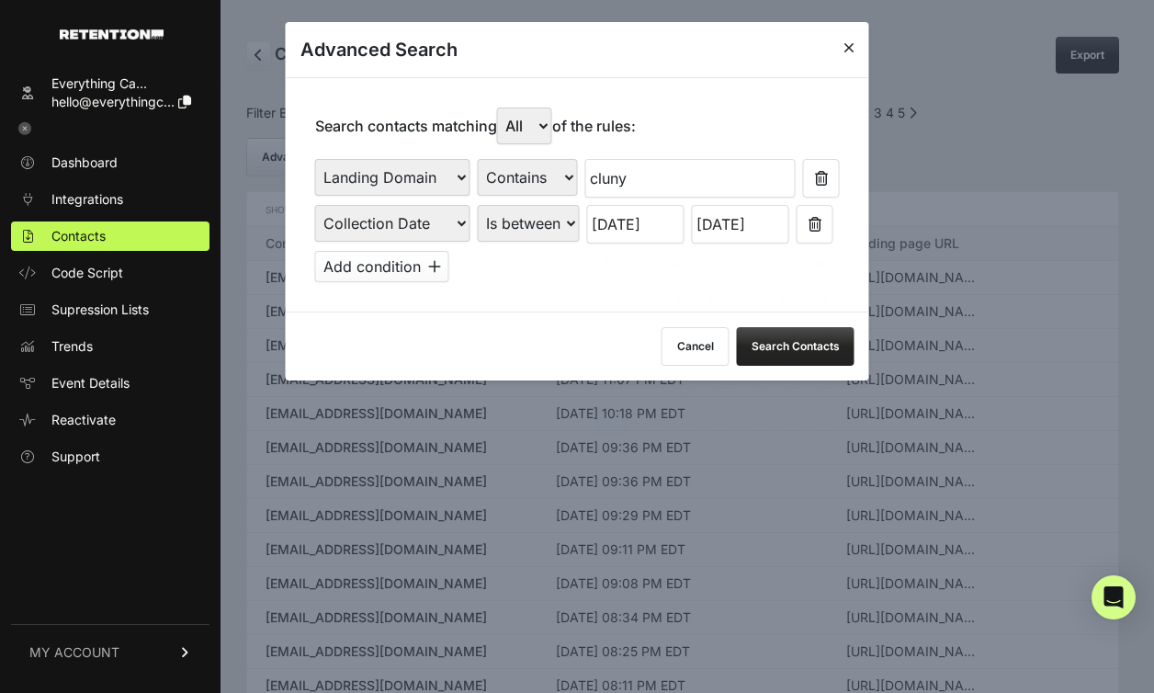
click at [626, 221] on input "08/17/2025" at bounding box center [635, 224] width 97 height 39
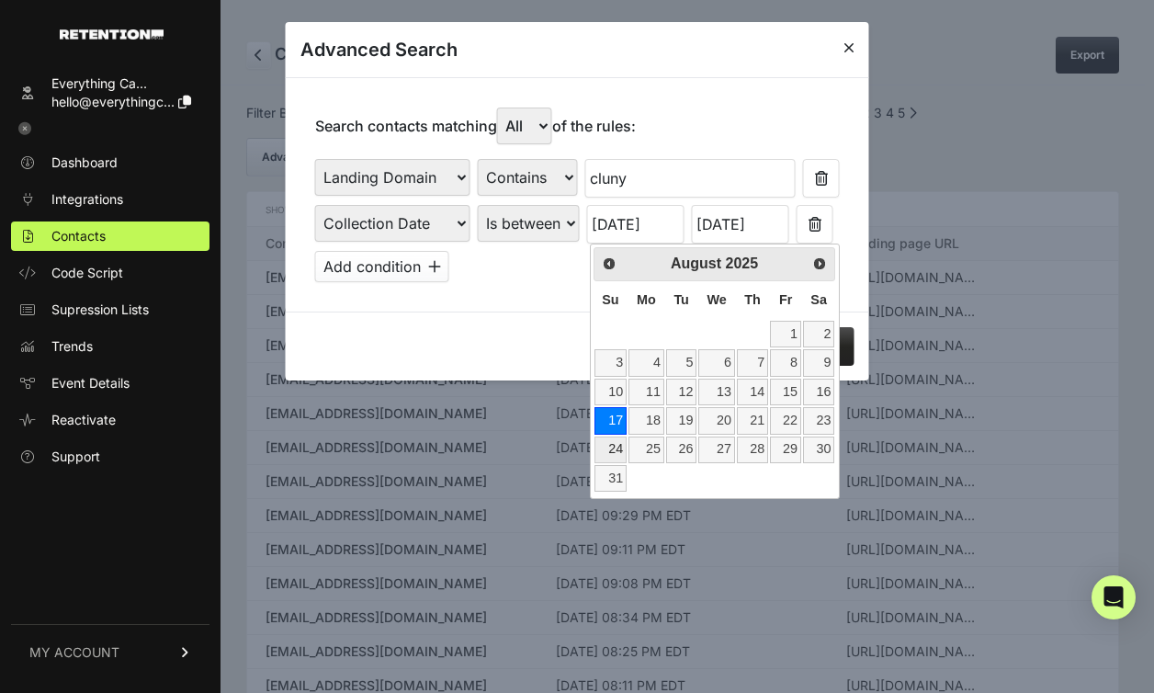
click at [618, 449] on link "24" at bounding box center [611, 450] width 32 height 27
type input "[DATE]"
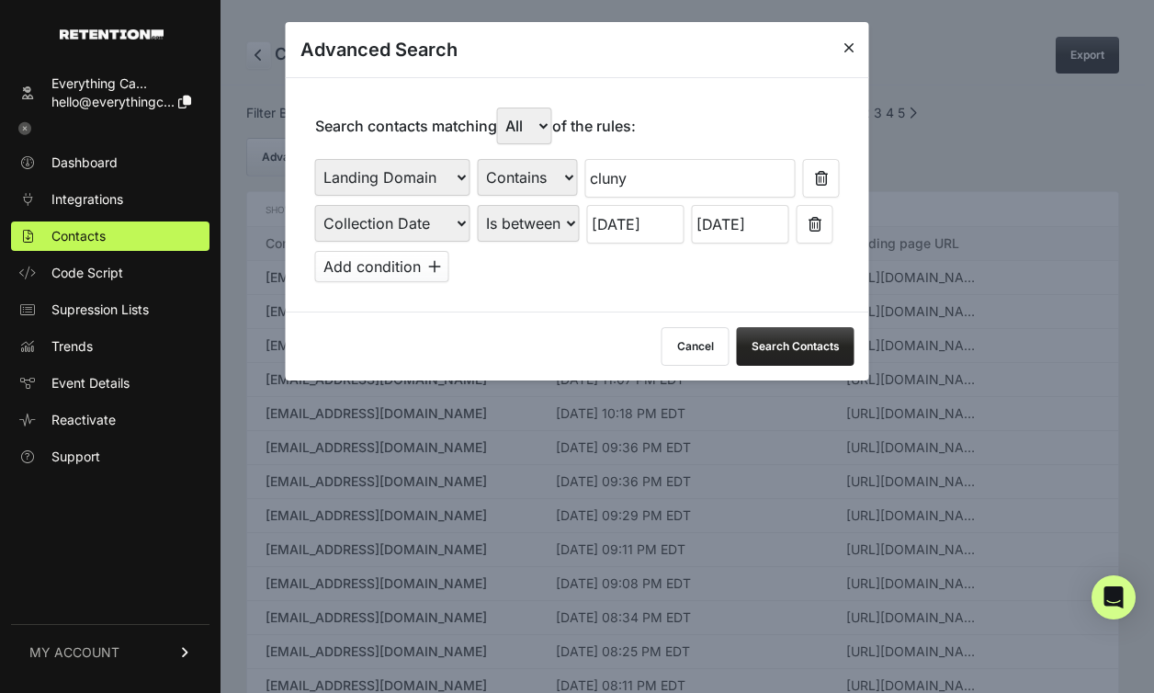
click at [729, 233] on input "08/23/2025" at bounding box center [740, 224] width 97 height 39
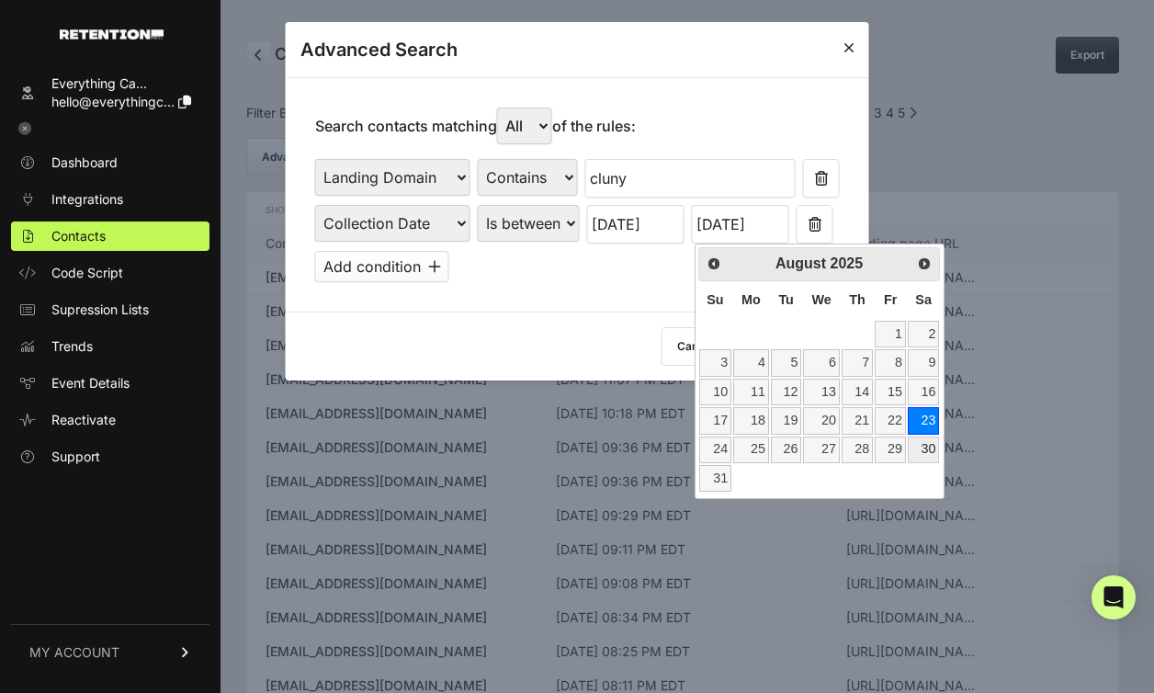
click at [928, 455] on link "30" at bounding box center [923, 450] width 31 height 27
type input "[DATE]"
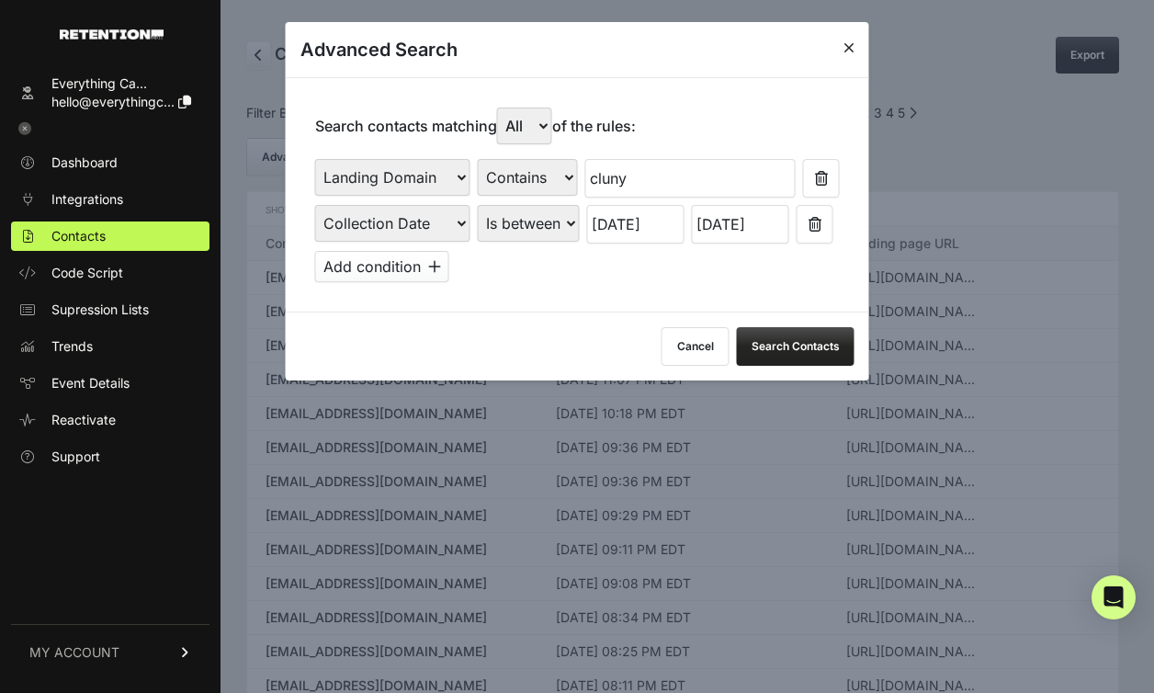
click at [787, 350] on button "Search Contacts" at bounding box center [796, 346] width 118 height 39
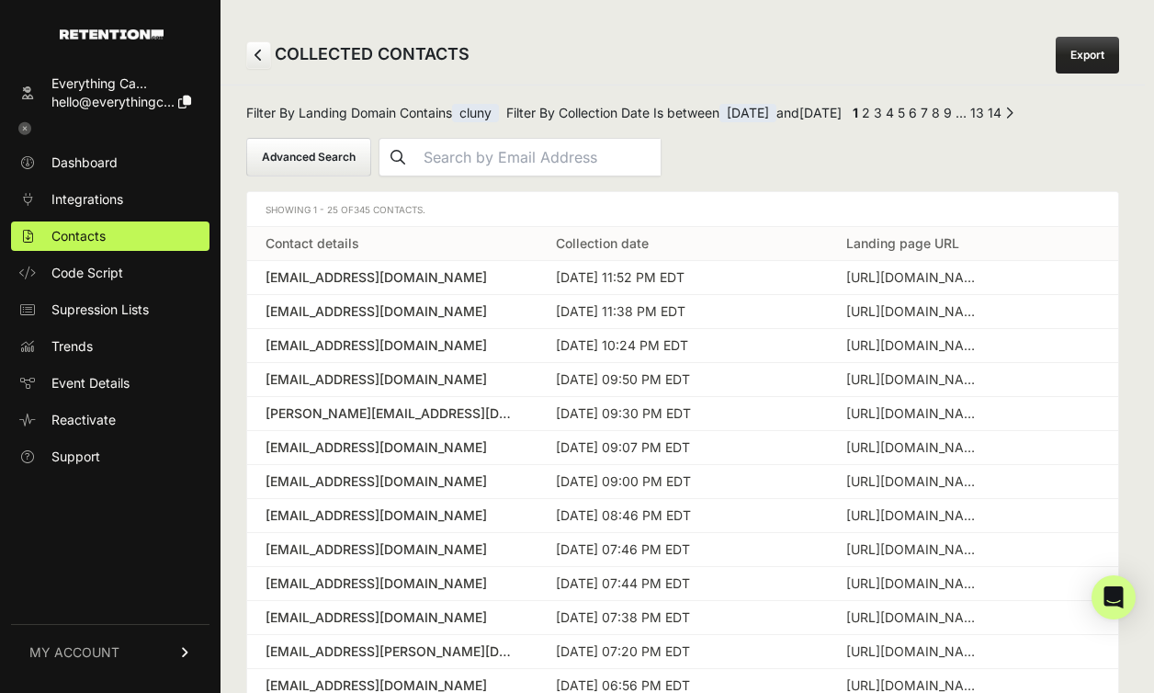
click at [317, 160] on button "Advanced Search" at bounding box center [308, 157] width 125 height 39
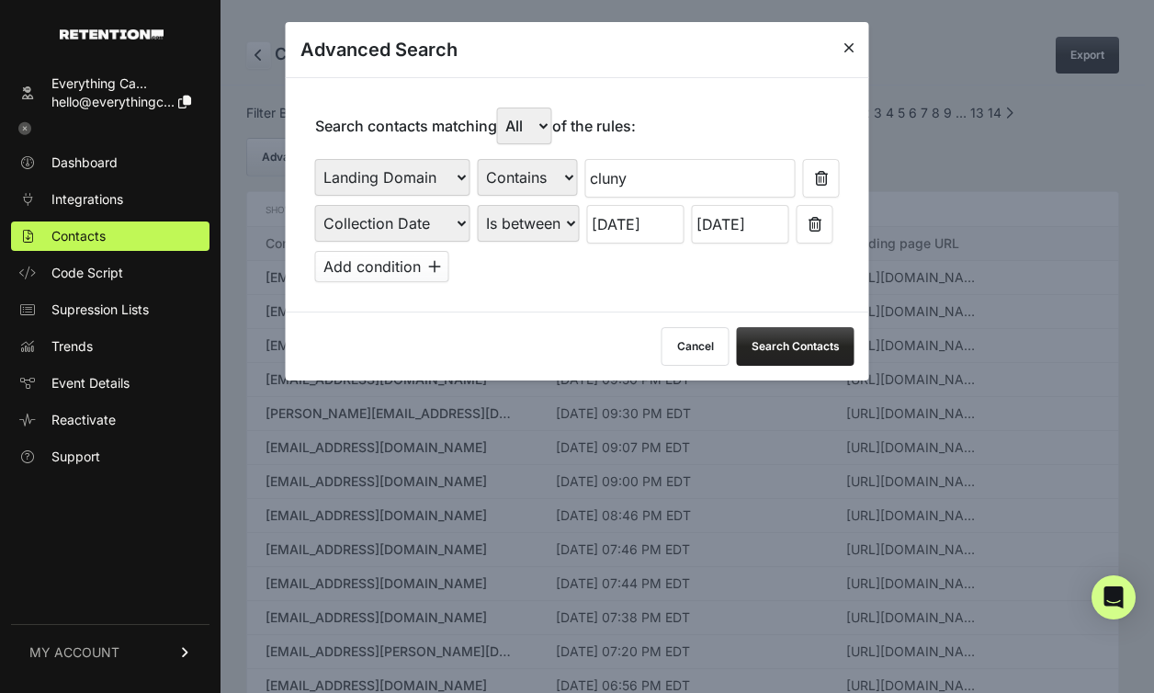
click at [638, 232] on input "[DATE]" at bounding box center [635, 224] width 97 height 39
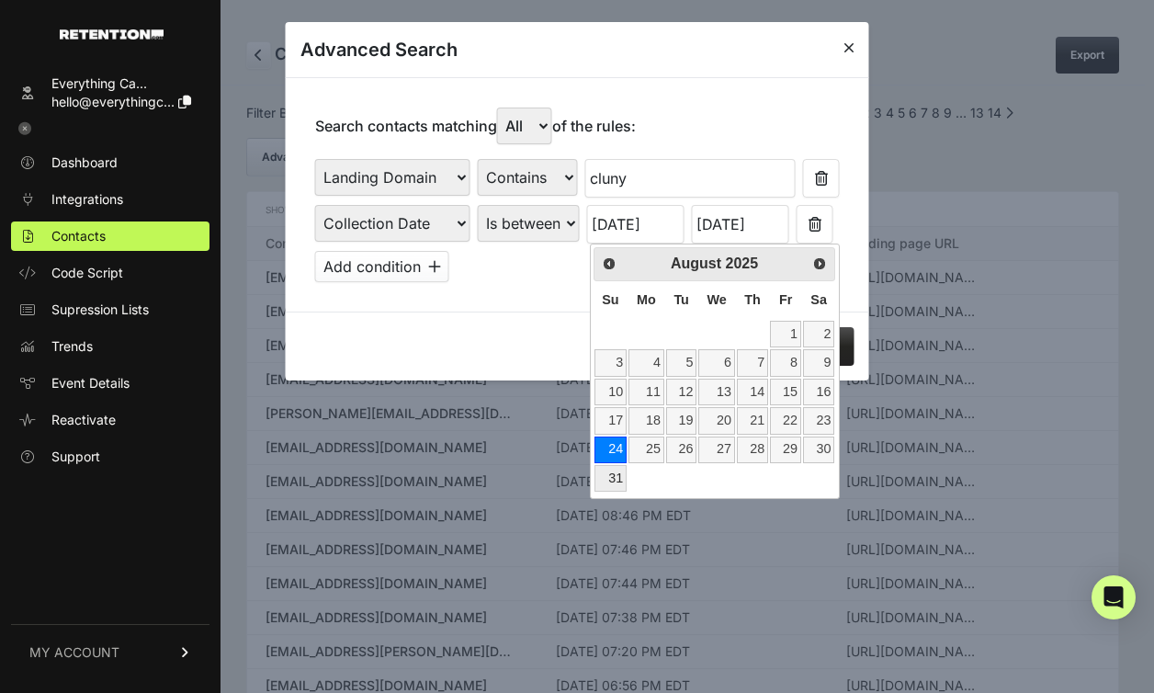
click at [614, 471] on link "31" at bounding box center [611, 478] width 32 height 27
type input "08/31/2025"
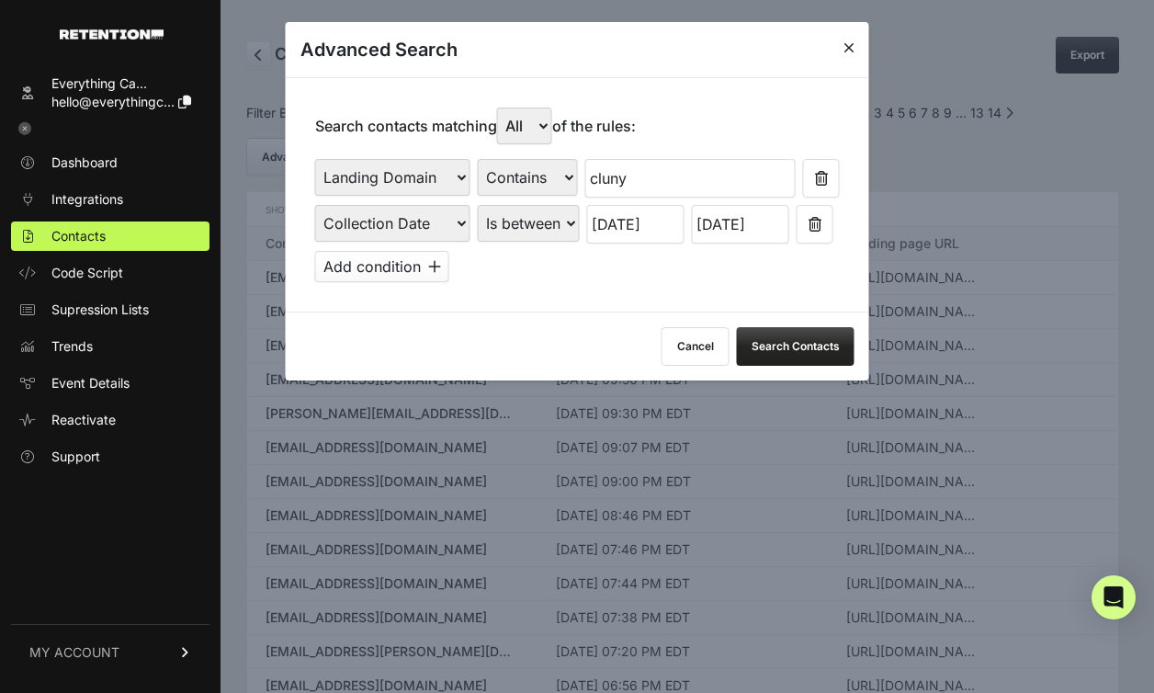
click at [749, 234] on input "[DATE]" at bounding box center [740, 224] width 97 height 39
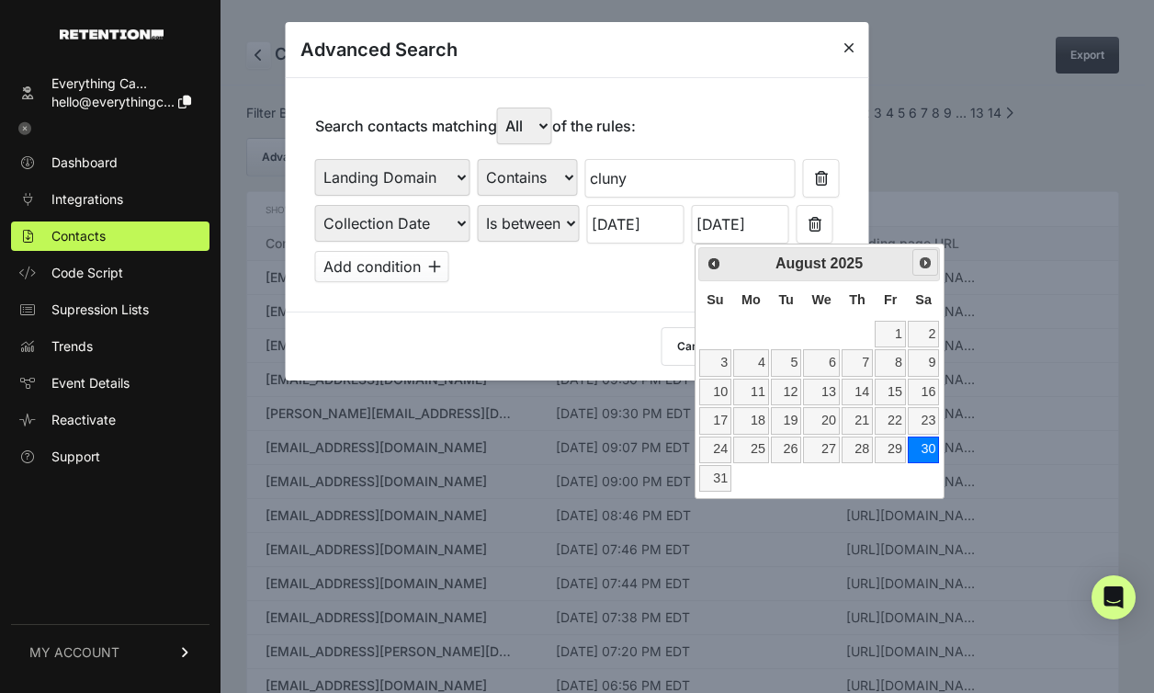
click at [930, 261] on span "Next" at bounding box center [925, 262] width 15 height 15
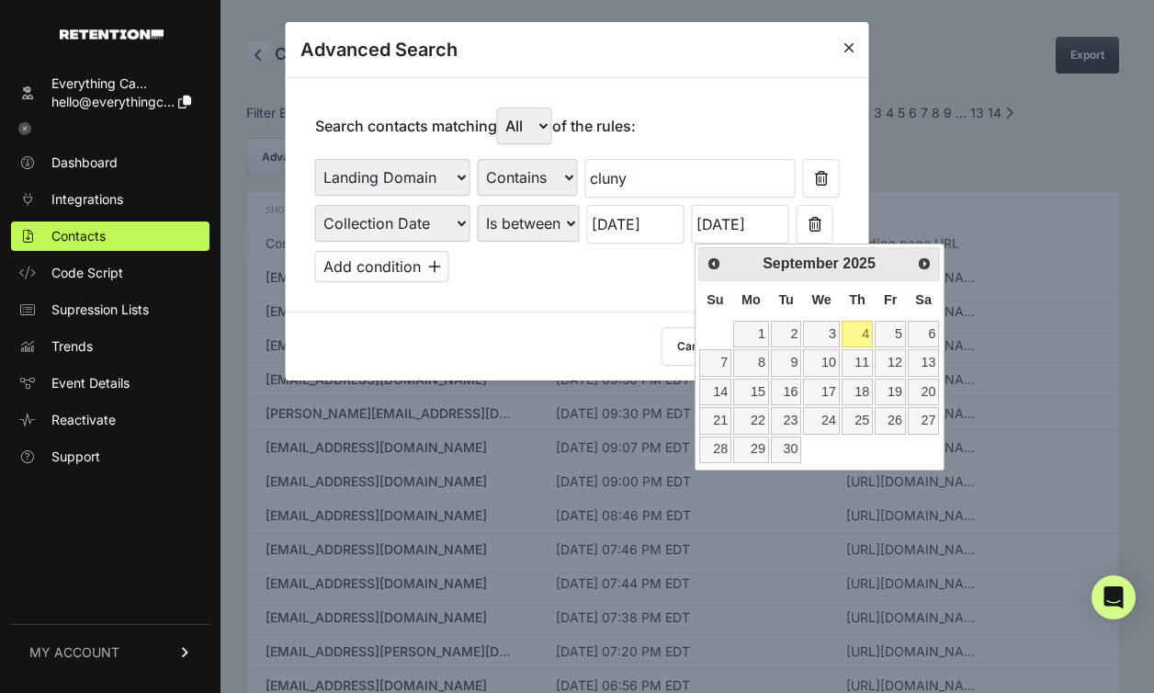
click at [865, 340] on link "4" at bounding box center [857, 334] width 31 height 27
type input "09/04/2025"
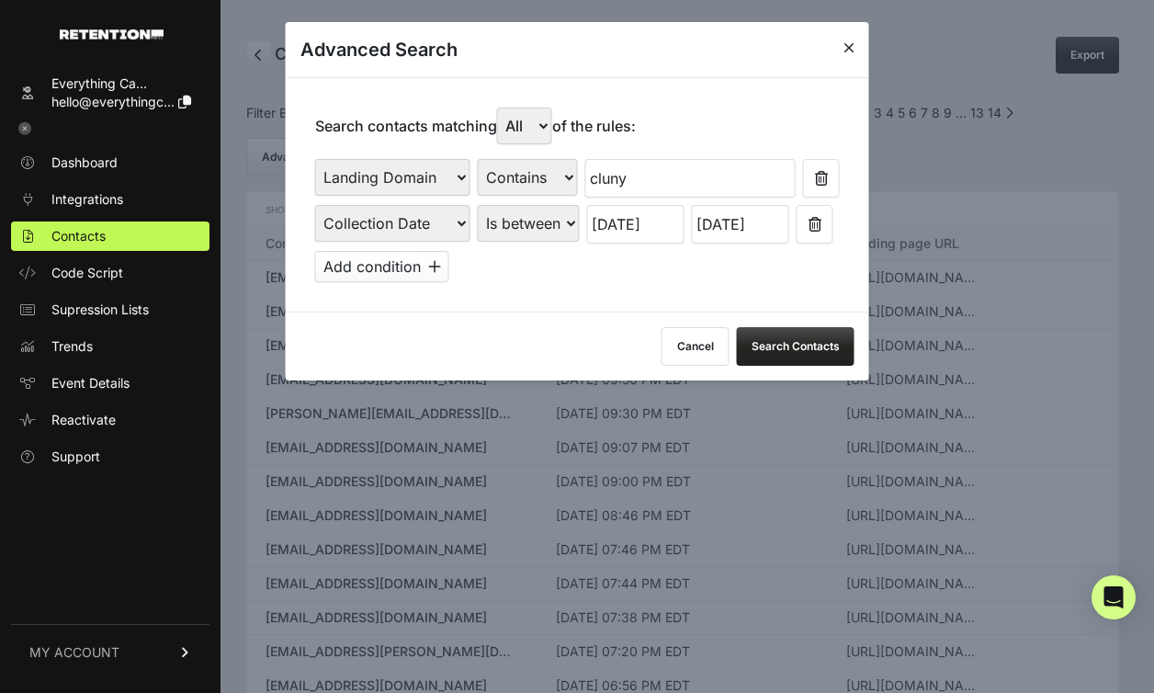
click at [803, 343] on button "Search Contacts" at bounding box center [796, 346] width 118 height 39
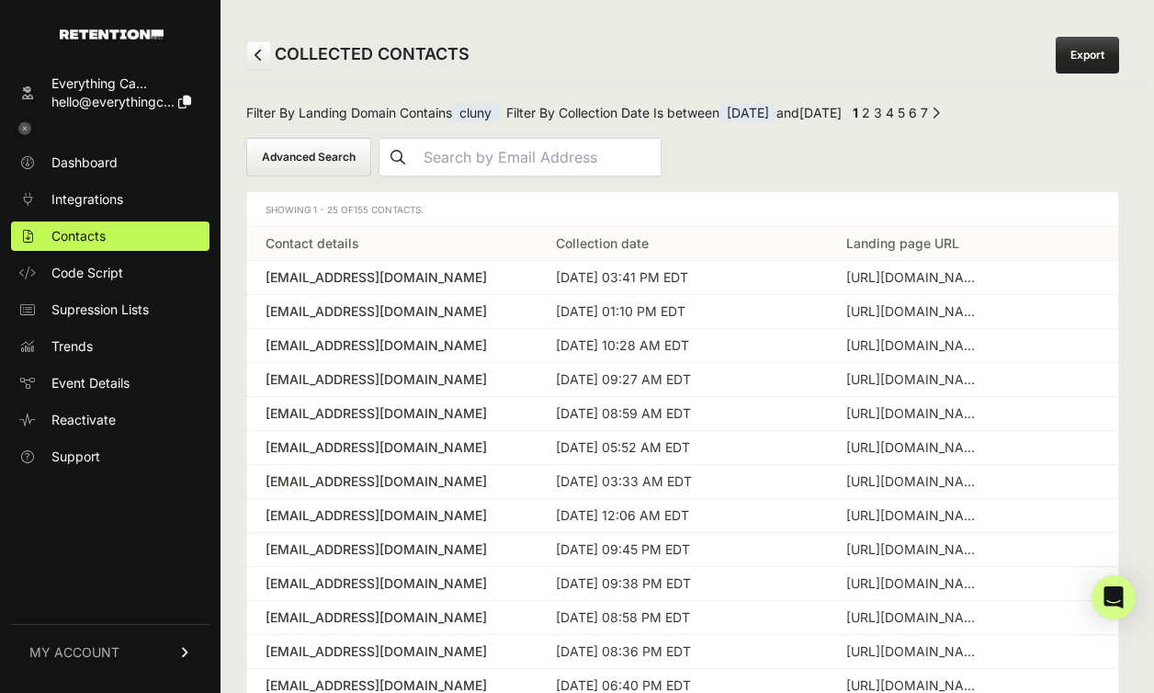
click at [767, 117] on span "08/31/2025" at bounding box center [748, 113] width 57 height 18
click at [306, 165] on button "Advanced Search" at bounding box center [308, 157] width 125 height 39
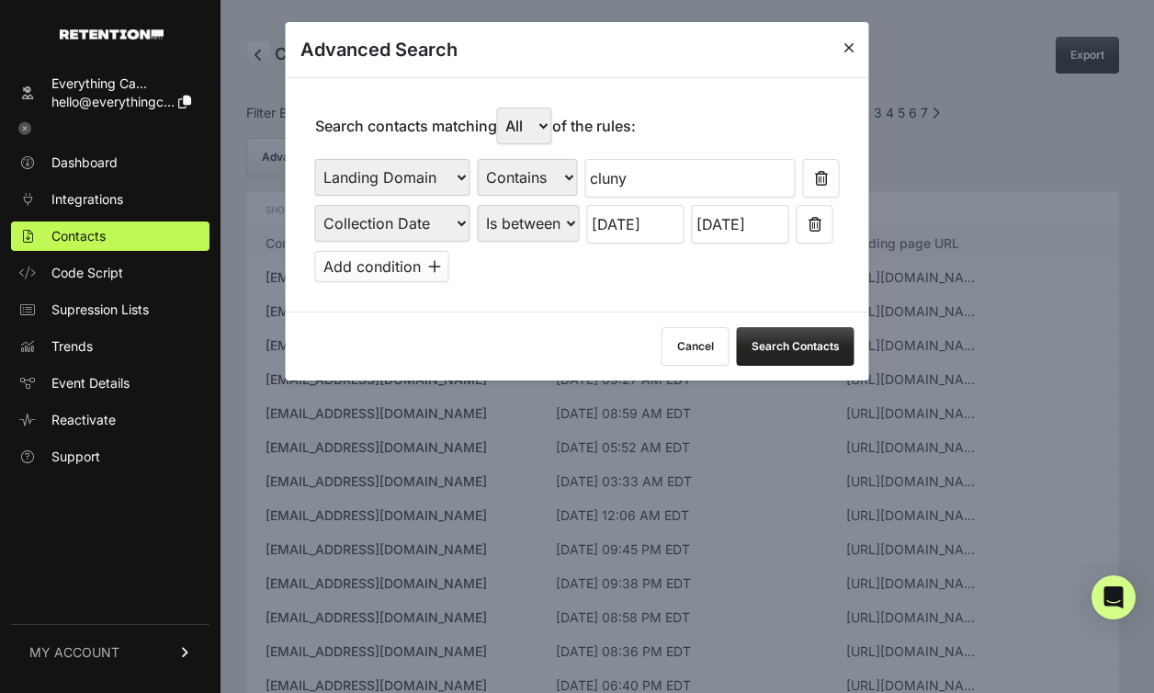
click at [637, 226] on input "08/31/2025" at bounding box center [635, 224] width 97 height 39
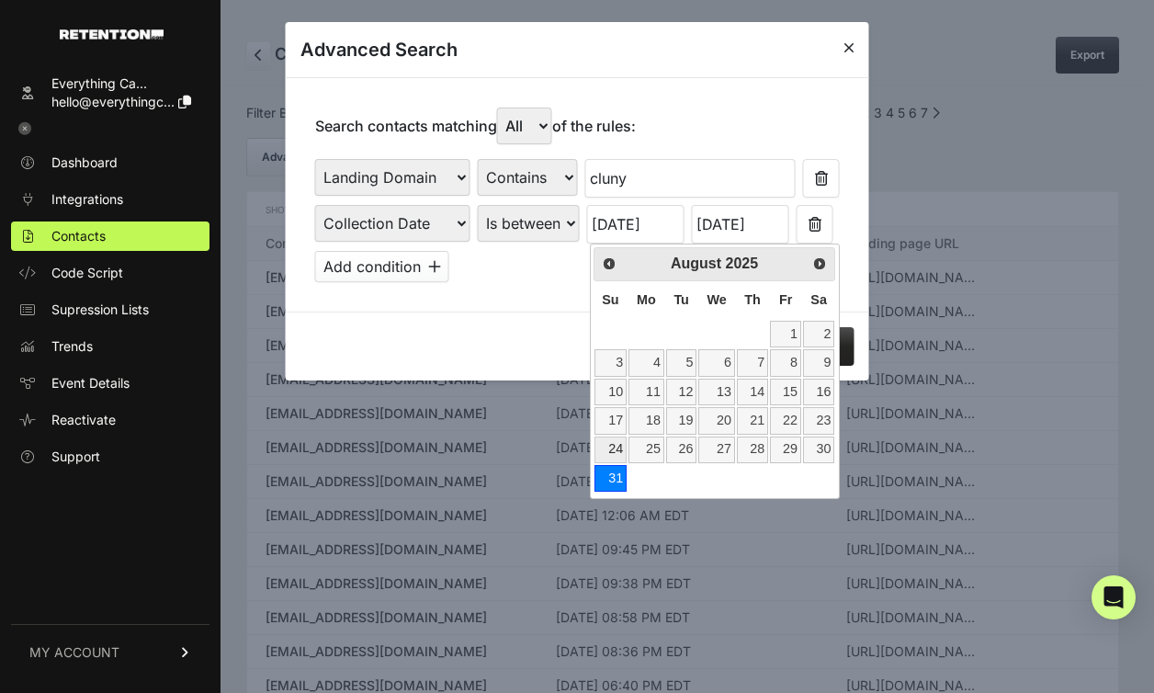
click at [623, 452] on link "24" at bounding box center [611, 450] width 32 height 27
type input "[DATE]"
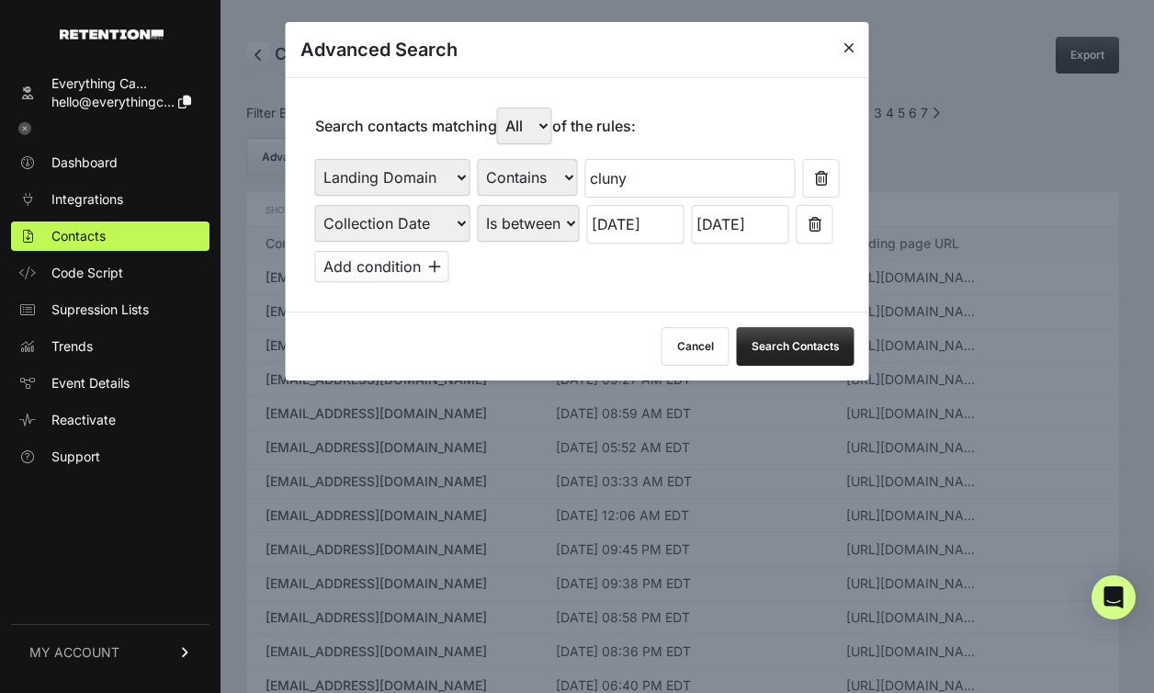
click at [778, 234] on input "09/04/2025" at bounding box center [740, 224] width 97 height 39
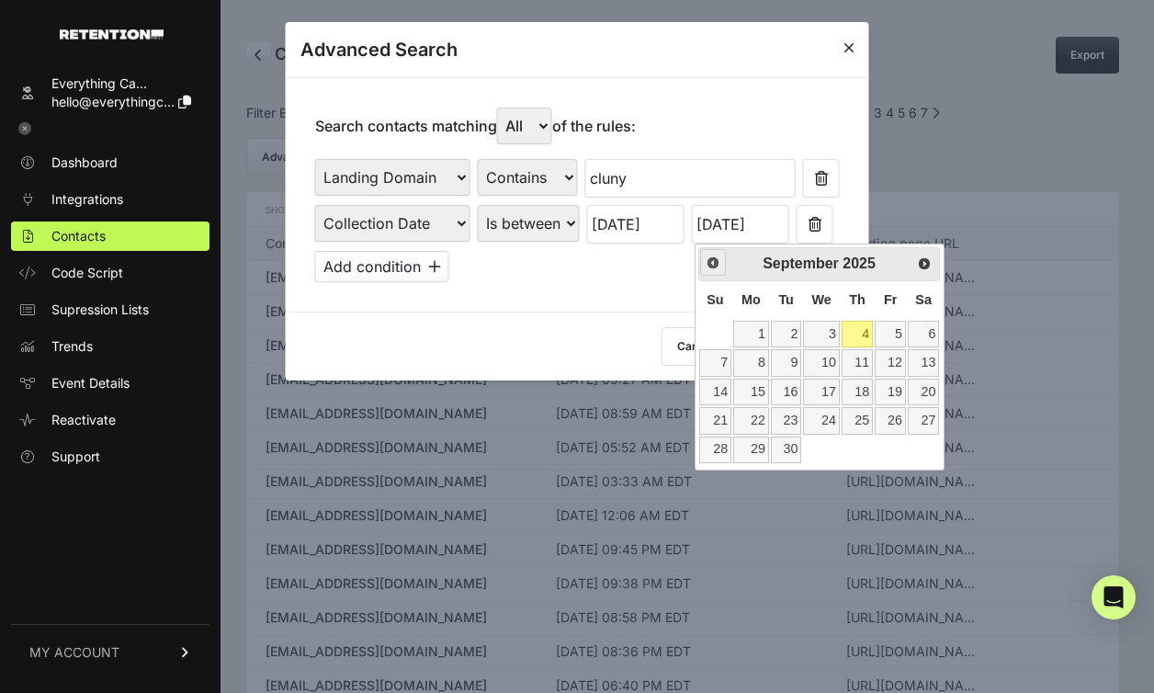
click at [707, 272] on link "Prev" at bounding box center [713, 262] width 27 height 27
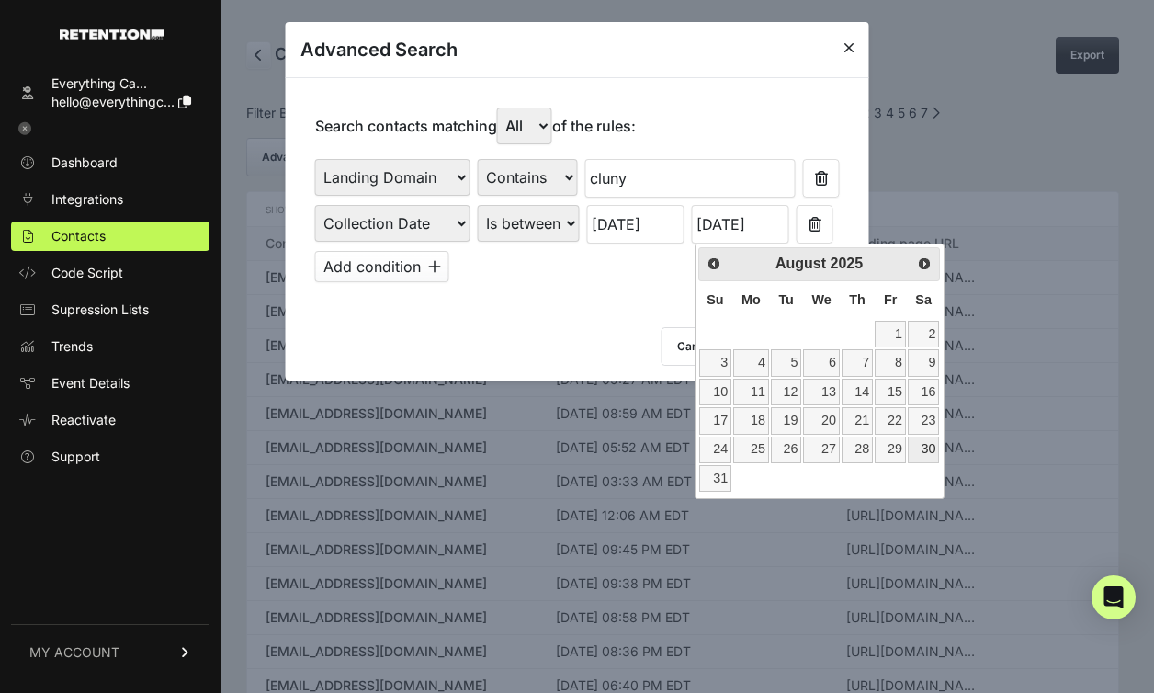
click at [919, 433] on link "23" at bounding box center [923, 420] width 31 height 27
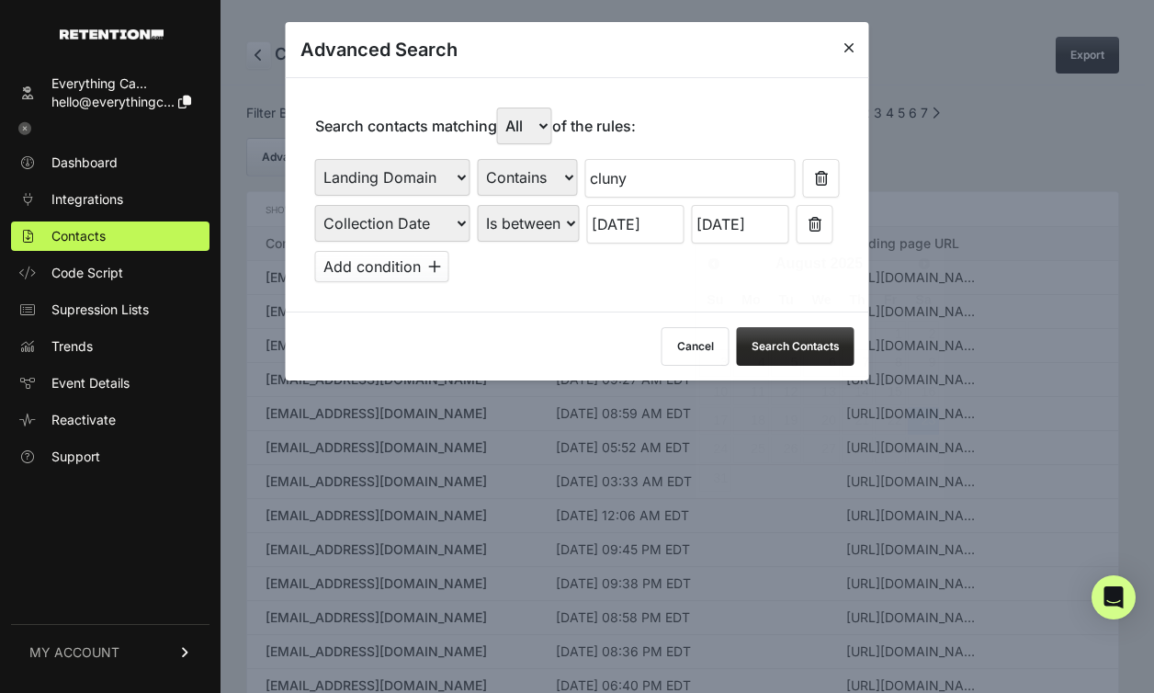
click at [763, 242] on input "08/23/2025" at bounding box center [740, 224] width 97 height 39
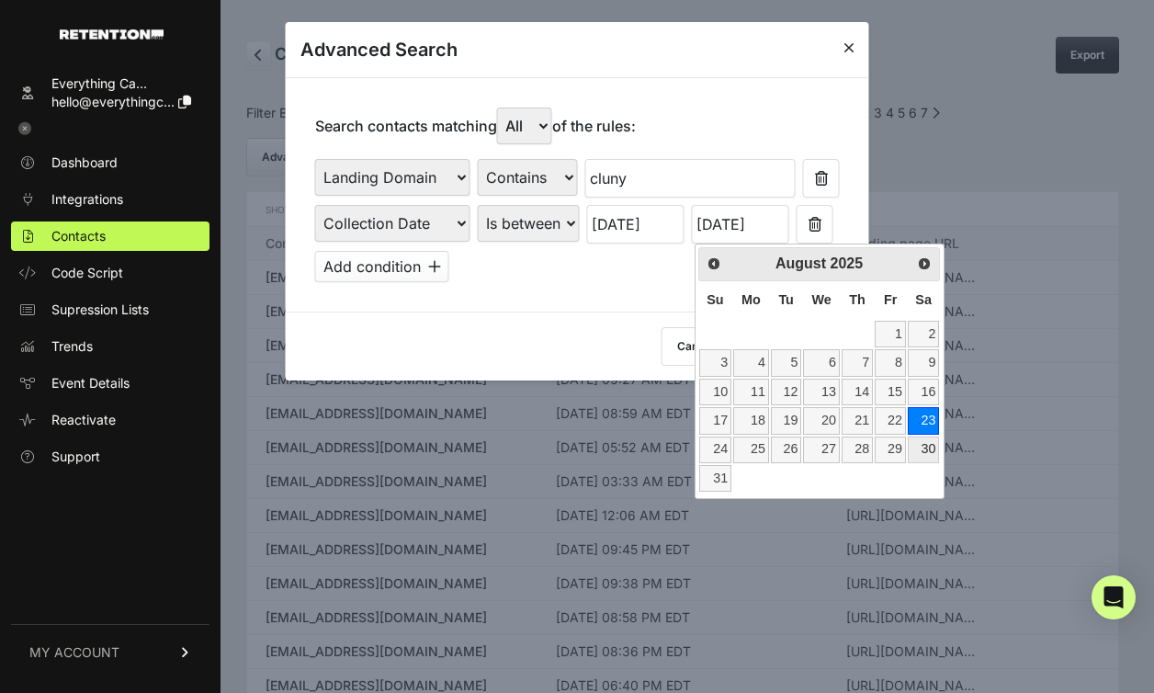
click at [929, 453] on link "30" at bounding box center [923, 450] width 31 height 27
type input "[DATE]"
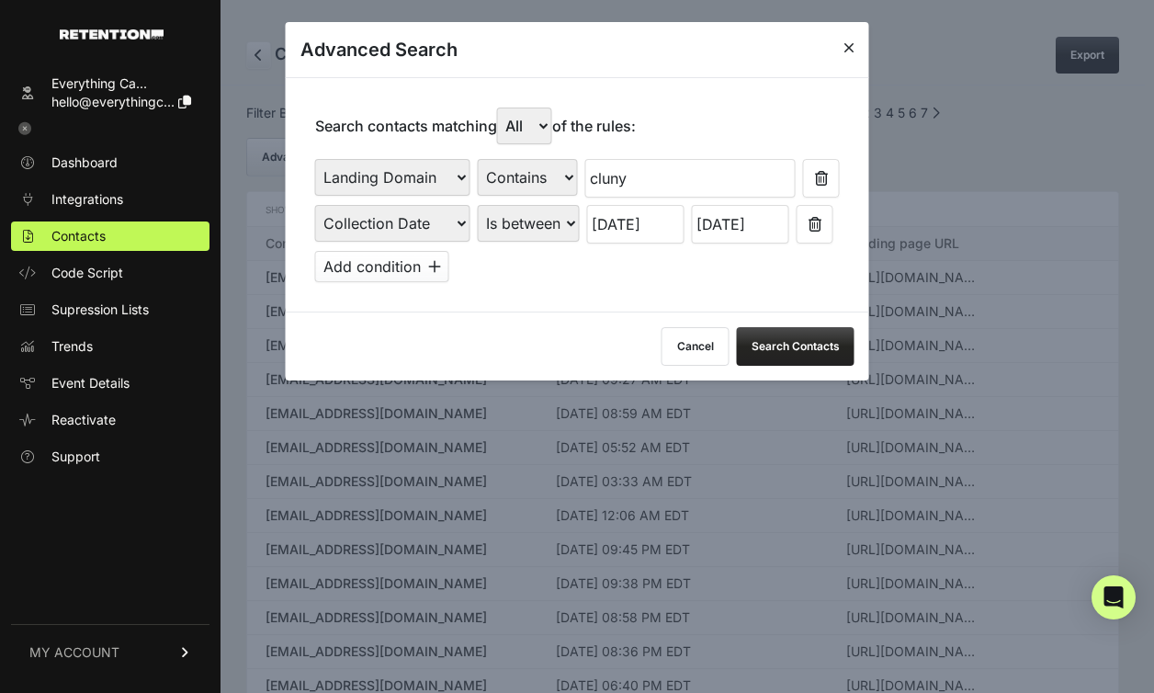
click at [789, 349] on button "Search Contacts" at bounding box center [796, 346] width 118 height 39
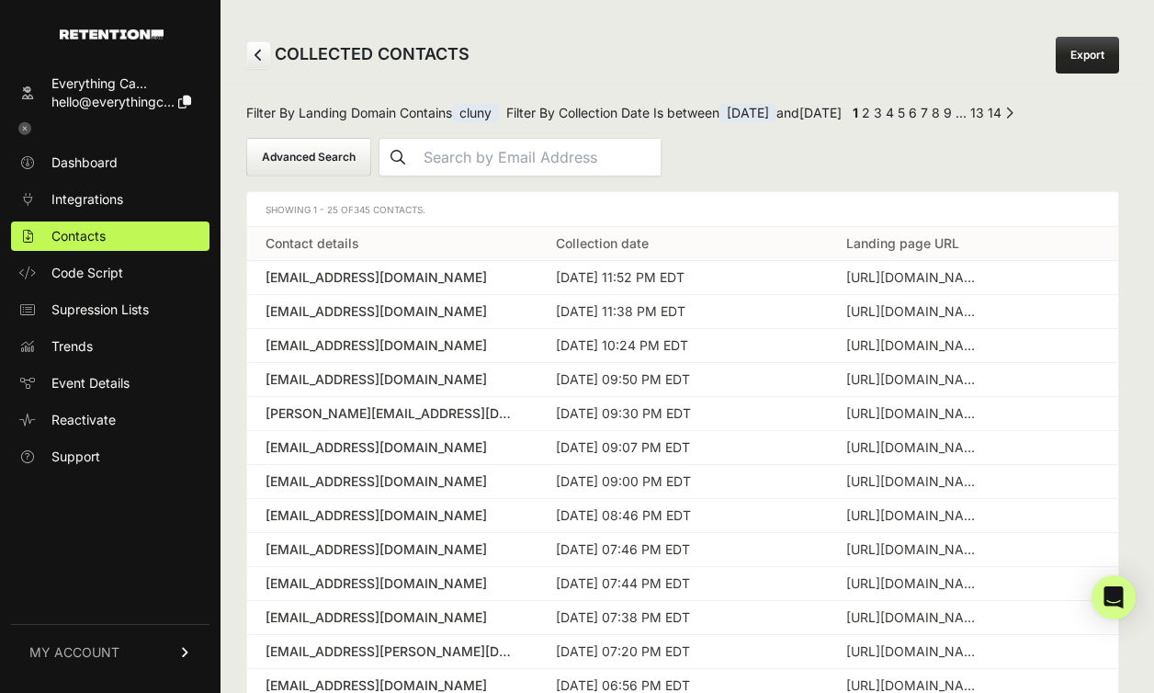
click at [351, 153] on button "Advanced Search" at bounding box center [308, 157] width 125 height 39
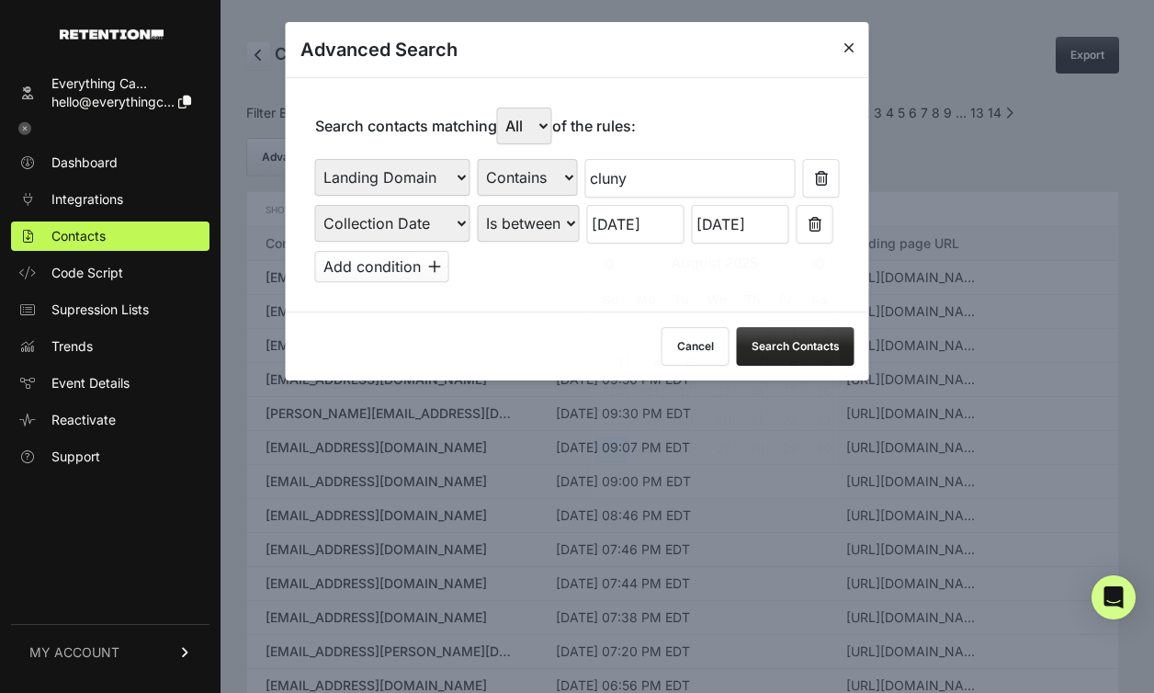
click at [623, 215] on input "[DATE]" at bounding box center [635, 224] width 97 height 39
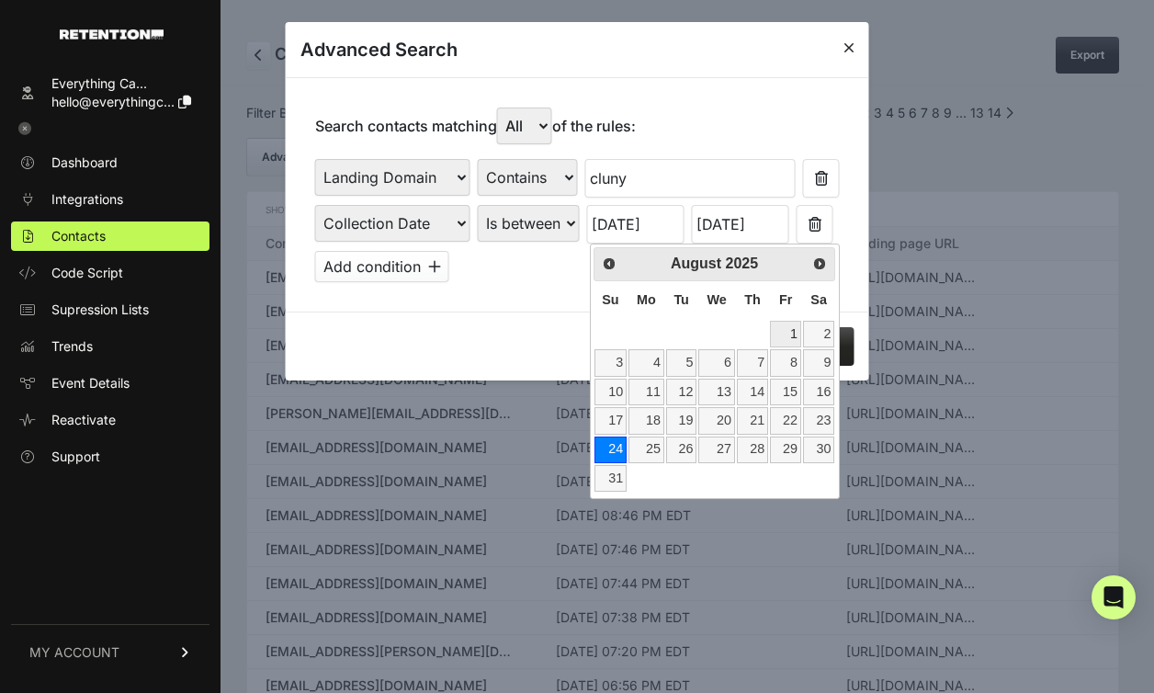
click at [793, 331] on link "1" at bounding box center [785, 334] width 31 height 27
type input "08/01/2025"
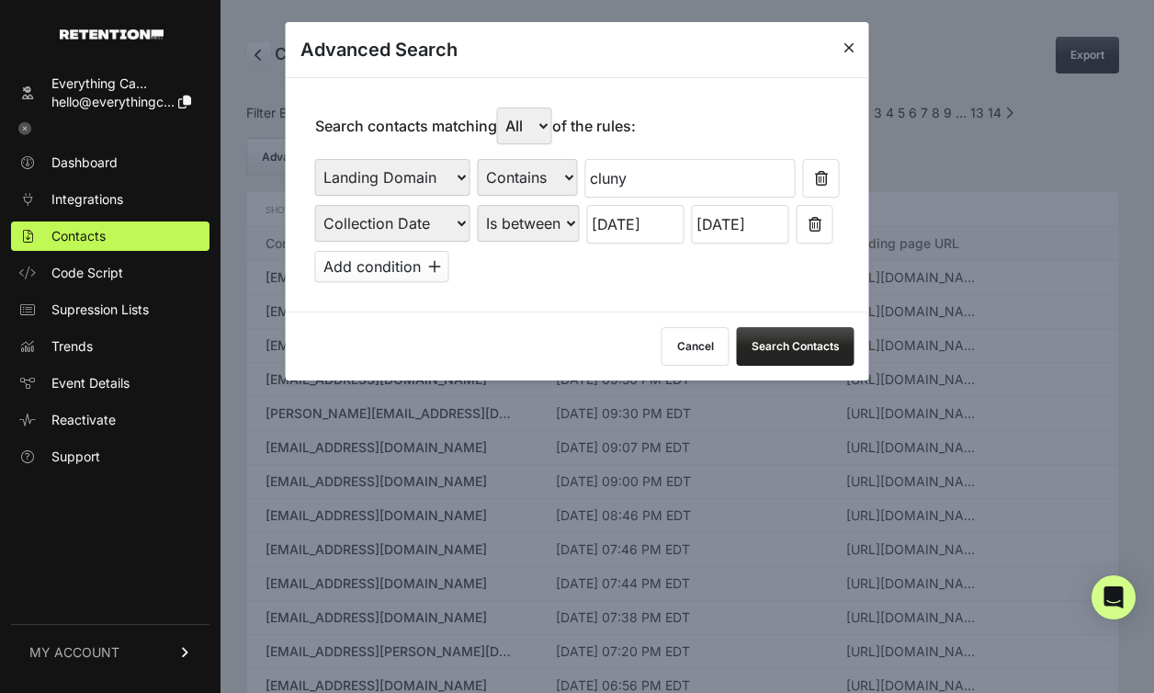
click at [758, 229] on input "[DATE]" at bounding box center [740, 224] width 97 height 39
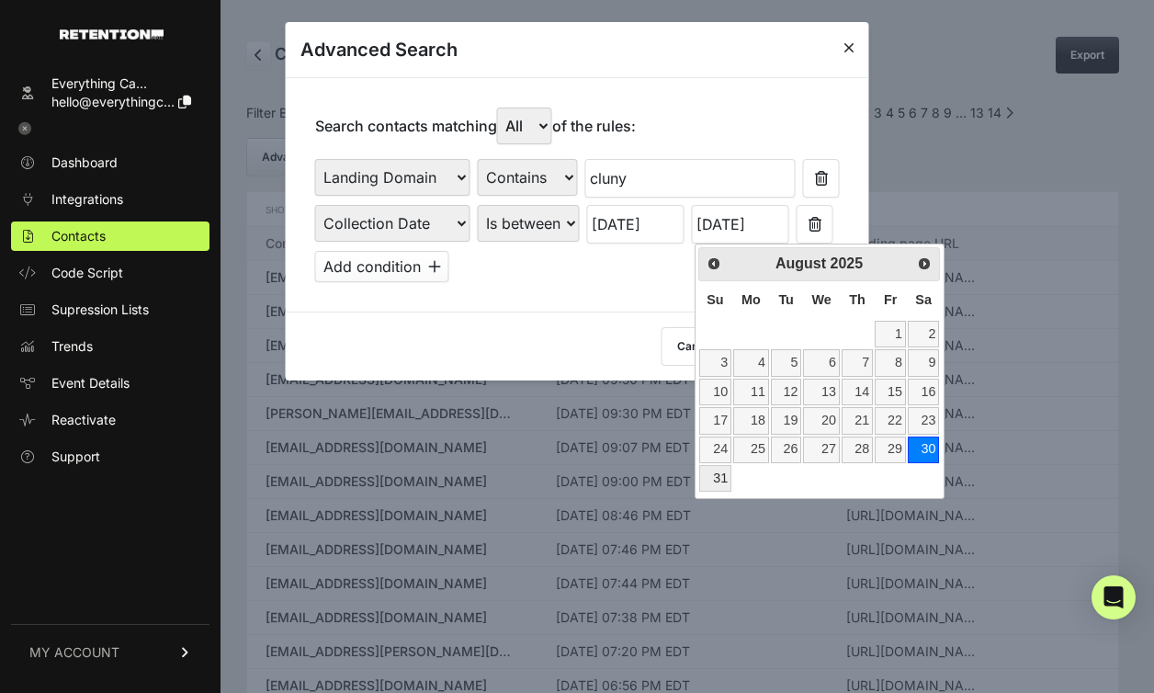
click at [722, 478] on link "31" at bounding box center [715, 478] width 32 height 27
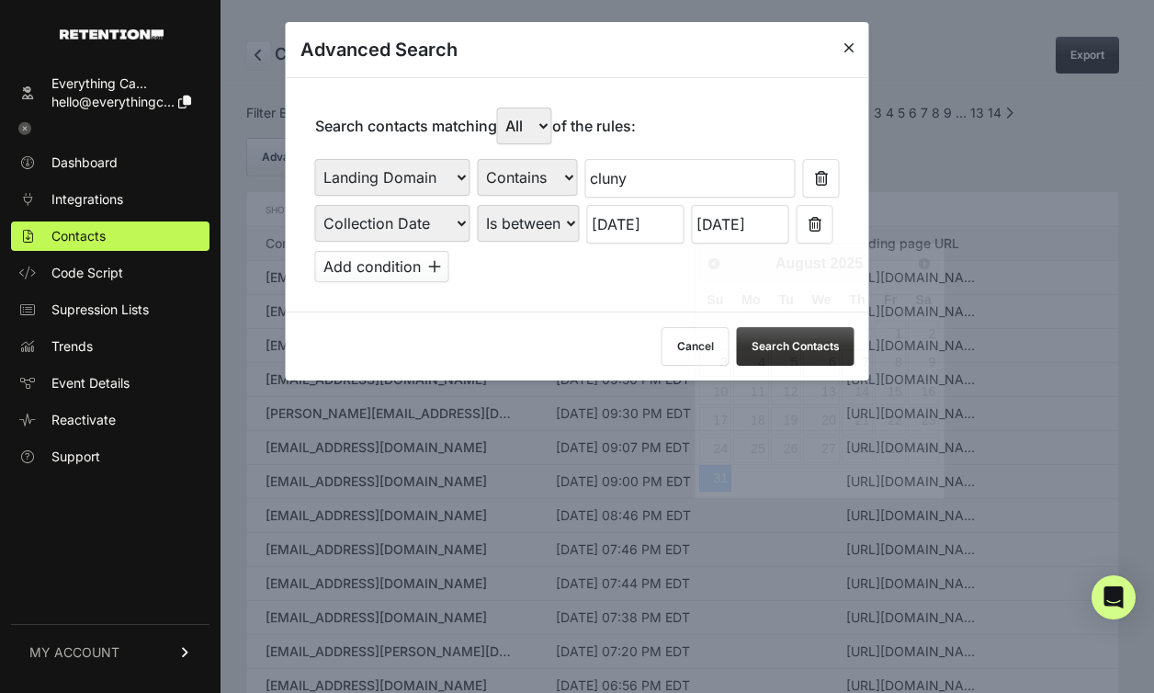
click at [774, 236] on input "08/31/2025" at bounding box center [740, 224] width 97 height 39
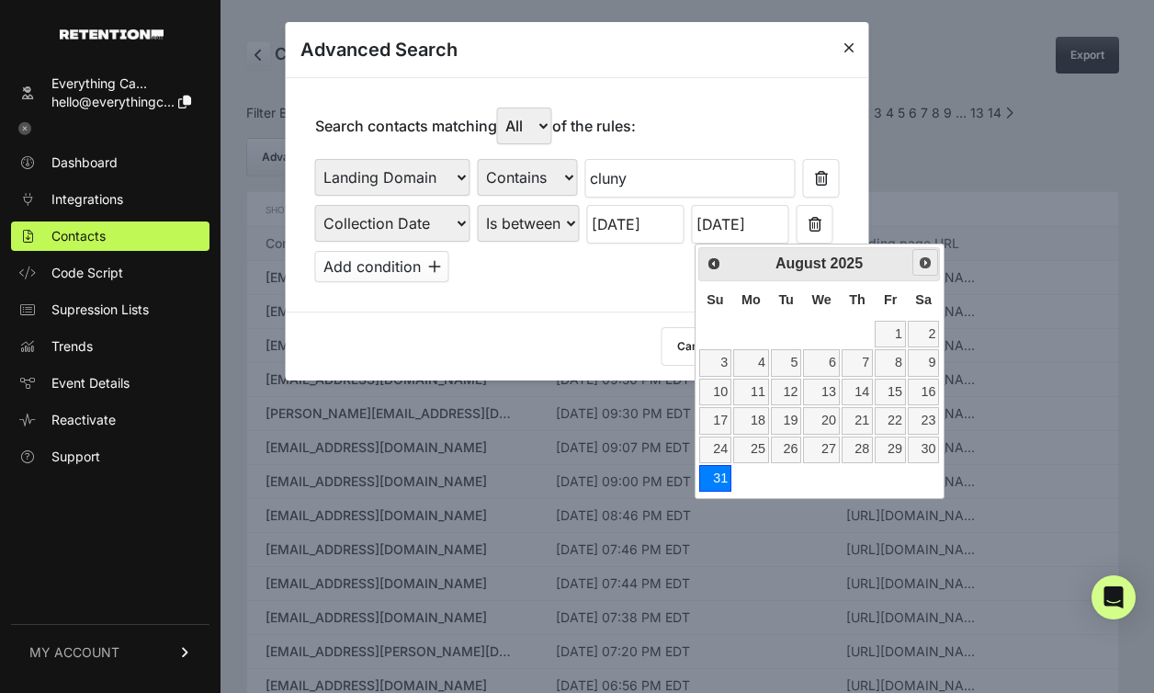
click at [919, 263] on span "Next" at bounding box center [925, 262] width 15 height 15
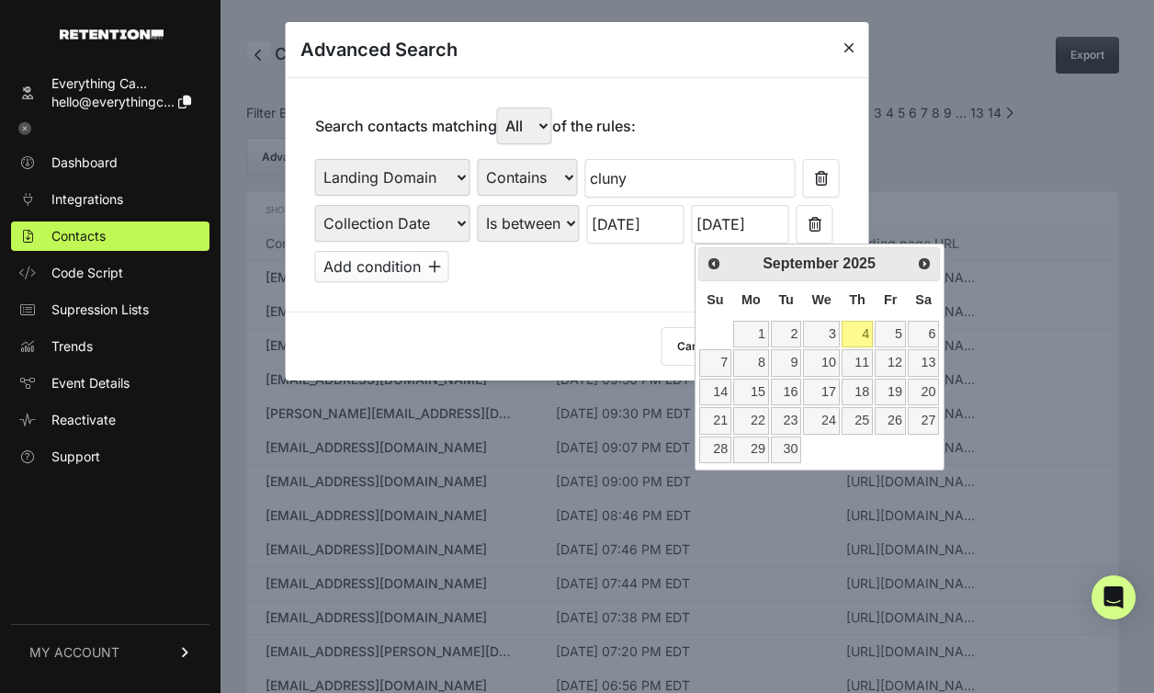
click at [850, 328] on link "4" at bounding box center [857, 334] width 31 height 27
type input "09/04/2025"
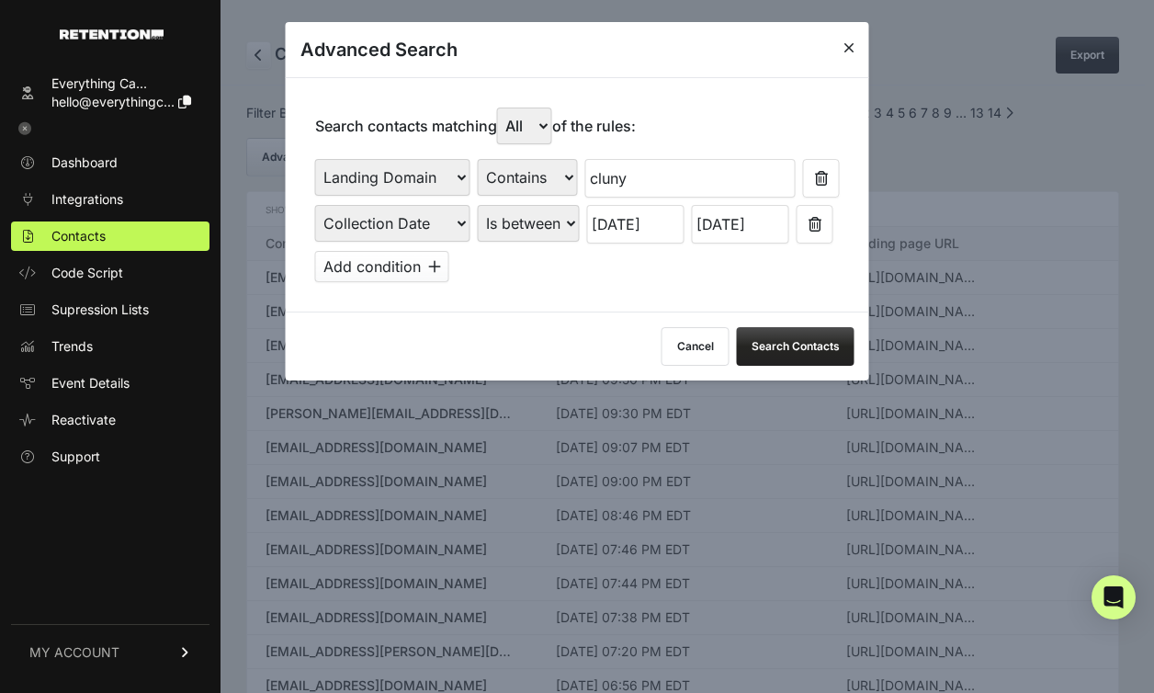
click at [805, 349] on button "Search Contacts" at bounding box center [796, 346] width 118 height 39
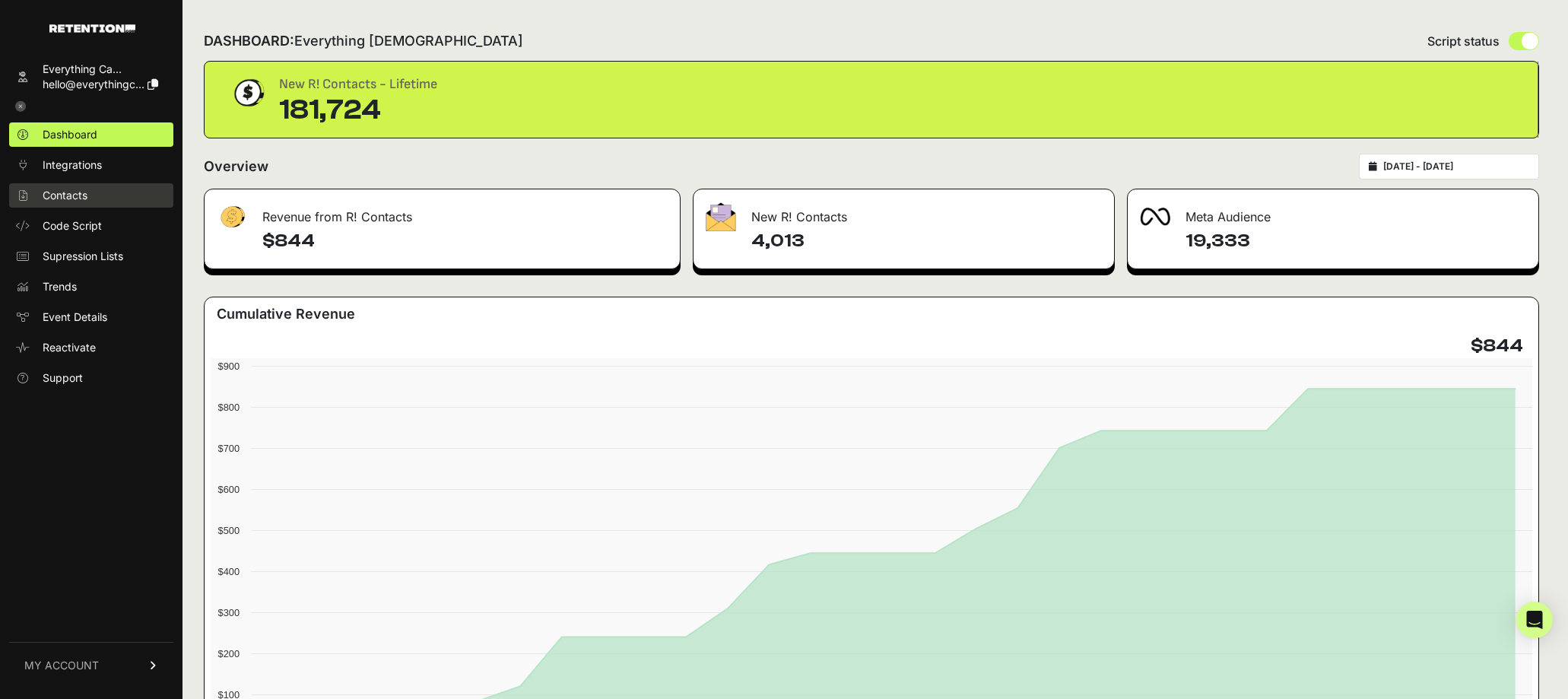
click at [117, 193] on link "Contacts" at bounding box center [91, 194] width 165 height 24
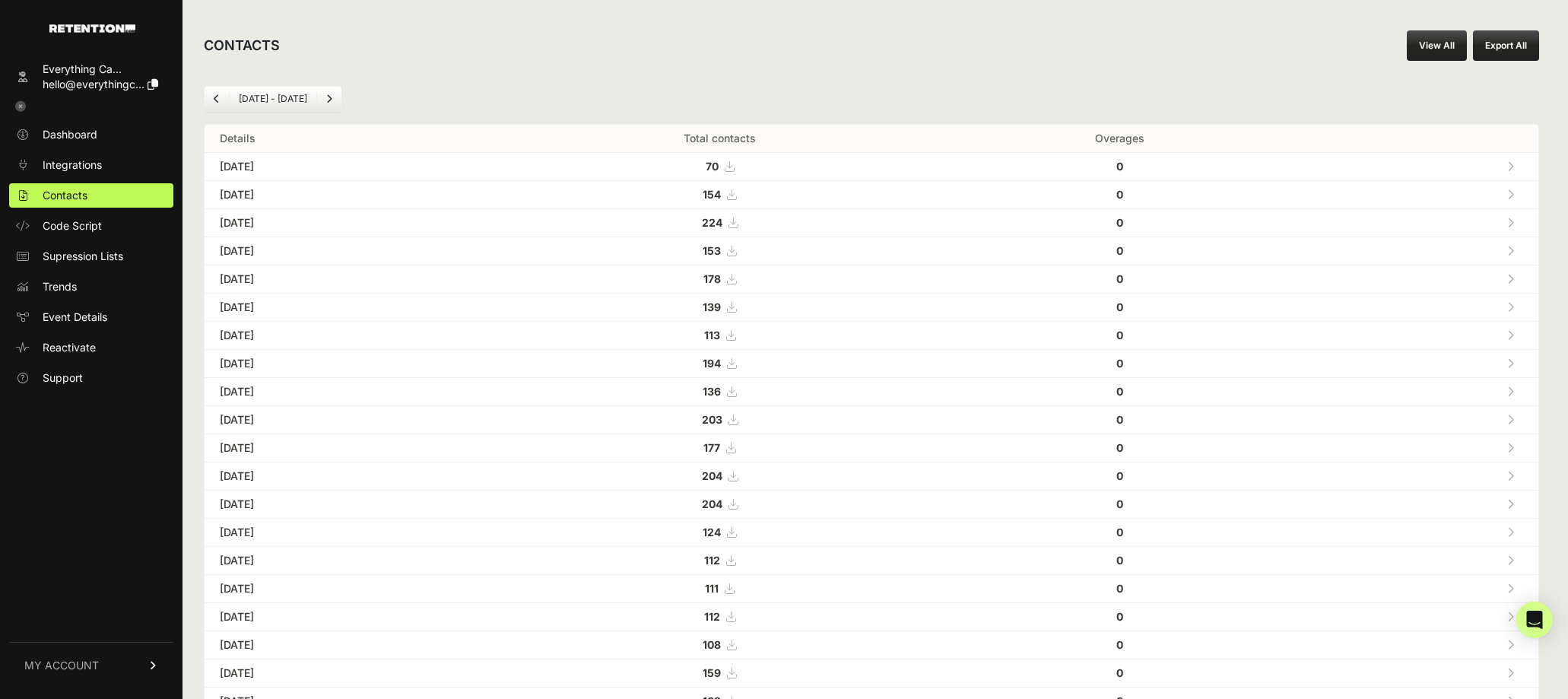
click at [1446, 45] on link "View All" at bounding box center [1436, 45] width 60 height 31
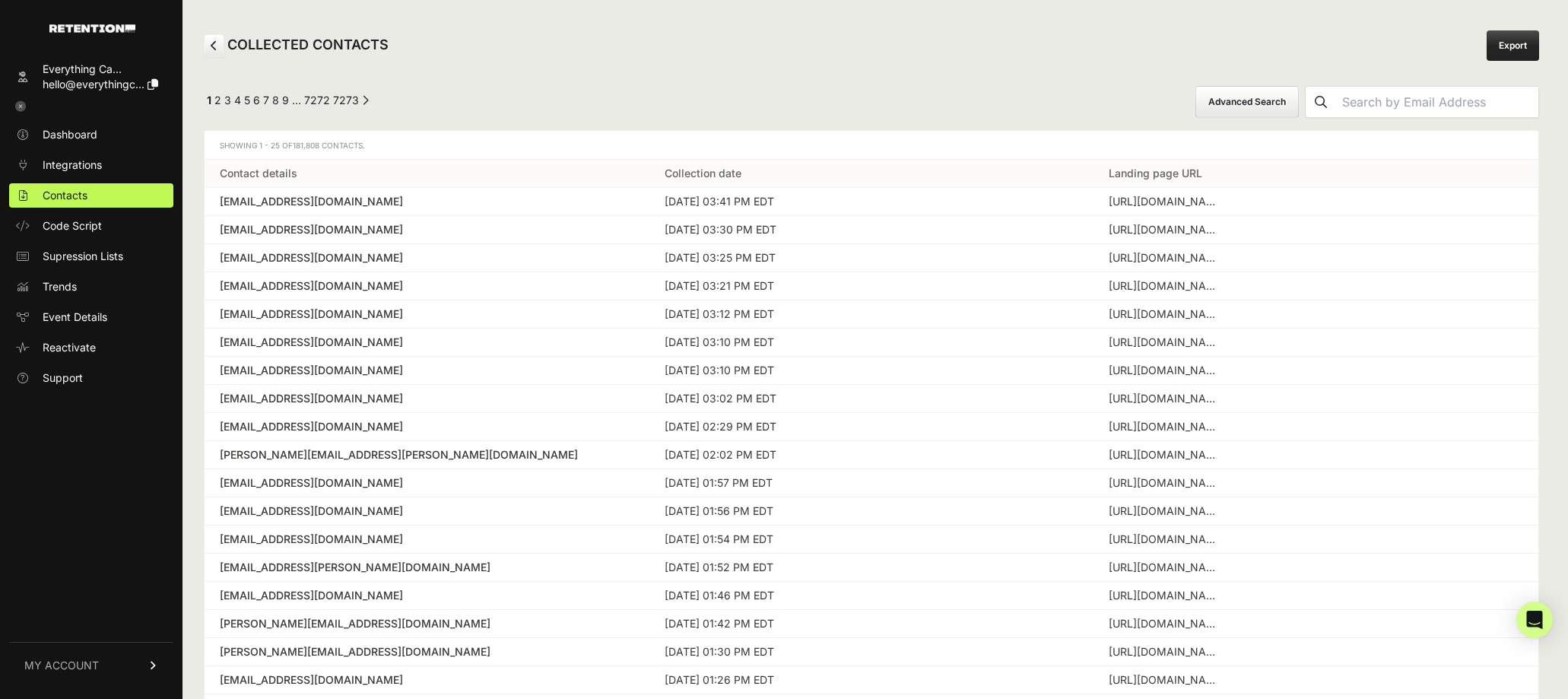
click at [1299, 111] on button "Advanced Search" at bounding box center [1247, 102] width 103 height 32
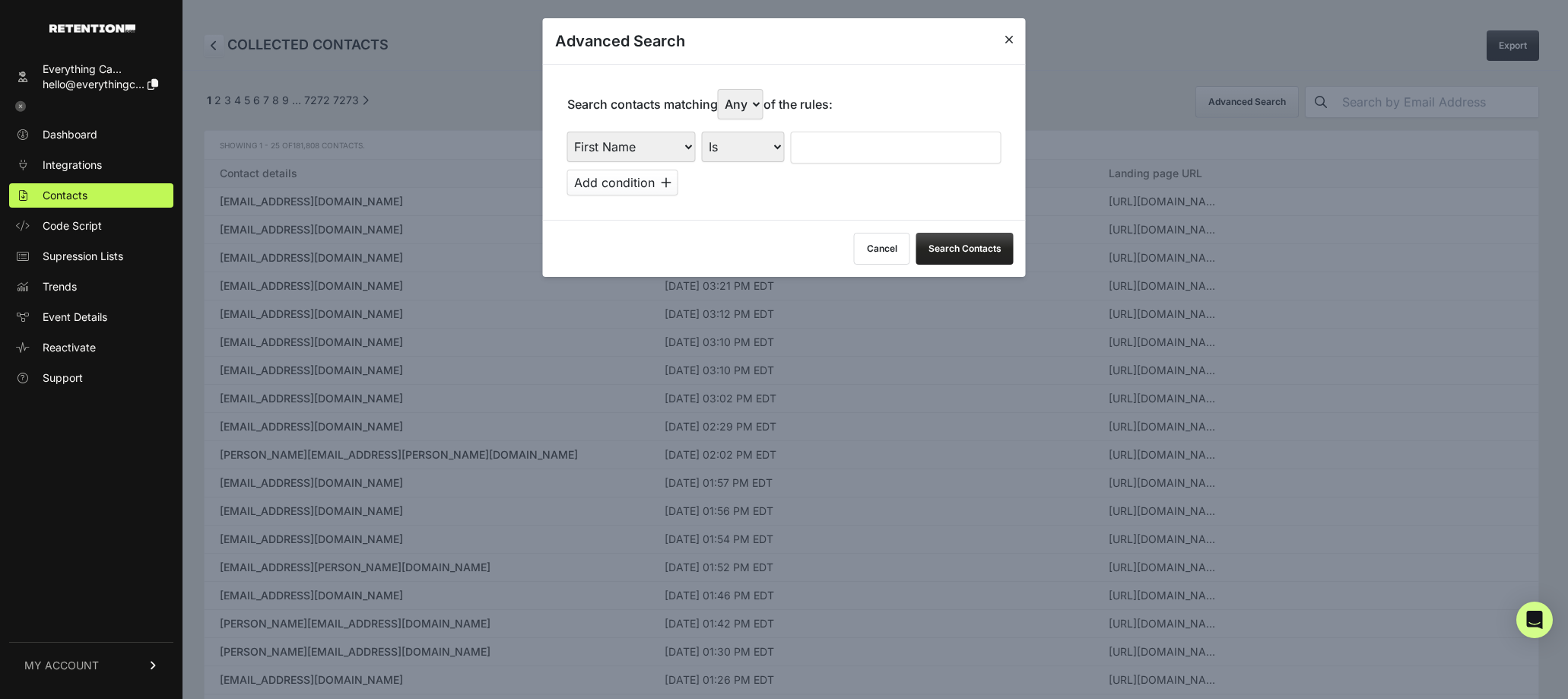
click at [645, 149] on select "First Name Last Name State City Email Email Domain Landing Domain Landing Page …" at bounding box center [631, 146] width 128 height 31
select select "landing_page_domain"
click at [568, 132] on select "First Name Last Name State City Email Email Domain Landing Domain Landing Page …" at bounding box center [631, 146] width 128 height 31
click at [774, 149] on select "Is Is not Contains Starts with" at bounding box center [743, 146] width 83 height 31
select select "contains"
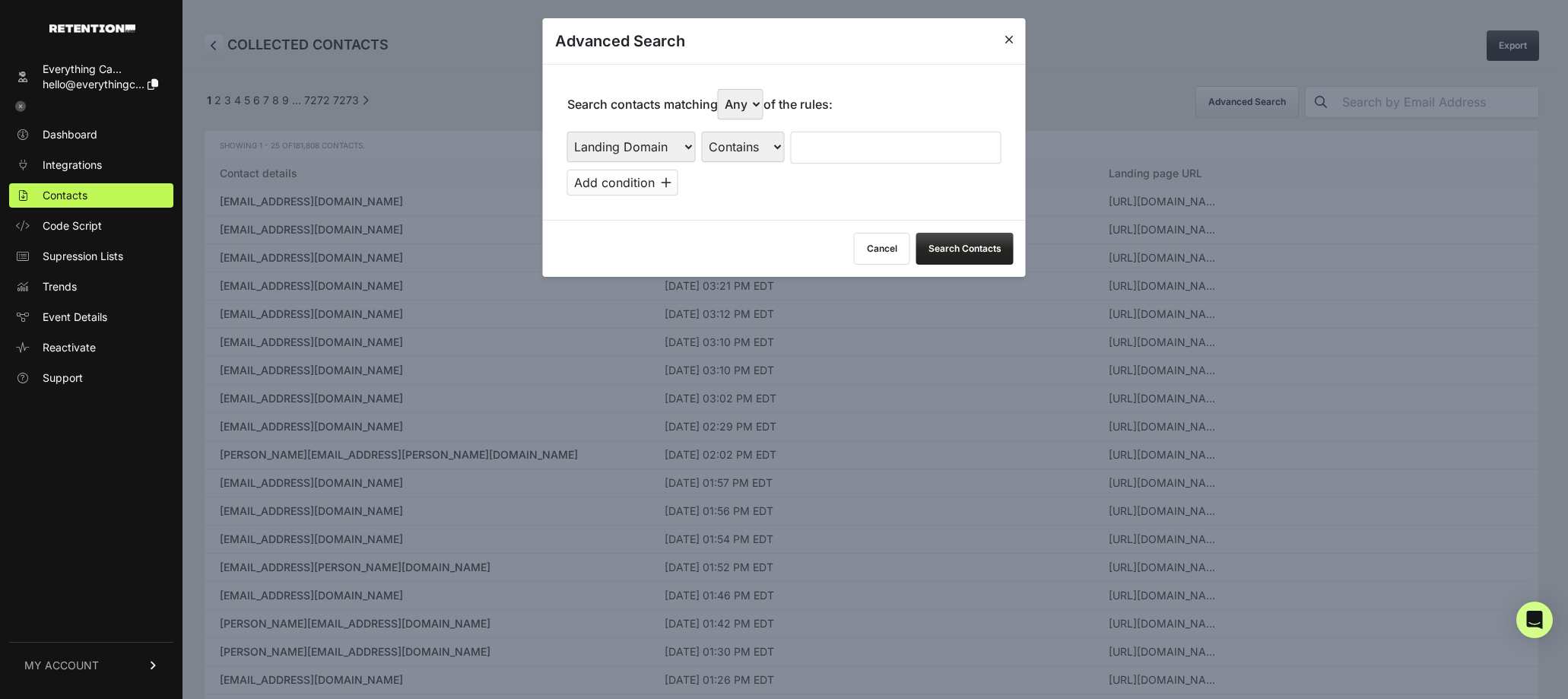
click at [702, 132] on select "Is Is not Contains Starts with" at bounding box center [743, 146] width 83 height 31
click at [827, 149] on input "text" at bounding box center [896, 147] width 211 height 32
type input "cluny"
click button at bounding box center [0, 0] width 0 height 0
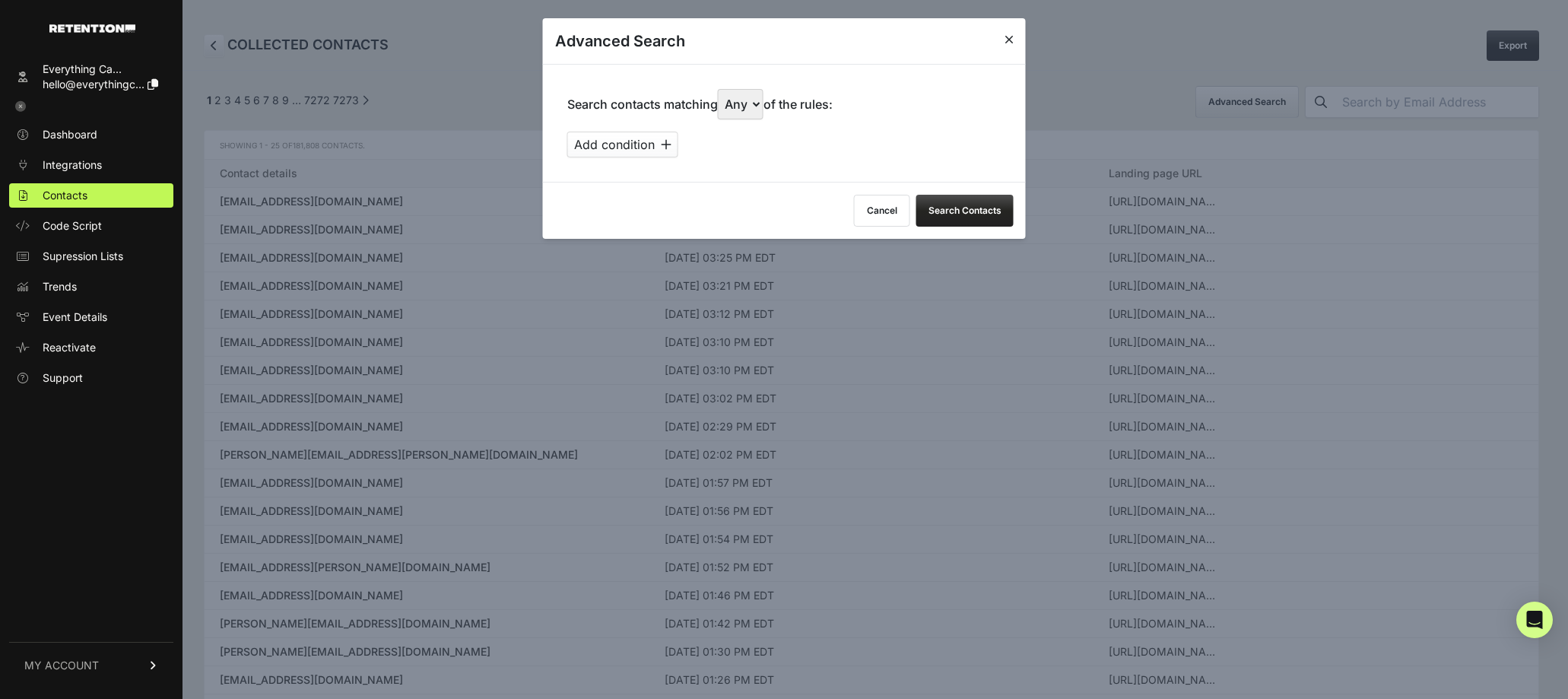
click at [935, 206] on button "Search Contacts" at bounding box center [965, 210] width 98 height 32
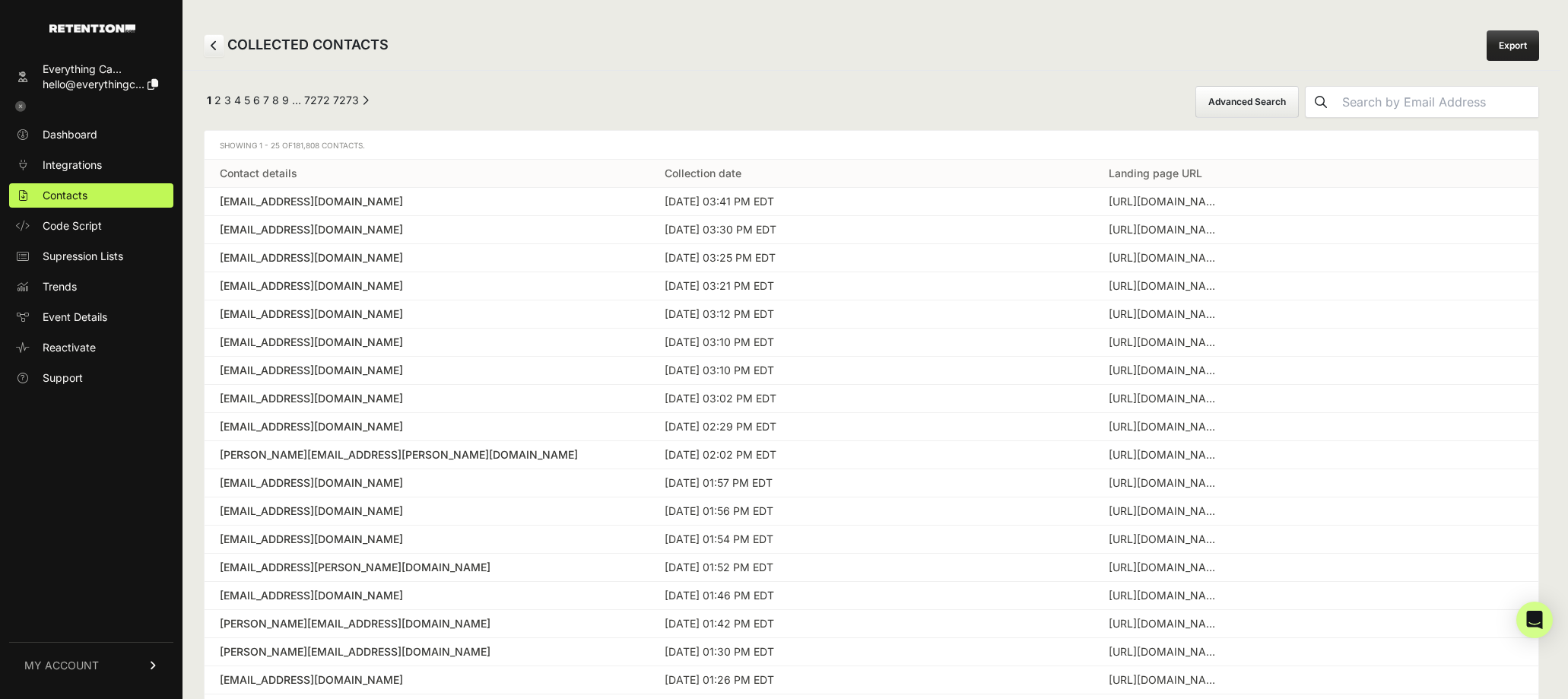
click at [1299, 100] on button "Advanced Search" at bounding box center [1247, 102] width 103 height 32
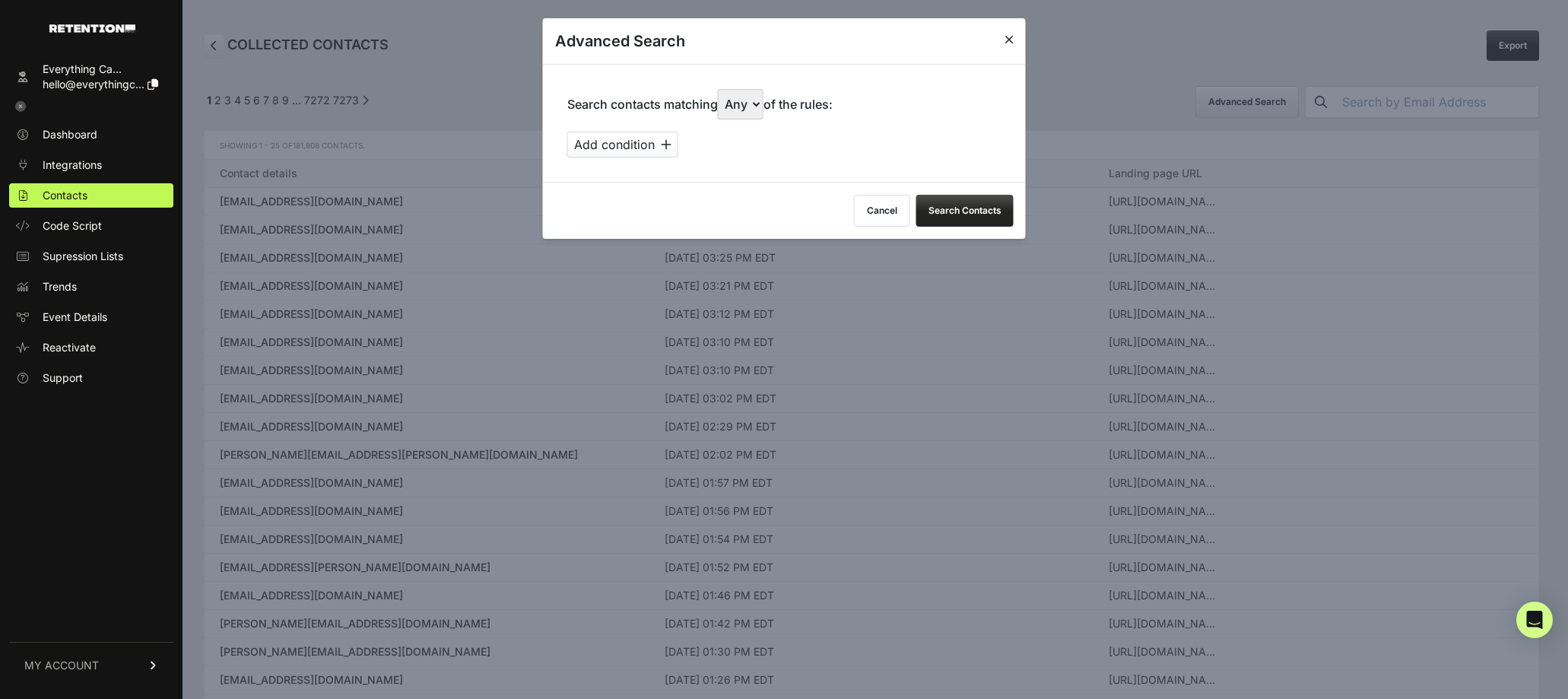
click at [866, 205] on button "Cancel" at bounding box center [882, 210] width 56 height 32
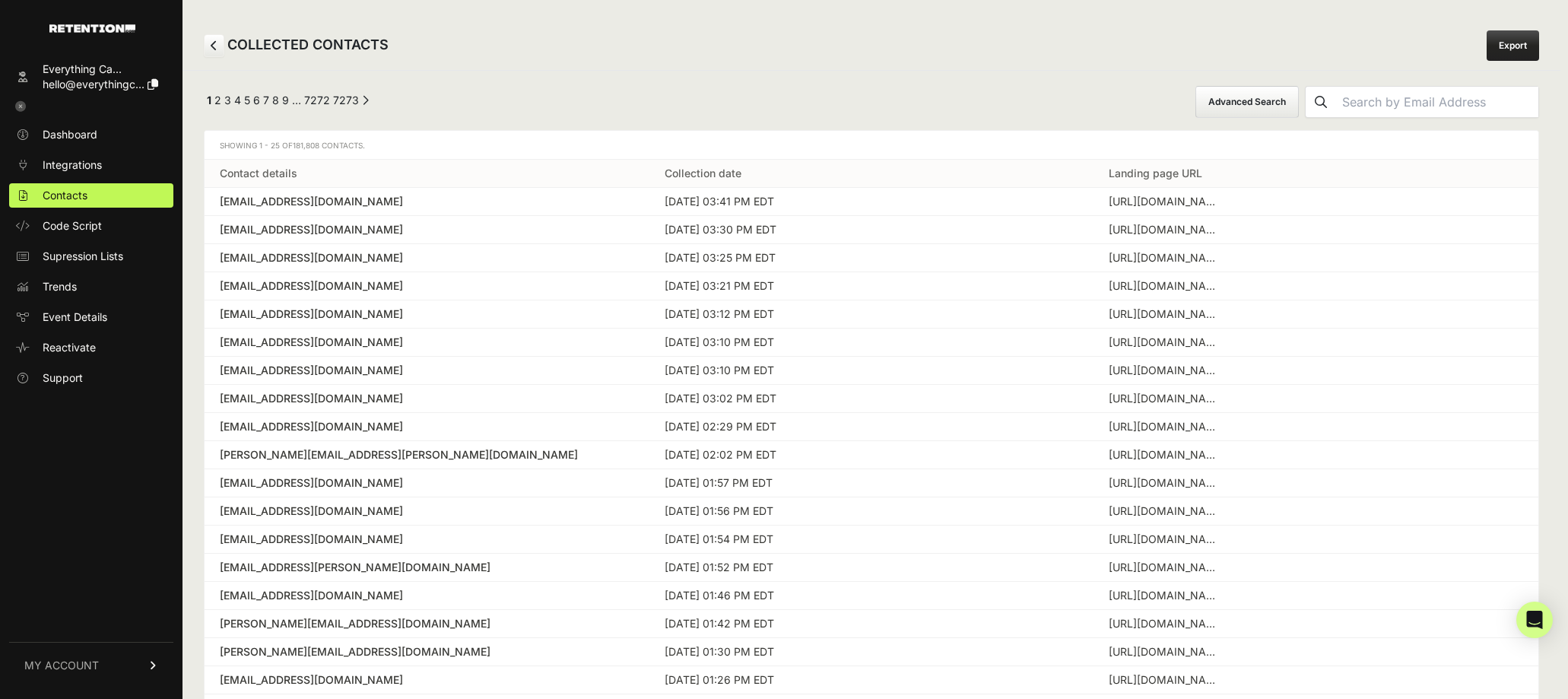
click at [1272, 104] on button "Advanced Search" at bounding box center [1247, 102] width 103 height 32
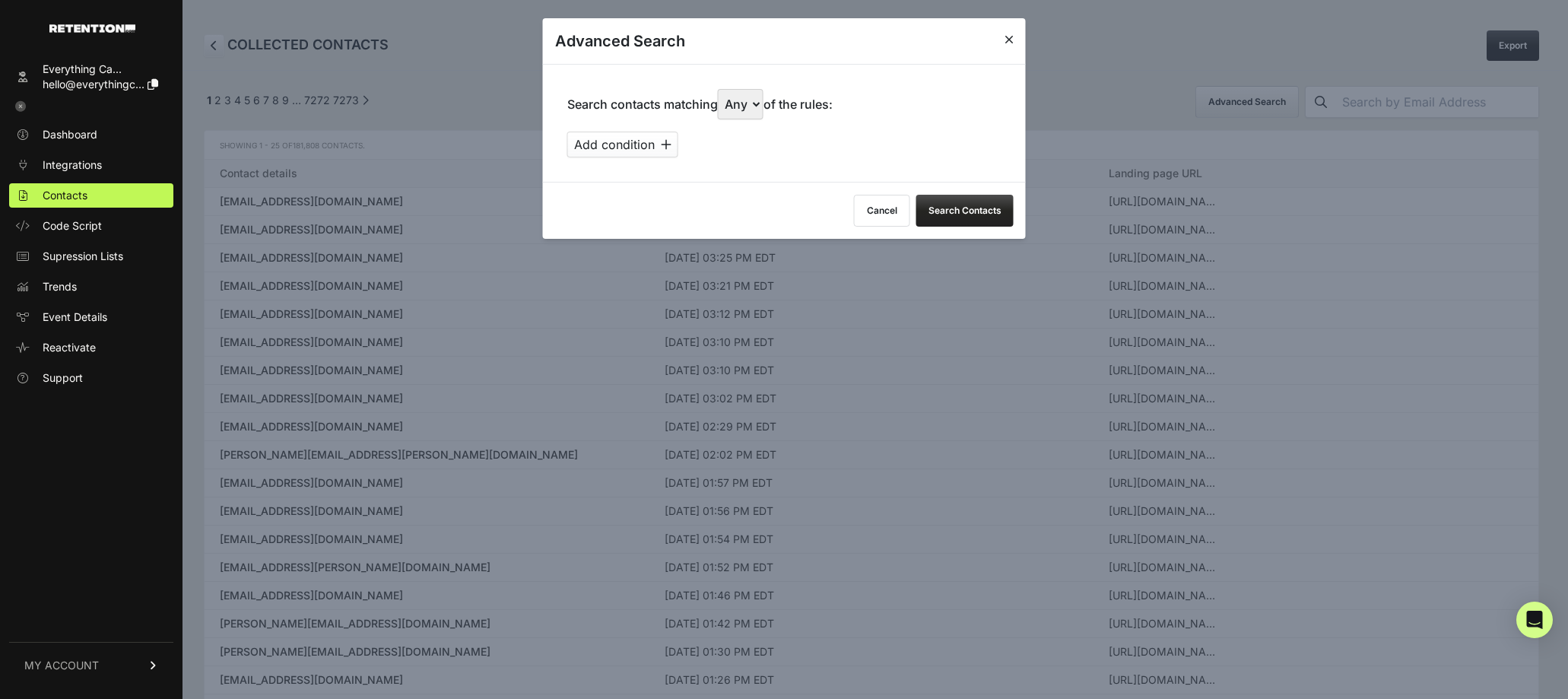
click at [762, 100] on select "Any All" at bounding box center [741, 104] width 46 height 31
click at [665, 139] on icon at bounding box center [666, 144] width 11 height 12
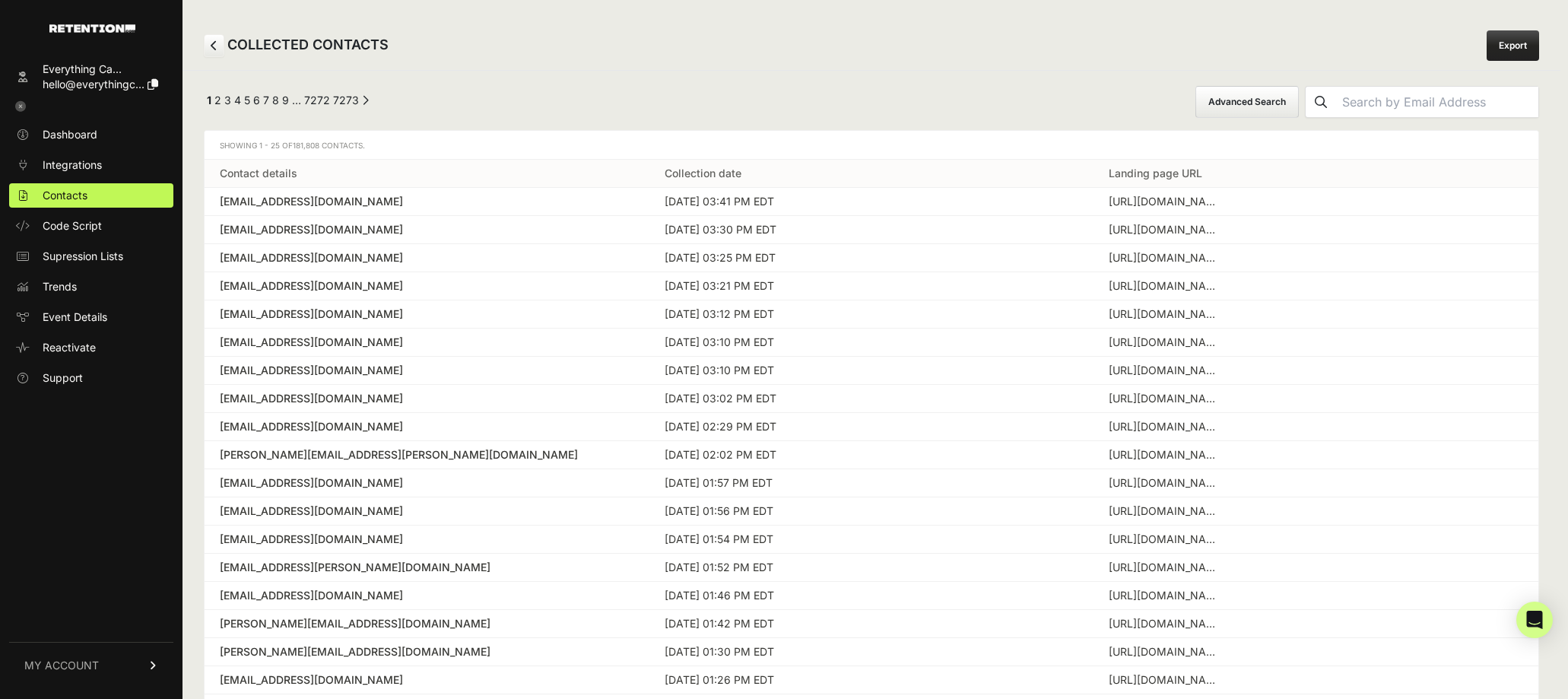
click at [1296, 106] on button "Advanced Search" at bounding box center [1247, 102] width 103 height 32
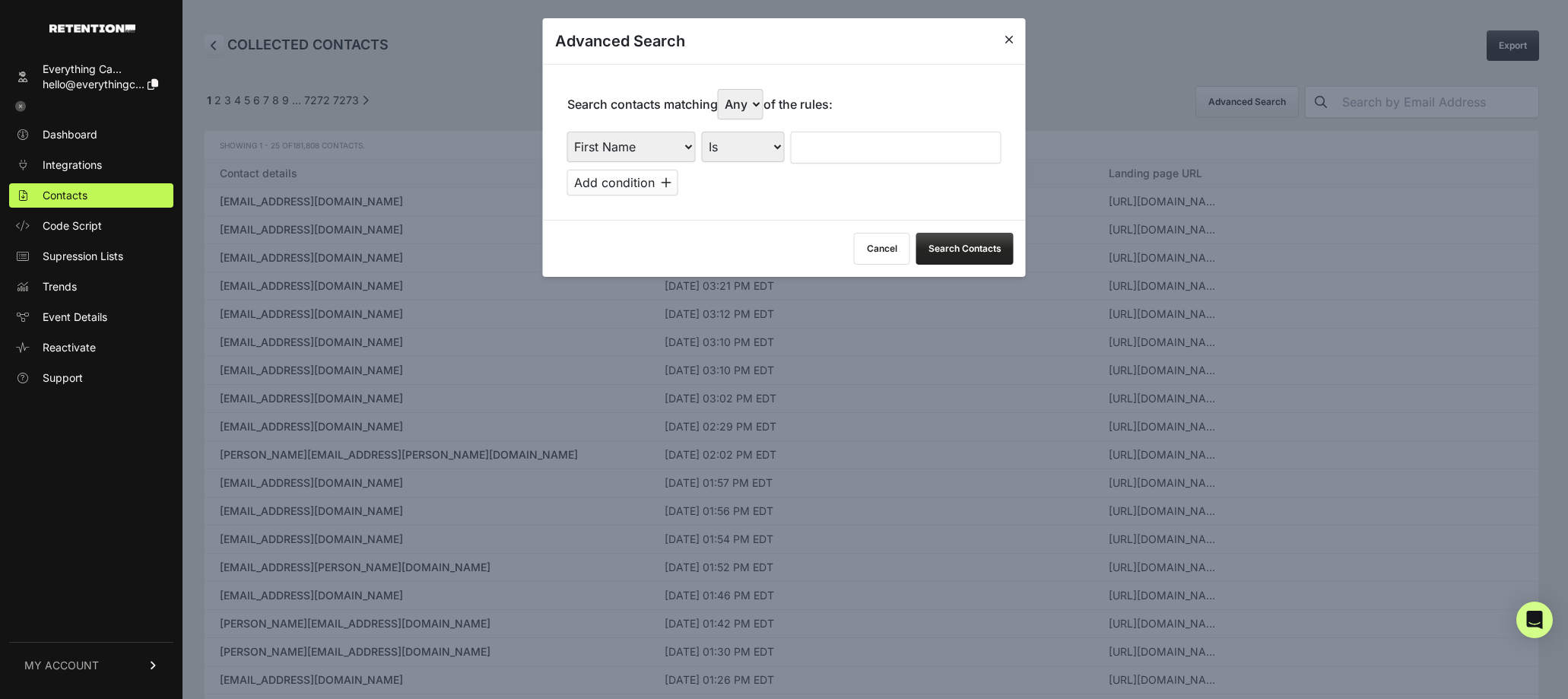
click at [679, 146] on select "First Name Last Name State City Email Email Domain Landing Domain Landing Page …" at bounding box center [631, 146] width 128 height 31
click at [568, 132] on select "First Name Last Name State City Email Email Domain Landing Domain Landing Page …" at bounding box center [631, 146] width 128 height 31
click at [687, 144] on select "First Name Last Name State City Email Email Domain Landing Domain Landing Page …" at bounding box center [631, 146] width 128 height 31
select select "landing_page_domain"
click at [568, 132] on select "First Name Last Name State City Email Email Domain Landing Domain Landing Page …" at bounding box center [631, 146] width 128 height 31
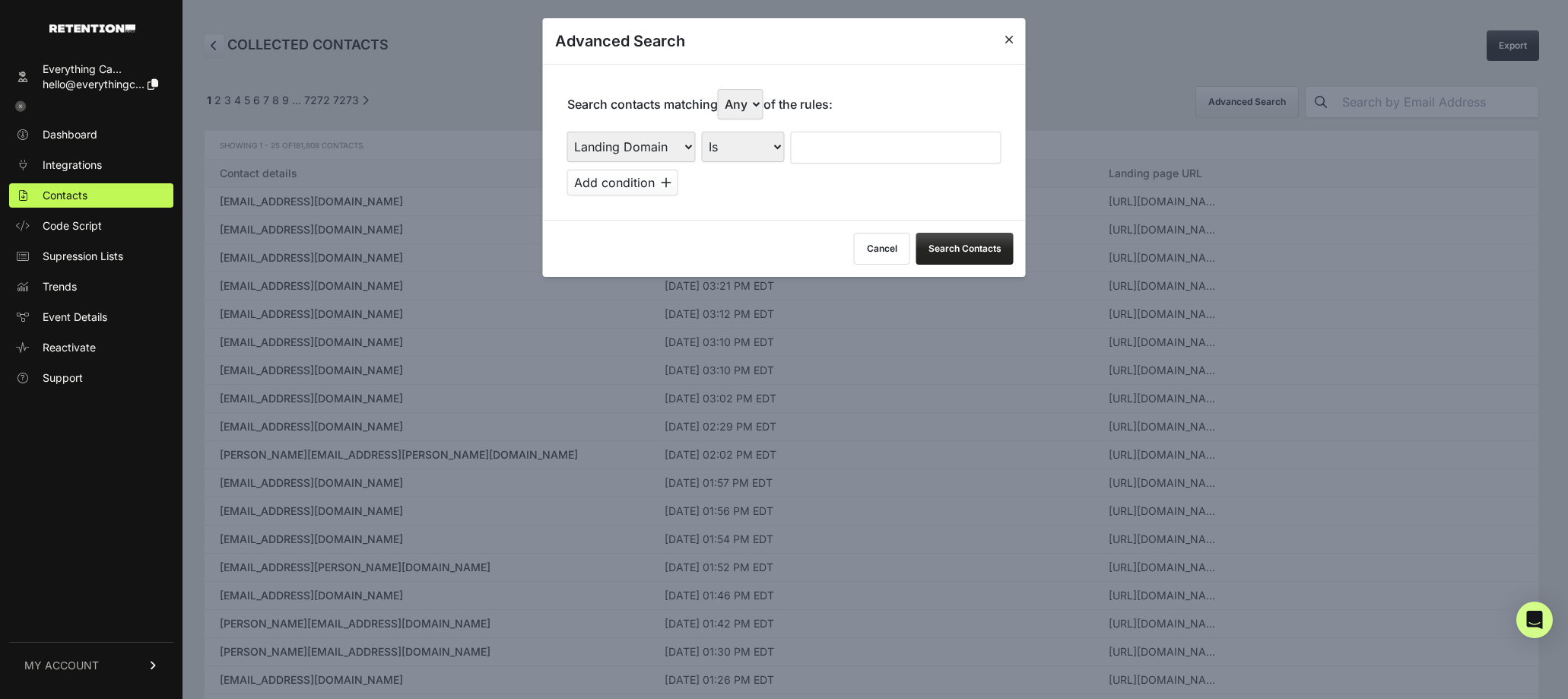
click at [757, 150] on select "Is Is not Contains Starts with" at bounding box center [743, 146] width 83 height 31
select select "contains"
click at [702, 132] on select "Is Is not Contains Starts with" at bounding box center [743, 146] width 83 height 31
click at [862, 140] on input "text" at bounding box center [896, 147] width 211 height 32
type input "cluny"
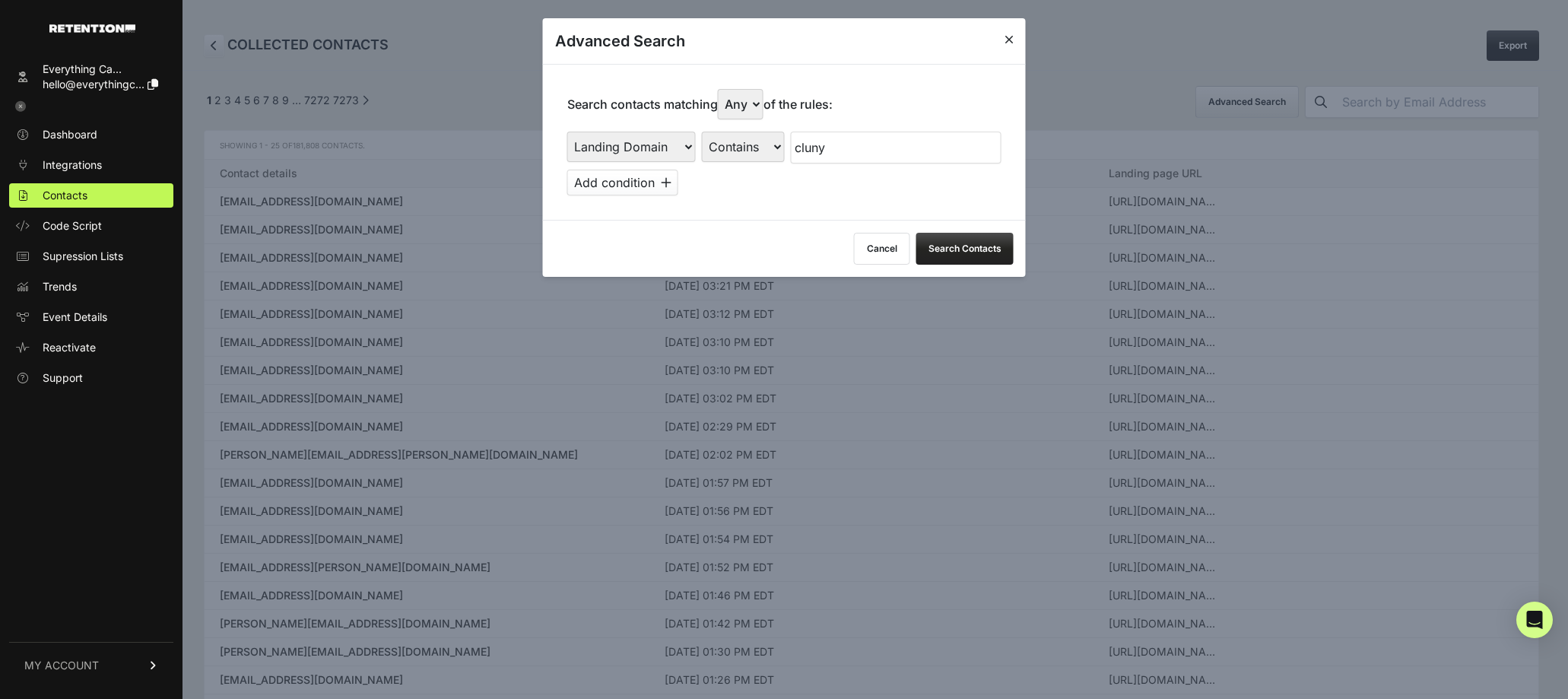
click at [942, 252] on button "Search Contacts" at bounding box center [965, 248] width 98 height 32
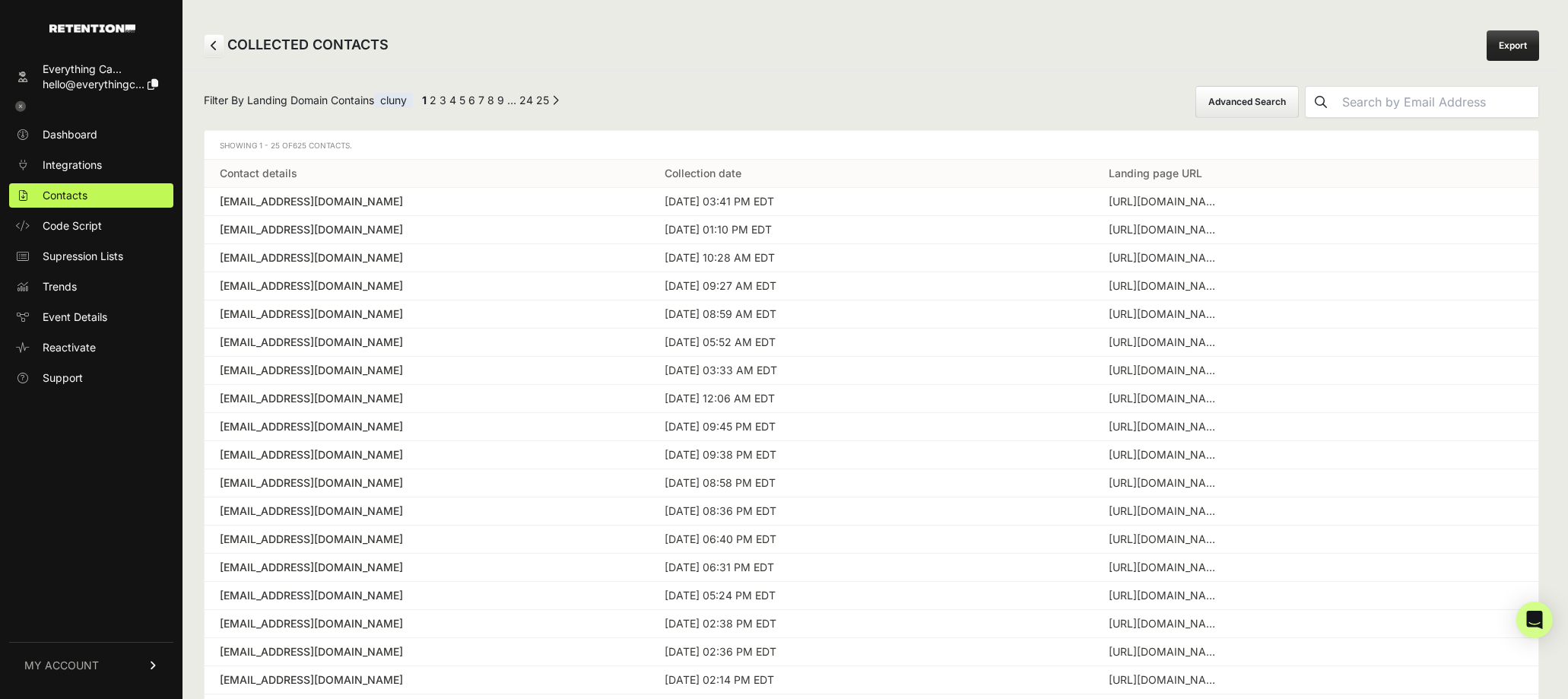
click at [1299, 96] on button "Advanced Search" at bounding box center [1247, 102] width 103 height 32
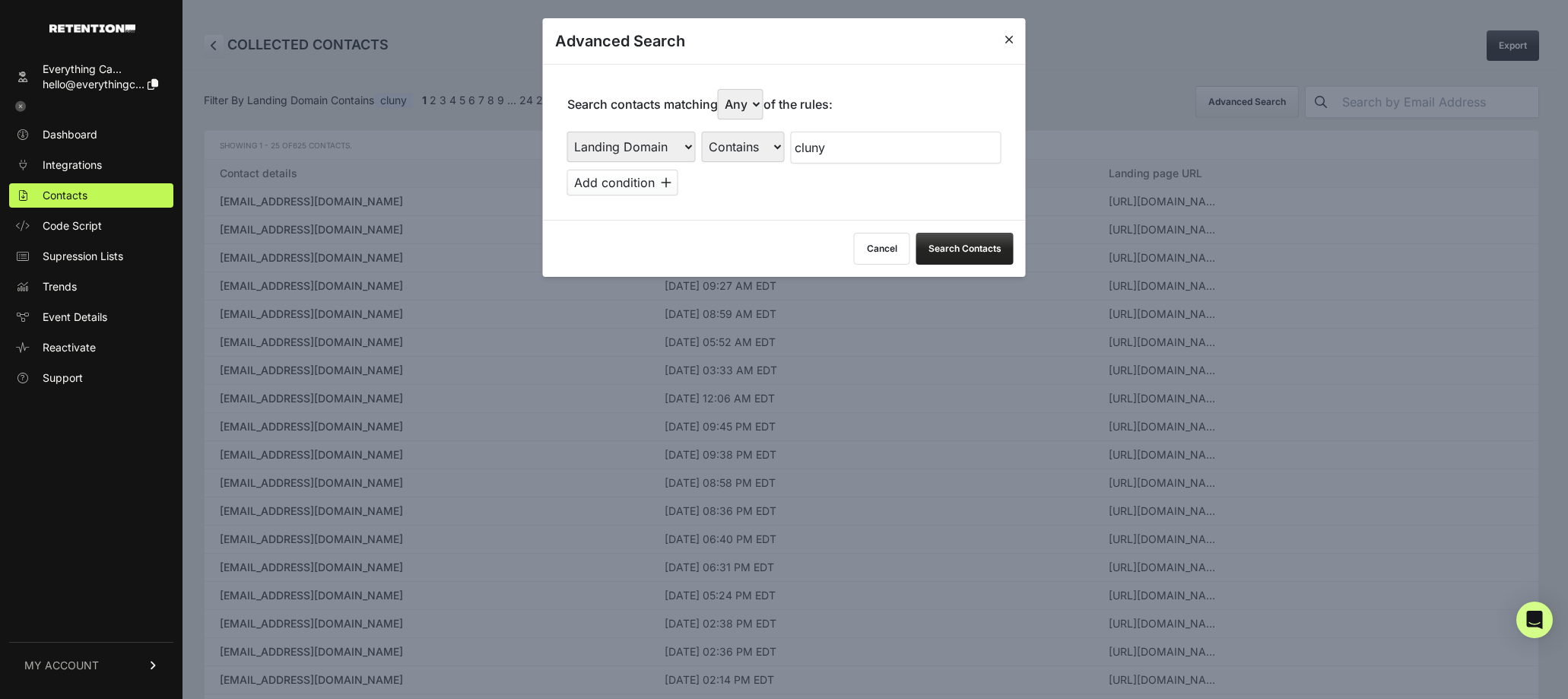
click at [687, 147] on select "First Name Last Name State City Email Email Domain Landing Domain Landing Page …" at bounding box center [631, 146] width 128 height 31
click at [756, 104] on select "Any All" at bounding box center [741, 104] width 46 height 31
select select "true"
click at [722, 89] on select "Any All" at bounding box center [741, 104] width 46 height 31
click at [971, 261] on button "Search Contacts" at bounding box center [965, 248] width 98 height 32
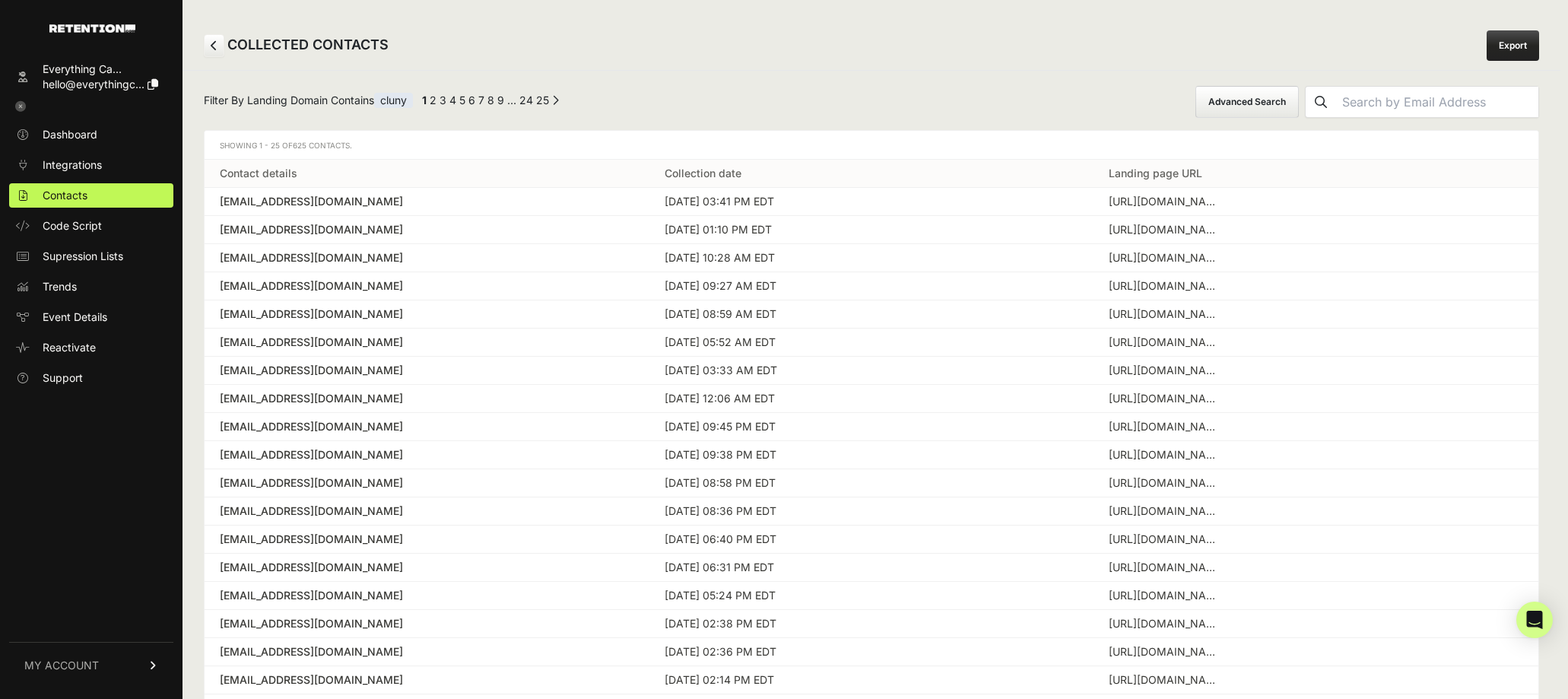
click at [1299, 108] on button "Advanced Search" at bounding box center [1247, 102] width 103 height 32
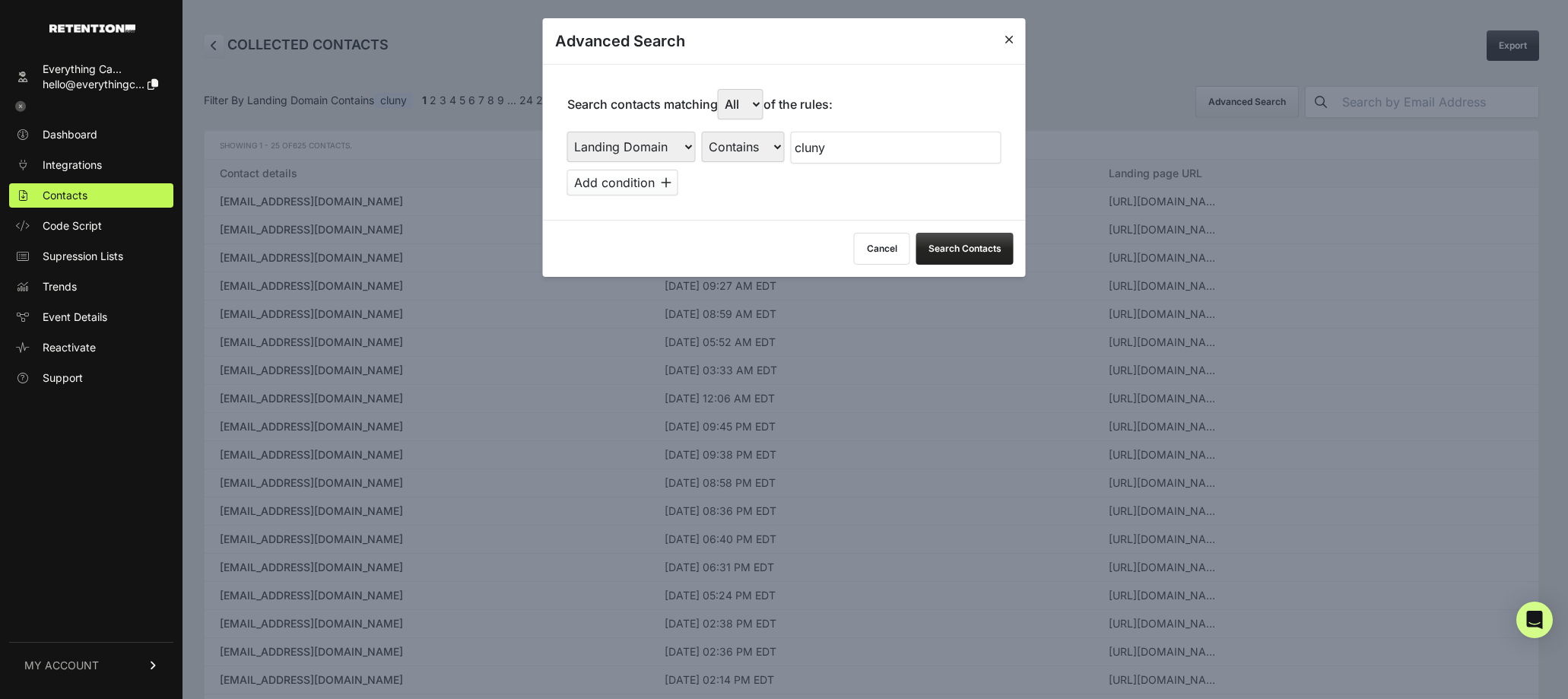
click at [680, 150] on select "First Name Last Name State City Email Email Domain Landing Domain Landing Page …" at bounding box center [631, 146] width 128 height 31
select select "landing_page_url"
click at [568, 132] on select "First Name Last Name State City Email Email Domain Landing Domain Landing Page …" at bounding box center [631, 146] width 128 height 31
click at [737, 151] on select "Is Is not Contains Starts with" at bounding box center [743, 146] width 83 height 31
select select "contains"
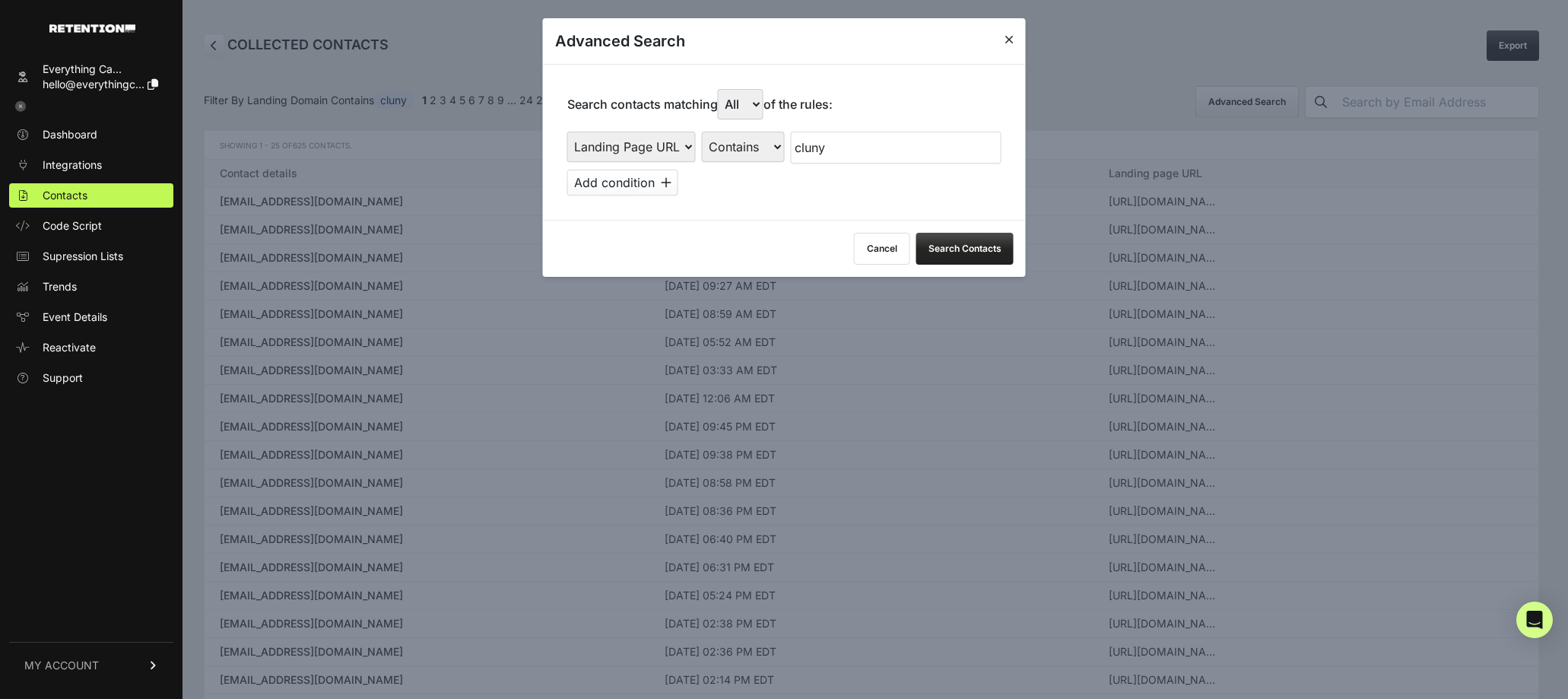
click at [702, 132] on select "Is Is not Contains Starts with" at bounding box center [743, 146] width 83 height 31
click at [988, 250] on button "Search Contacts" at bounding box center [965, 248] width 98 height 32
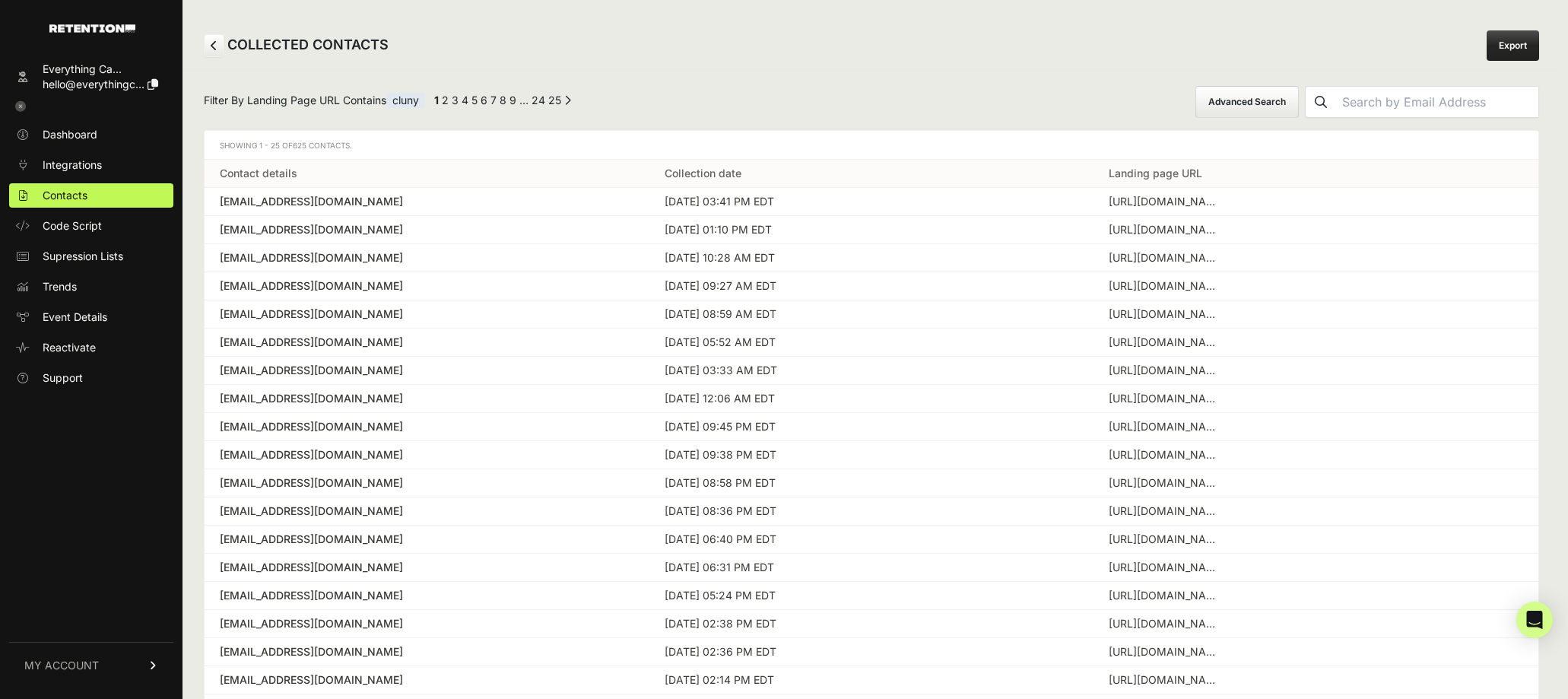
click at [1278, 111] on button "Advanced Search" at bounding box center [1247, 102] width 103 height 32
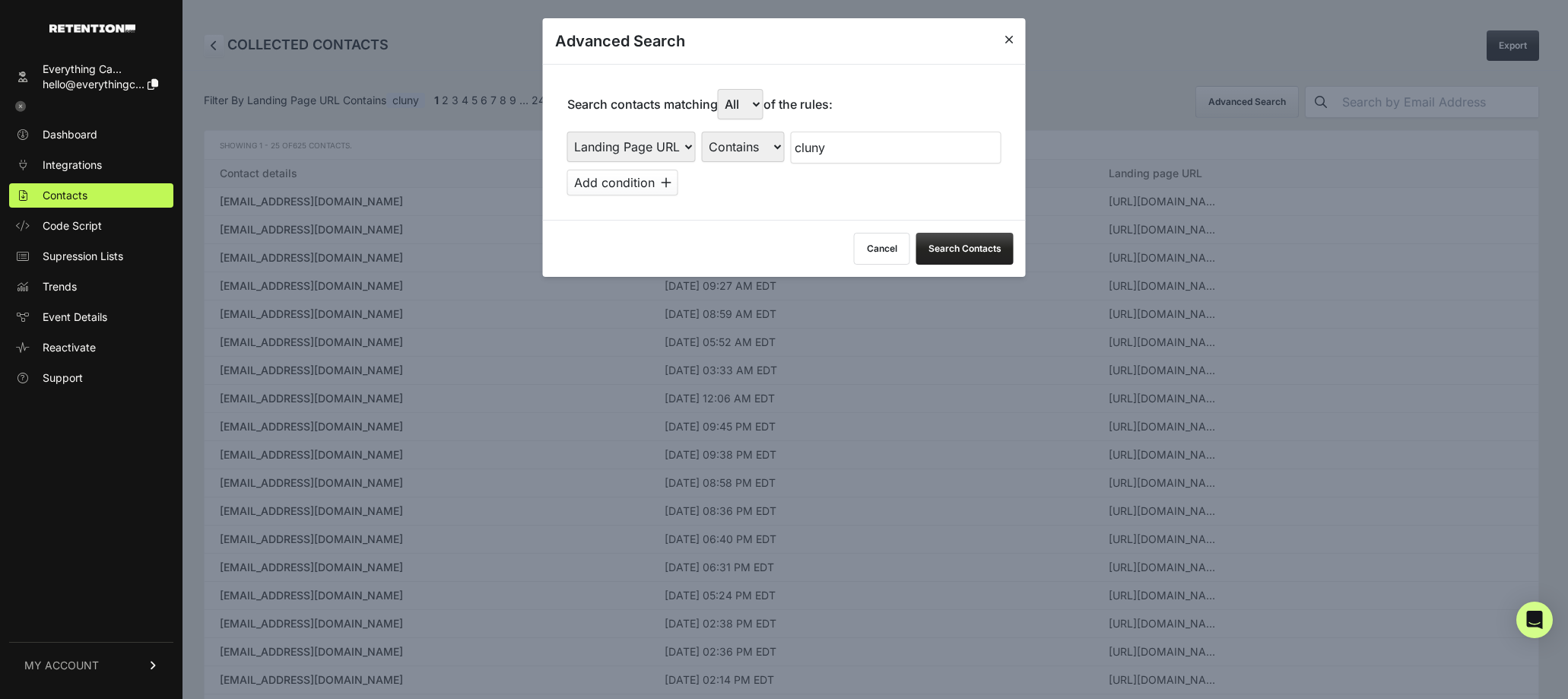
click at [670, 153] on select "First Name Last Name State City Email Email Domain Landing Domain Landing Page …" at bounding box center [631, 146] width 128 height 31
select select "landing_page_domain"
click at [568, 132] on select "First Name Last Name State City Email Email Domain Landing Domain Landing Page …" at bounding box center [631, 146] width 128 height 31
click at [760, 150] on select "Is Is not Contains Starts with" at bounding box center [743, 146] width 83 height 31
select select "contains"
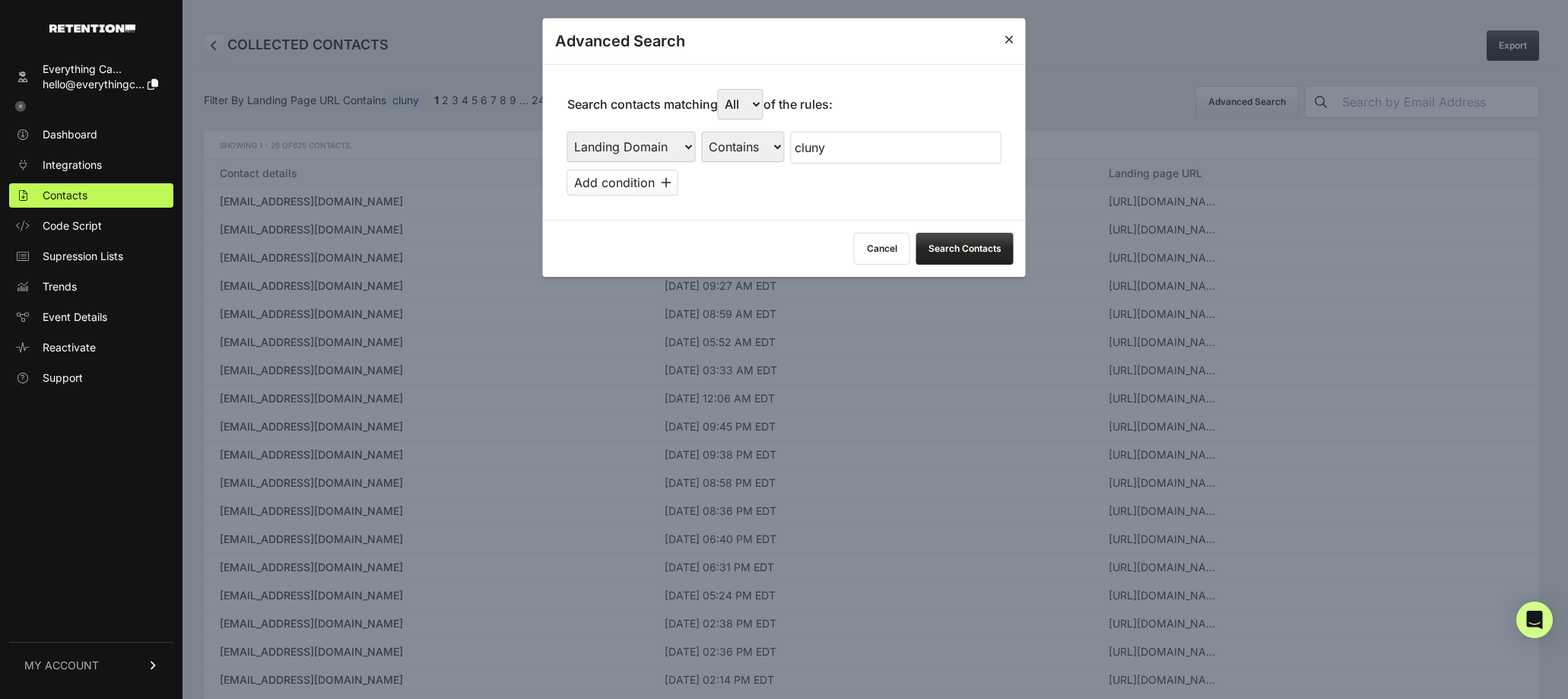
click at [702, 132] on select "Is Is not Contains Starts with" at bounding box center [743, 146] width 83 height 31
click at [978, 251] on button "Search Contacts" at bounding box center [965, 248] width 98 height 32
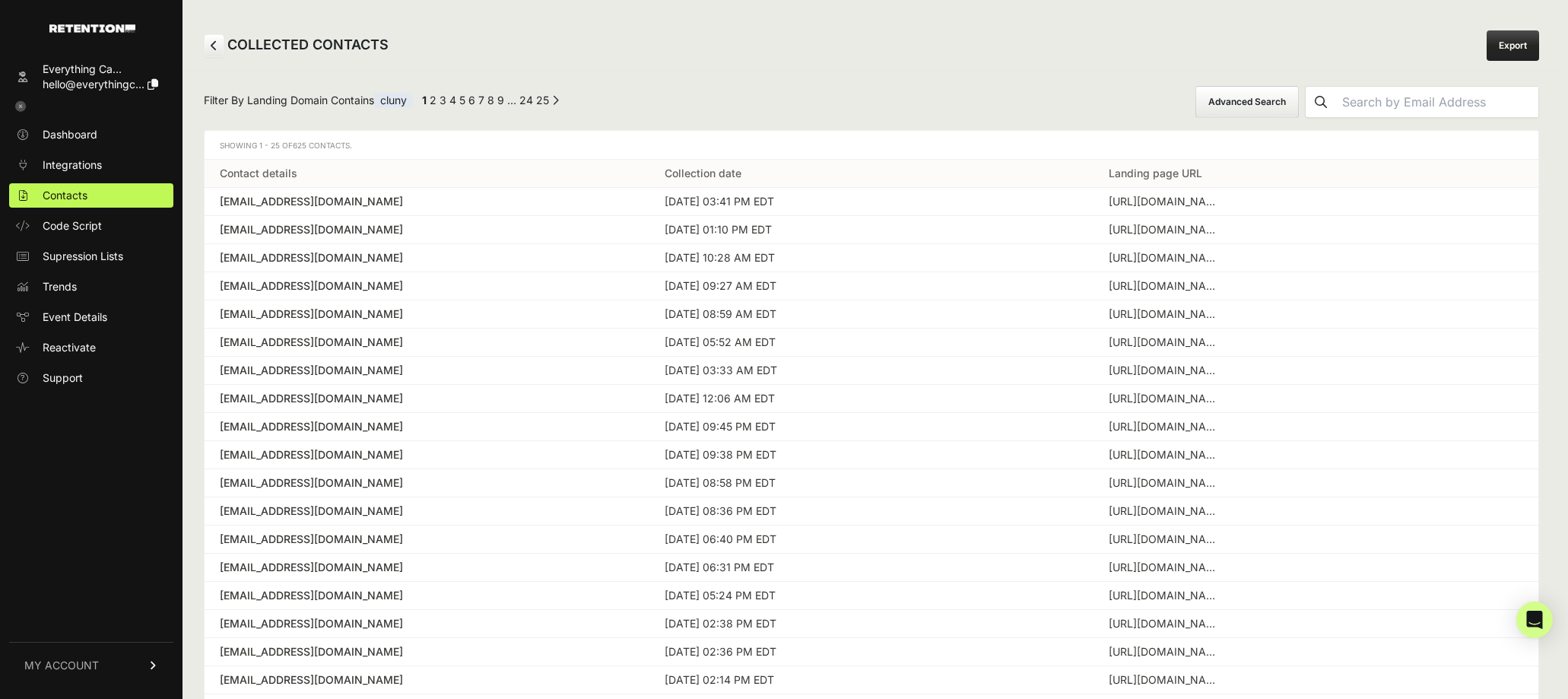
click at [1281, 116] on button "Advanced Search" at bounding box center [1247, 102] width 103 height 32
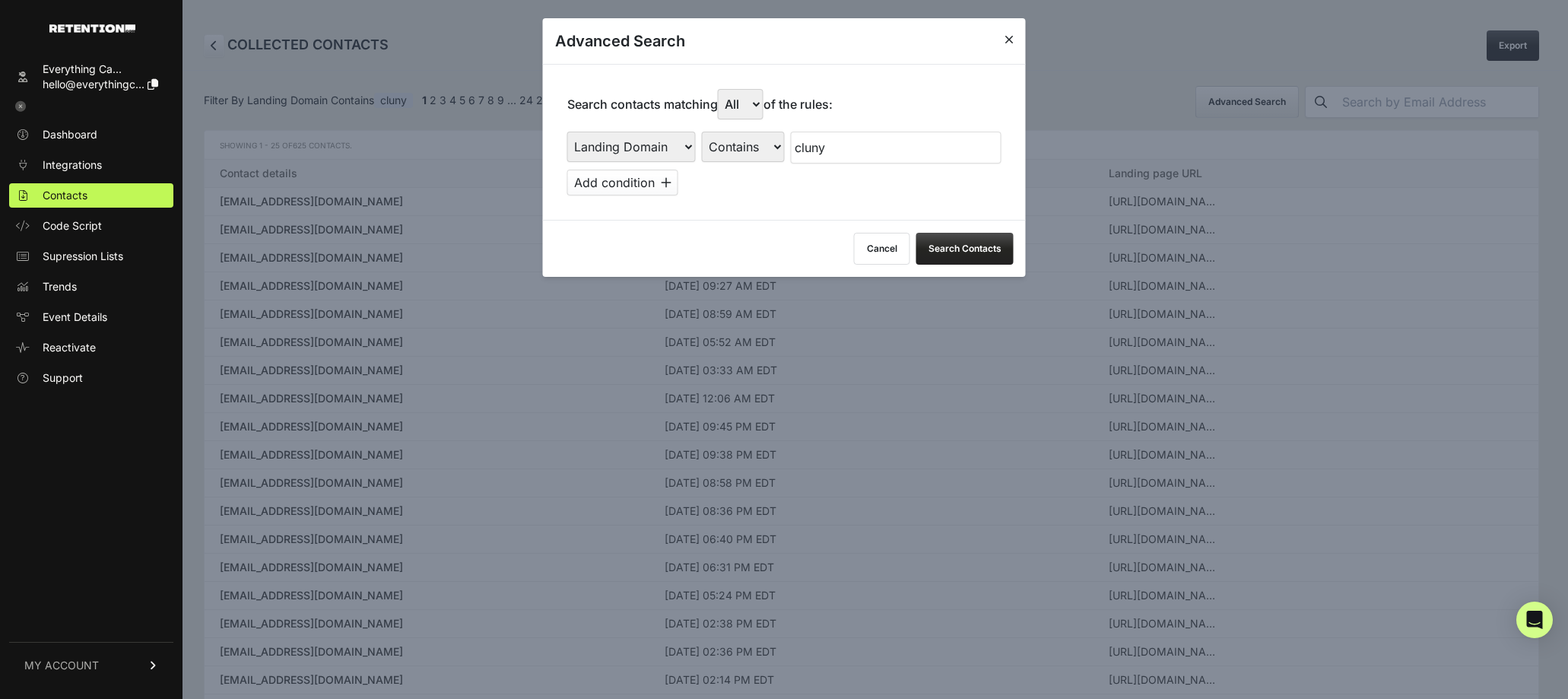
click at [650, 186] on button "Add condition" at bounding box center [623, 182] width 111 height 26
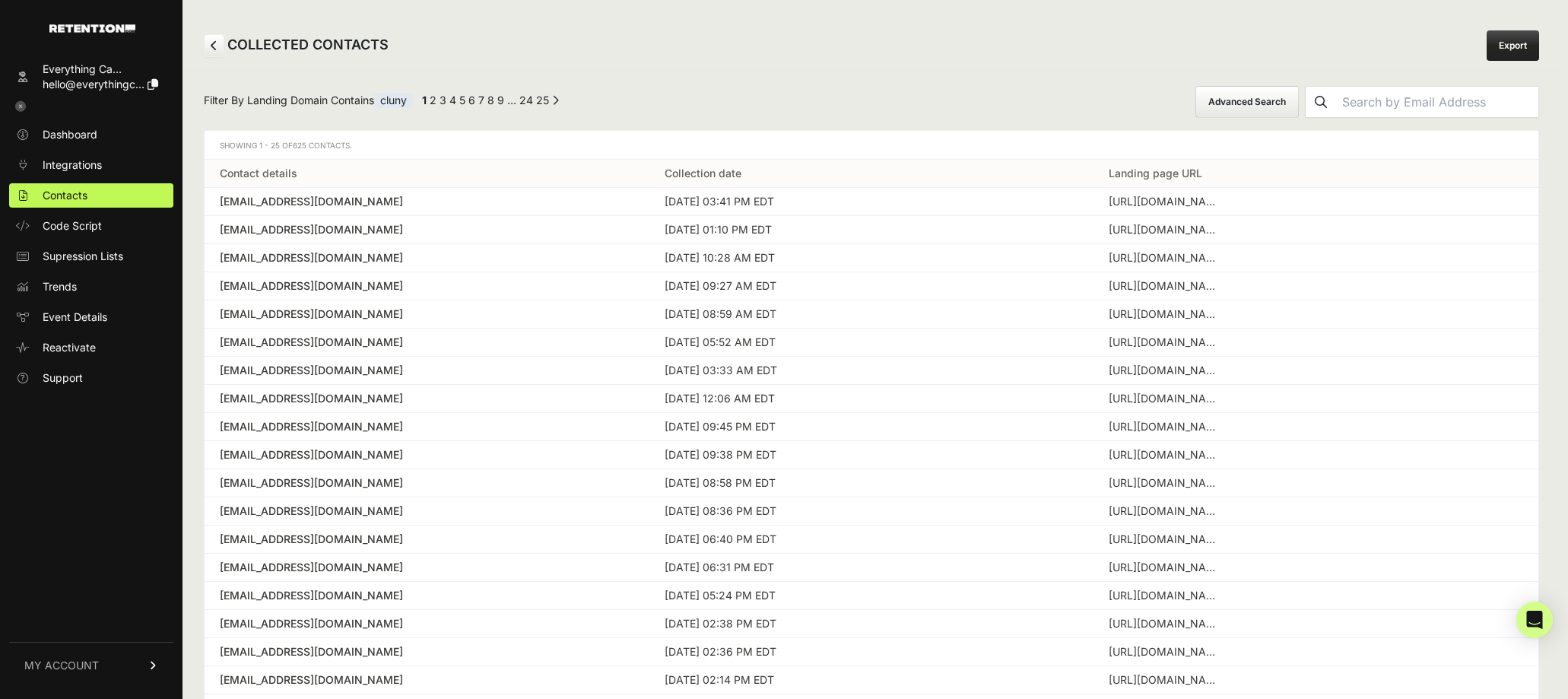
click at [1299, 104] on button "Advanced Search" at bounding box center [1247, 102] width 103 height 32
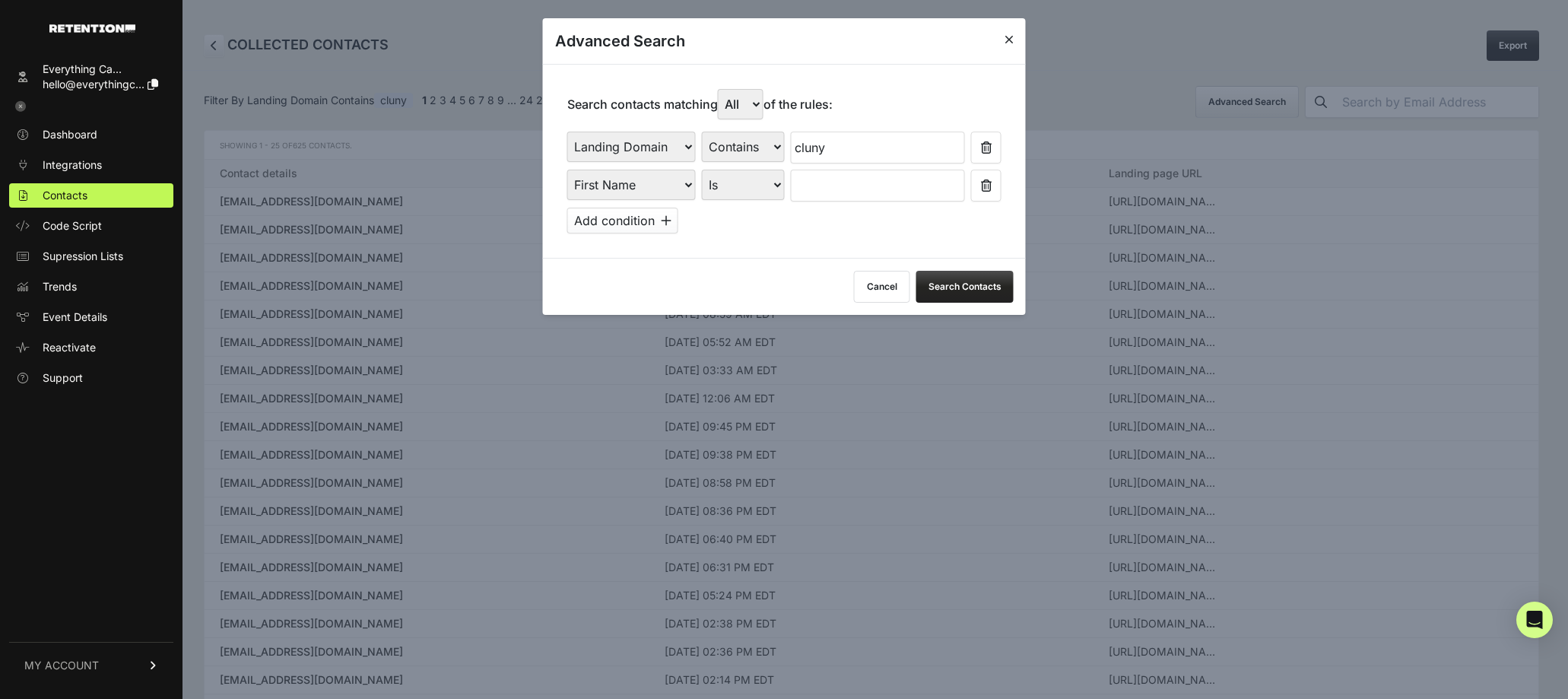
click at [662, 186] on select "First Name Last Name State City Email Email Domain Landing Domain Landing Page …" at bounding box center [631, 184] width 128 height 31
select select "file_date"
click at [568, 170] on select "First Name Last Name State City Email Email Domain Landing Domain Landing Page …" at bounding box center [631, 184] width 128 height 31
click at [738, 193] on select "Is Is not Contains Starts with" at bounding box center [743, 184] width 83 height 31
select select "is_between"
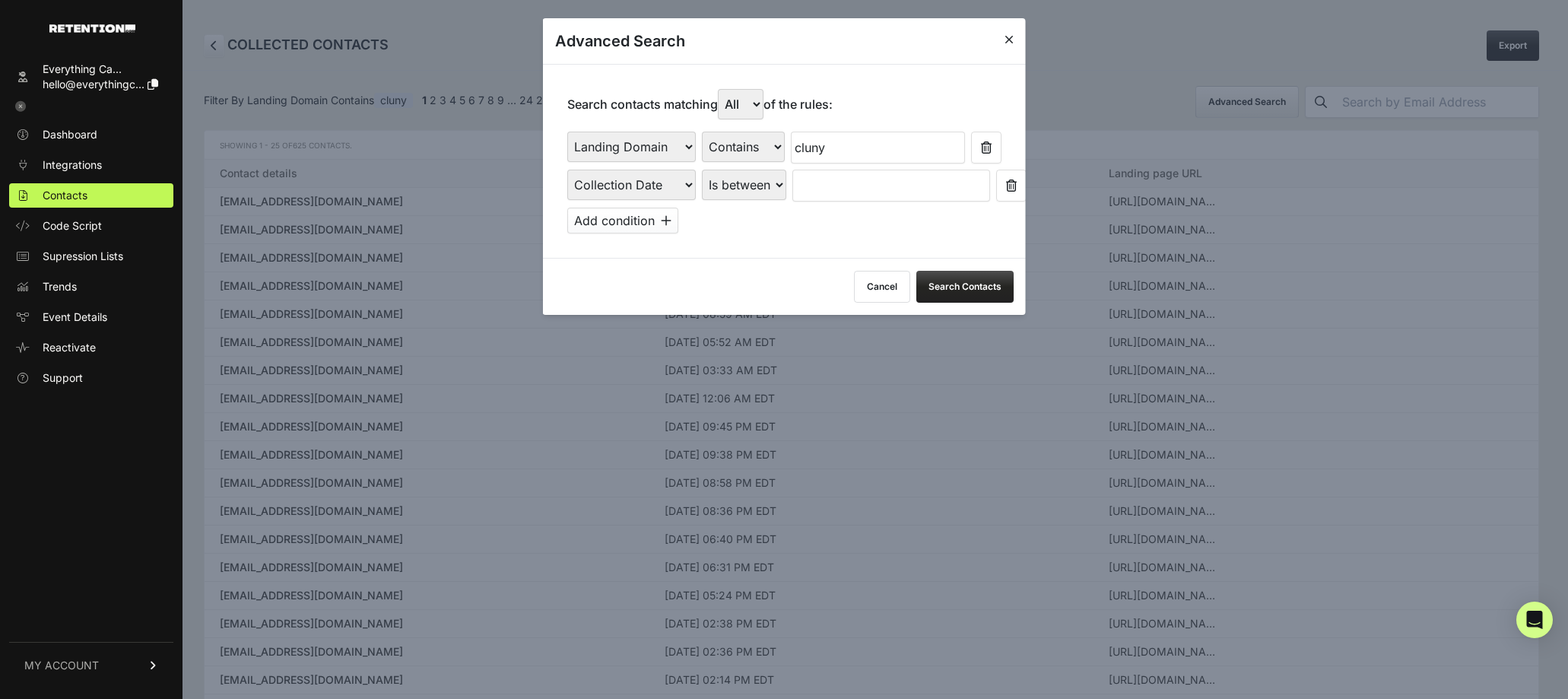
click at [702, 170] on select "Is on Is between" at bounding box center [744, 184] width 84 height 31
click at [822, 185] on input "text" at bounding box center [832, 185] width 80 height 32
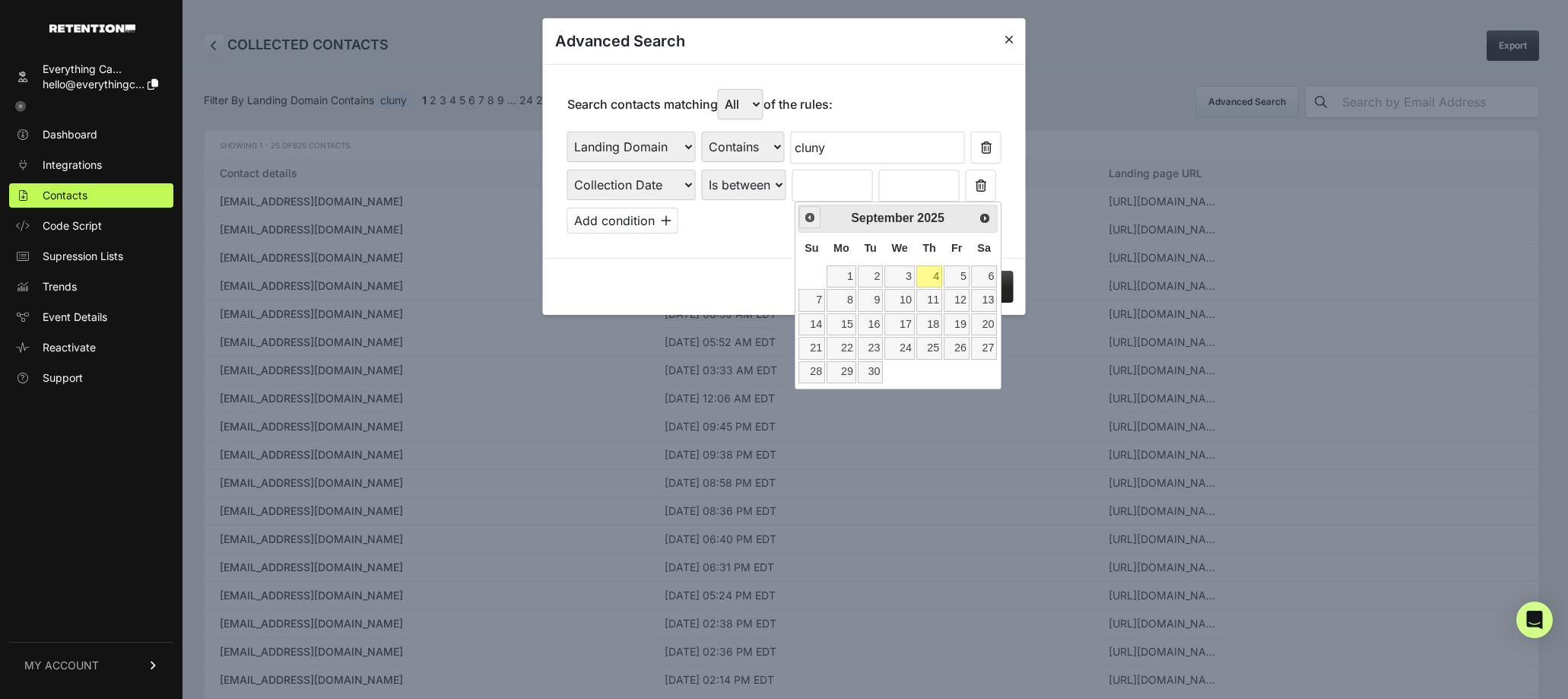
click at [808, 223] on link "Prev" at bounding box center [810, 217] width 22 height 22
click at [808, 378] on link "24" at bounding box center [812, 372] width 26 height 22
type input "[DATE]"
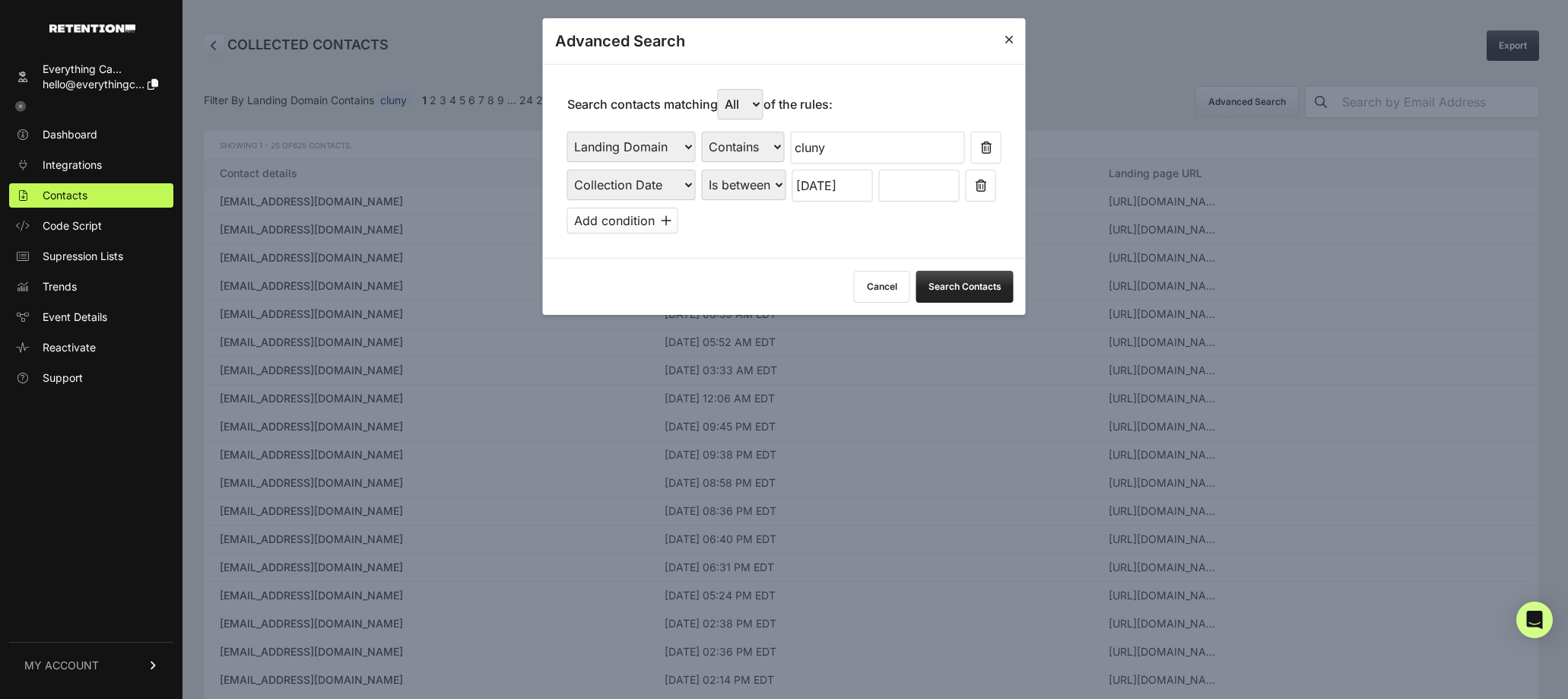
click at [944, 189] on input "text" at bounding box center [918, 185] width 80 height 32
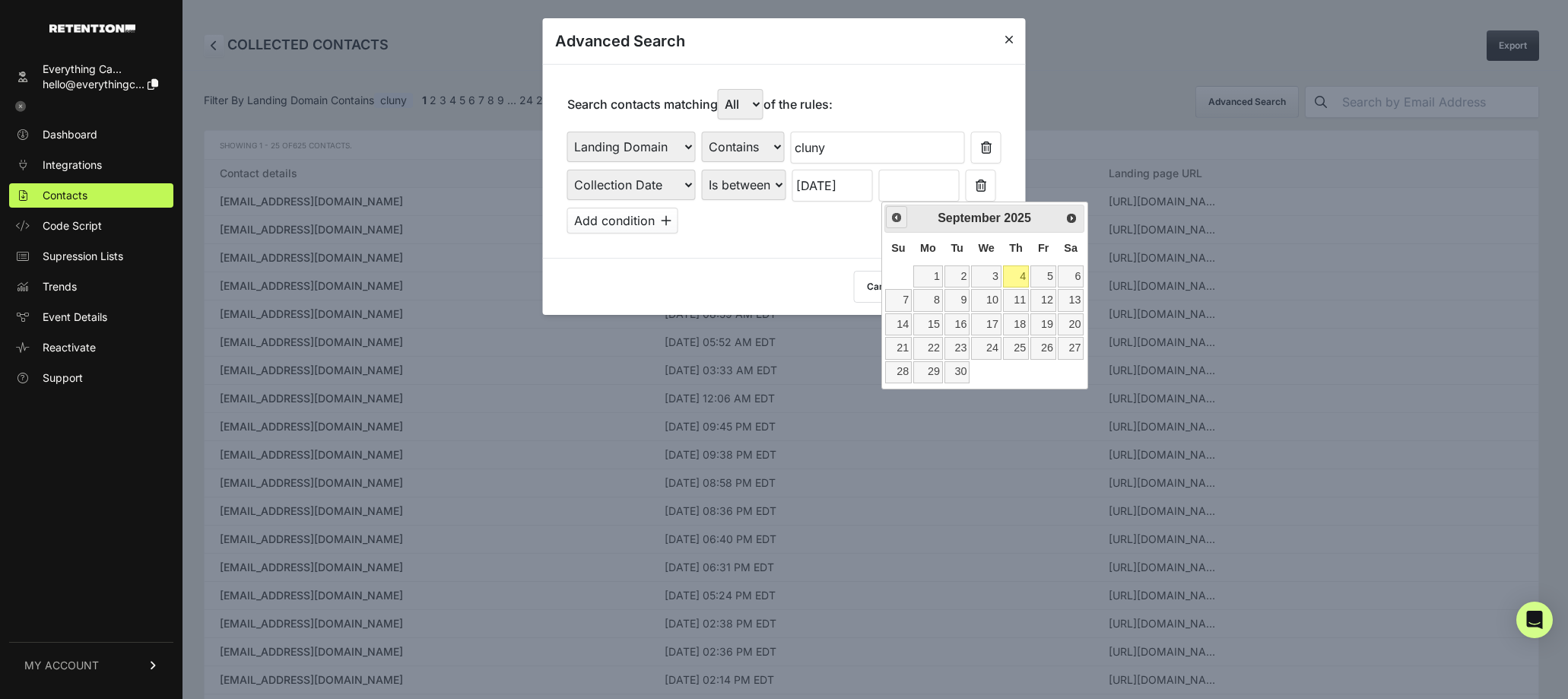
click at [898, 224] on link "Prev" at bounding box center [897, 217] width 22 height 22
click at [1067, 373] on link "30" at bounding box center [1070, 372] width 26 height 22
type input "[DATE]"
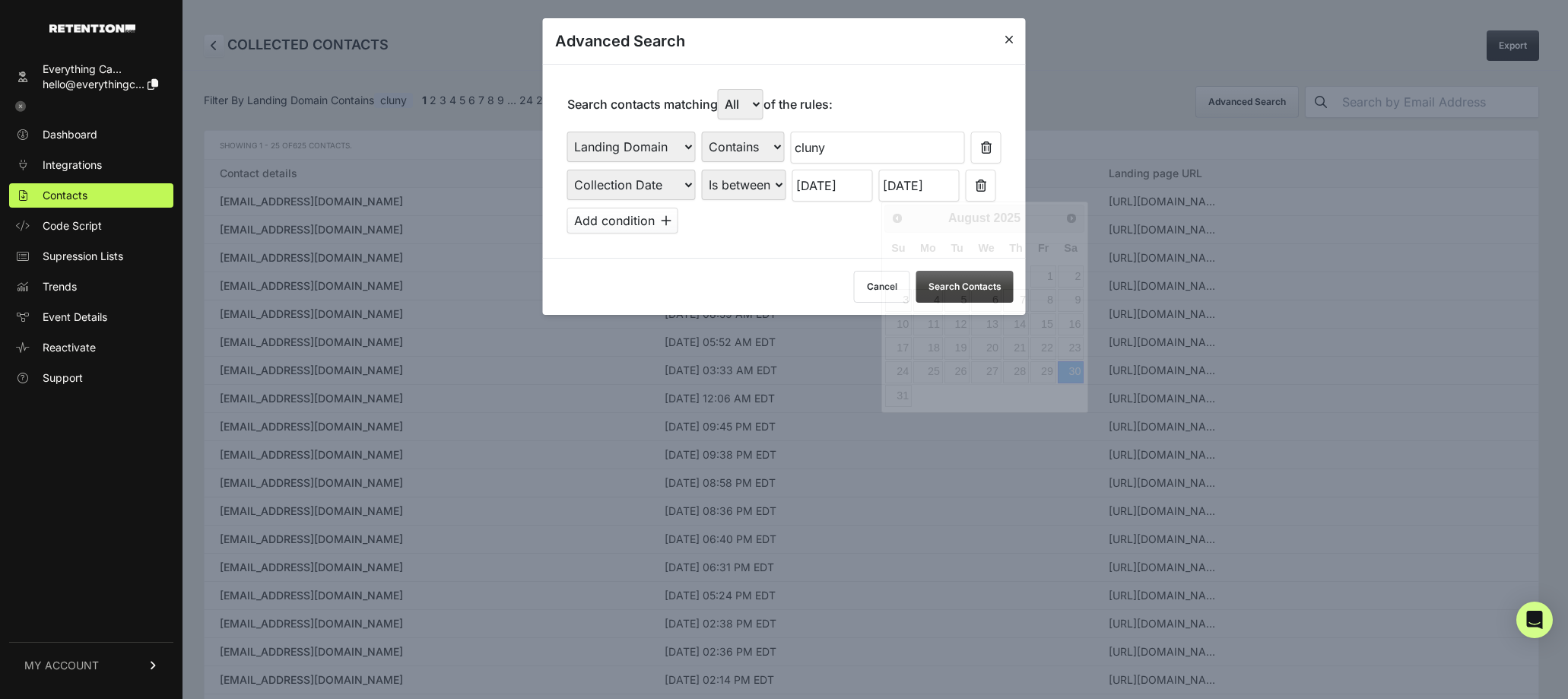
click at [937, 194] on input "[DATE]" at bounding box center [918, 185] width 80 height 32
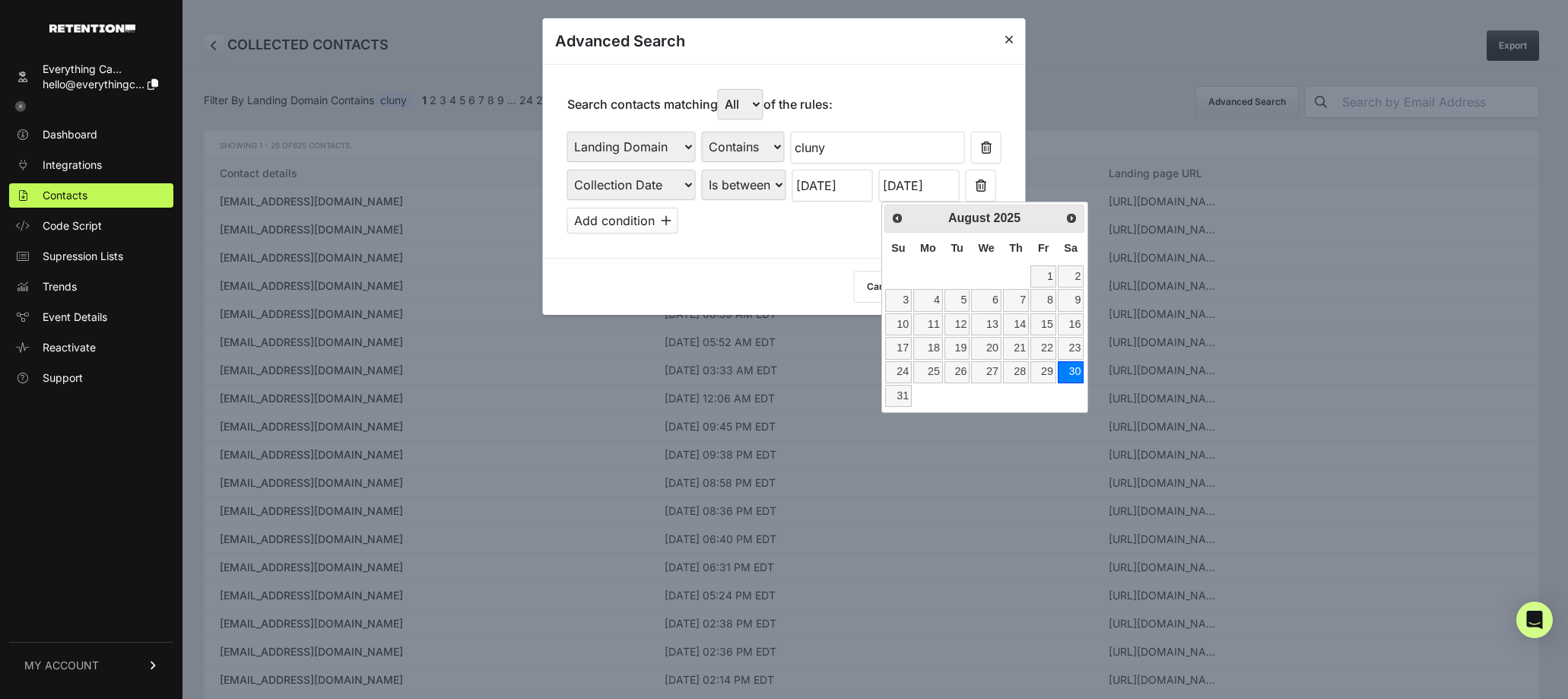
click at [846, 225] on div "First Name Last Name State City Email Email Domain Landing Domain Landing Page …" at bounding box center [784, 182] width 434 height 102
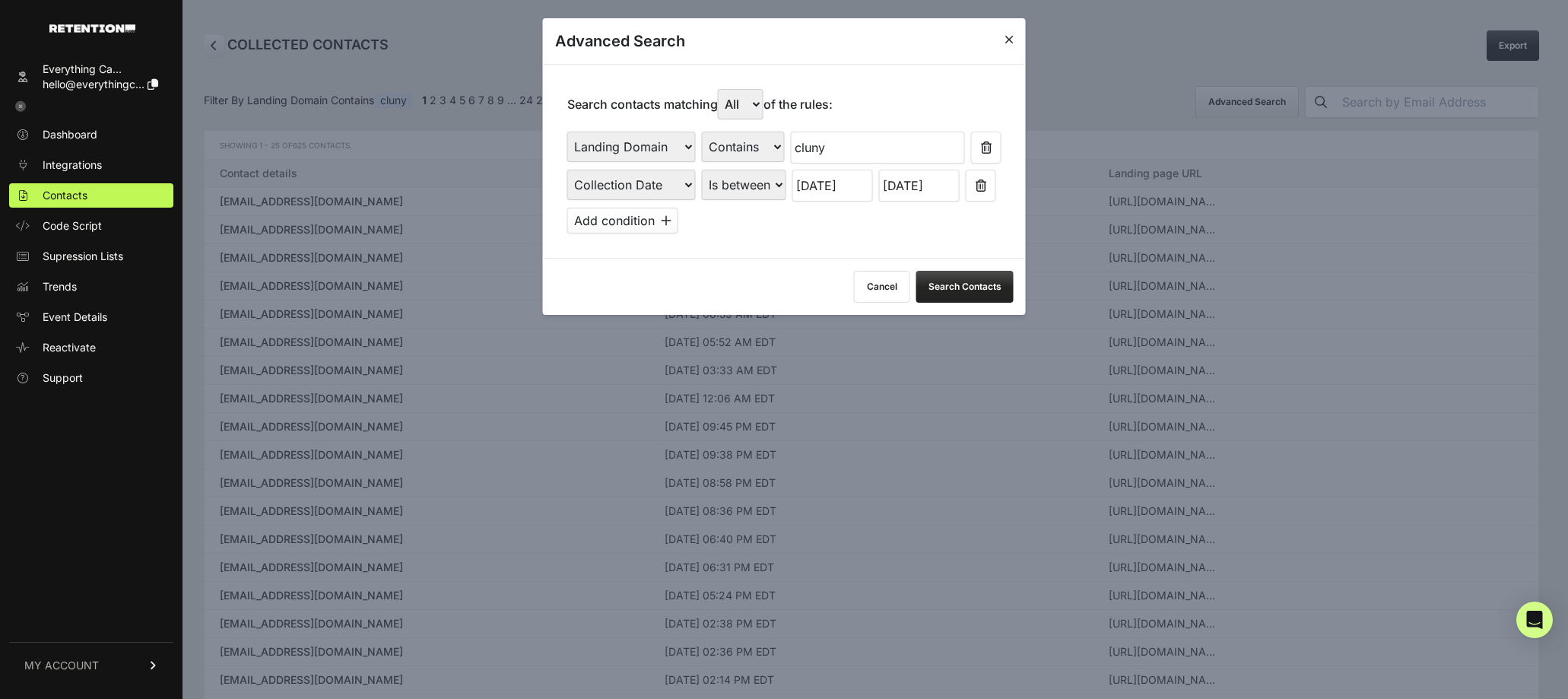
click at [950, 290] on button "Search Contacts" at bounding box center [965, 286] width 98 height 32
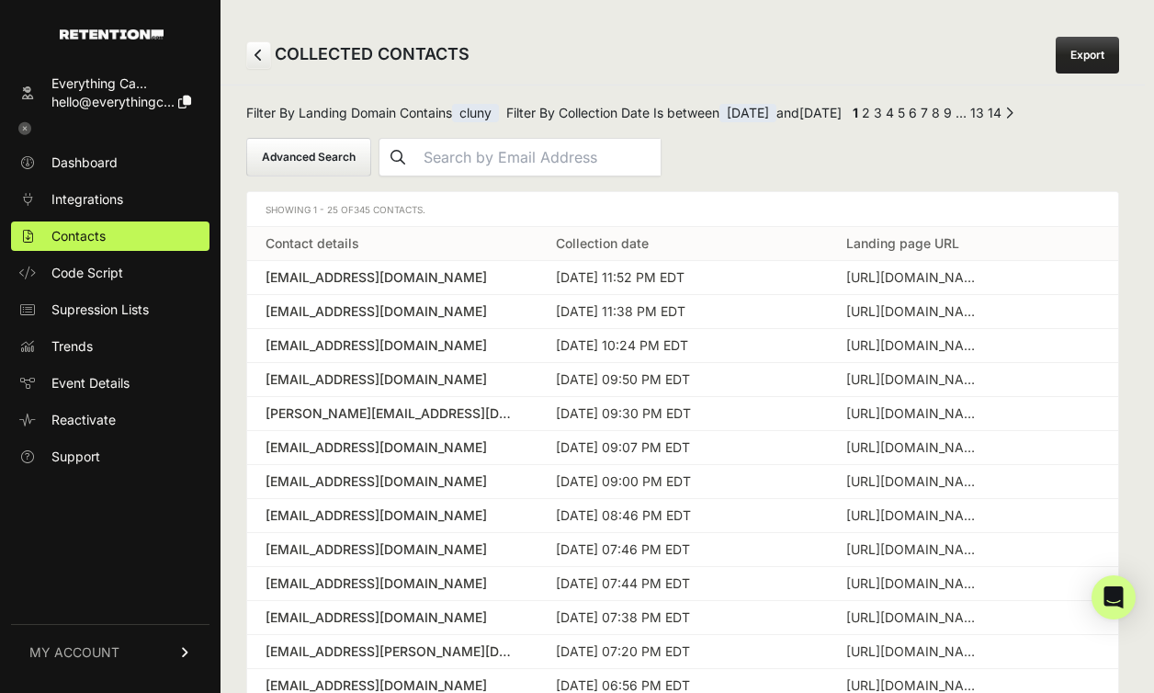
click at [777, 116] on span "[DATE]" at bounding box center [748, 113] width 57 height 18
click at [316, 153] on button "Advanced Search" at bounding box center [308, 157] width 125 height 39
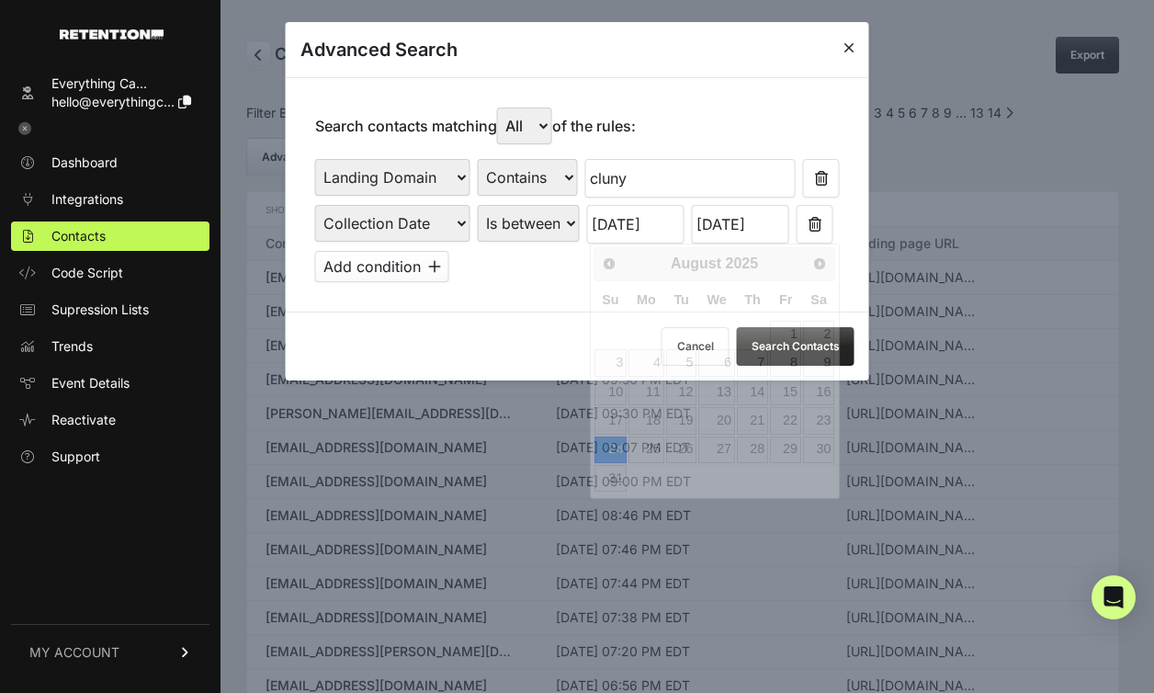
click at [610, 225] on input "[DATE]" at bounding box center [635, 224] width 97 height 39
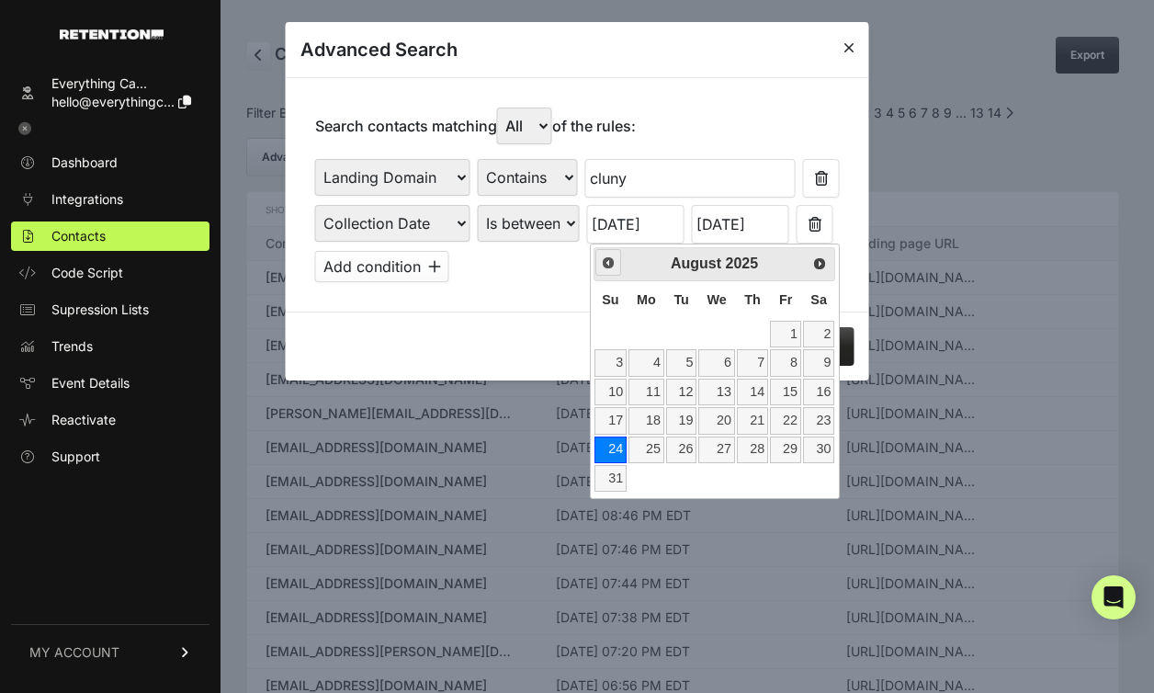
click at [598, 266] on link "Prev" at bounding box center [609, 262] width 27 height 27
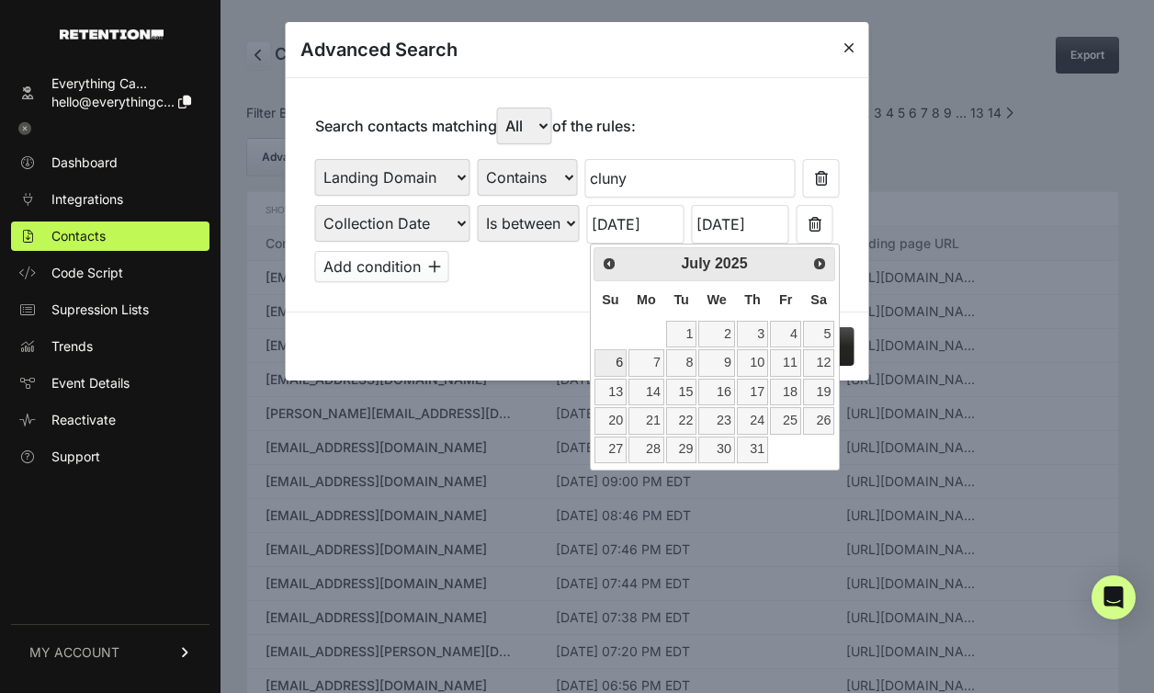
click at [619, 363] on link "6" at bounding box center [611, 362] width 32 height 27
type input "[DATE]"
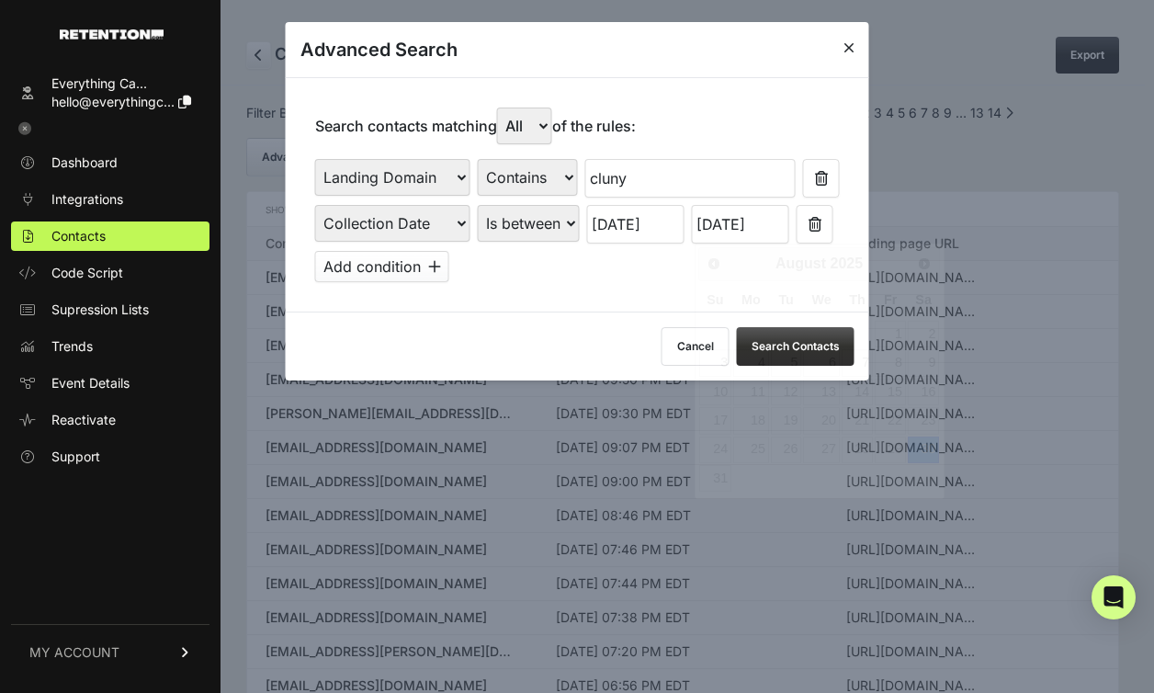
click at [742, 222] on input "[DATE]" at bounding box center [740, 224] width 97 height 39
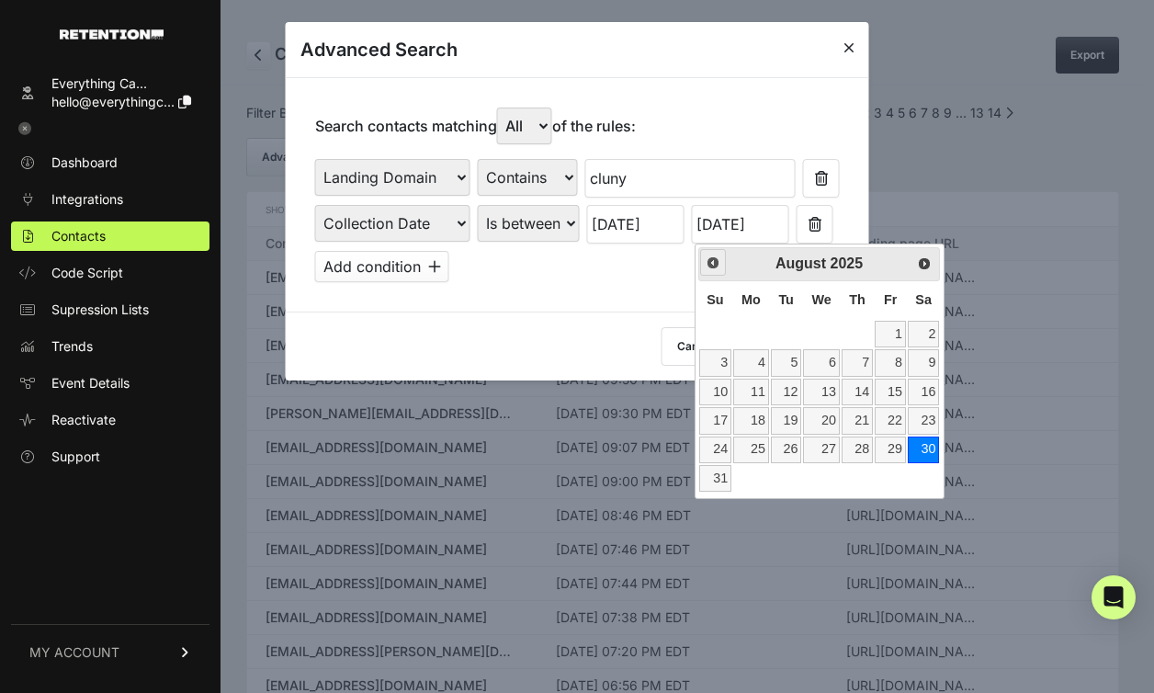
click at [713, 267] on span "Prev" at bounding box center [713, 262] width 15 height 15
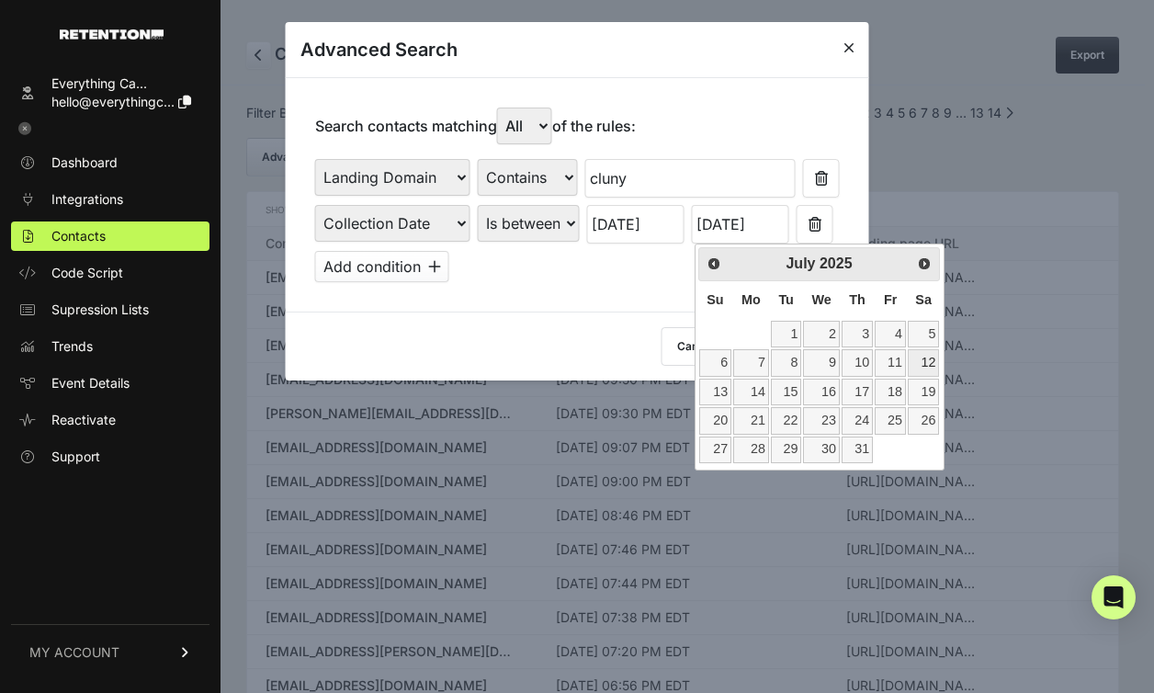
click at [930, 358] on link "12" at bounding box center [923, 362] width 31 height 27
type input "[DATE]"
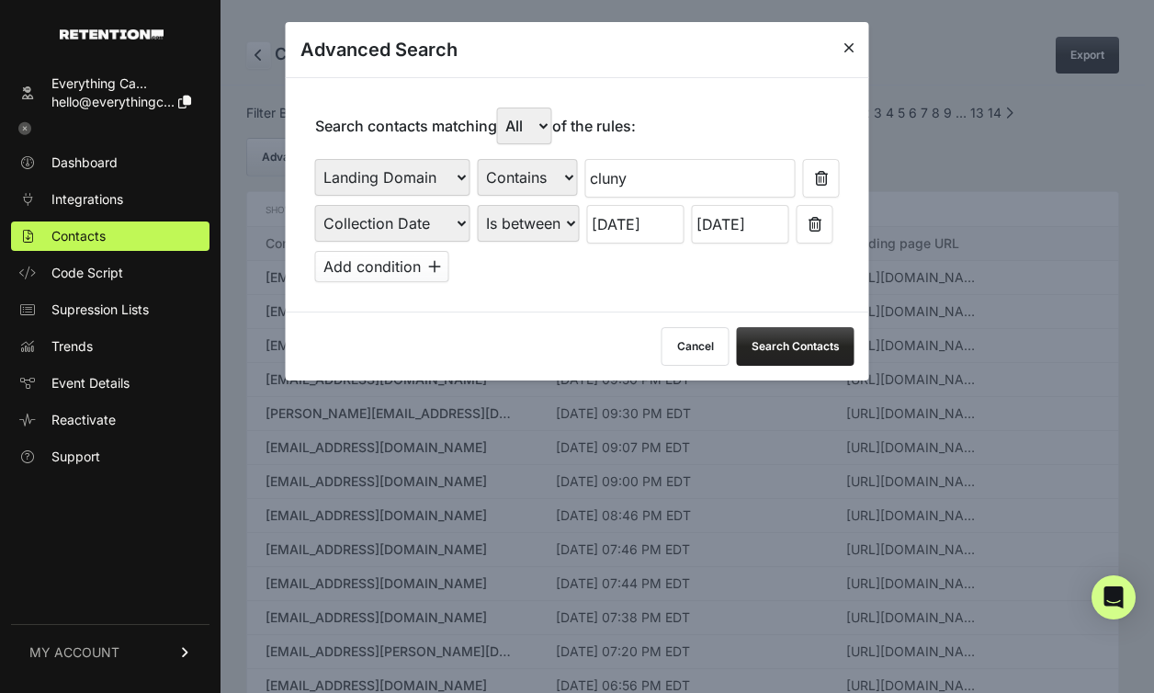
click at [808, 346] on button "Search Contacts" at bounding box center [796, 346] width 118 height 39
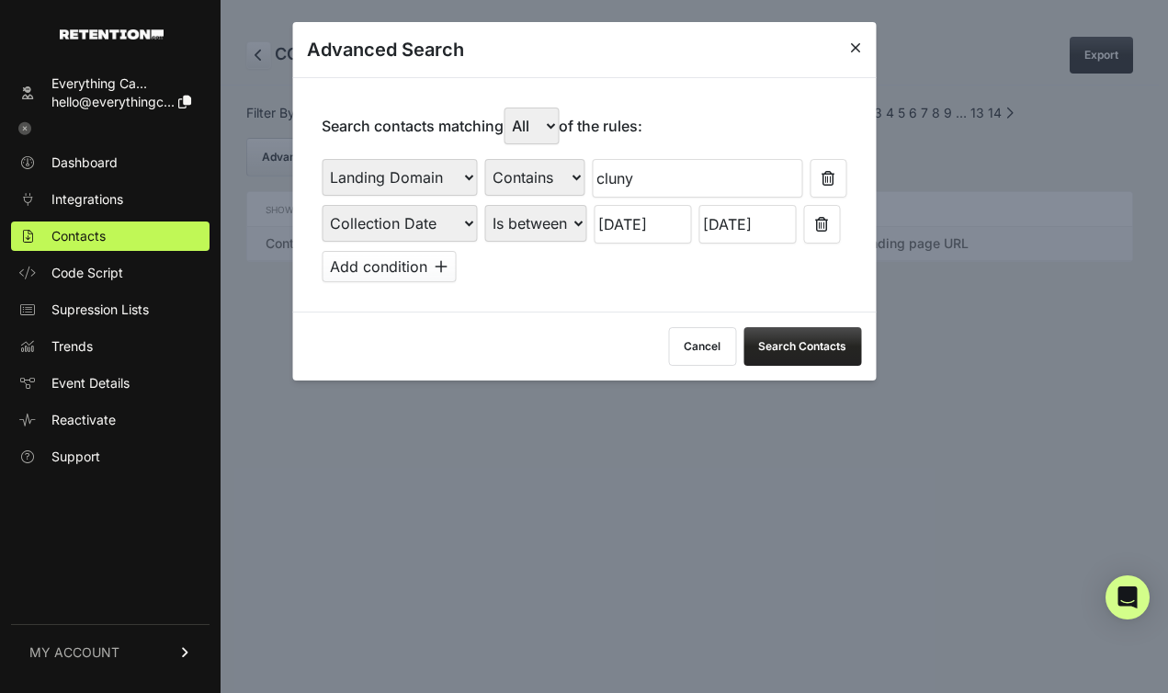
click at [576, 120] on p "Search contacts matching Any All of the rules:" at bounding box center [482, 126] width 321 height 37
click at [554, 131] on select "Any All" at bounding box center [531, 126] width 55 height 37
